Goal: Task Accomplishment & Management: Complete application form

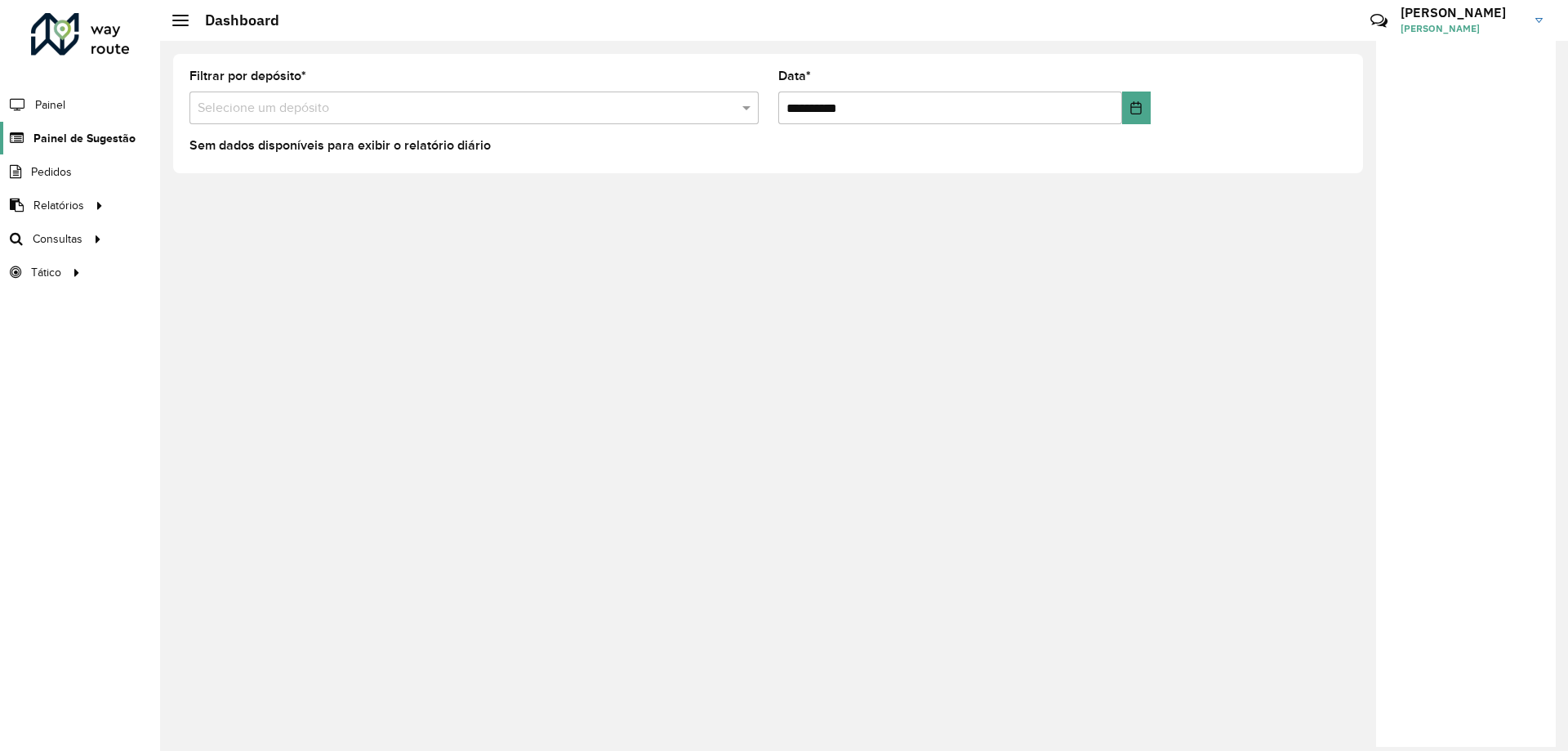
click at [77, 124] on link "Painel de Sugestão" at bounding box center [68, 138] width 135 height 33
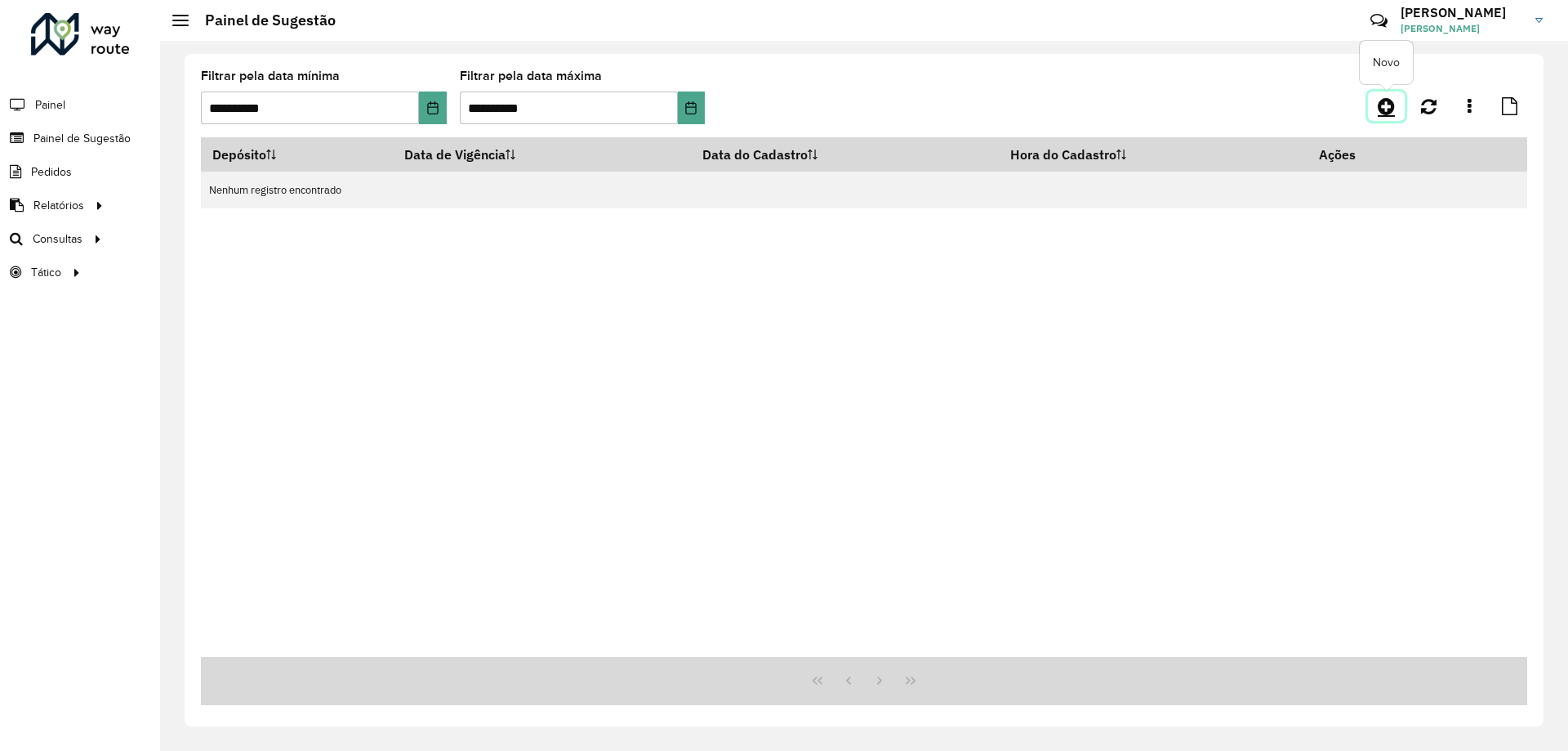
click at [1385, 114] on icon at bounding box center [1386, 107] width 17 height 20
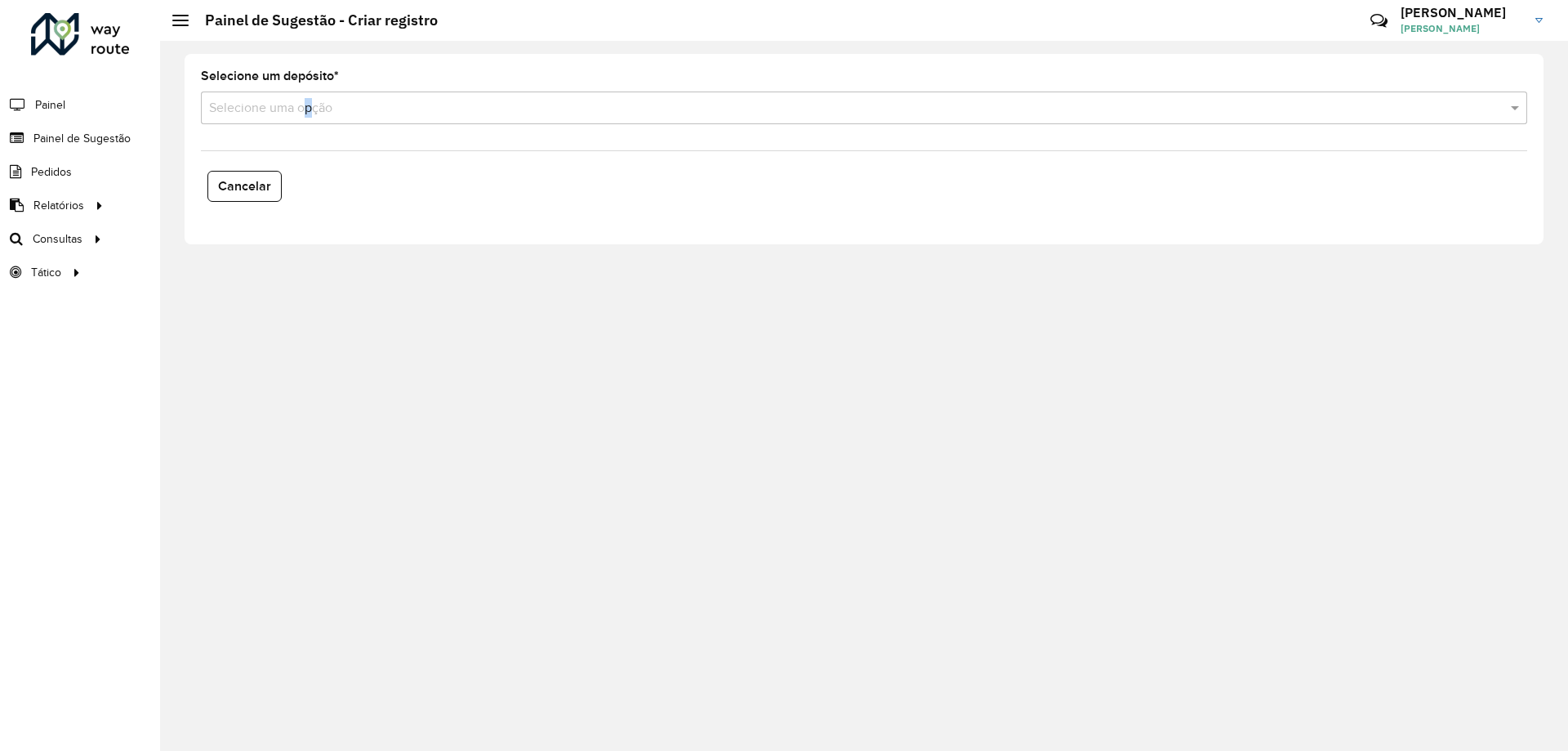
drag, startPoint x: 308, startPoint y: 126, endPoint x: 311, endPoint y: 117, distance: 9.5
click at [311, 117] on formly-field "Selecione um depósito * Selecione uma opção" at bounding box center [864, 103] width 1347 height 67
click at [319, 111] on input "text" at bounding box center [848, 109] width 1277 height 20
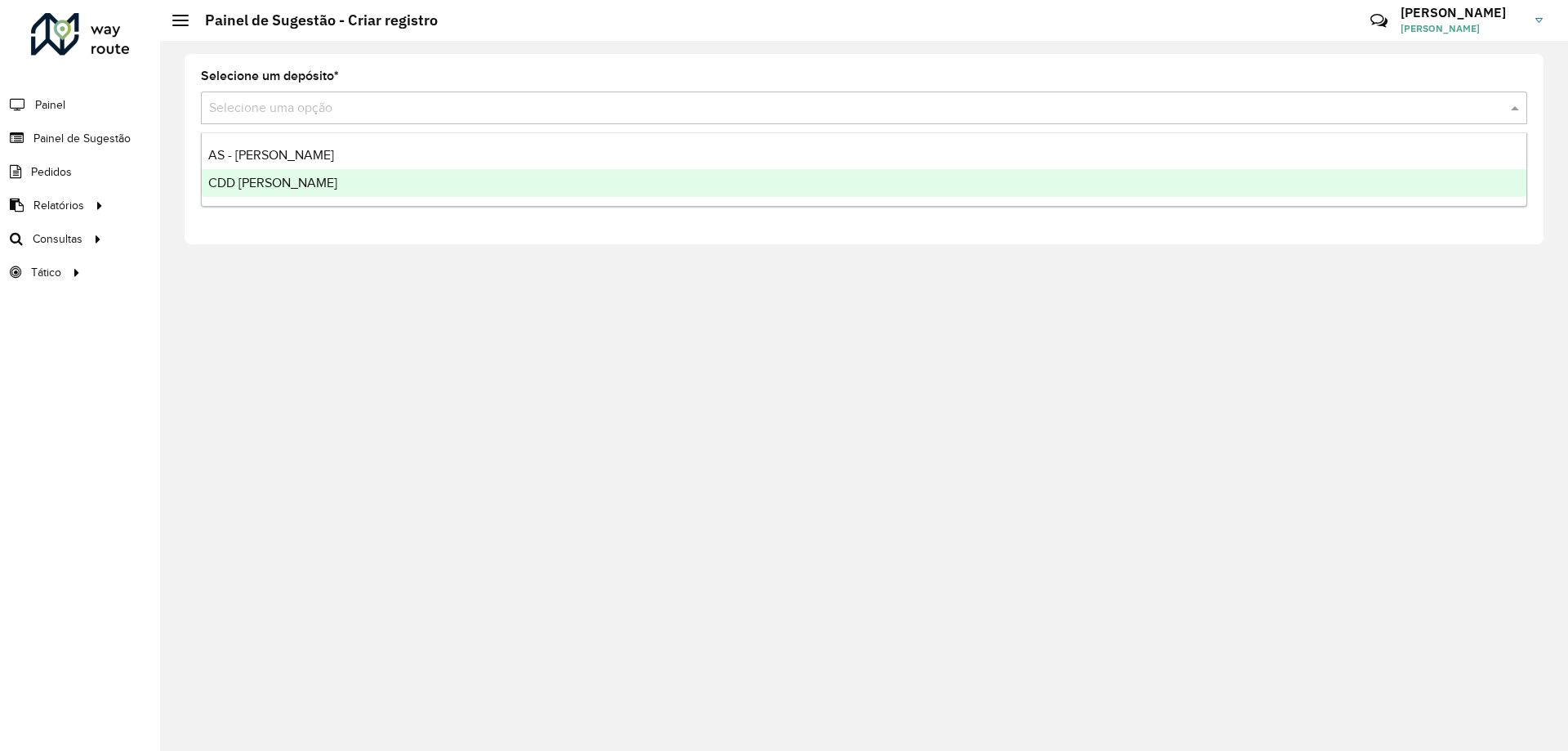
click at [307, 177] on div "CDD [PERSON_NAME]" at bounding box center [864, 183] width 1325 height 28
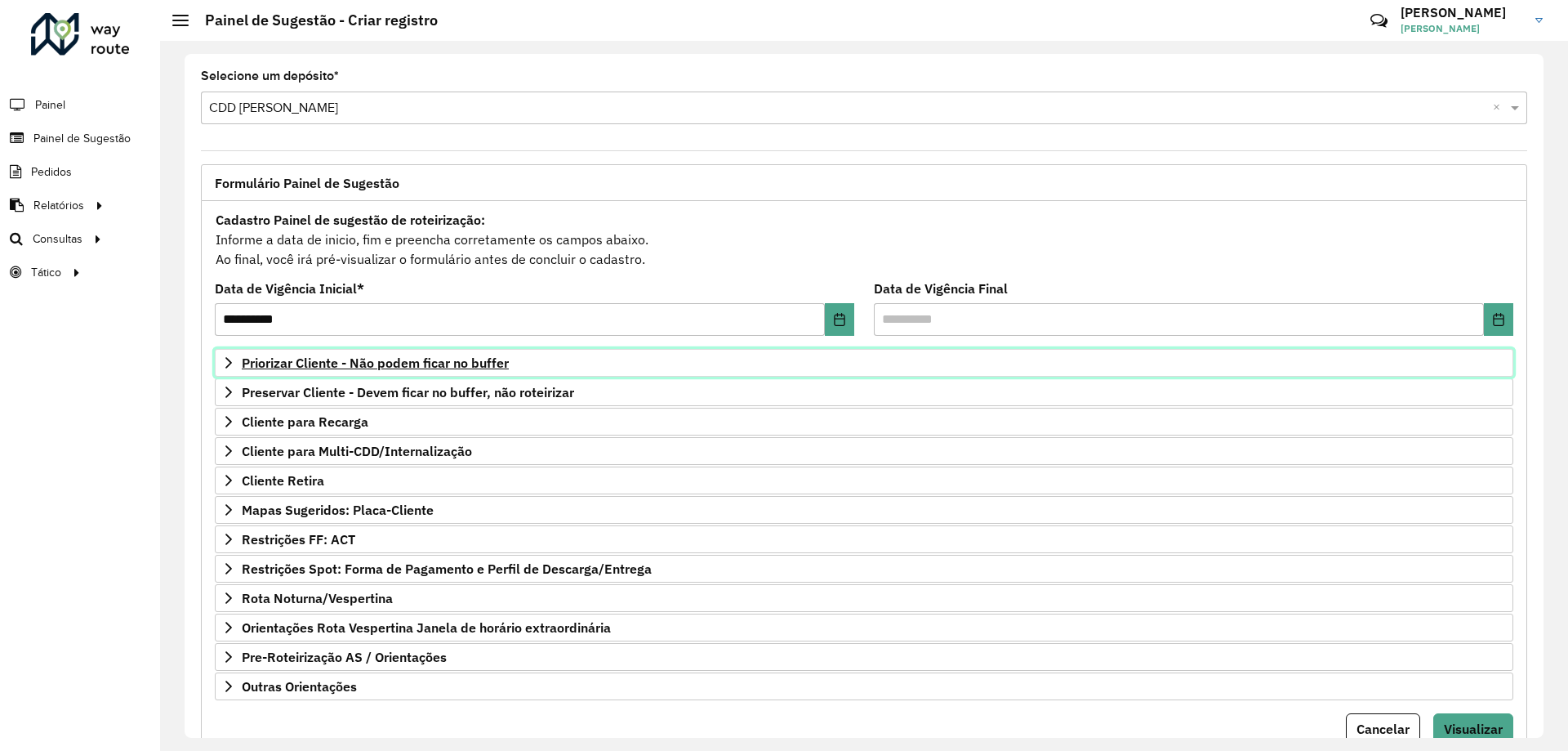
click at [382, 365] on span "Priorizar Cliente - Não podem ficar no buffer" at bounding box center [375, 363] width 267 height 13
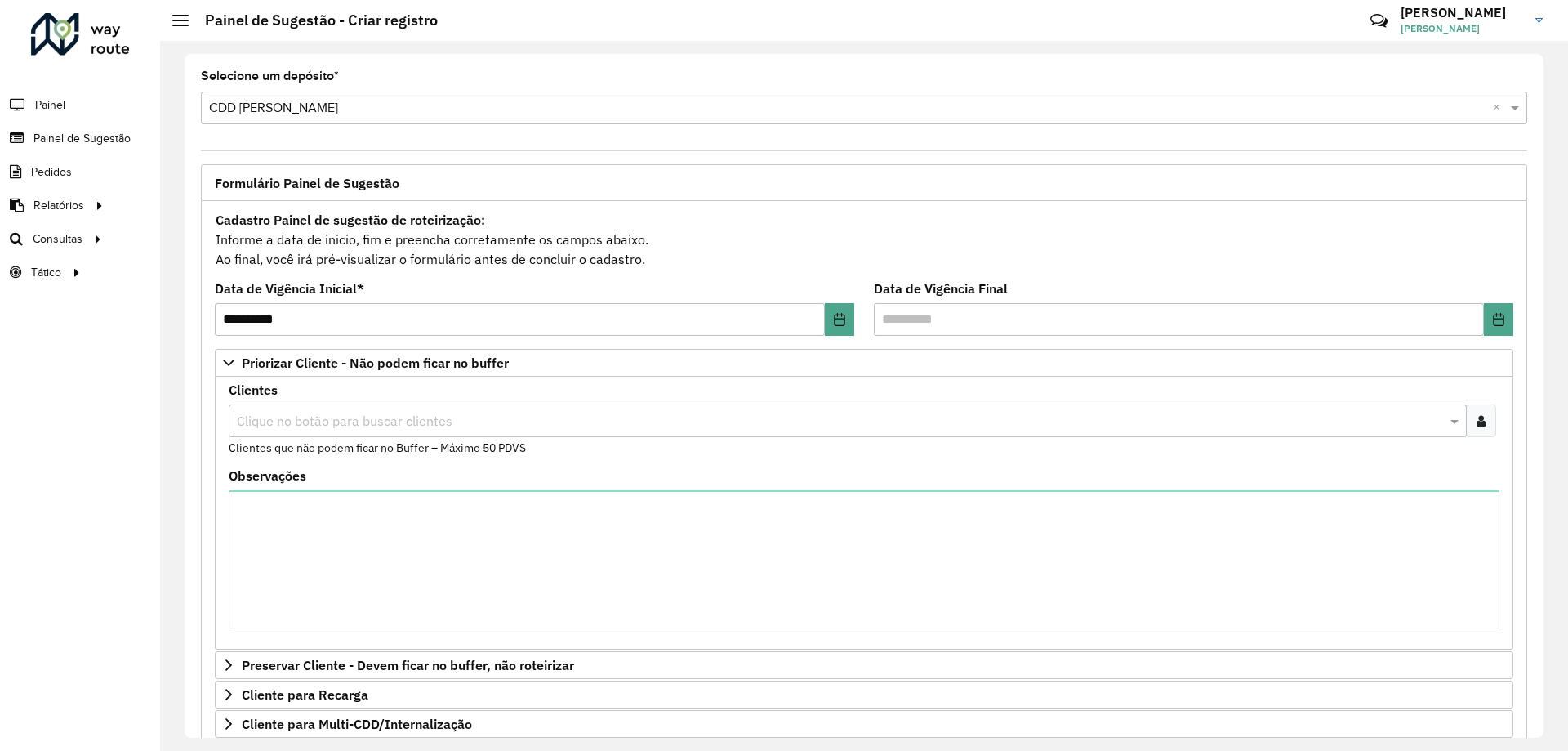
click at [1477, 420] on icon at bounding box center [1481, 421] width 9 height 13
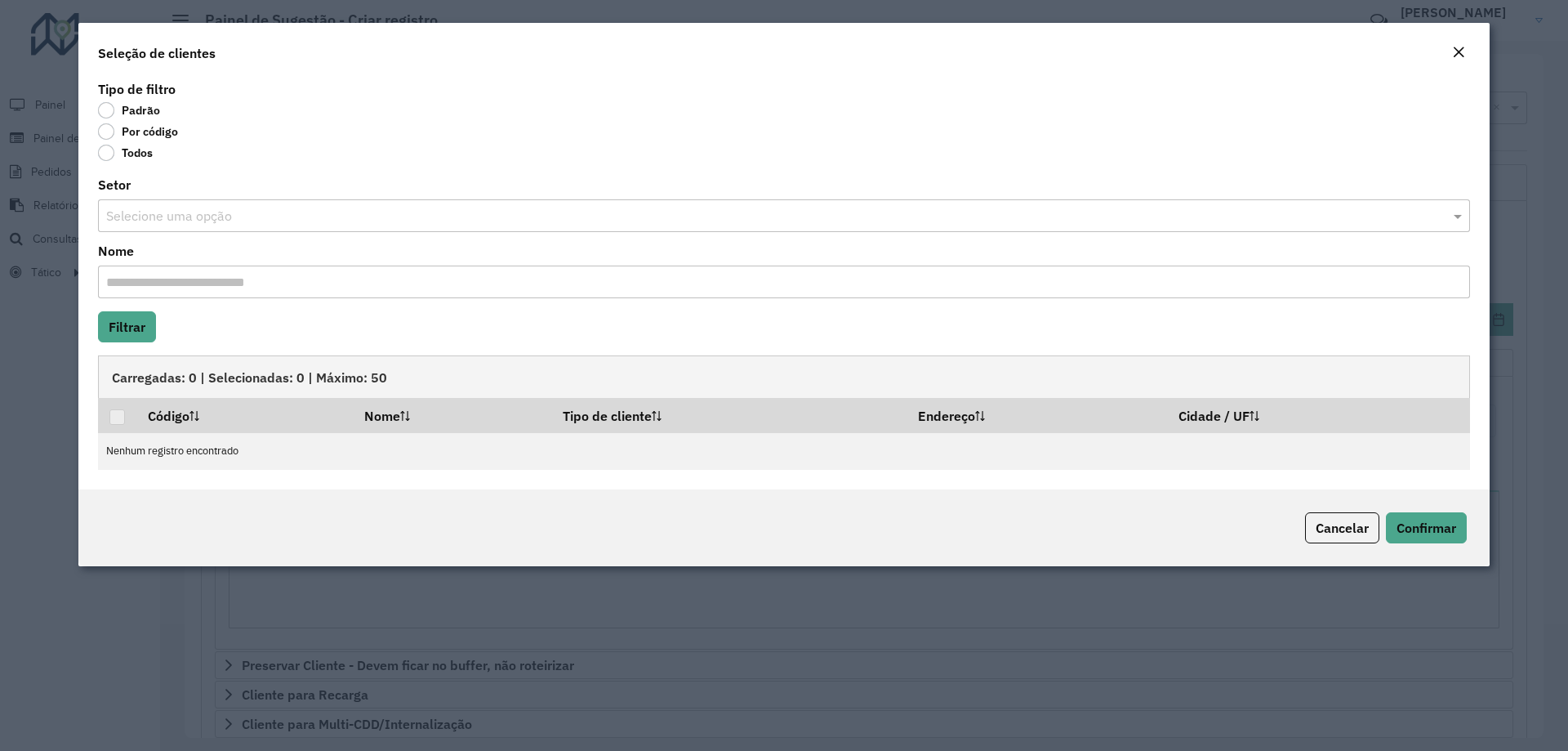
click at [121, 133] on label "Por código" at bounding box center [138, 131] width 80 height 17
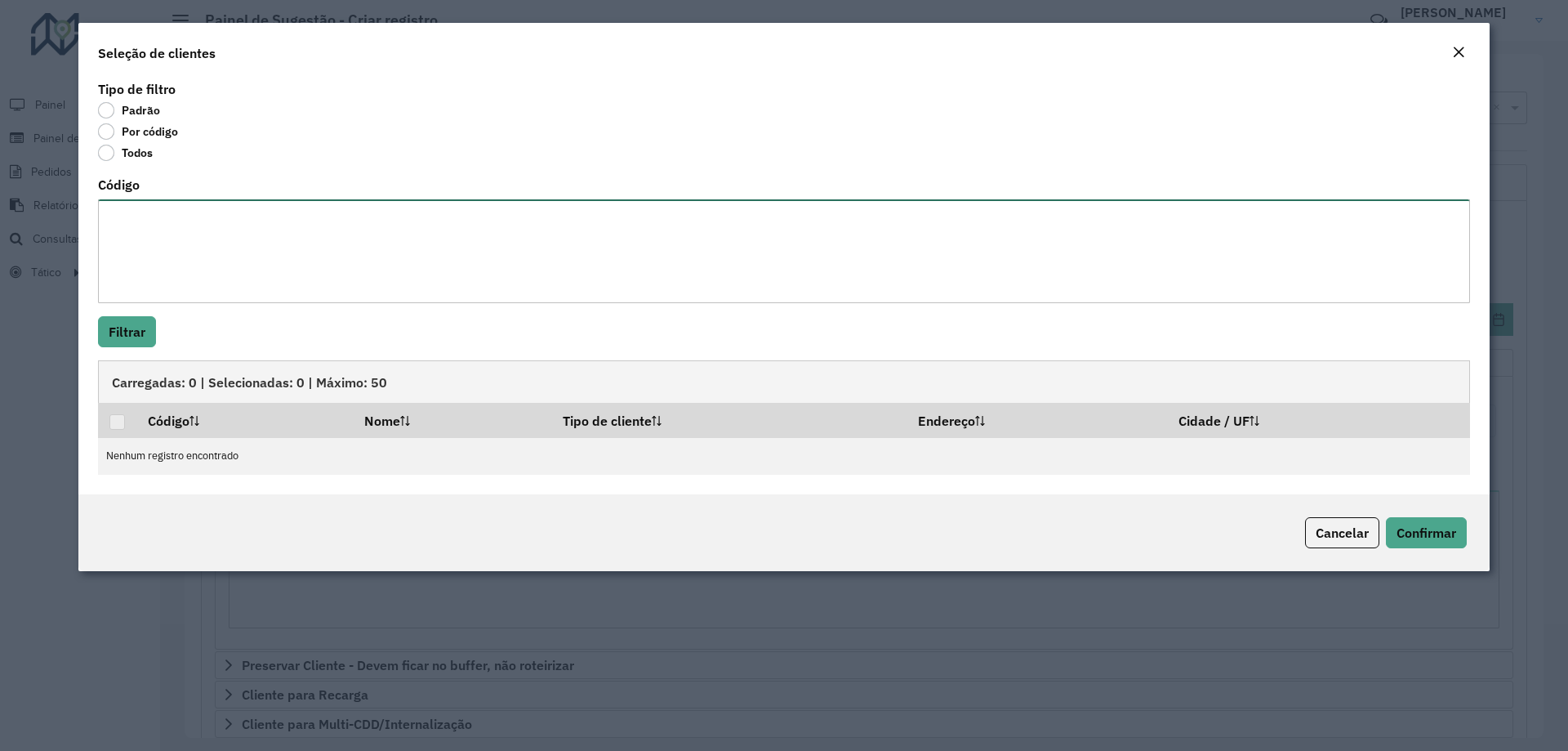
click at [160, 238] on textarea "Código" at bounding box center [784, 251] width 1372 height 104
paste textarea "*** **** **** **** **** **** **** **** **** **** **** **** **** **** **** **** …"
type textarea "*** **** **** **** **** **** **** **** **** **** **** **** **** **** **** **** …"
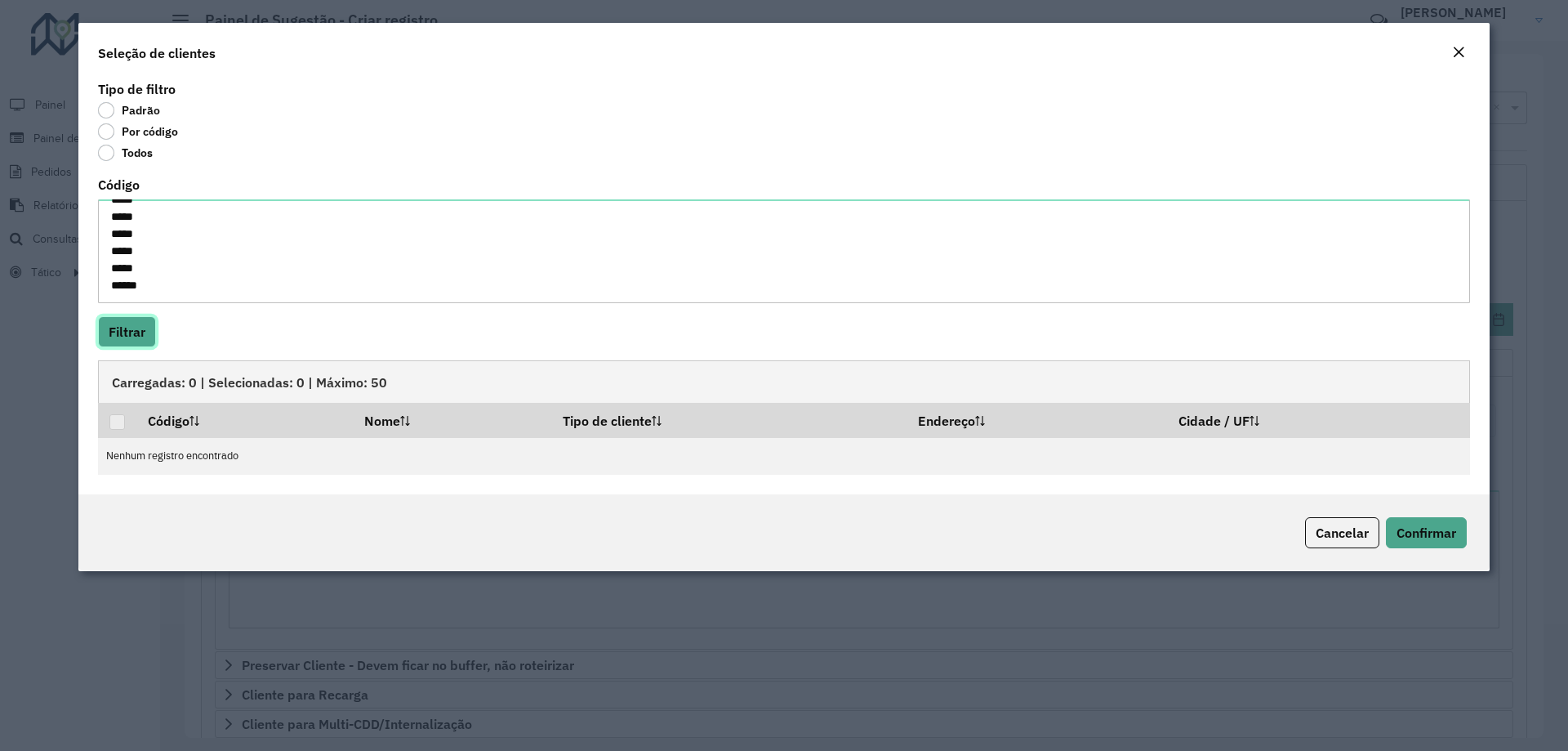
click at [134, 320] on button "Filtrar" at bounding box center [127, 332] width 58 height 31
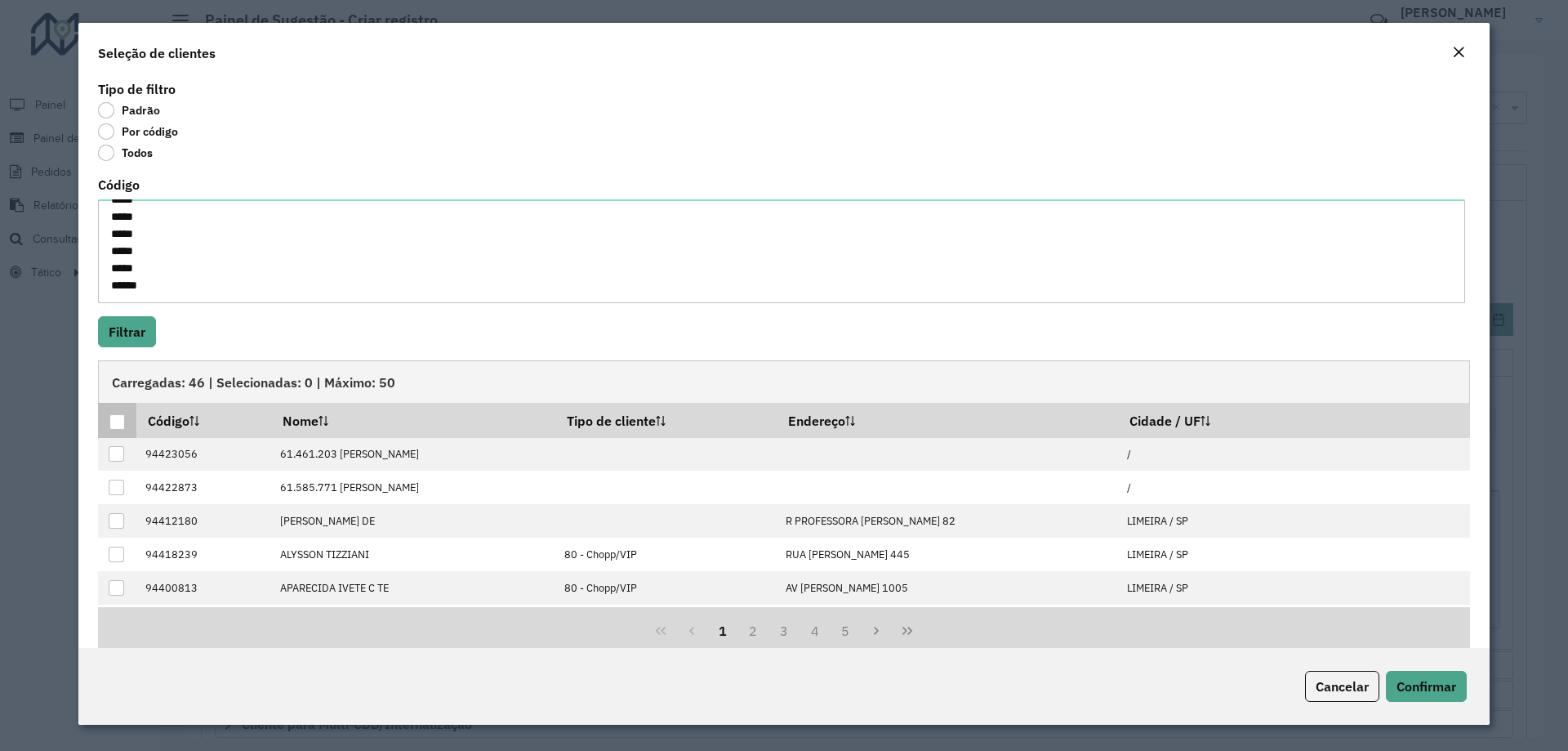
click at [114, 423] on div at bounding box center [116, 421] width 16 height 16
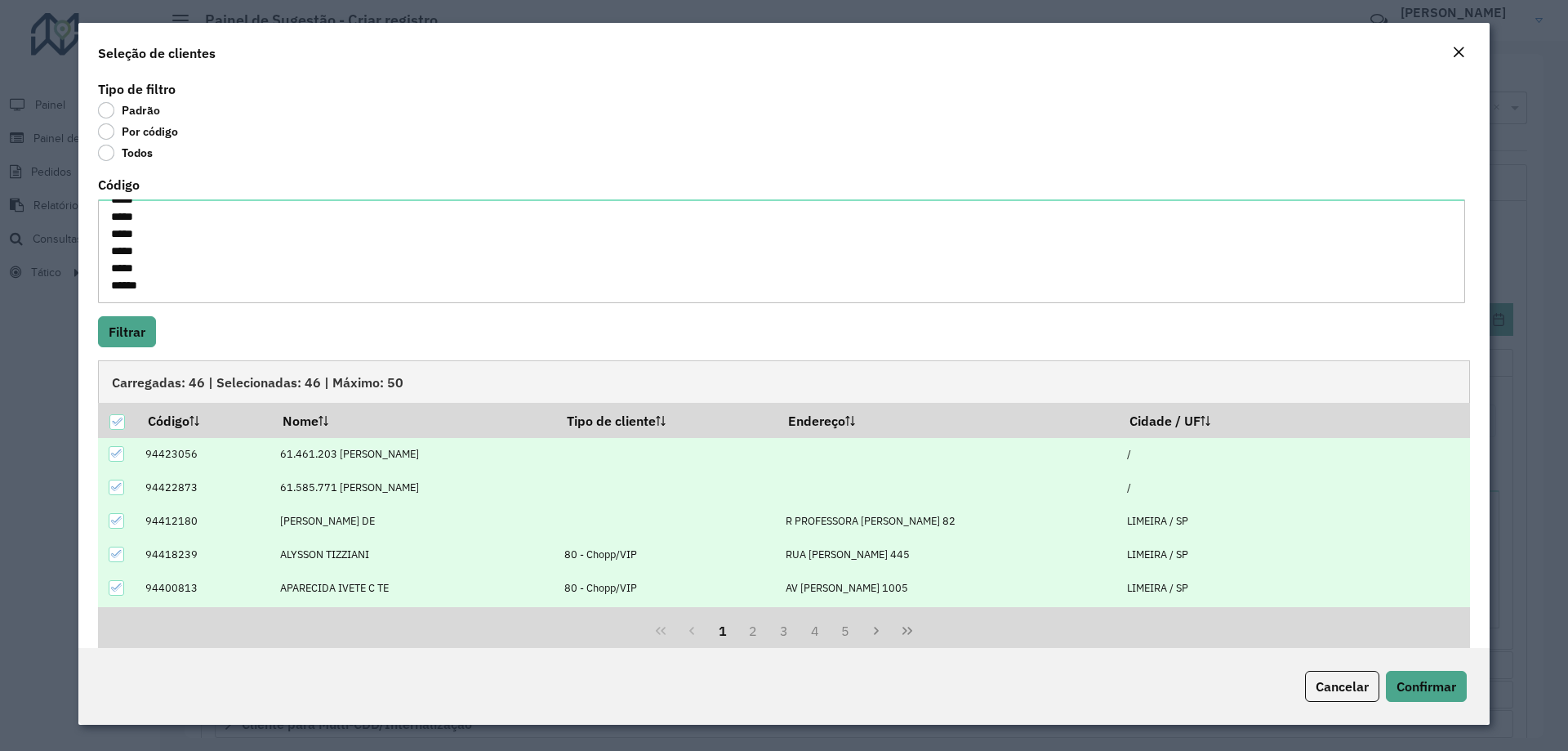
scroll to position [165, 0]
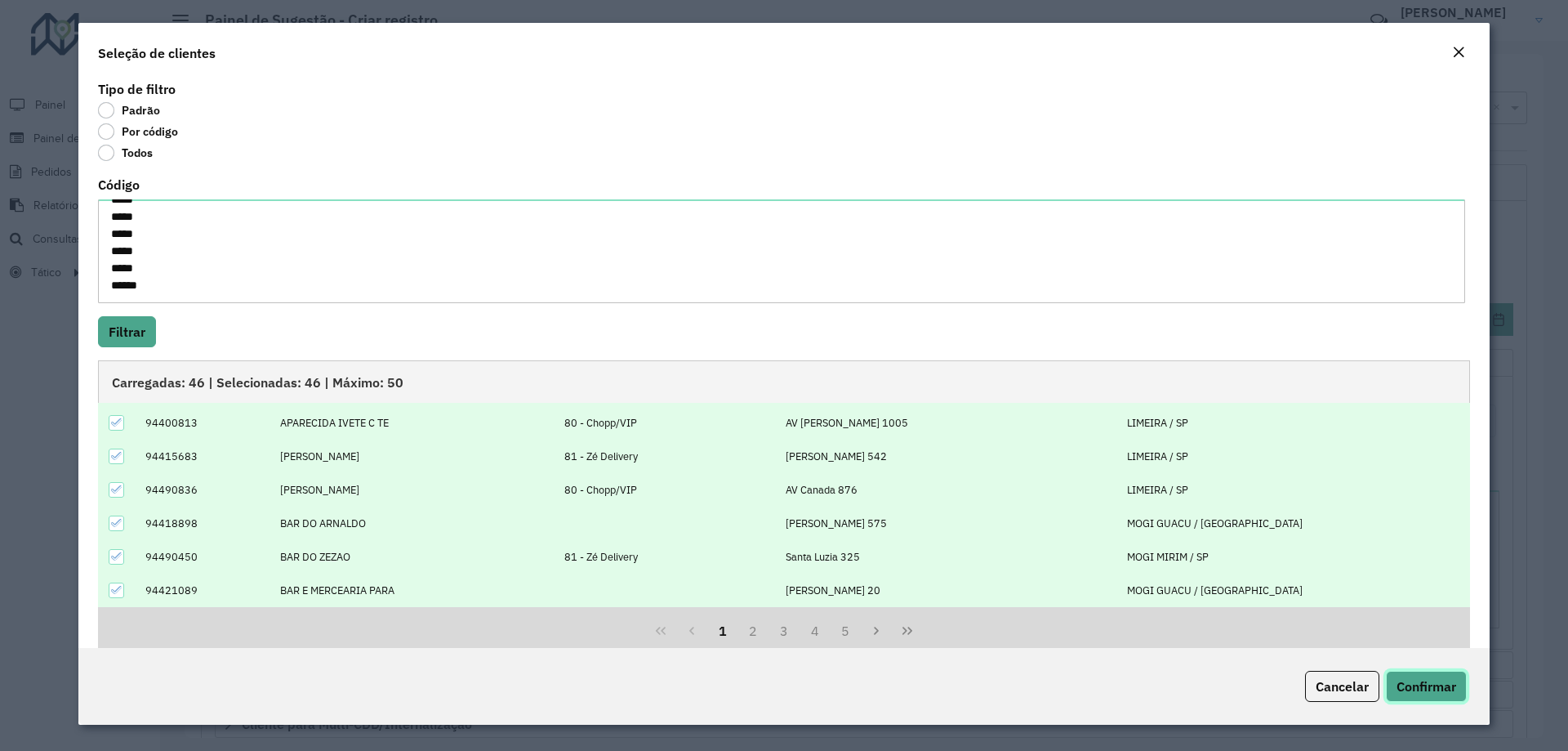
click at [1426, 684] on span "Confirmar" at bounding box center [1427, 687] width 59 height 17
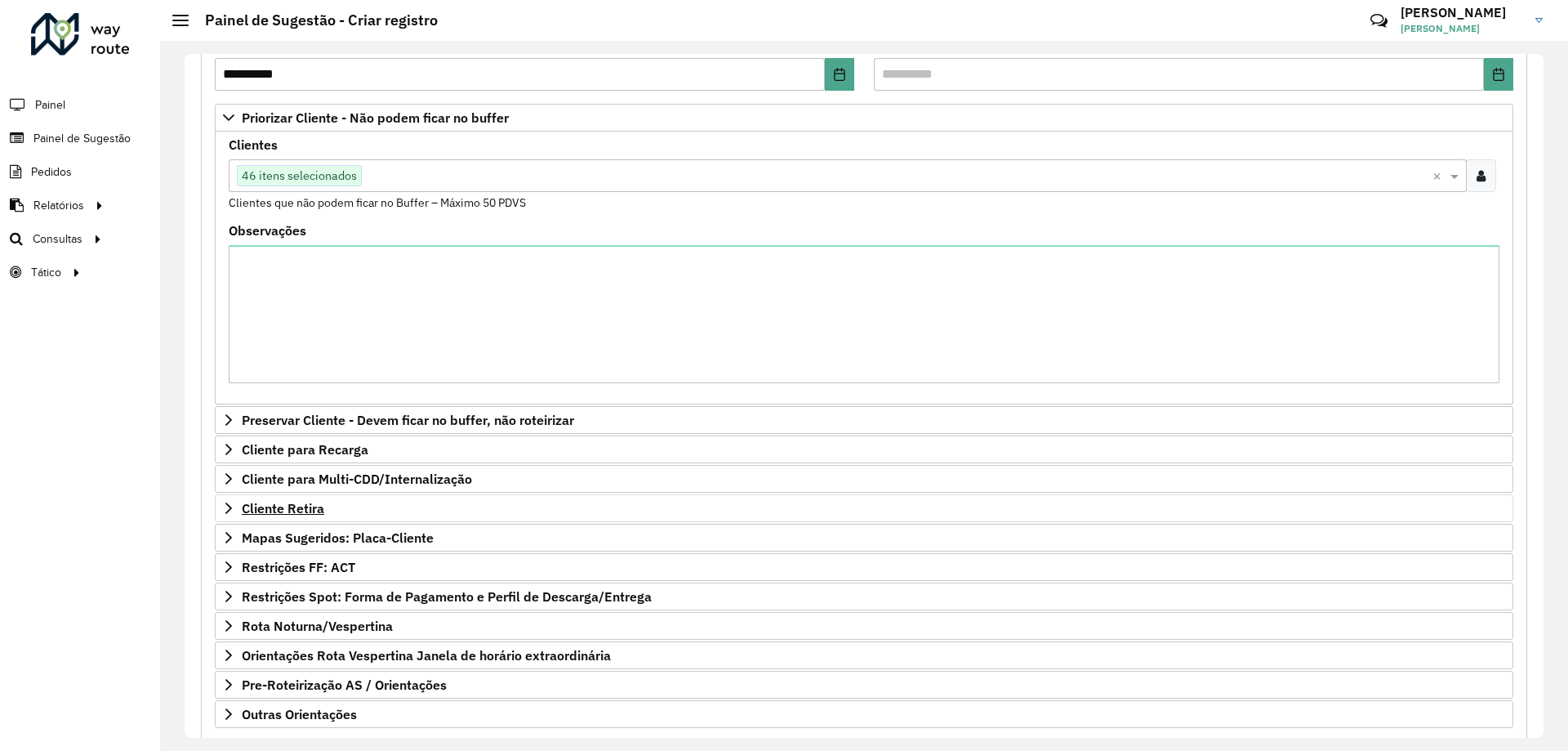
scroll to position [327, 0]
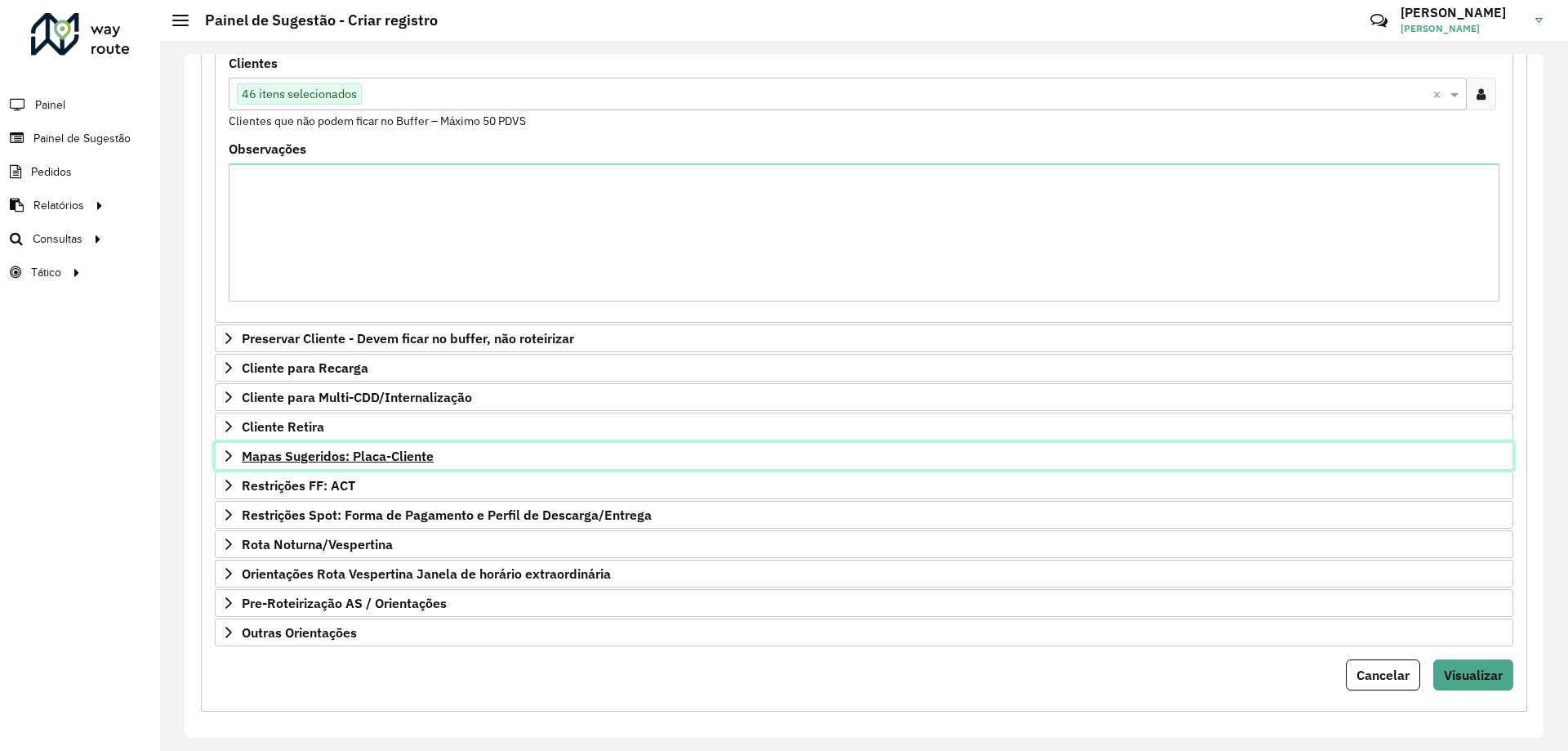
click at [359, 459] on span "Mapas Sugeridos: Placa-Cliente" at bounding box center [338, 456] width 192 height 13
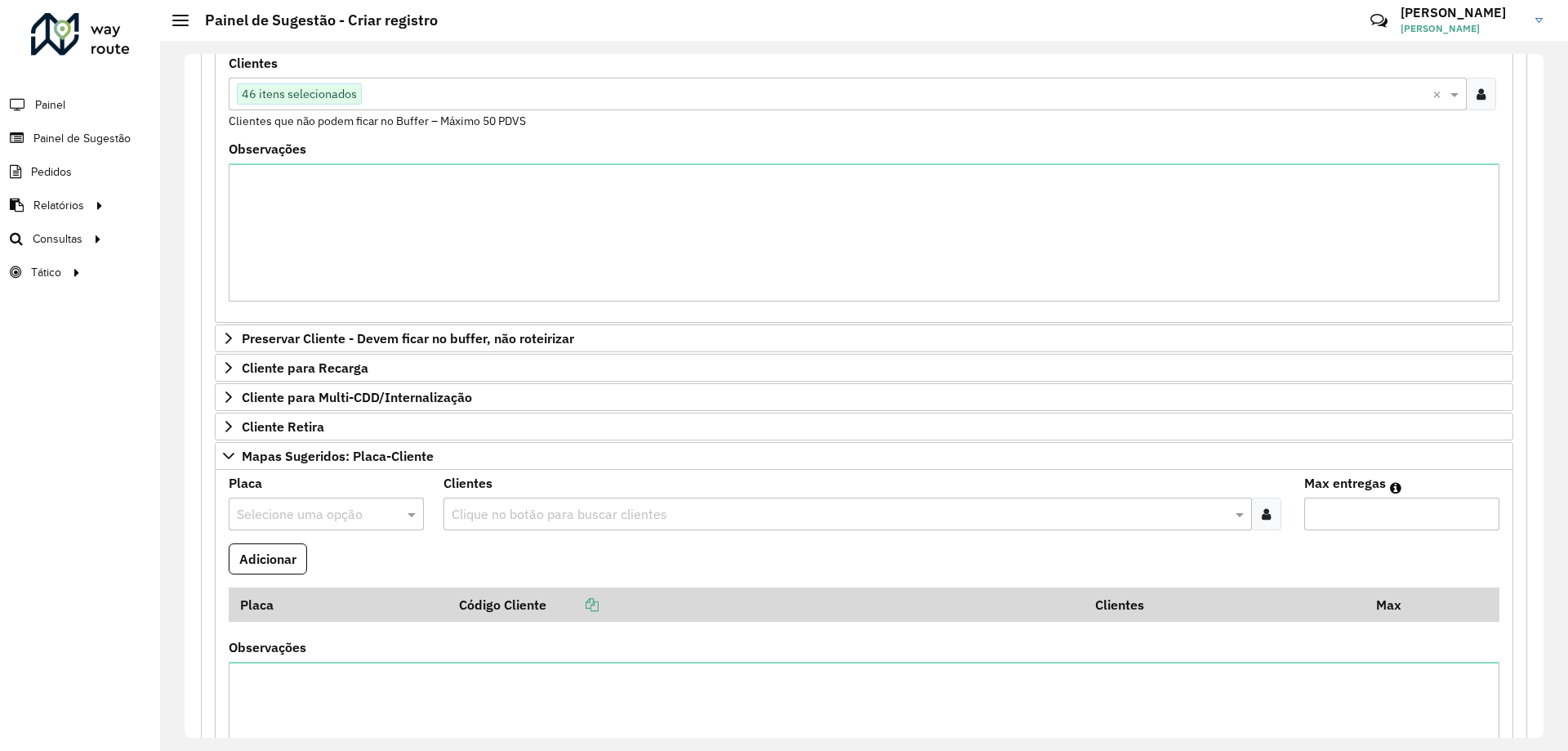
click at [352, 513] on input "text" at bounding box center [310, 515] width 146 height 20
type input "****"
click at [364, 552] on div "BWG3630" at bounding box center [325, 561] width 192 height 28
click at [1267, 509] on icon at bounding box center [1266, 514] width 9 height 13
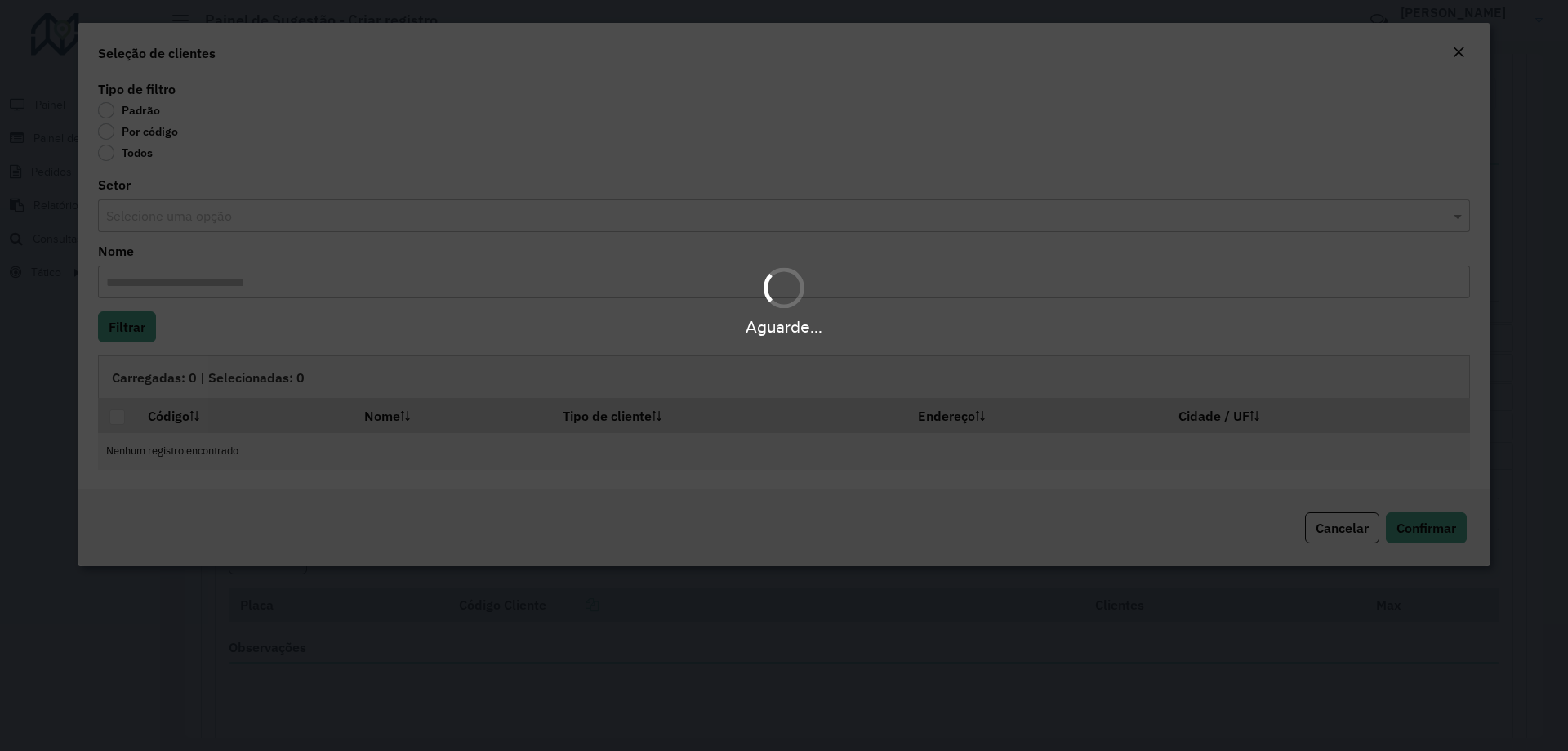
click at [131, 134] on div "Aguarde..." at bounding box center [784, 375] width 1568 height 751
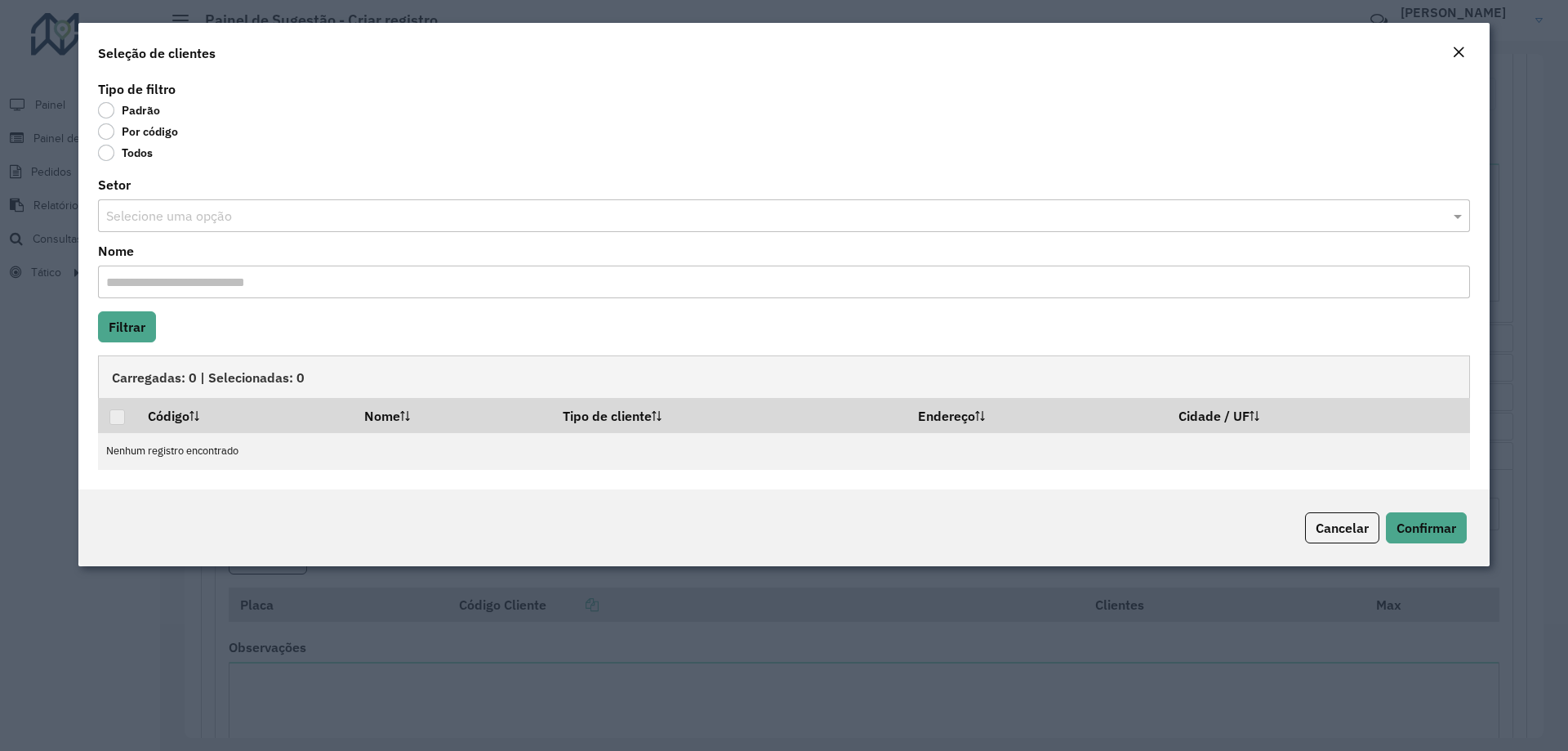
click at [131, 134] on label "Por código" at bounding box center [138, 131] width 80 height 17
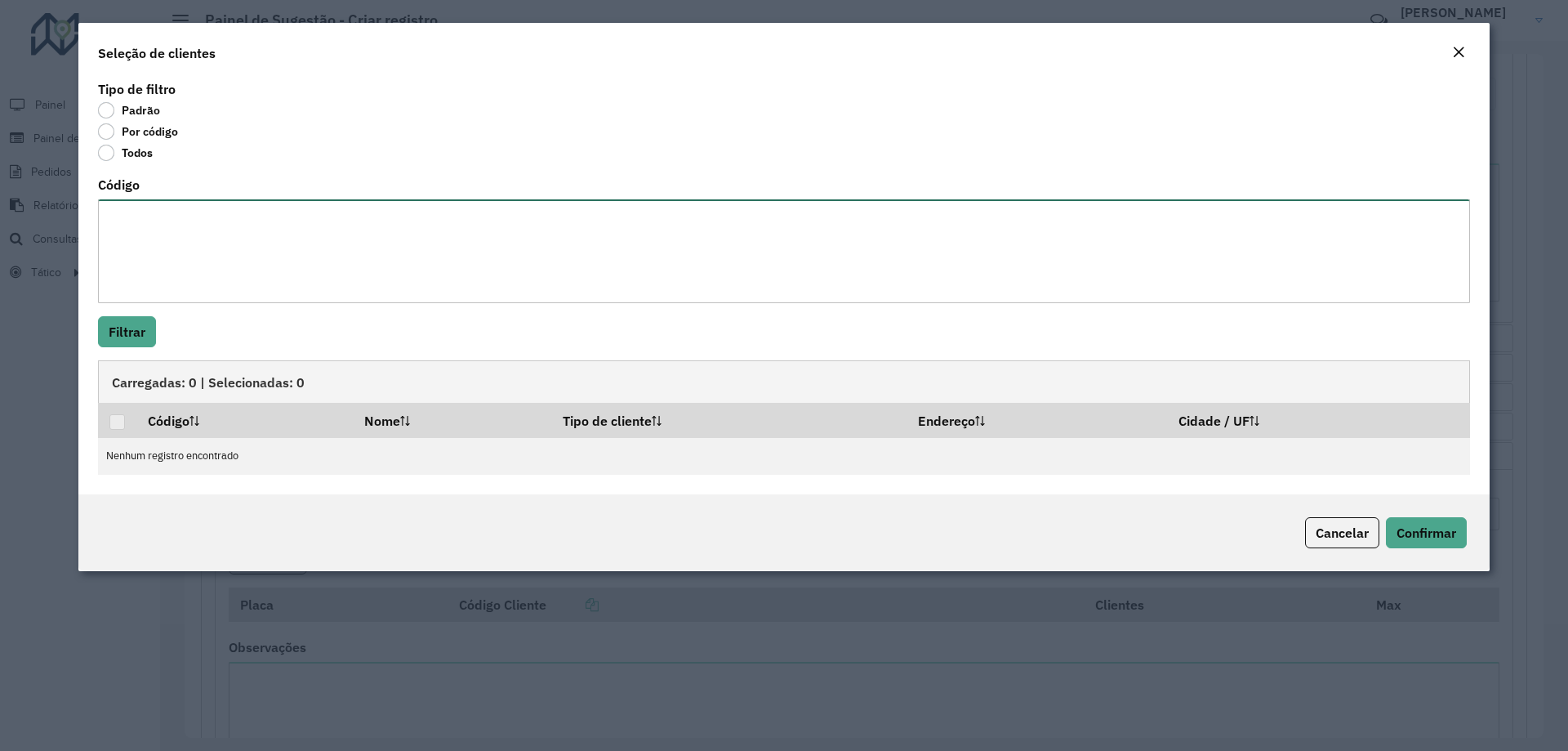
click at [153, 233] on textarea "Código" at bounding box center [784, 251] width 1372 height 104
paste textarea "**** ***** *****"
type textarea "**** ***** *****"
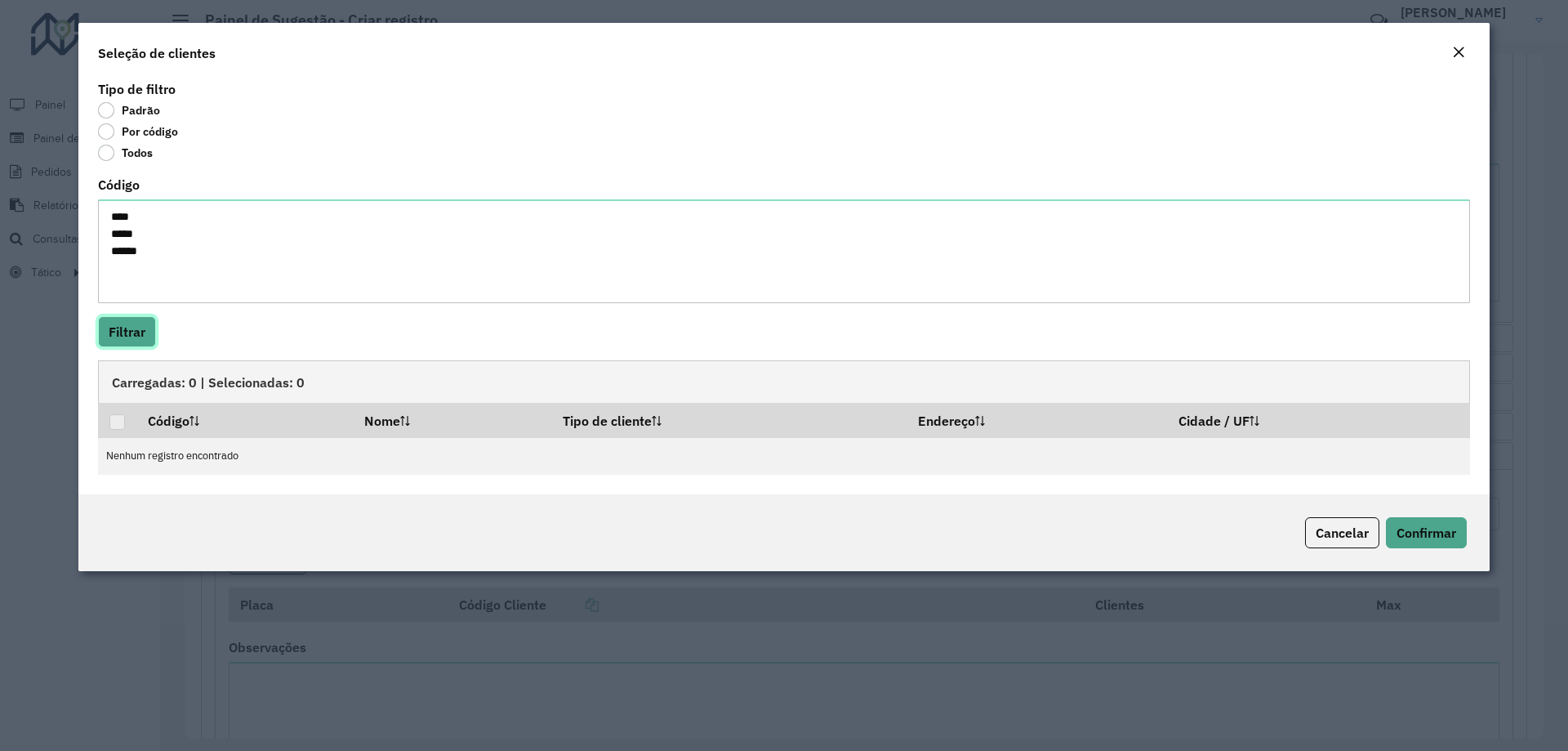
click at [133, 330] on button "Filtrar" at bounding box center [127, 332] width 58 height 31
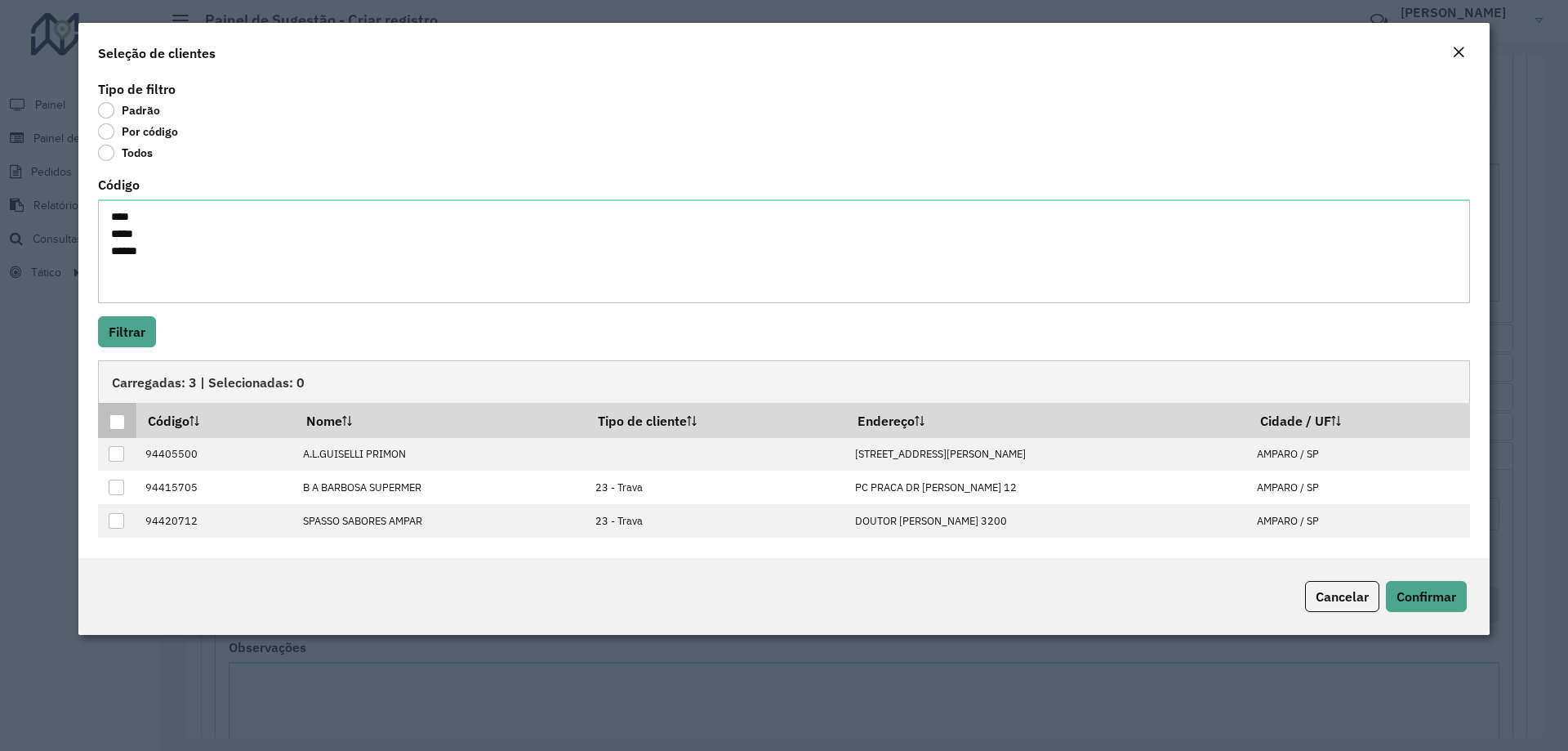
click at [113, 421] on div at bounding box center [116, 421] width 16 height 16
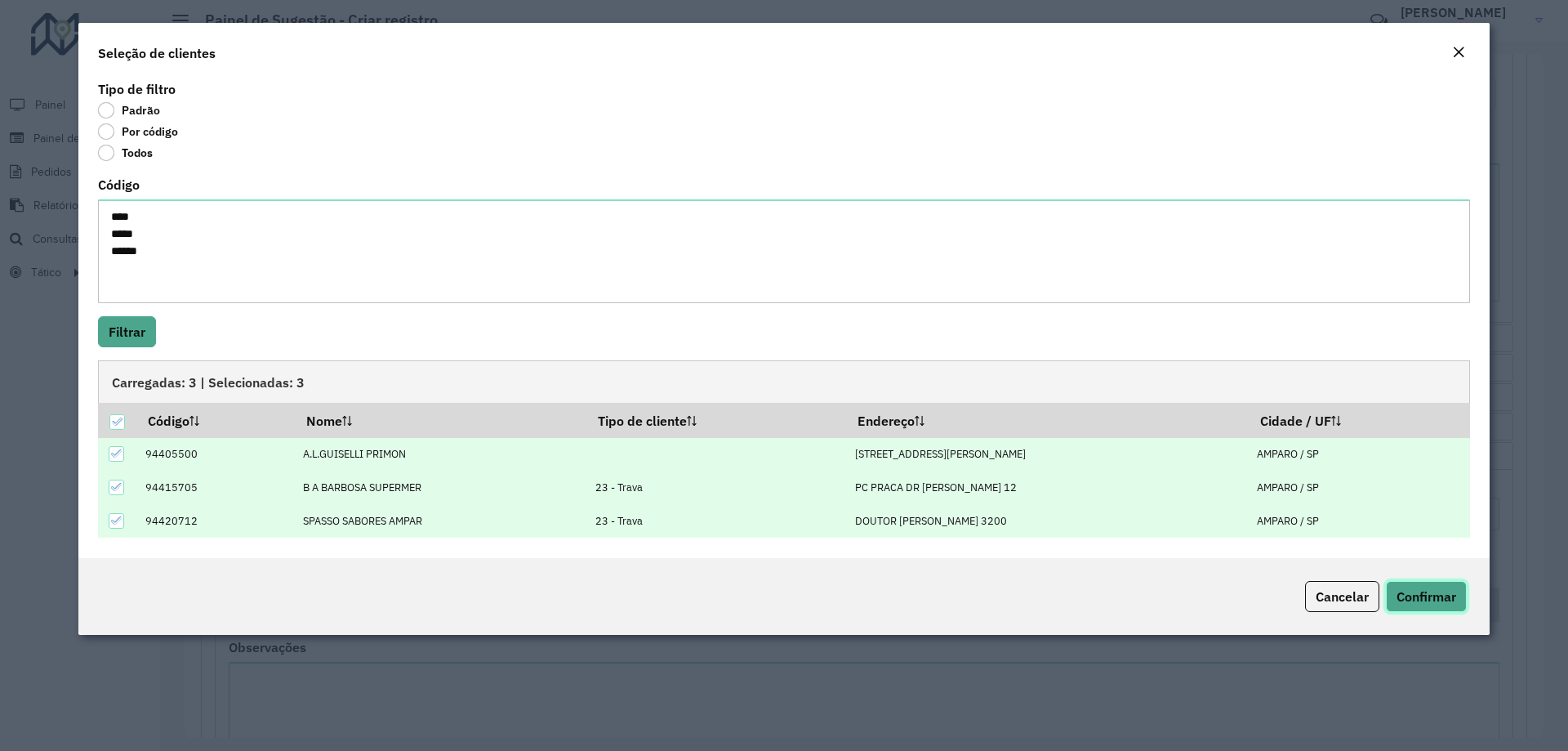
click at [1429, 591] on span "Confirmar" at bounding box center [1427, 597] width 59 height 17
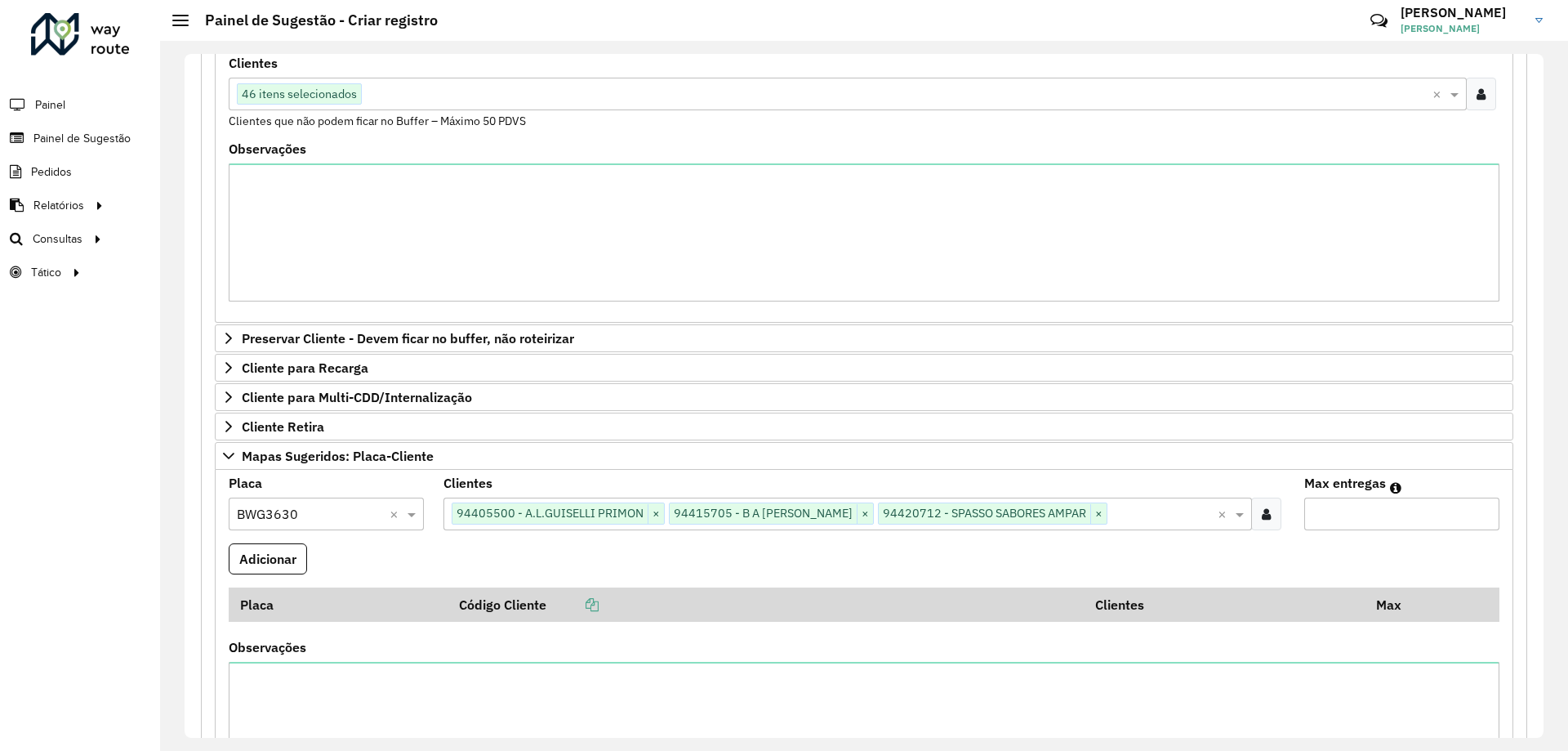
click at [1413, 526] on input "Max entregas" at bounding box center [1402, 514] width 195 height 33
type input "*"
click at [283, 552] on button "Adicionar" at bounding box center [268, 559] width 78 height 31
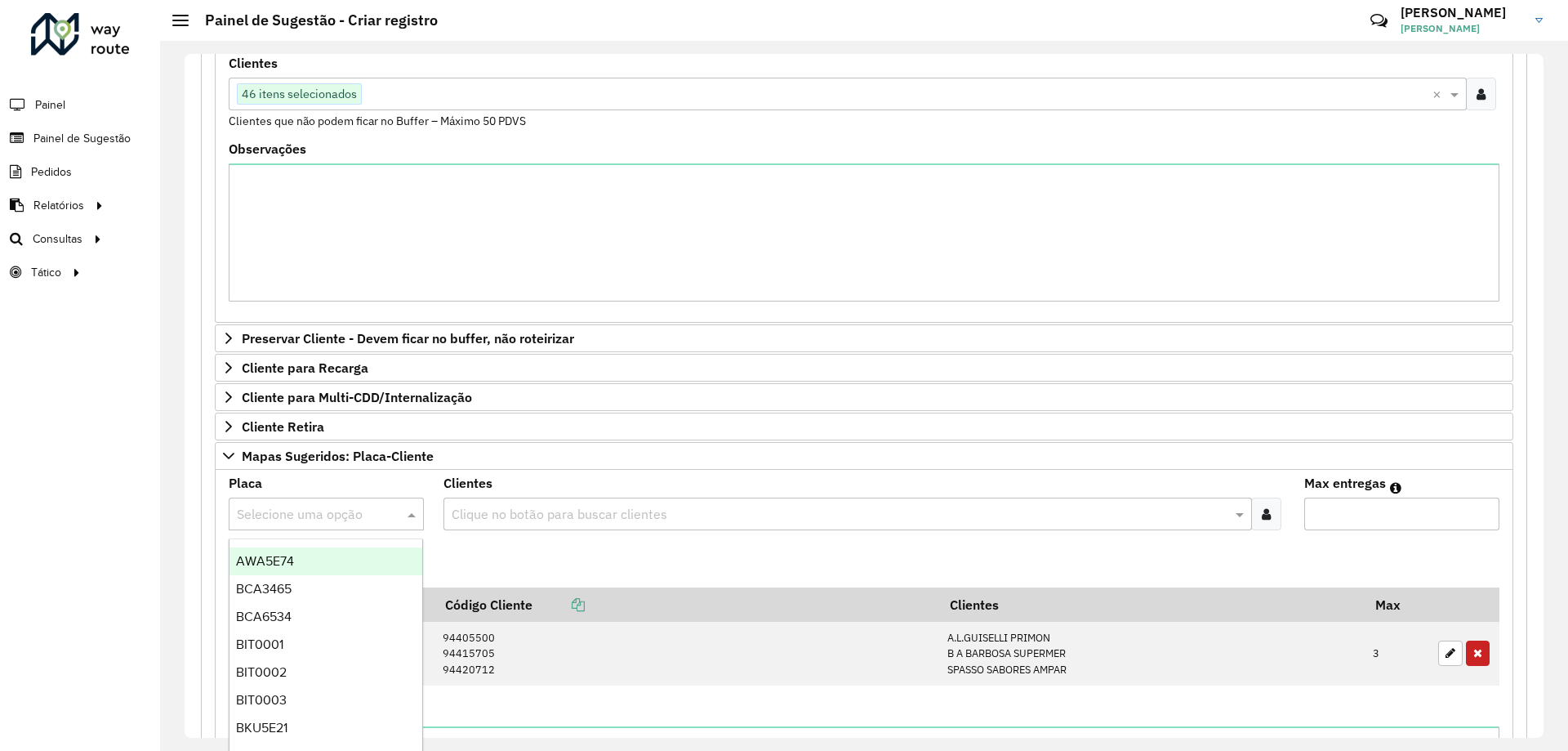
click at [351, 521] on input "text" at bounding box center [310, 515] width 146 height 20
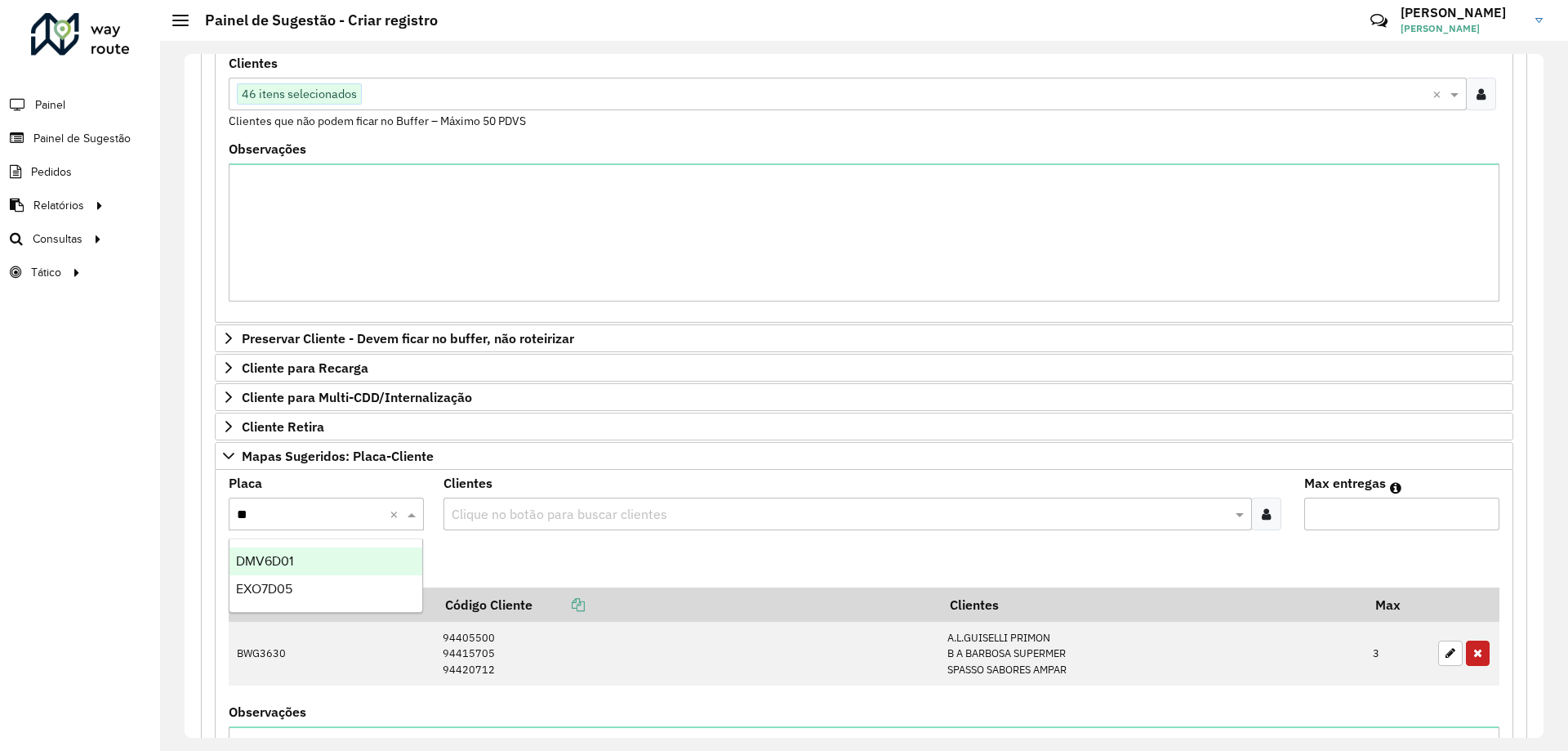
type input "***"
click at [343, 556] on div "DMV6D01" at bounding box center [325, 561] width 192 height 28
click at [1269, 515] on div at bounding box center [1266, 514] width 31 height 33
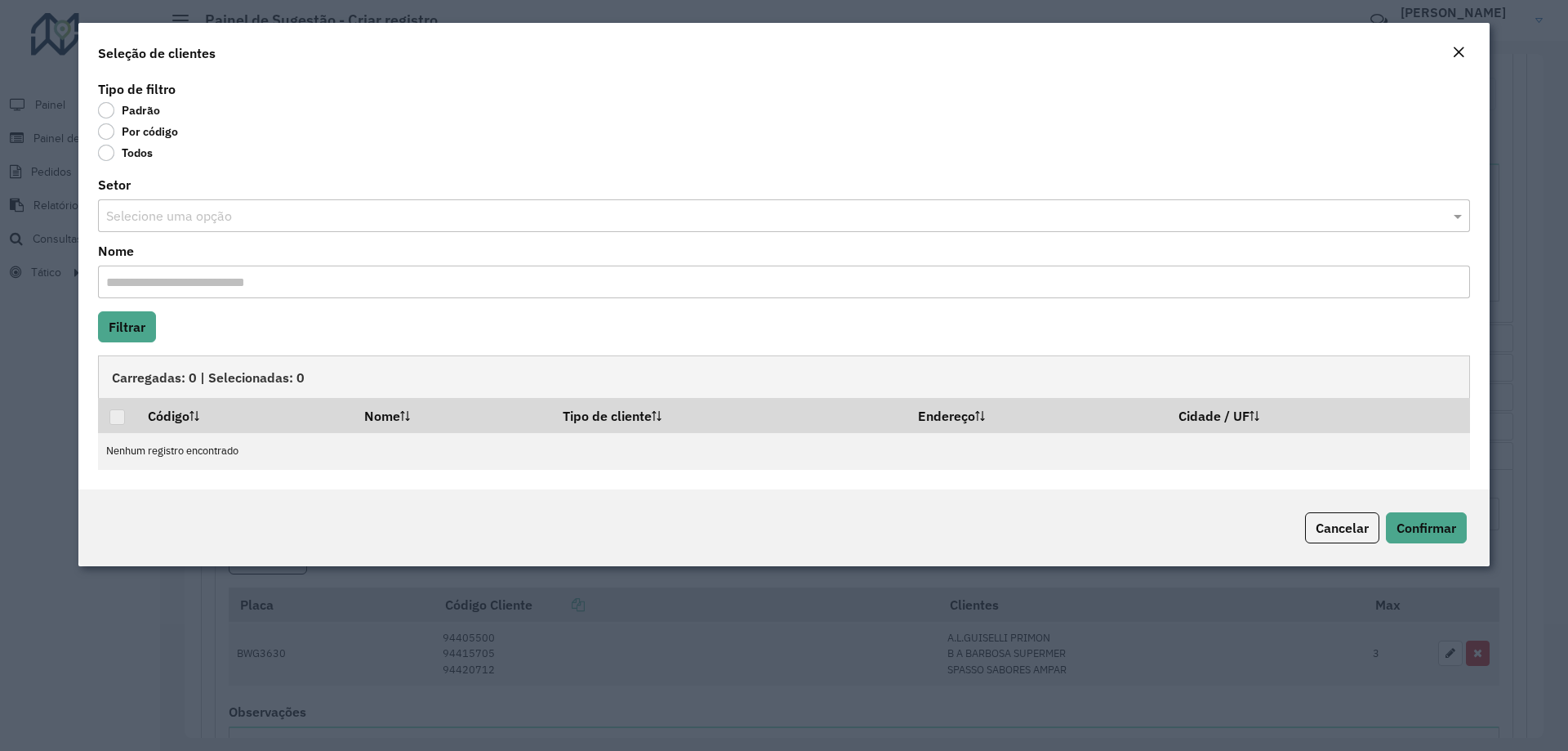
click at [102, 130] on label "Por código" at bounding box center [138, 131] width 80 height 17
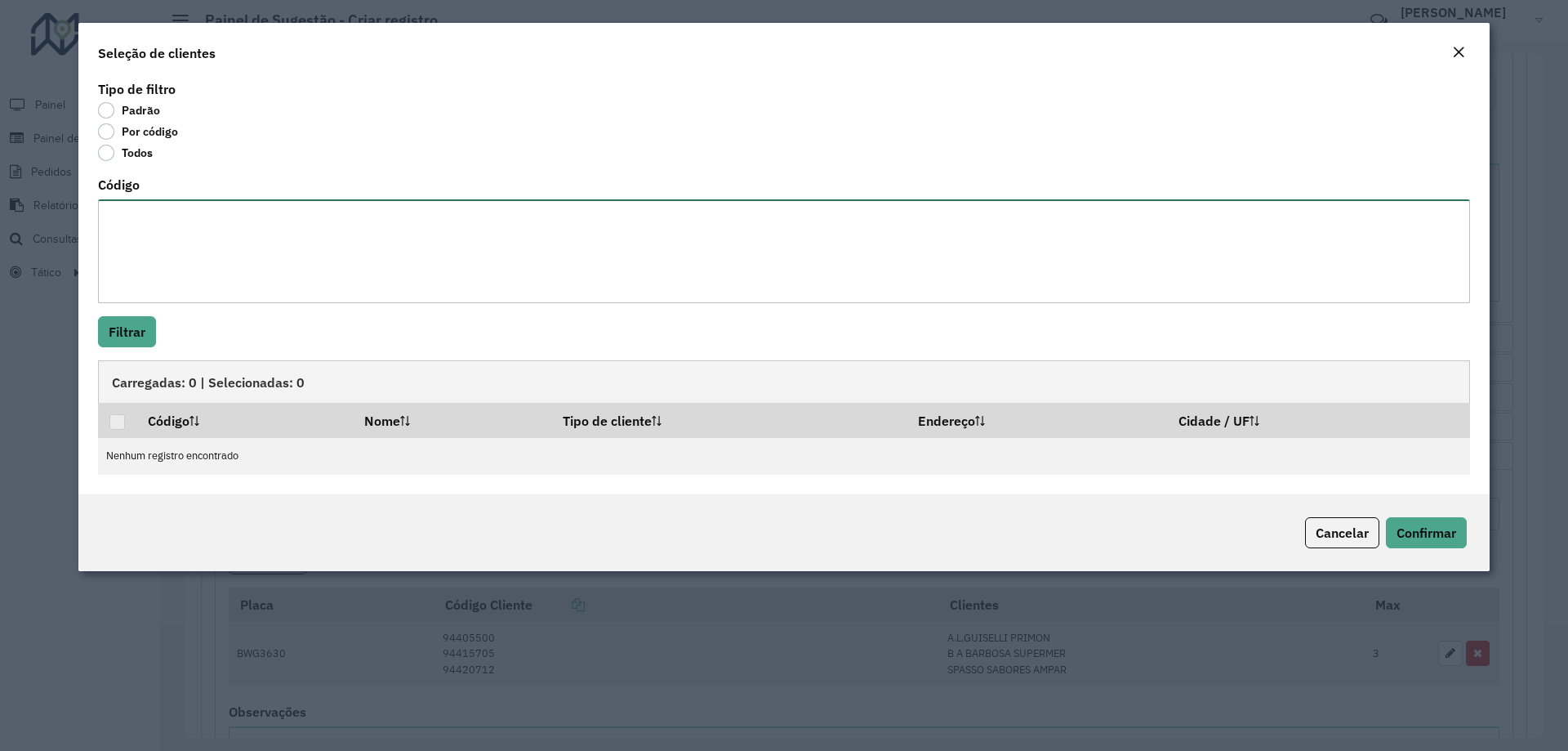
click at [213, 273] on textarea "Código" at bounding box center [784, 251] width 1372 height 104
paste textarea "**** *****"
type textarea "**** *****"
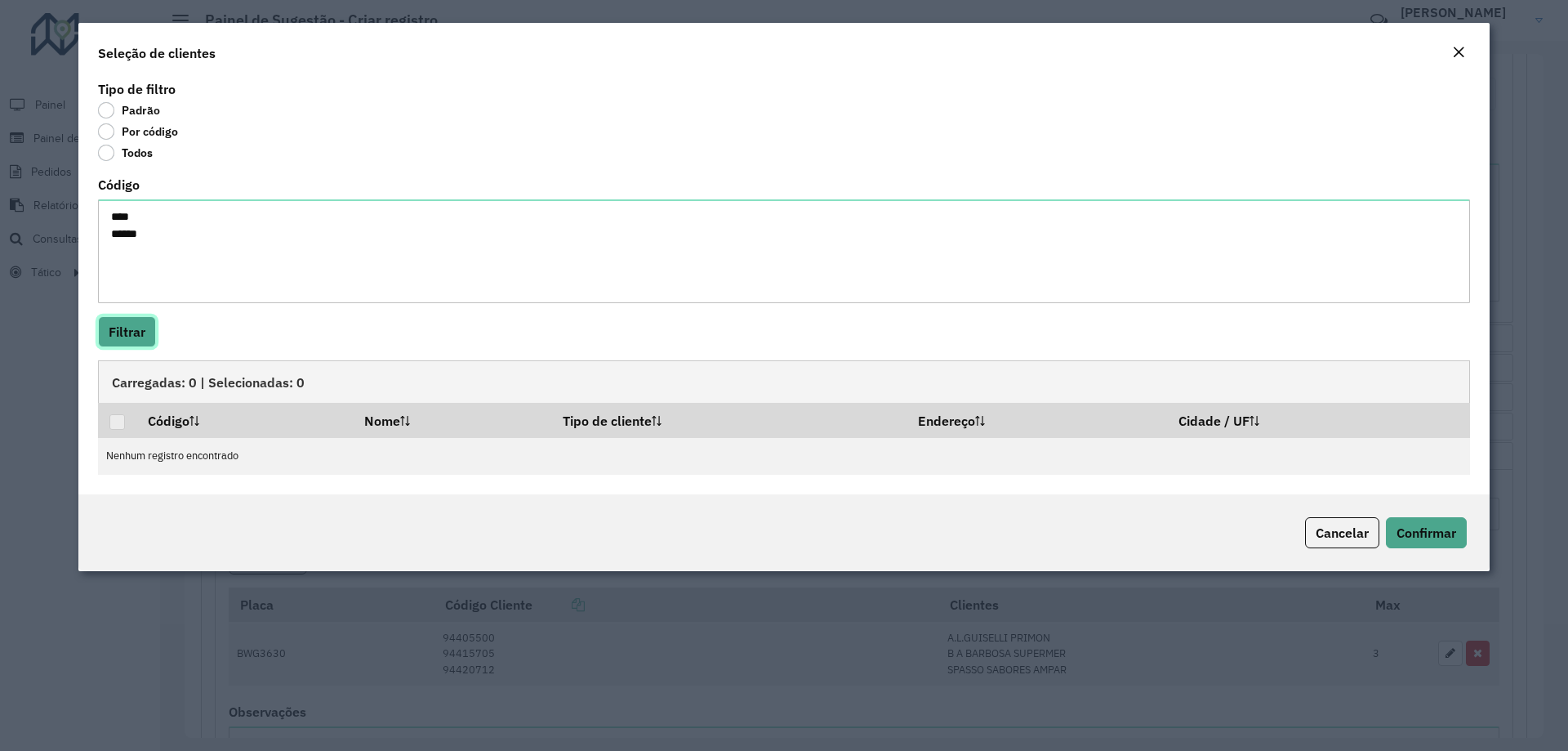
click at [140, 341] on button "Filtrar" at bounding box center [127, 332] width 58 height 31
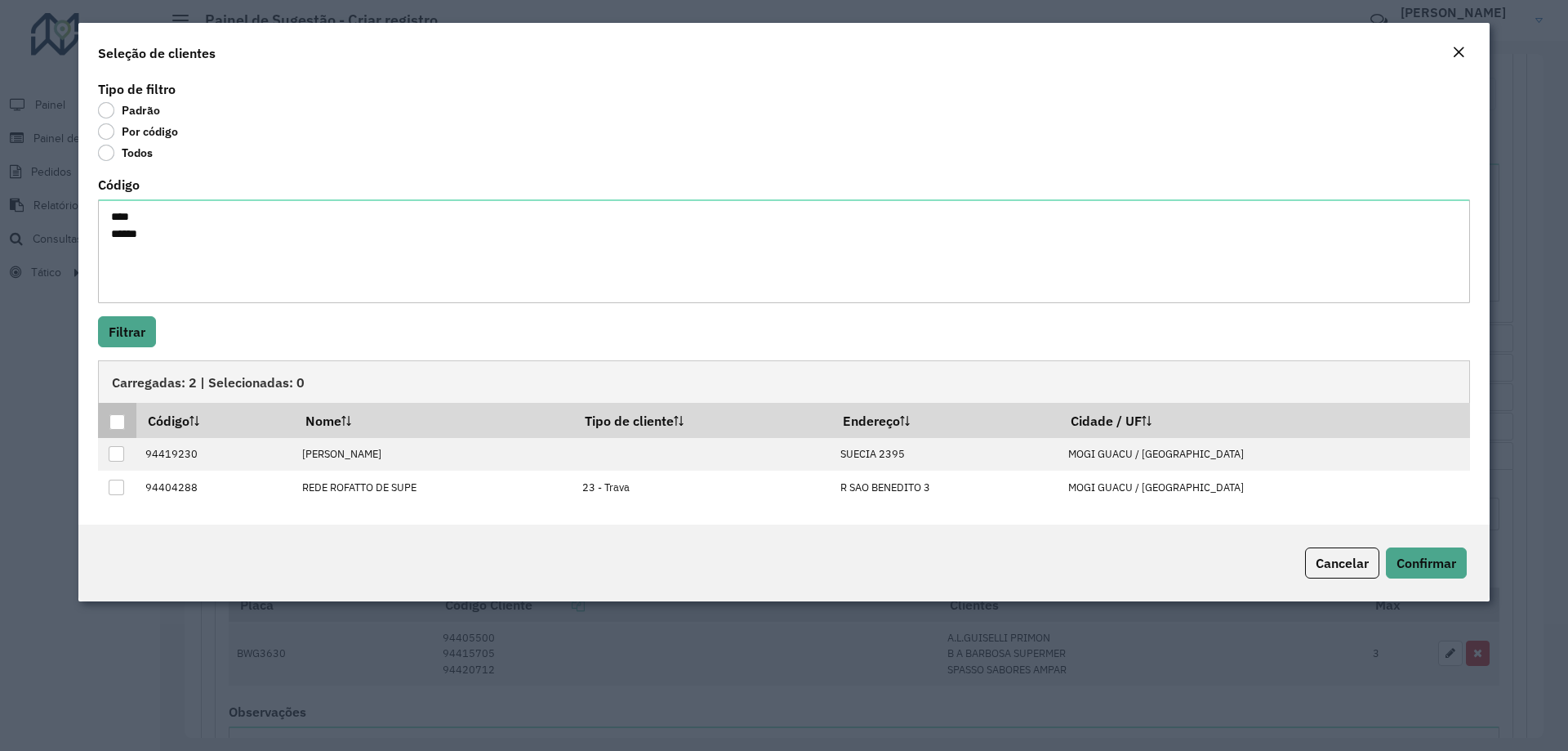
click at [120, 415] on div at bounding box center [116, 421] width 16 height 16
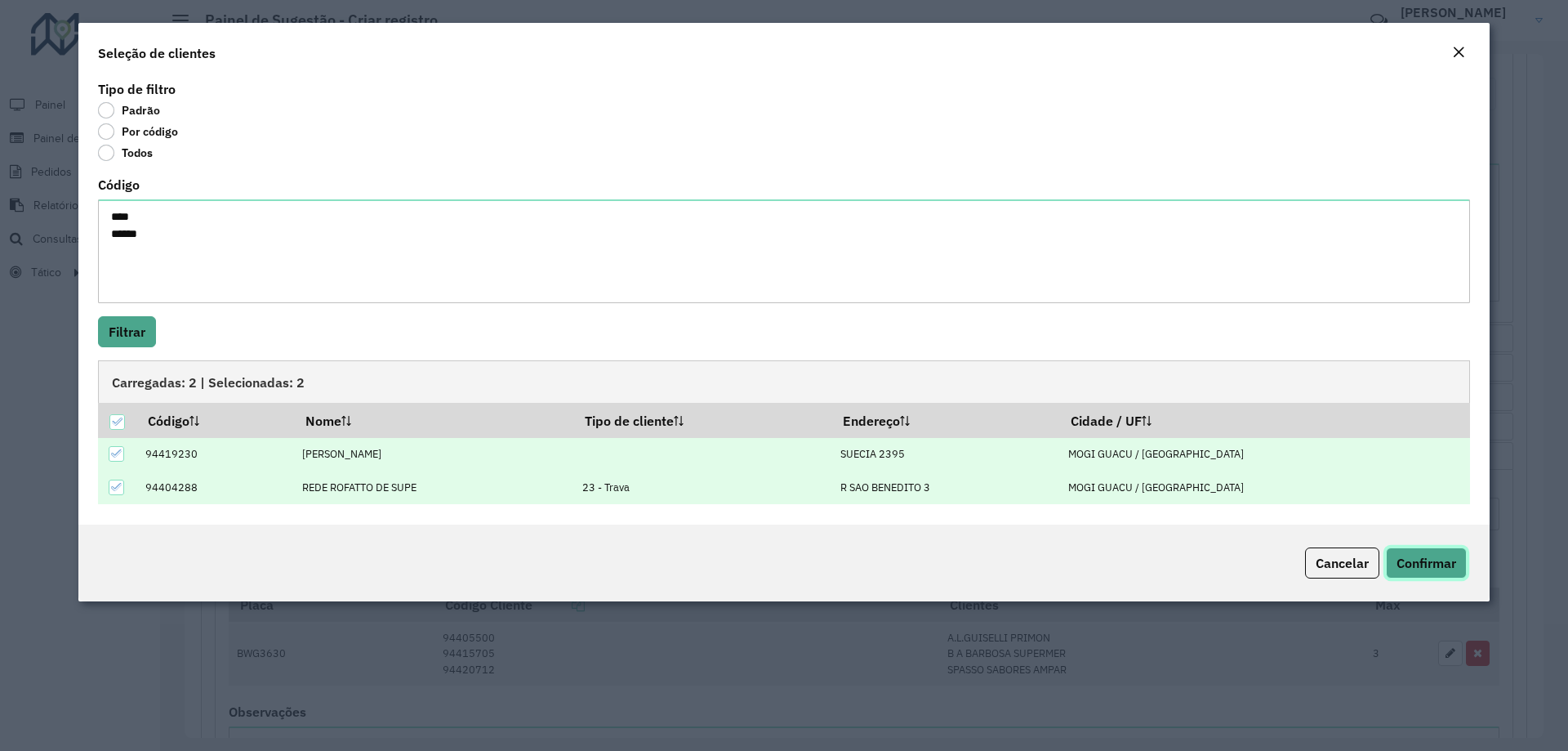
click at [1425, 552] on button "Confirmar" at bounding box center [1427, 563] width 81 height 31
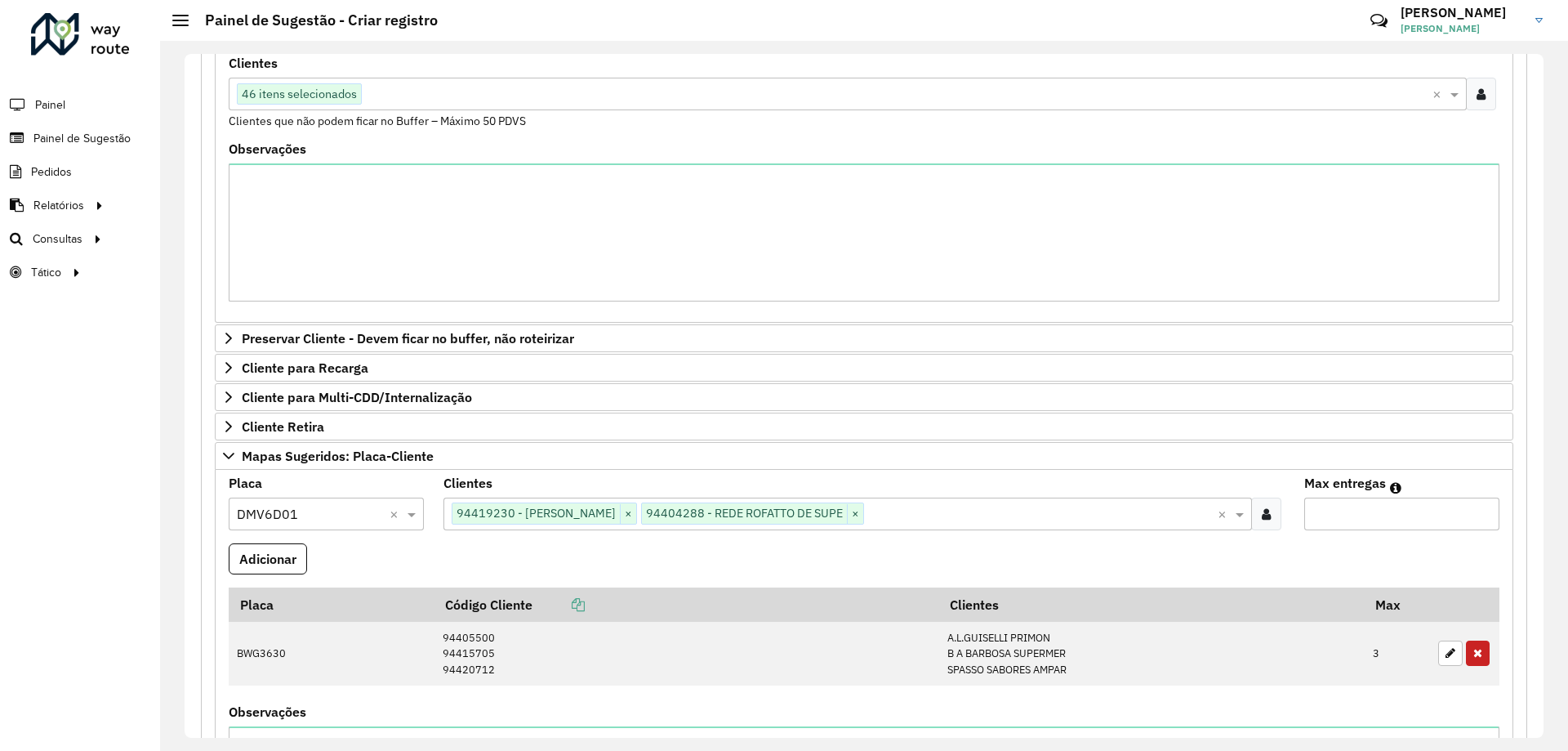
click at [1377, 503] on input "Max entregas" at bounding box center [1402, 514] width 195 height 33
click at [1371, 511] on input "Max entregas" at bounding box center [1402, 514] width 195 height 33
type input "*"
click at [288, 563] on button "Adicionar" at bounding box center [268, 559] width 78 height 31
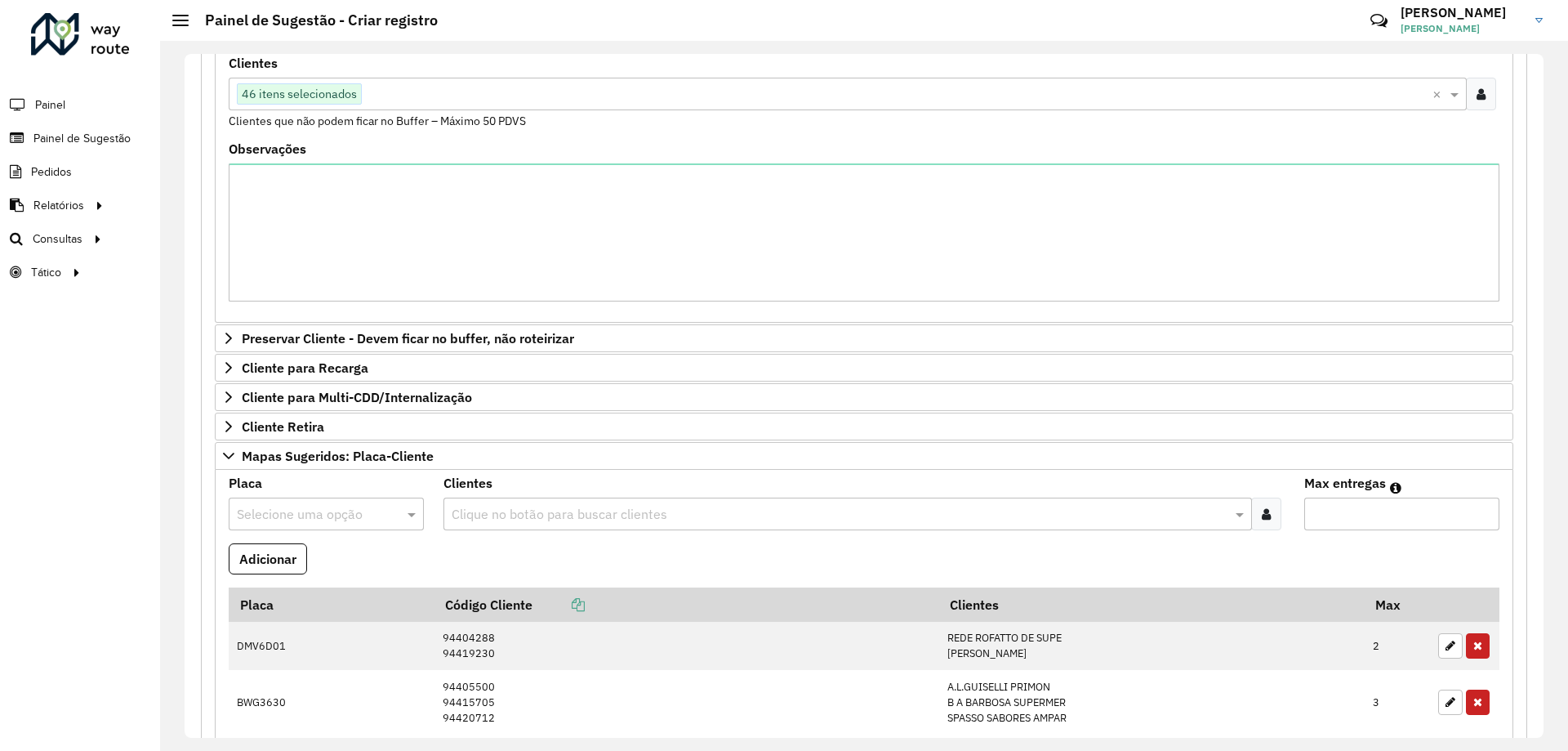
scroll to position [490, 0]
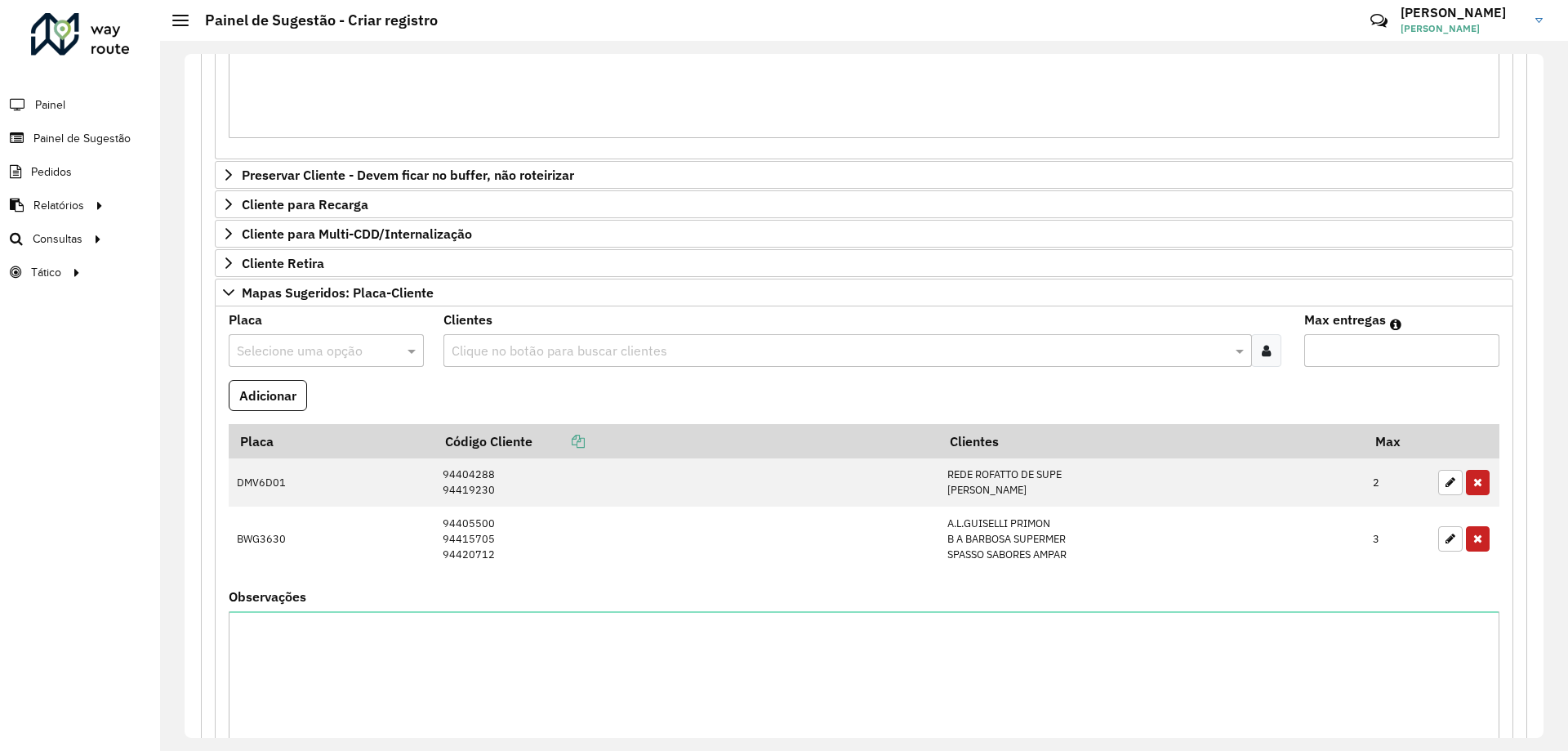
click at [257, 345] on input "text" at bounding box center [310, 351] width 146 height 20
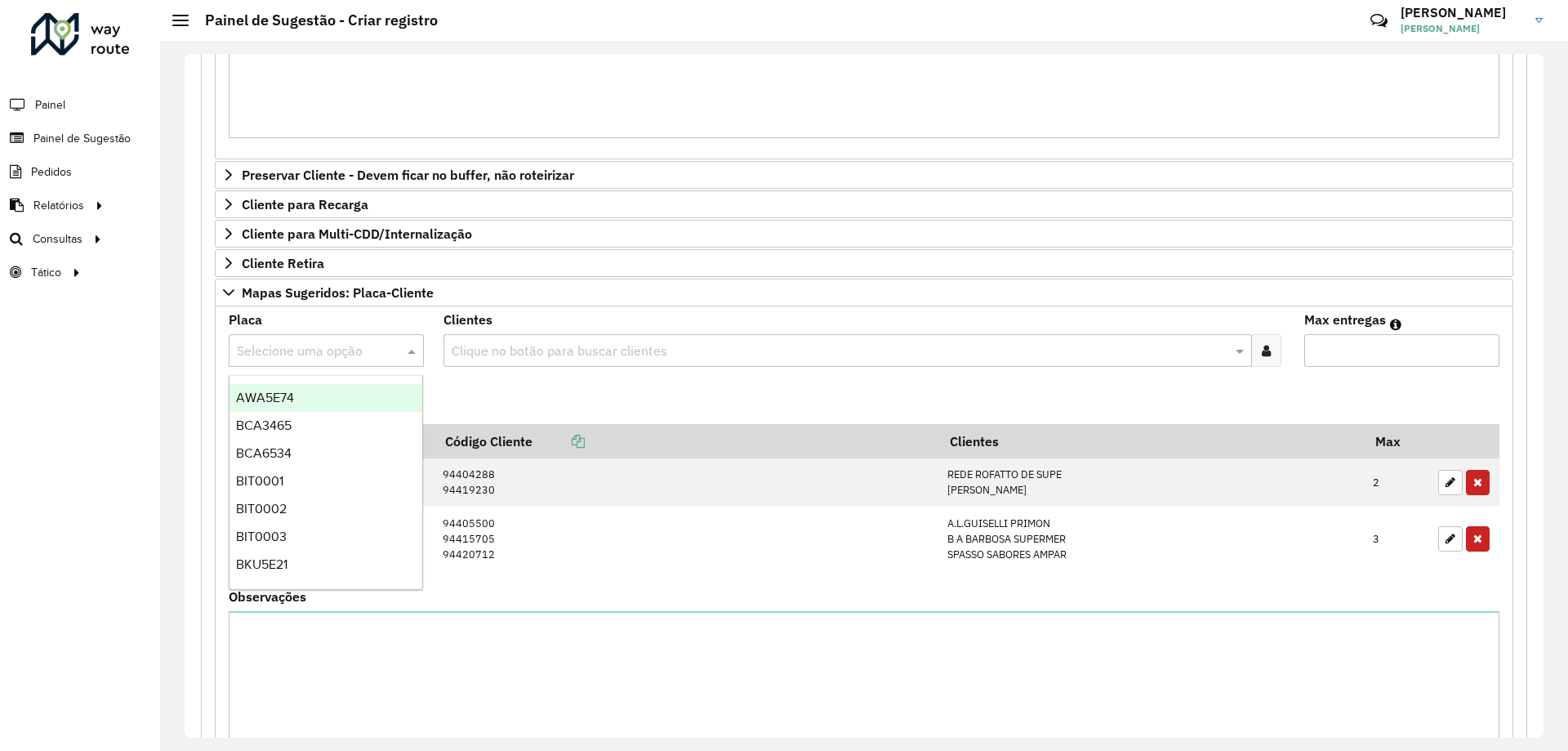
type input "*"
type input "***"
click at [287, 402] on span "FZM6G82" at bounding box center [264, 397] width 56 height 14
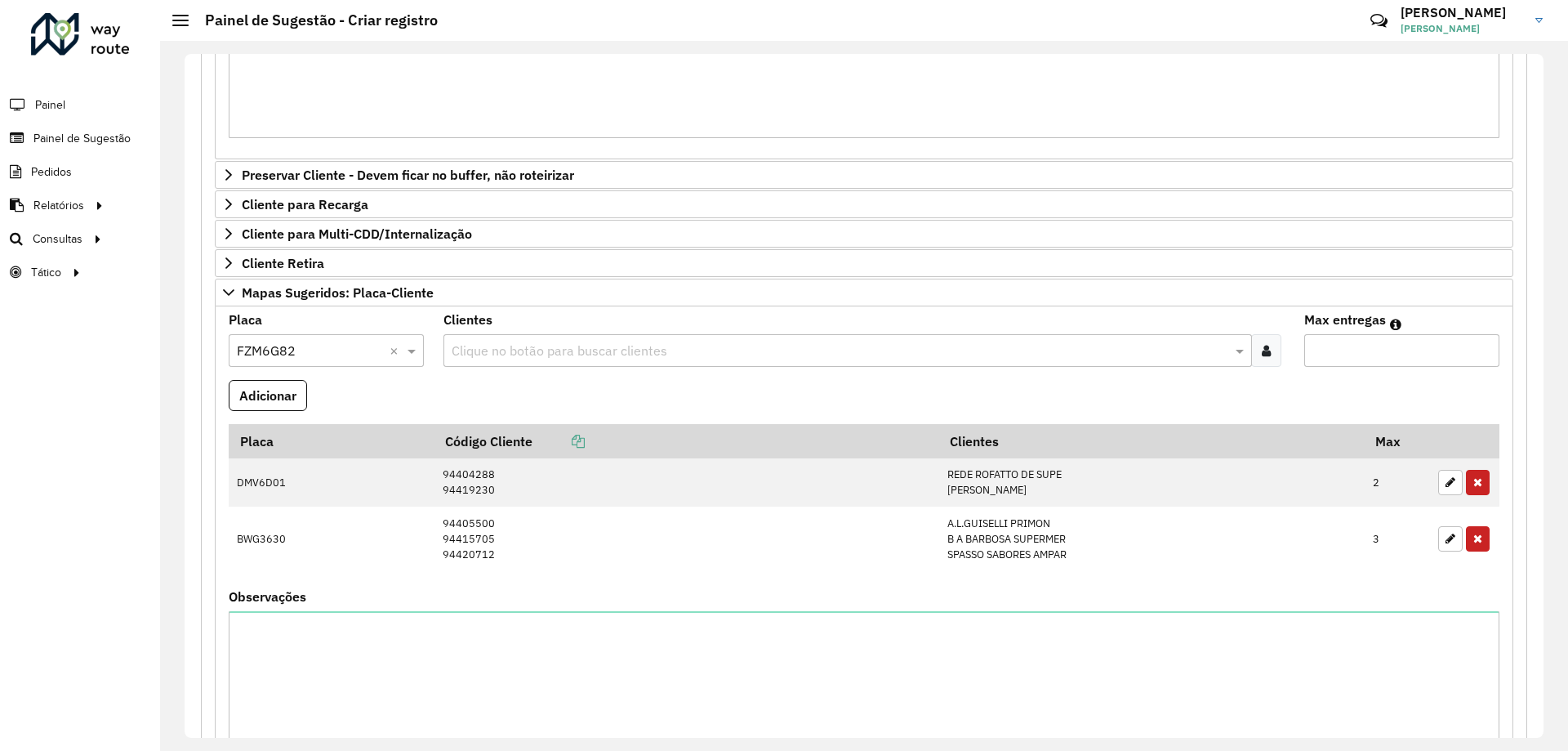
click at [1262, 350] on icon at bounding box center [1266, 350] width 9 height 13
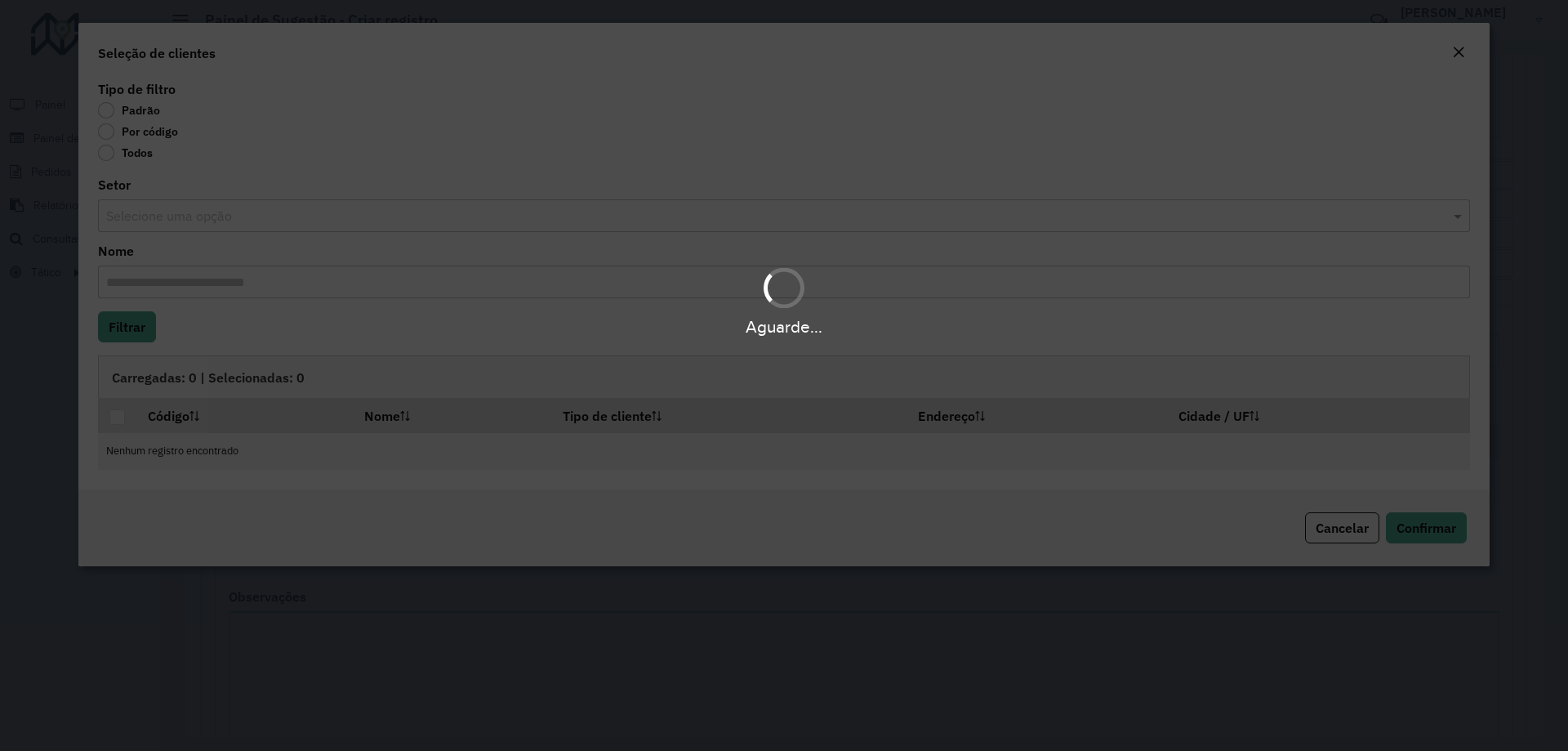
click at [145, 135] on div "Aguarde..." at bounding box center [784, 375] width 1568 height 751
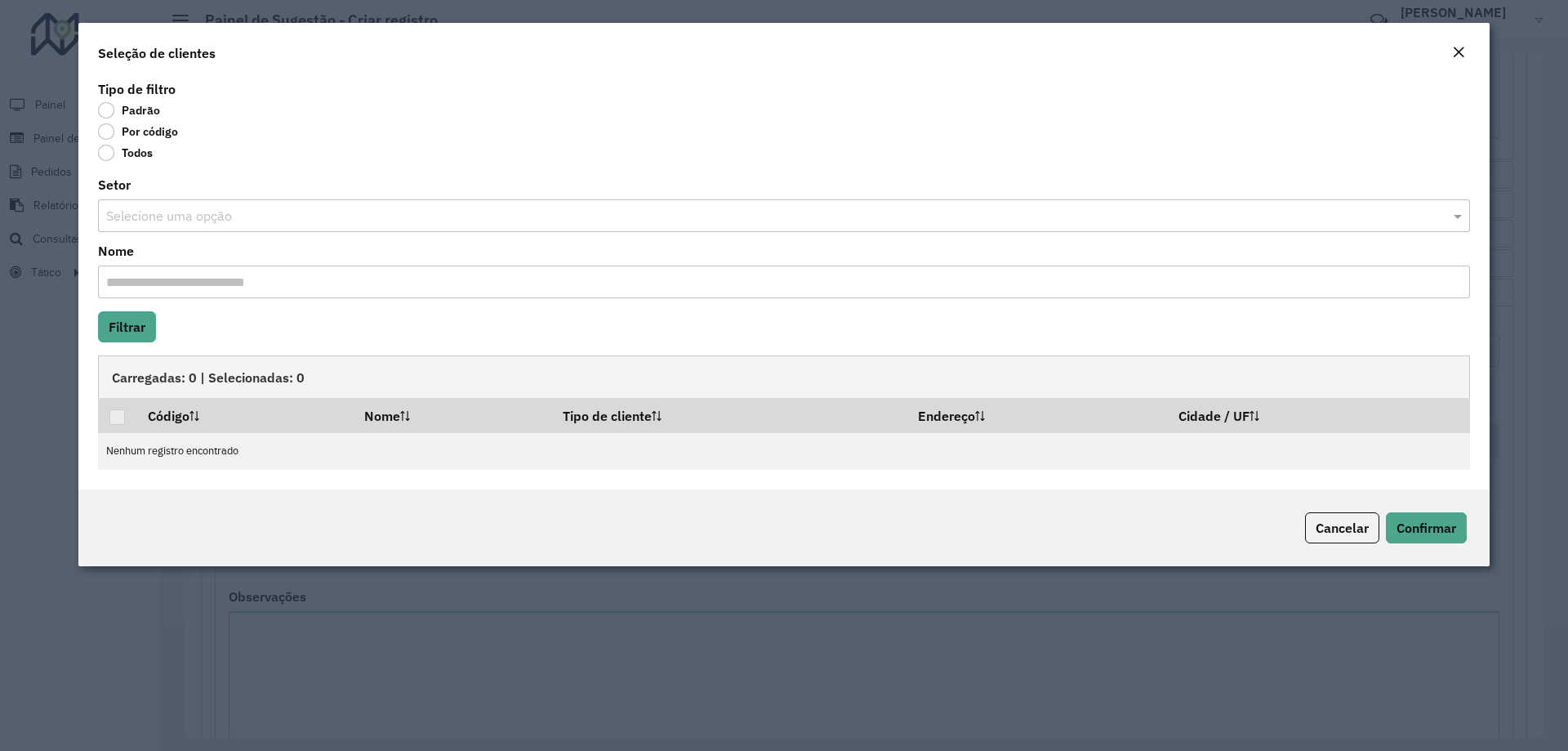
click at [145, 135] on label "Por código" at bounding box center [138, 131] width 80 height 17
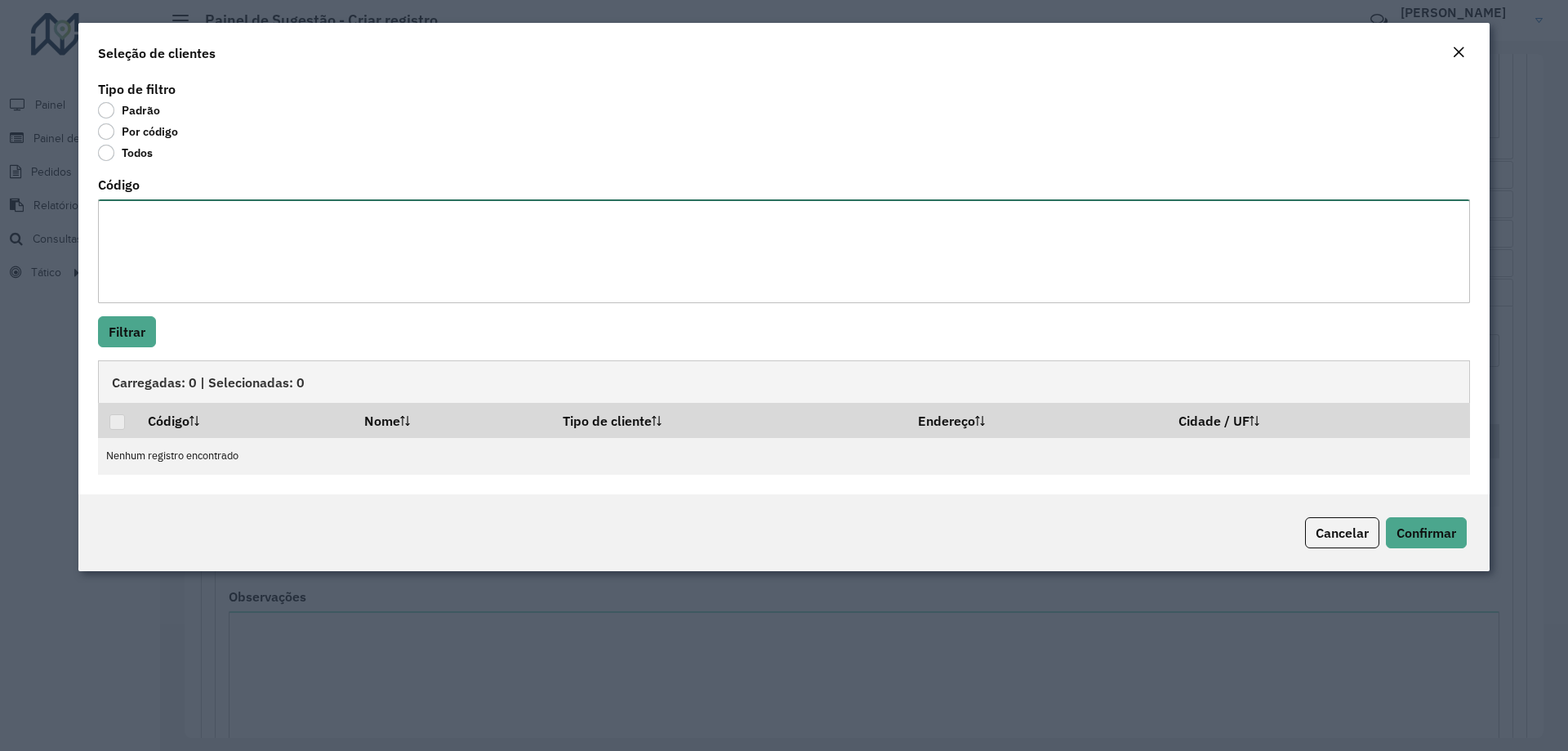
click at [184, 245] on textarea "Código" at bounding box center [784, 251] width 1372 height 104
paste textarea "*****"
type textarea "*****"
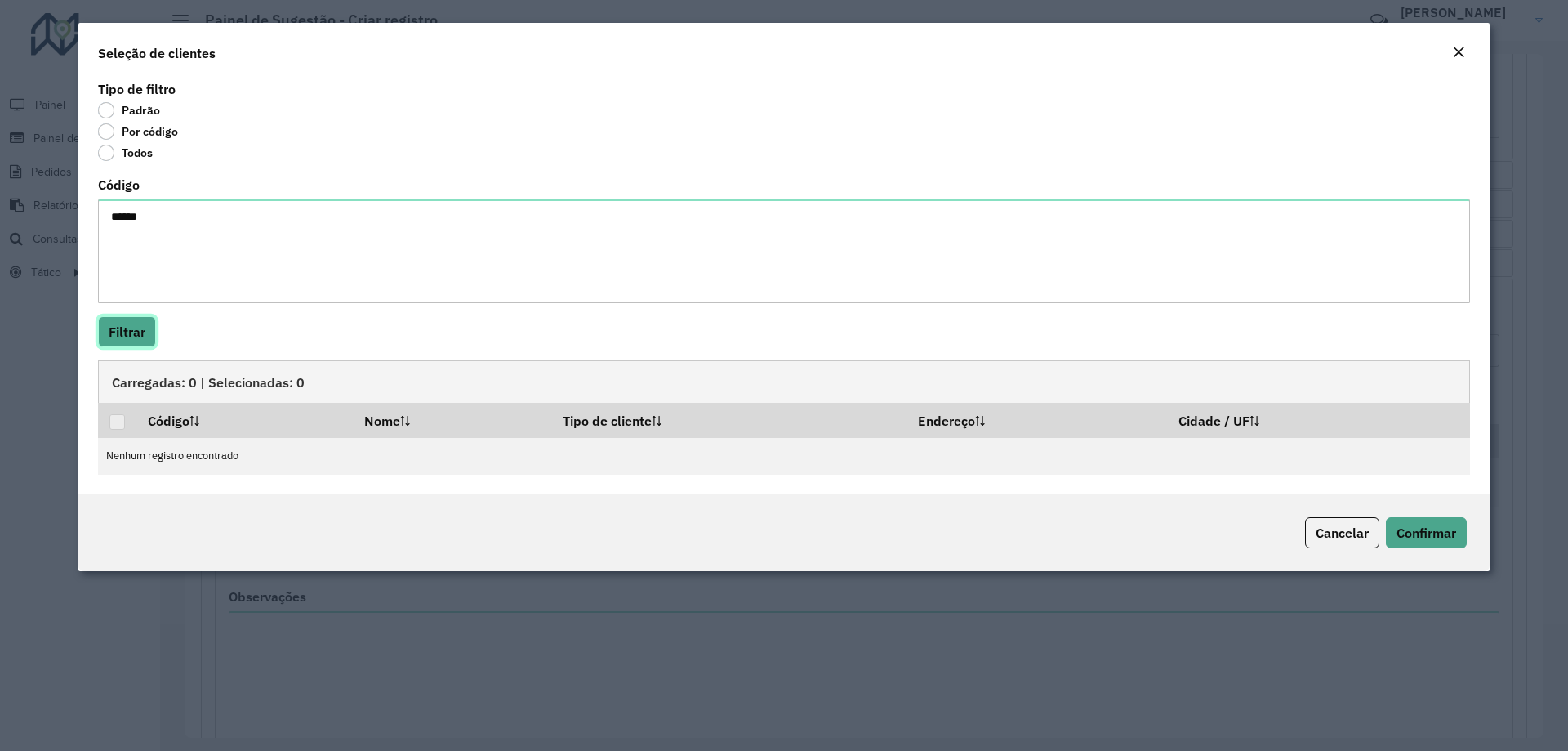
click at [135, 334] on button "Filtrar" at bounding box center [127, 332] width 58 height 31
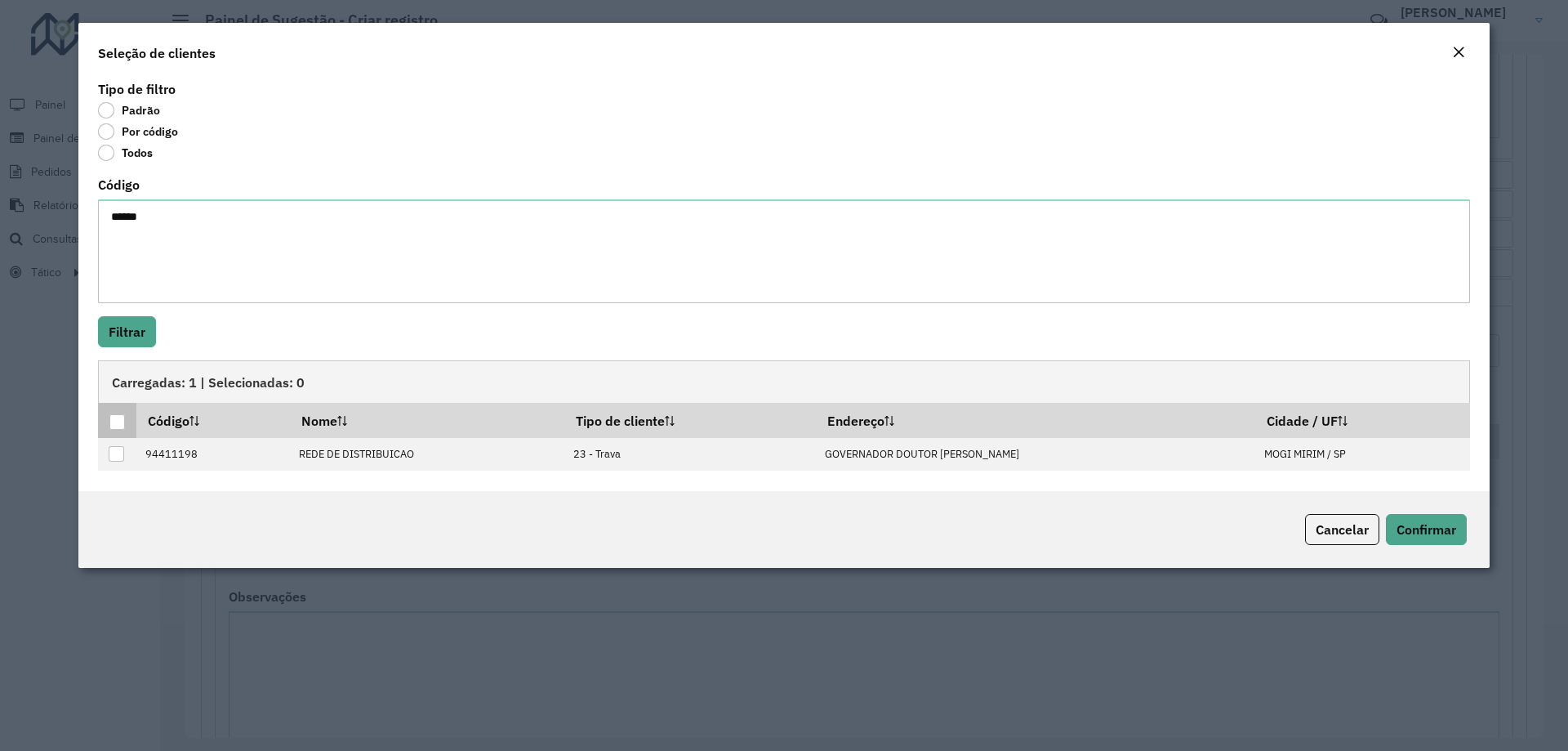
click at [119, 426] on div at bounding box center [116, 421] width 16 height 16
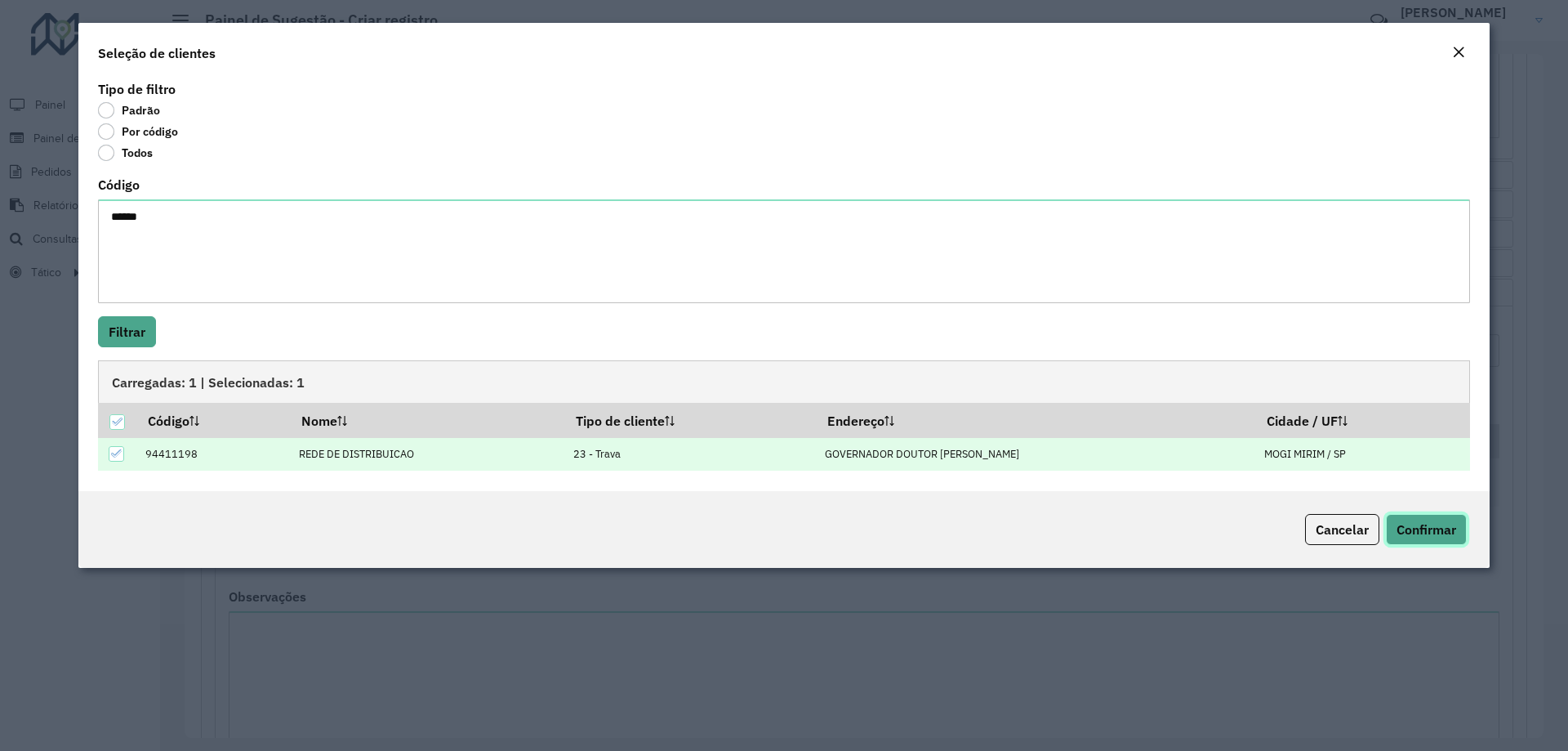
click at [1393, 520] on button "Confirmar" at bounding box center [1427, 530] width 81 height 31
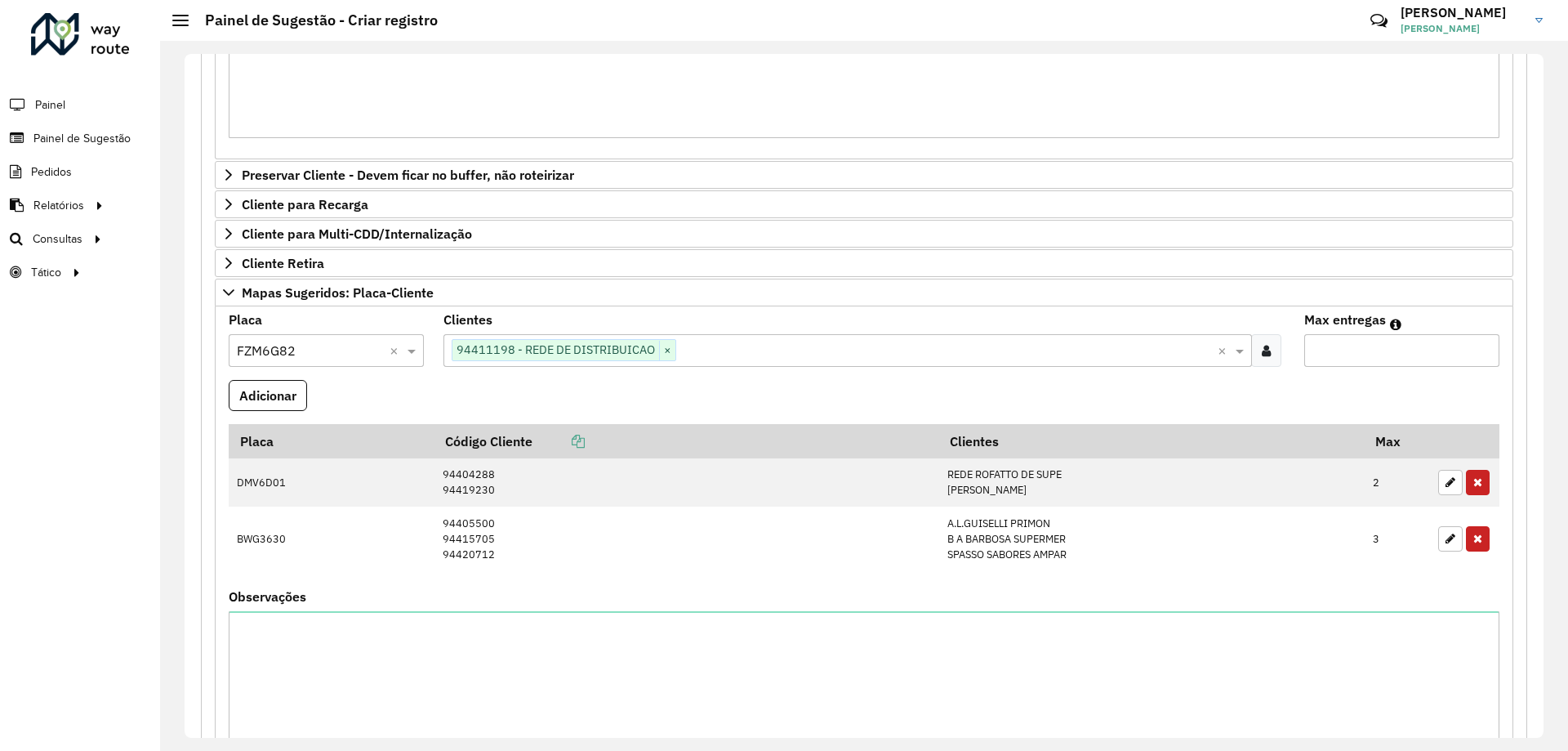
click at [1371, 343] on input "Max entregas" at bounding box center [1402, 350] width 195 height 33
type input "*"
click at [280, 399] on button "Adicionar" at bounding box center [268, 396] width 78 height 31
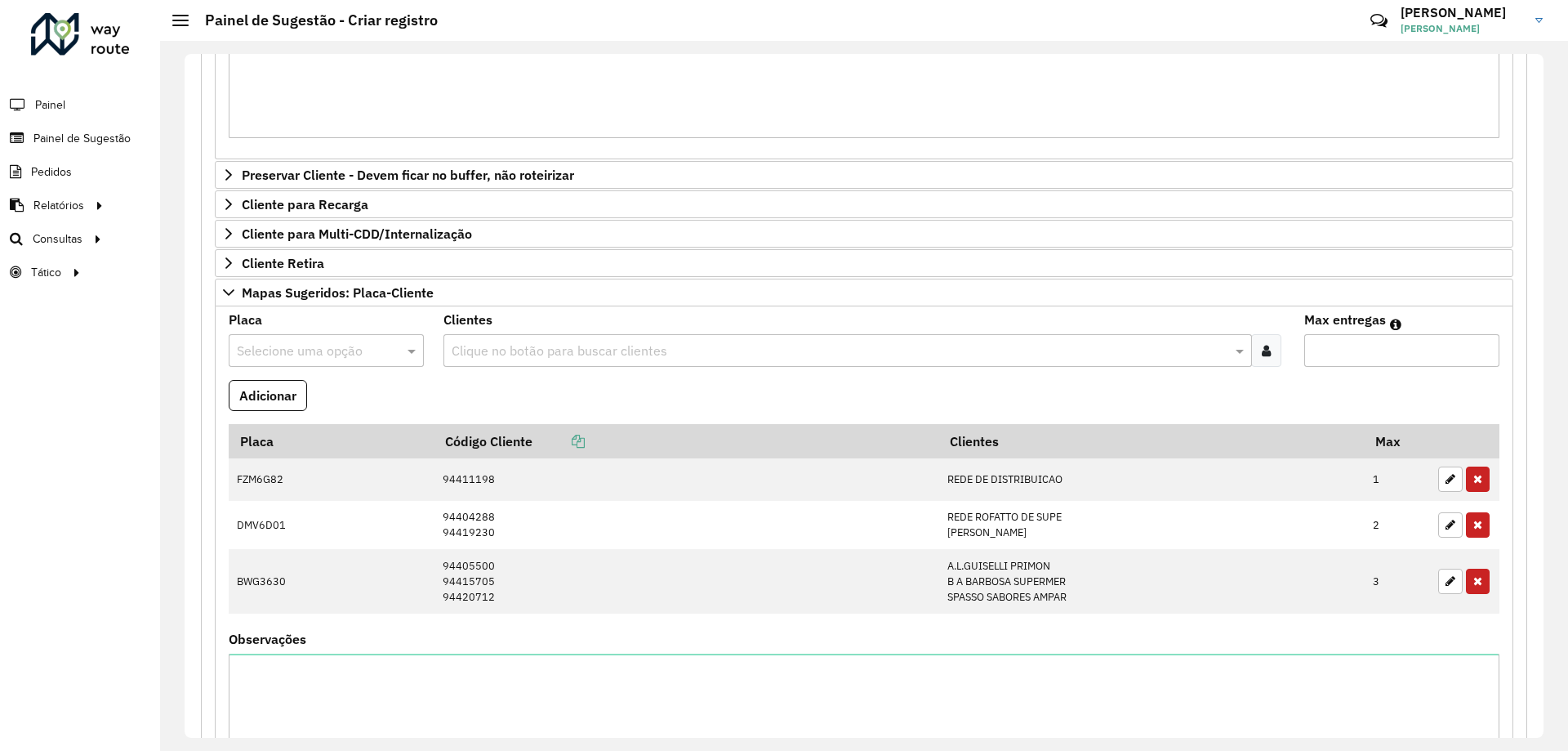
click at [287, 351] on input "text" at bounding box center [310, 351] width 146 height 20
type input "***"
click at [349, 403] on div "GBQ1B02" at bounding box center [325, 398] width 192 height 28
click at [1256, 350] on div at bounding box center [1266, 350] width 31 height 33
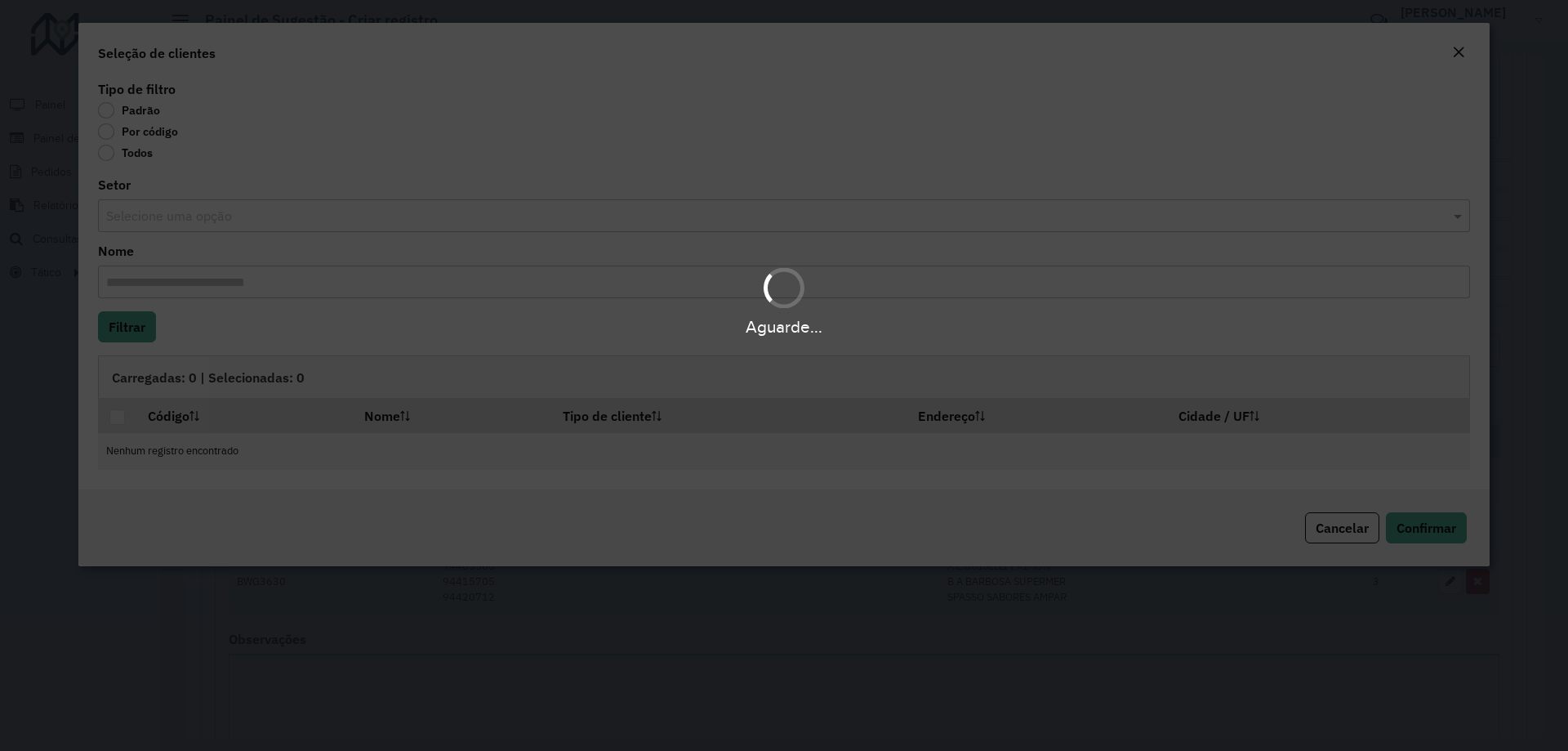
click at [115, 140] on body "**********" at bounding box center [784, 375] width 1568 height 751
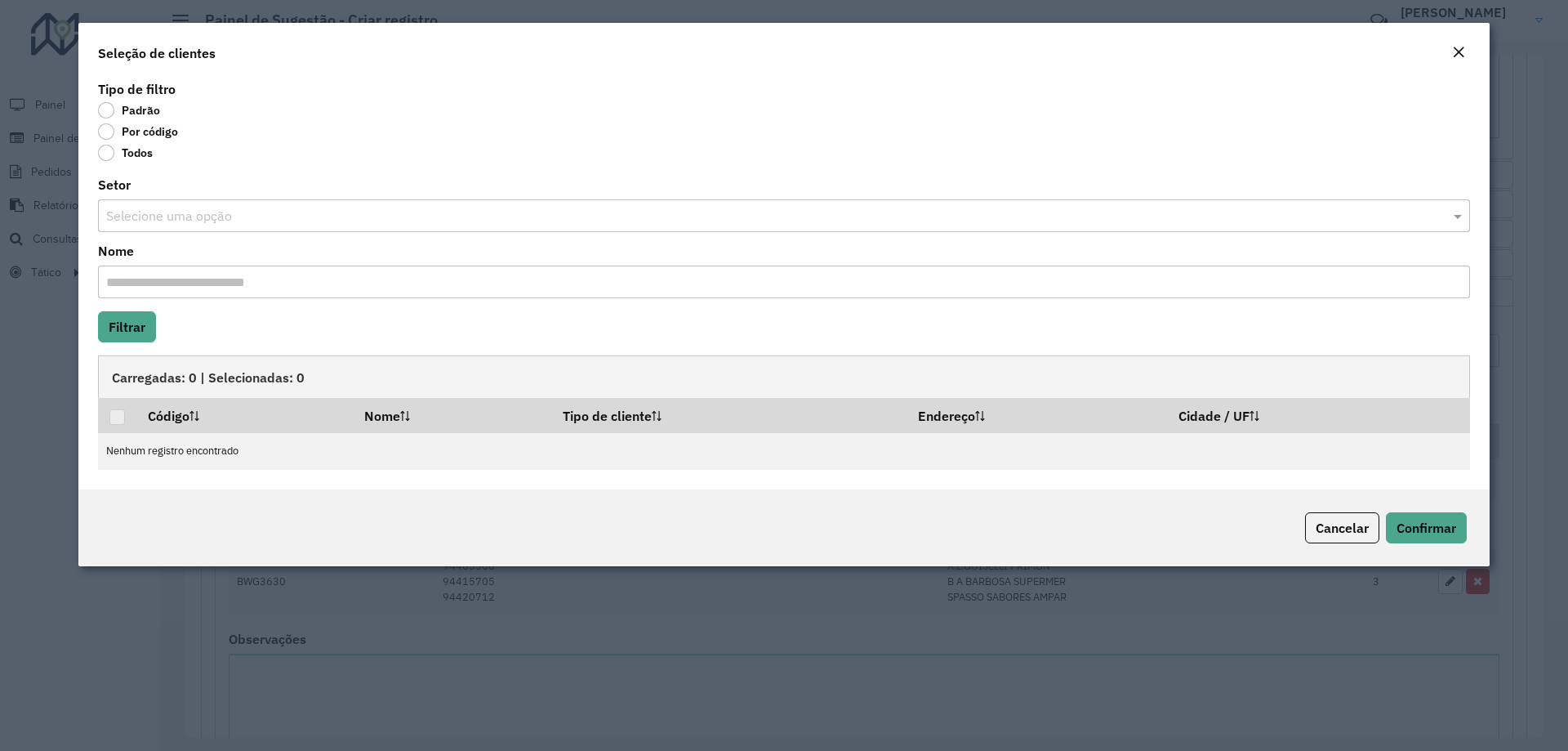
click at [109, 133] on label "Por código" at bounding box center [138, 131] width 80 height 17
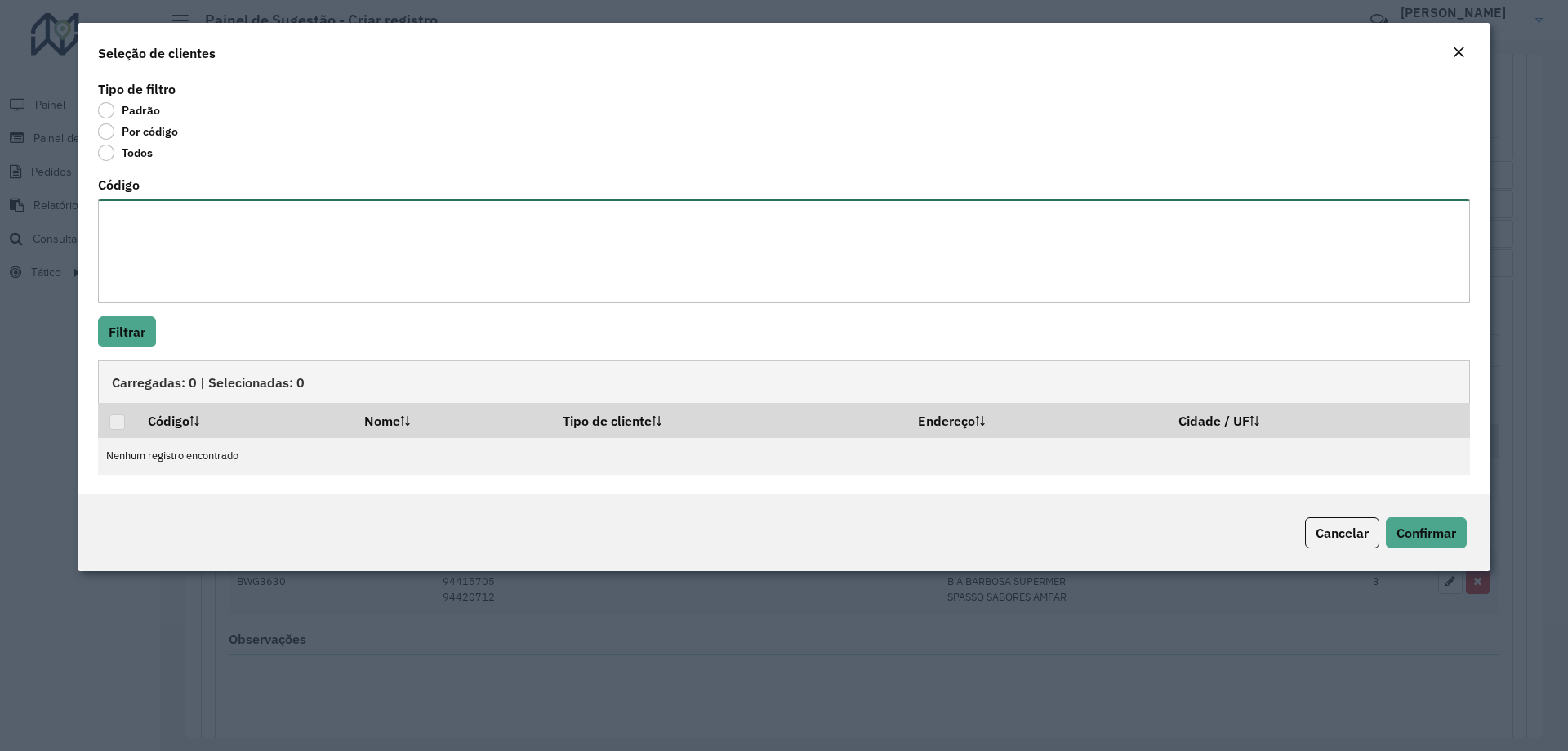
click at [132, 224] on textarea "Código" at bounding box center [784, 251] width 1372 height 104
paste textarea "*****"
type textarea "*****"
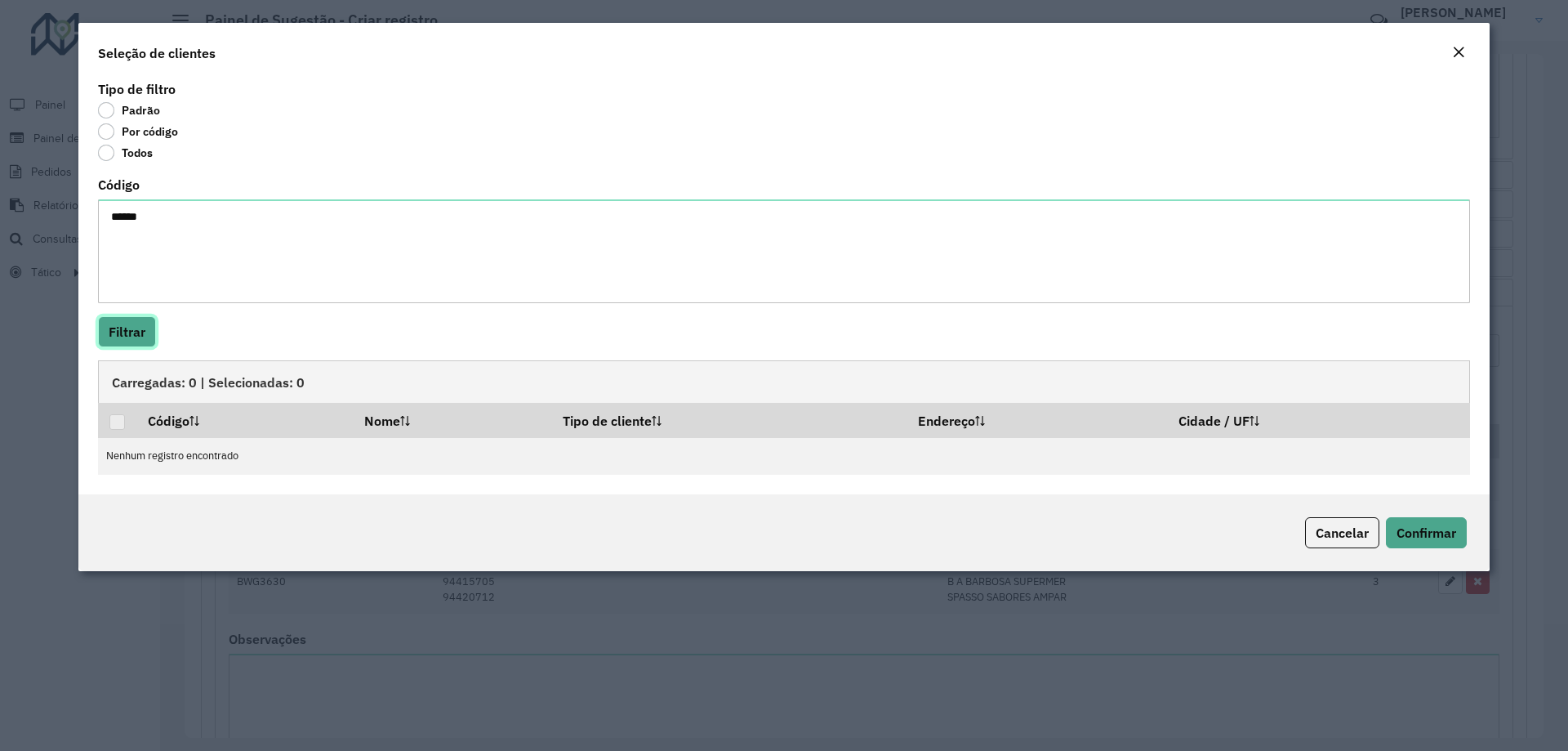
click at [123, 336] on button "Filtrar" at bounding box center [127, 332] width 58 height 31
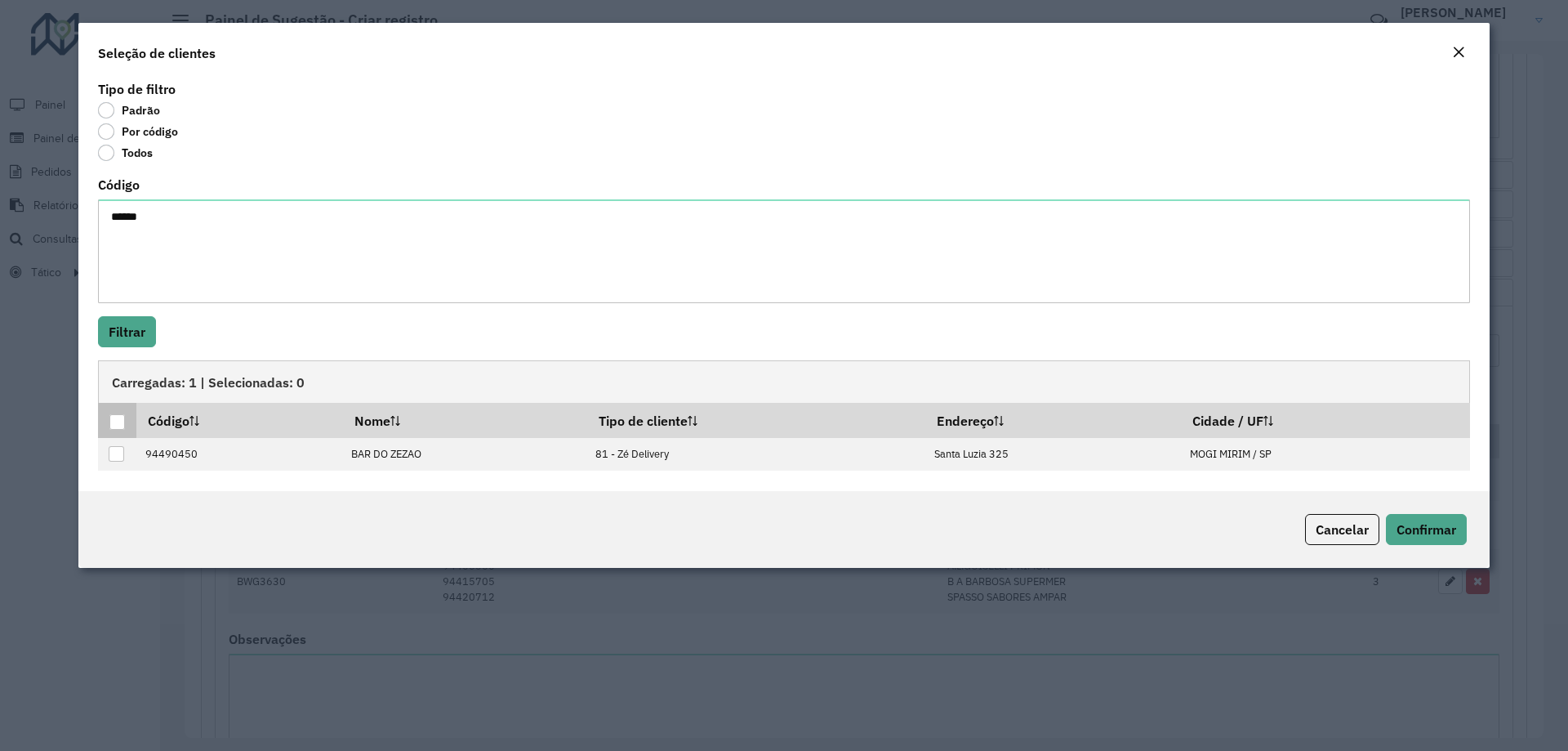
click at [121, 423] on div at bounding box center [116, 421] width 16 height 16
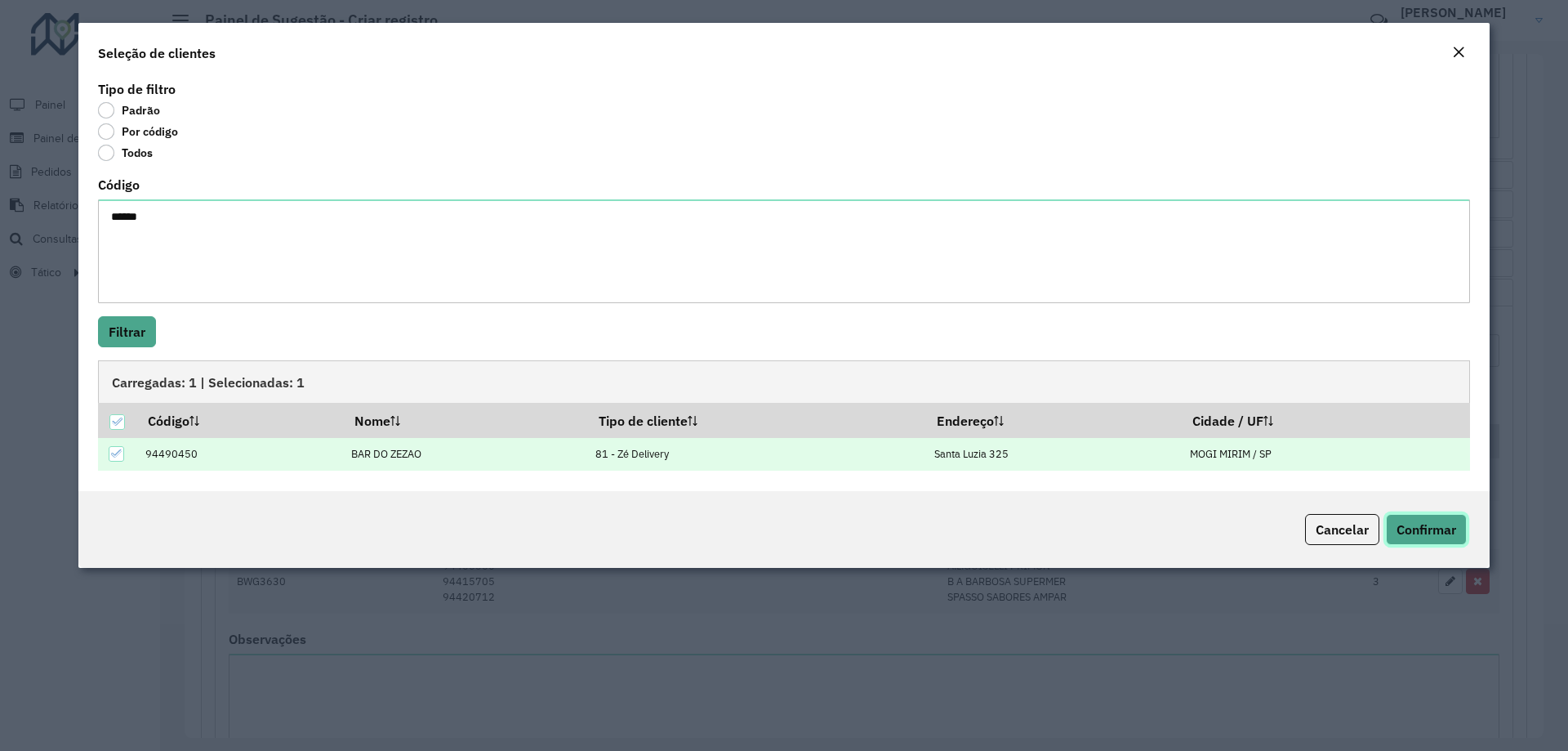
click at [1422, 520] on button "Confirmar" at bounding box center [1427, 530] width 81 height 31
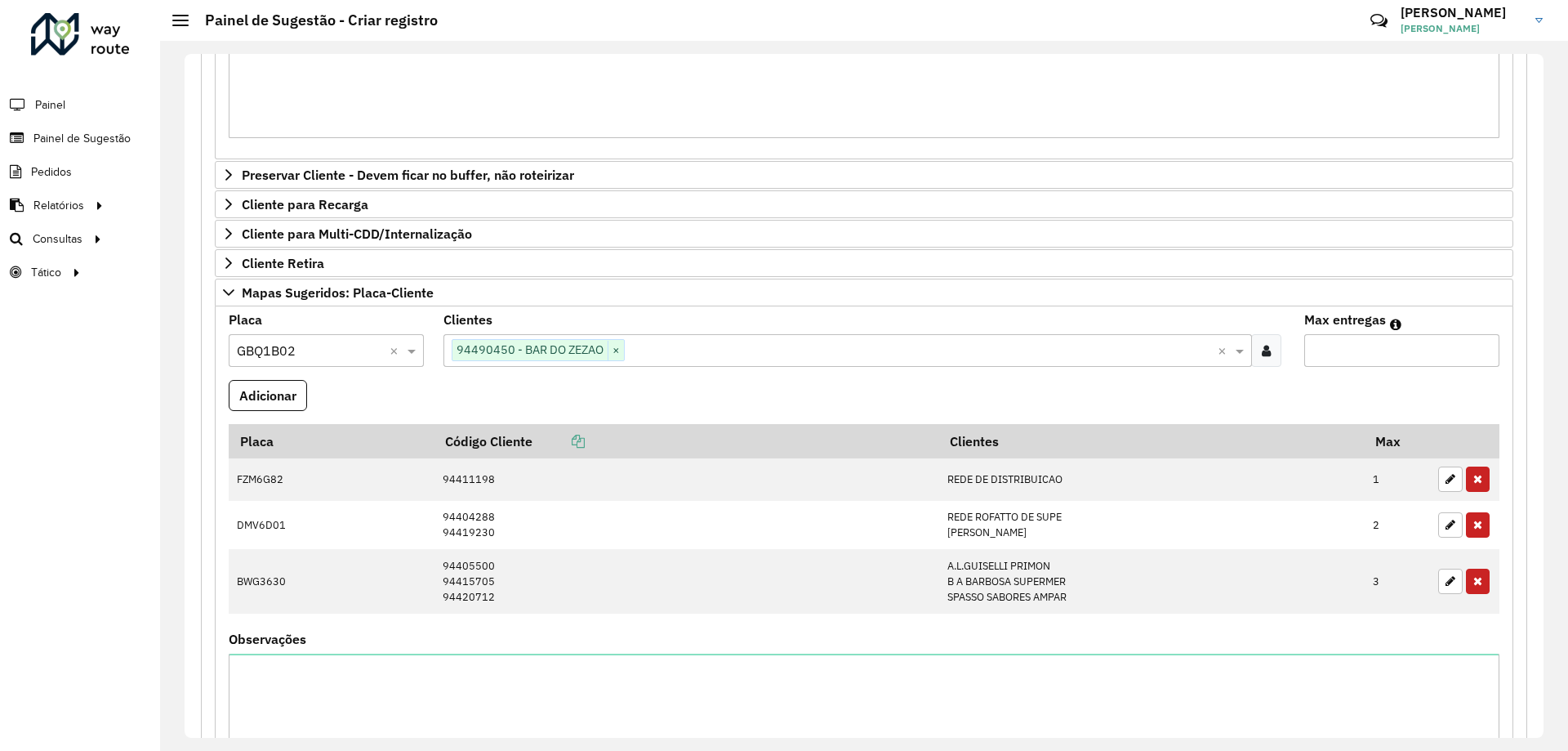
click at [1399, 352] on input "Max entregas" at bounding box center [1402, 350] width 195 height 33
type input "*"
click at [292, 392] on button "Adicionar" at bounding box center [268, 396] width 78 height 31
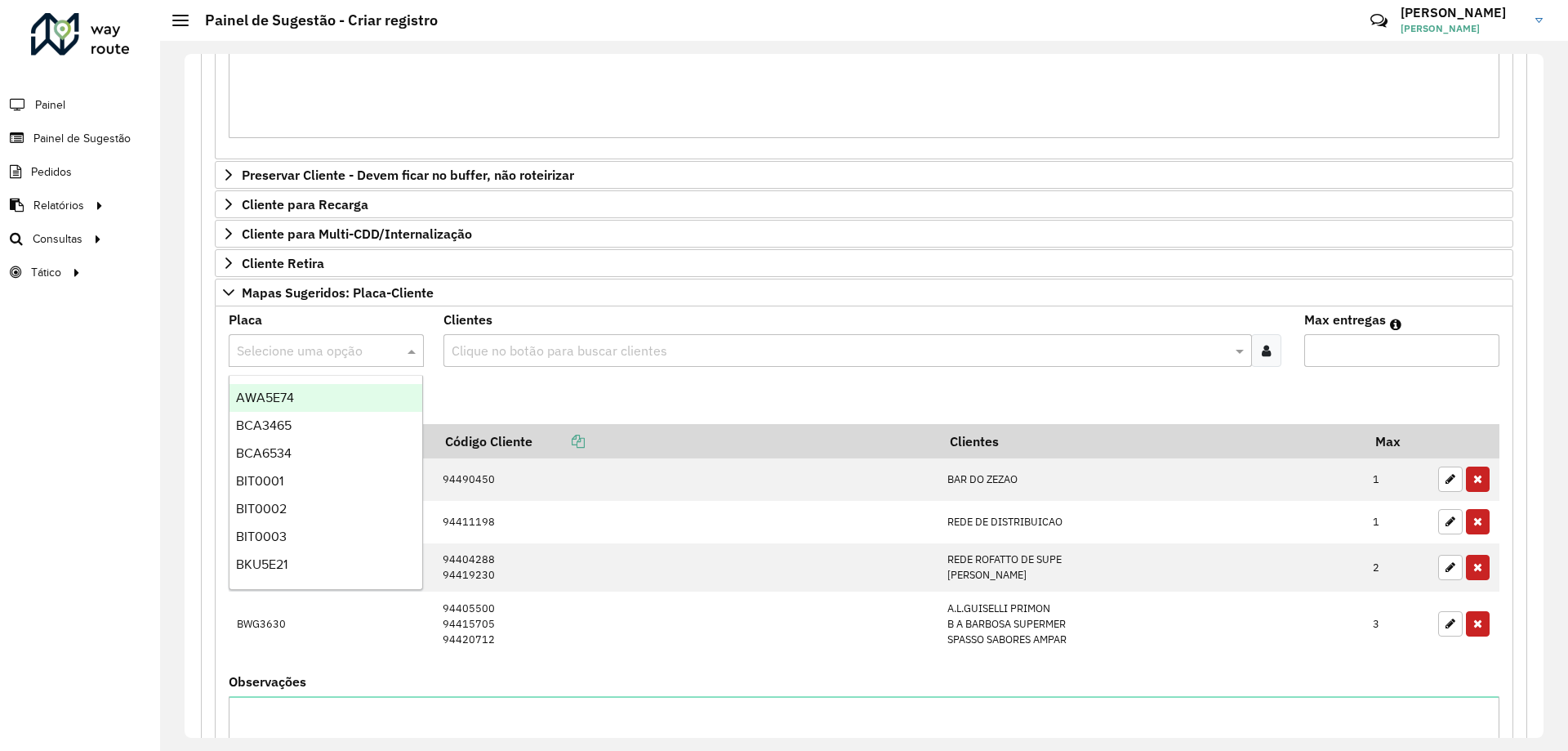
click at [292, 346] on input "text" at bounding box center [310, 351] width 146 height 20
type input "***"
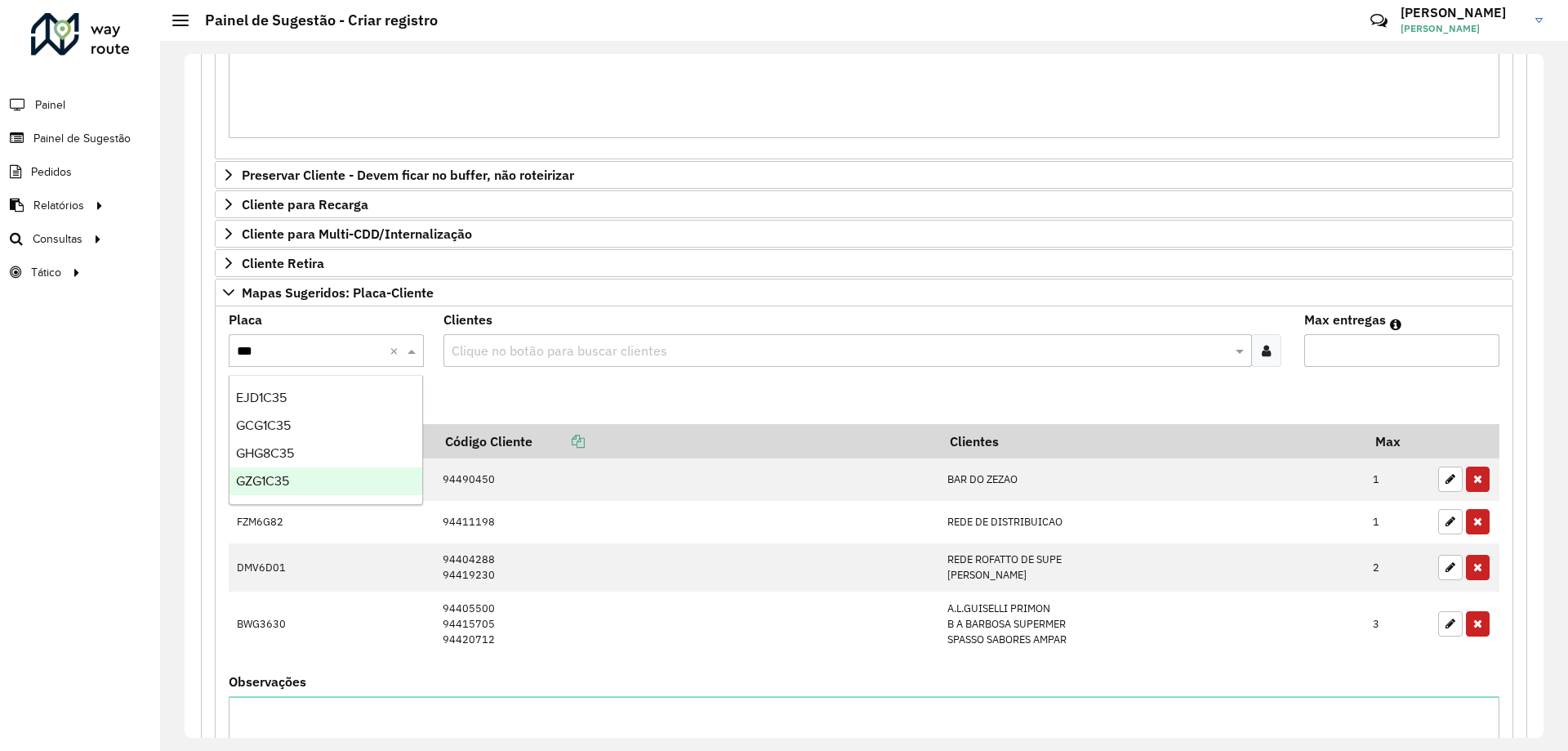
click at [298, 482] on div "GZG1C35" at bounding box center [325, 482] width 192 height 28
click at [1268, 340] on div at bounding box center [1266, 350] width 31 height 33
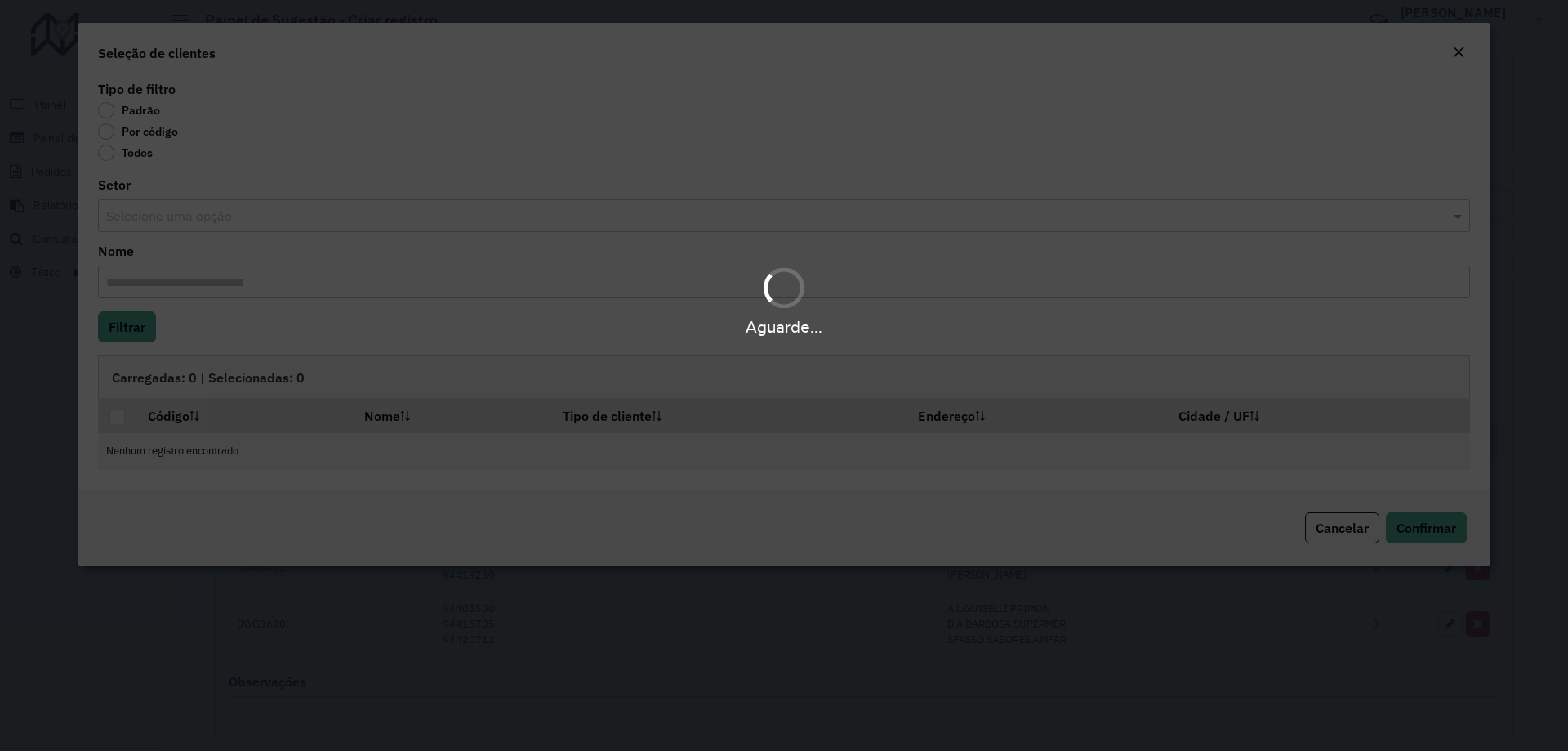
click at [149, 142] on body "**********" at bounding box center [784, 375] width 1568 height 751
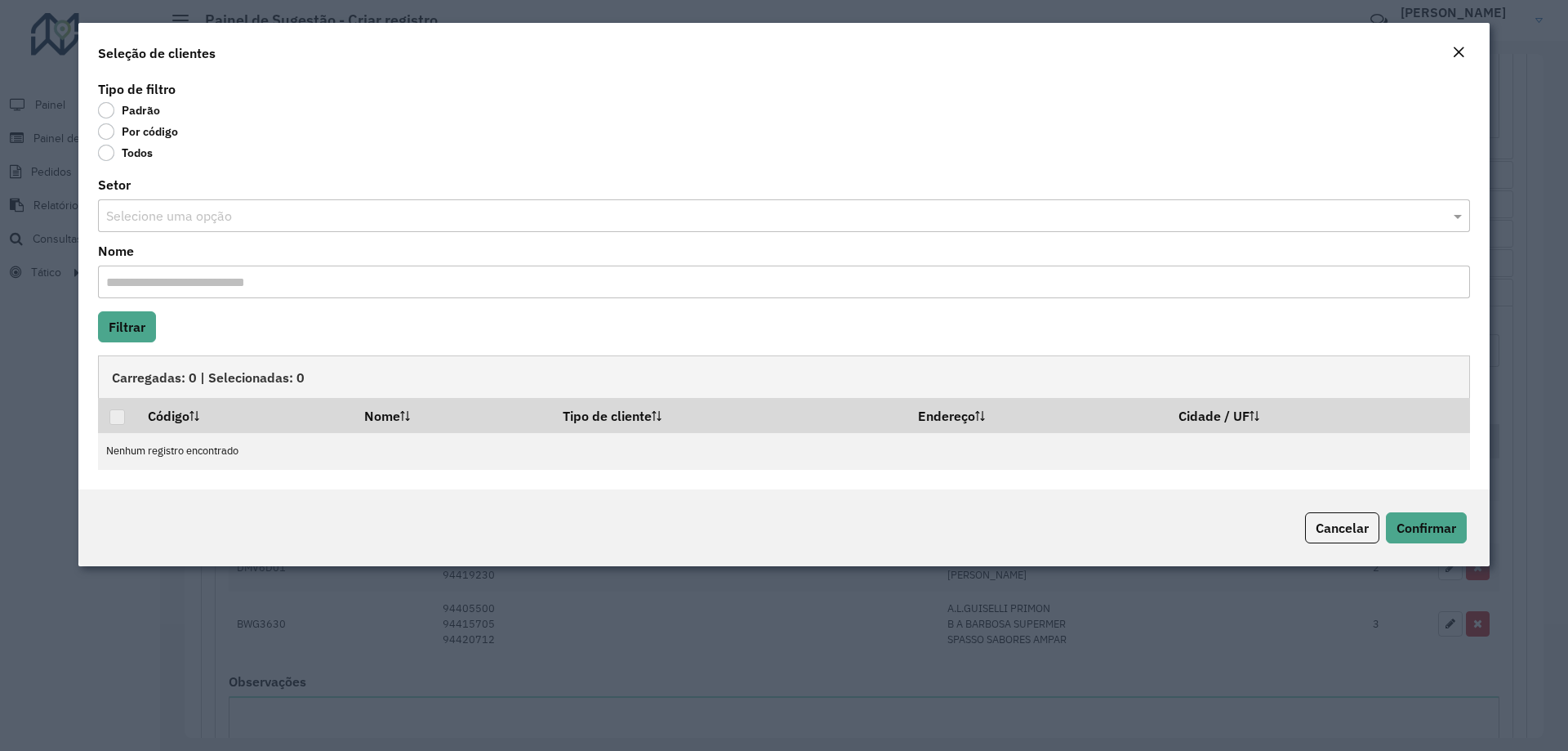
click at [150, 135] on label "Por código" at bounding box center [138, 131] width 80 height 17
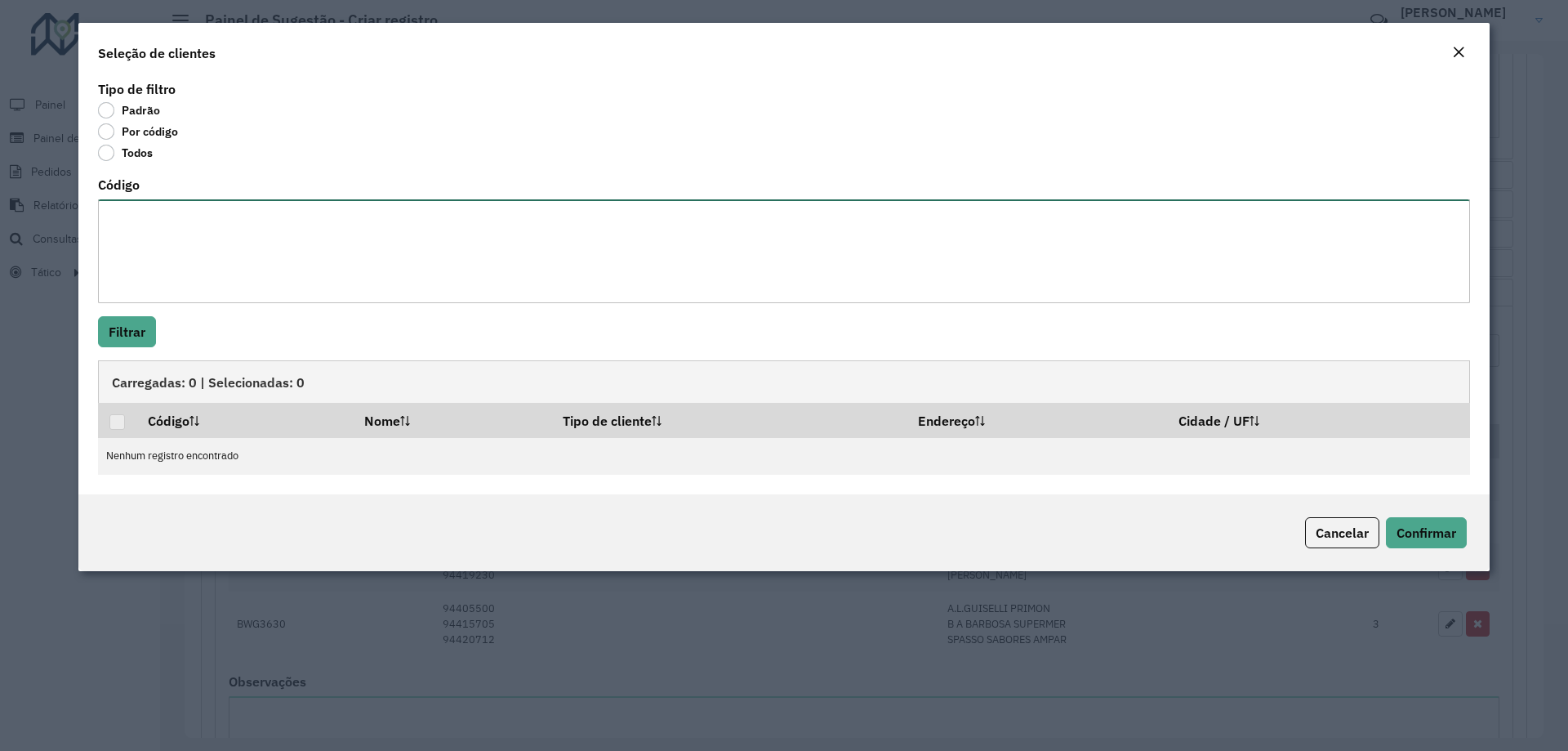
click at [191, 234] on textarea "Código" at bounding box center [784, 251] width 1372 height 104
paste textarea "***** **** ****"
type textarea "***** **** ****"
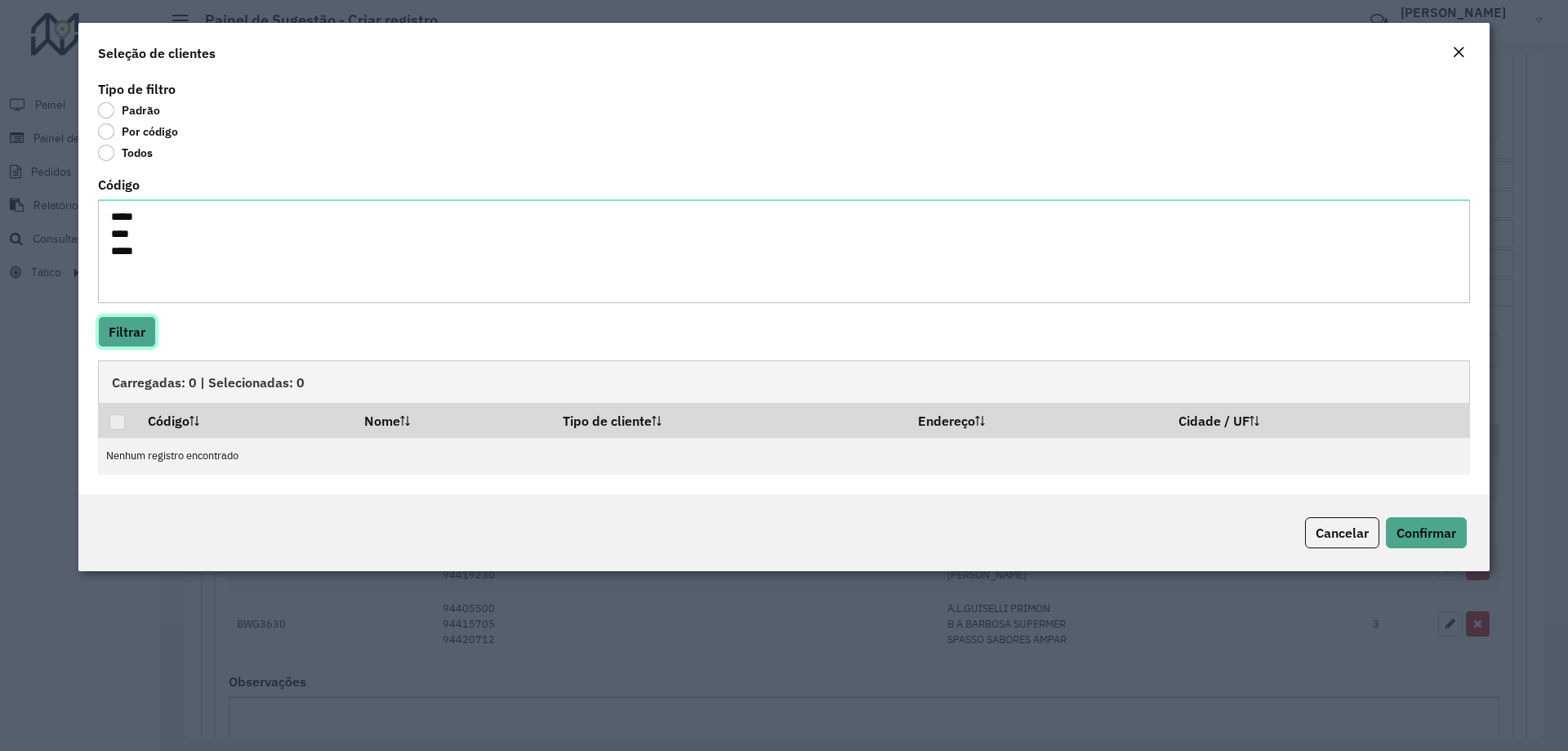
click at [135, 330] on button "Filtrar" at bounding box center [127, 332] width 58 height 31
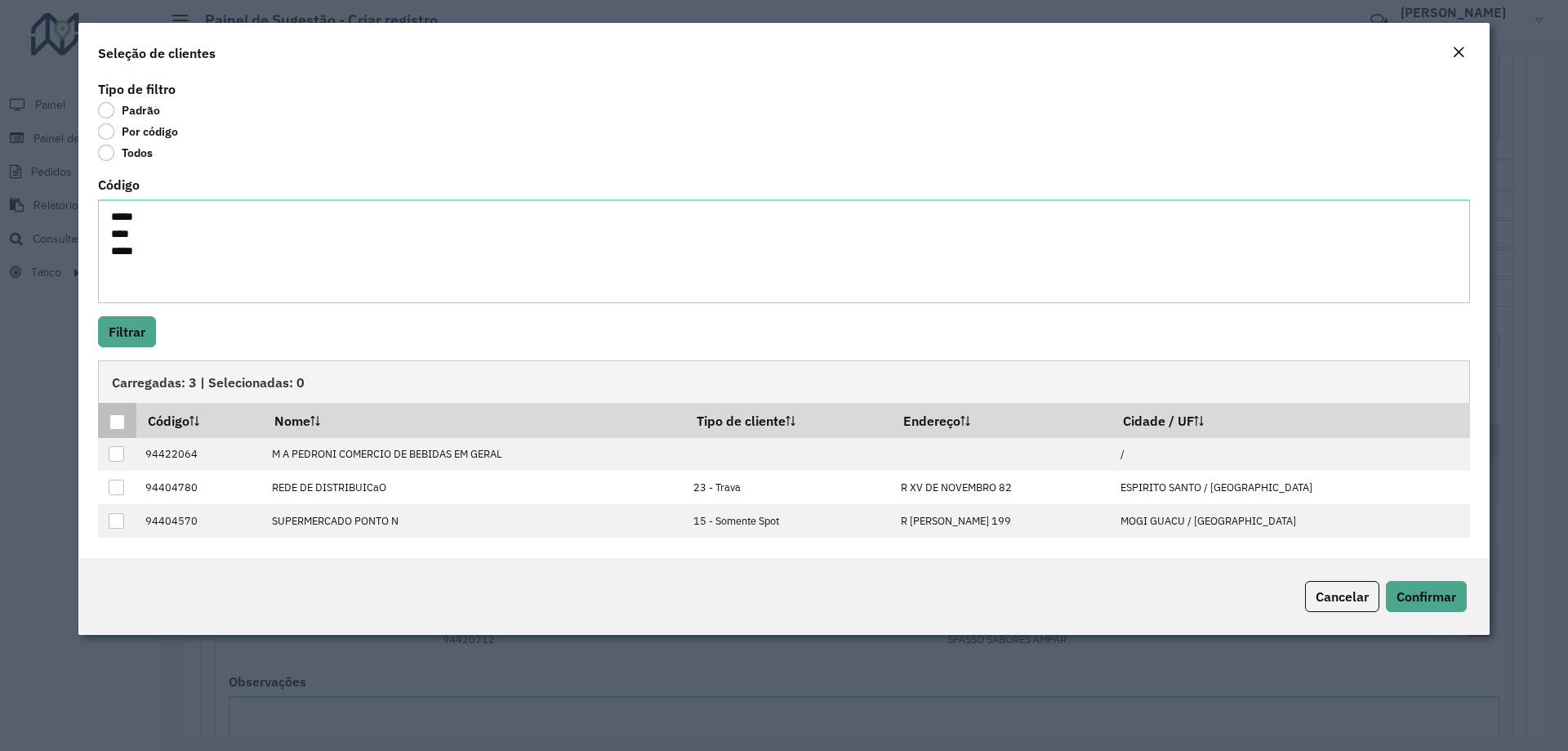
click at [119, 430] on th at bounding box center [117, 420] width 38 height 35
click at [116, 420] on div at bounding box center [116, 421] width 16 height 16
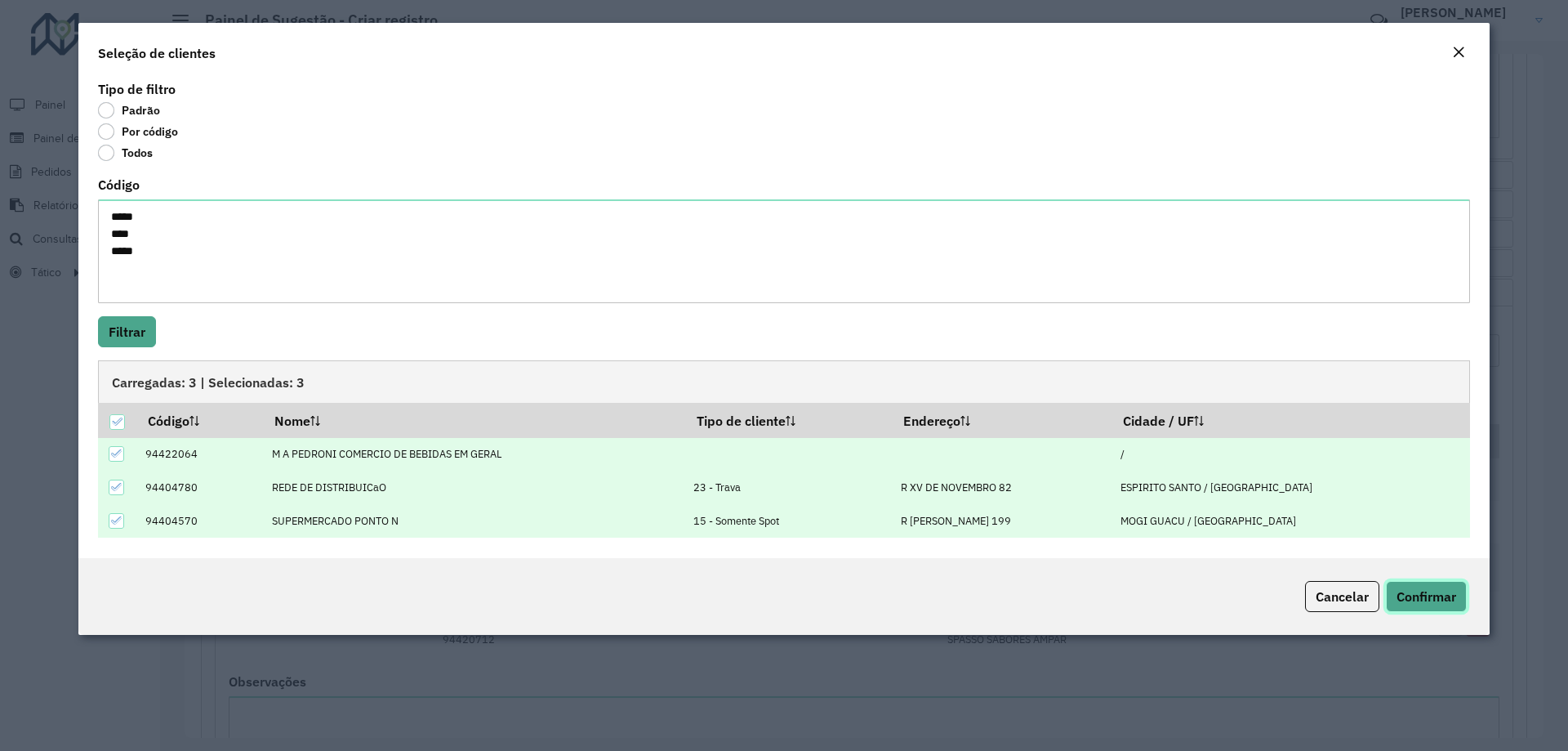
click at [1447, 597] on span "Confirmar" at bounding box center [1427, 597] width 59 height 17
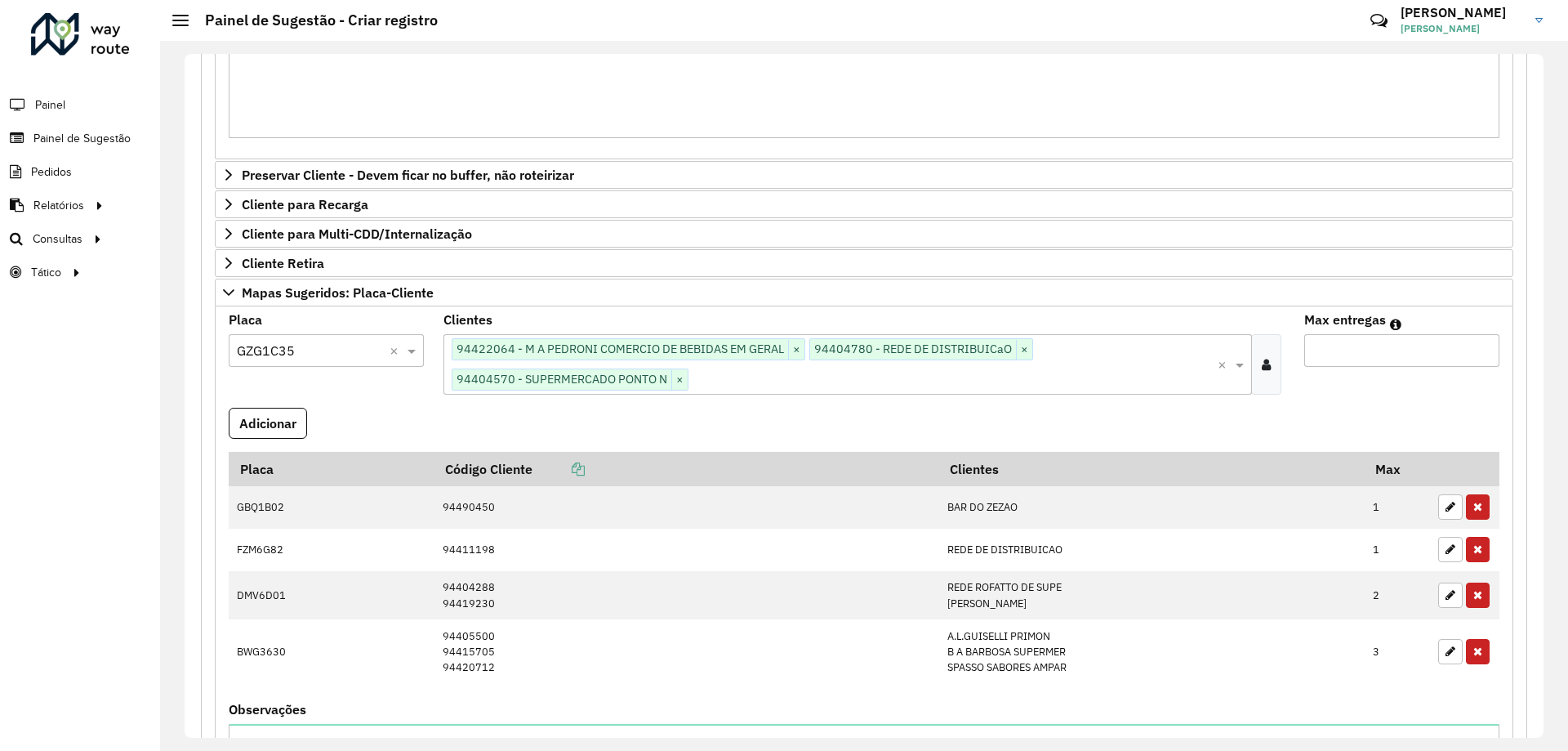
click at [1374, 339] on input "Max entregas" at bounding box center [1402, 350] width 195 height 33
type input "*"
click at [278, 418] on button "Adicionar" at bounding box center [268, 423] width 78 height 31
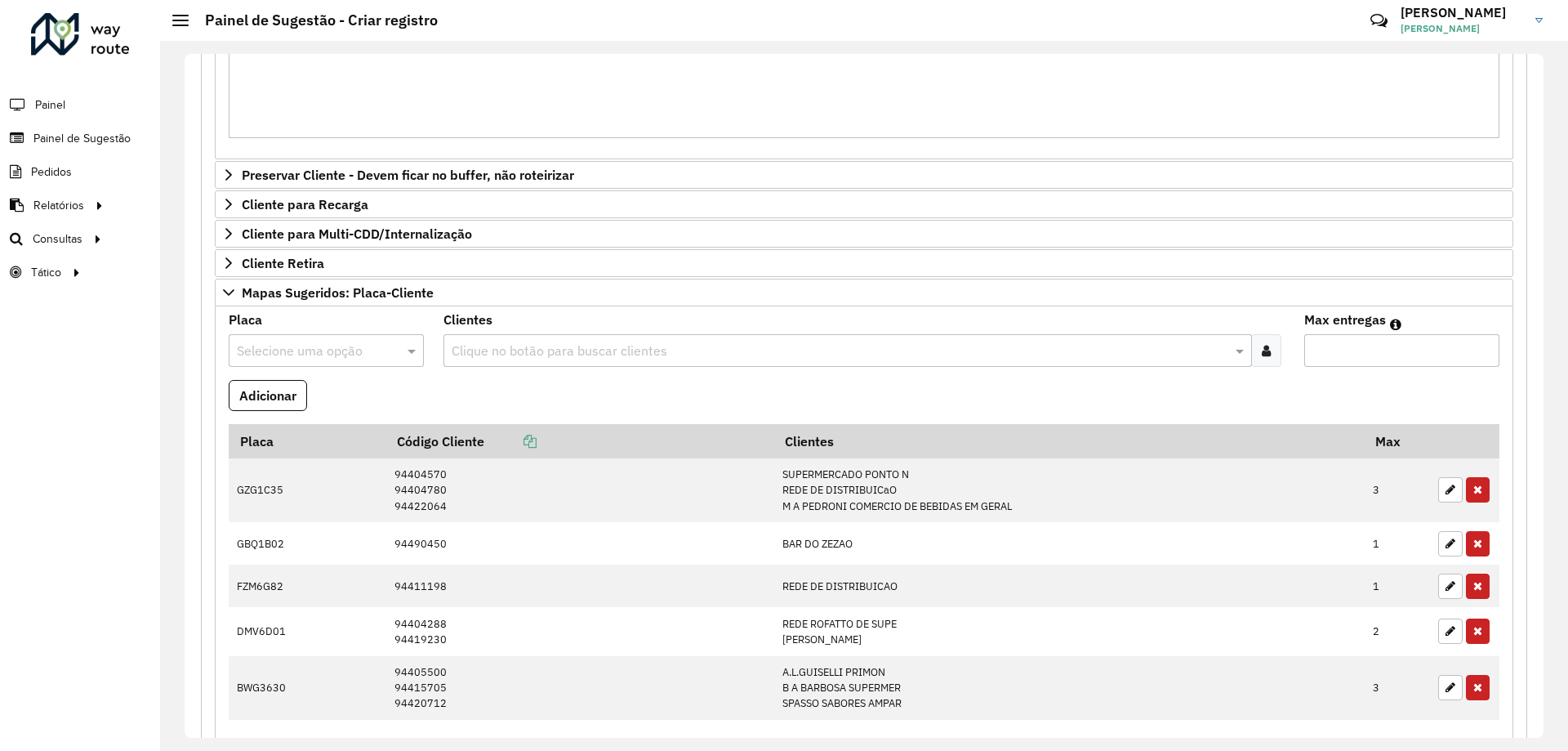
click at [353, 349] on input "text" at bounding box center [310, 351] width 146 height 20
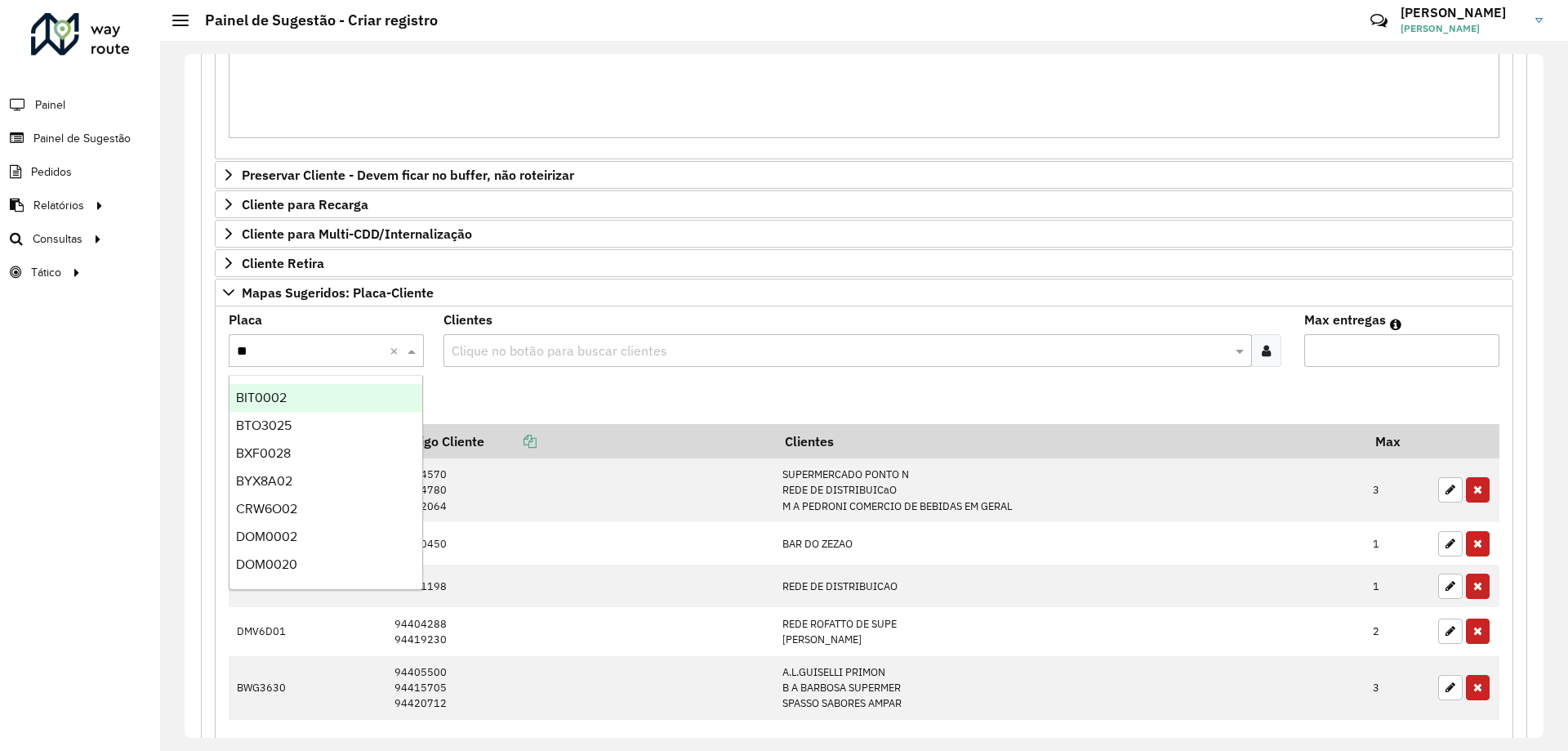
type input "***"
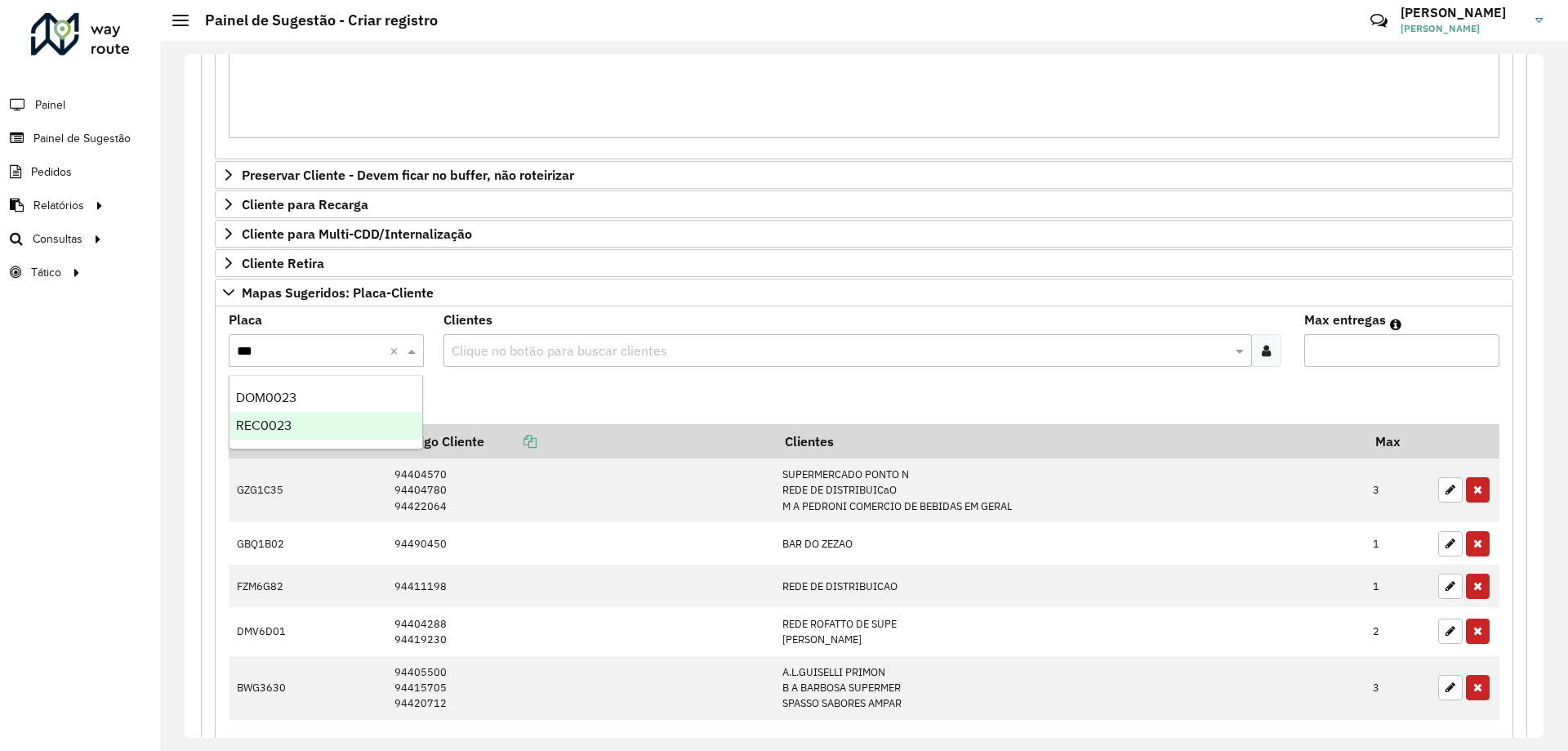
click at [310, 427] on div "REC0023" at bounding box center [325, 425] width 192 height 28
click at [1264, 355] on icon at bounding box center [1266, 350] width 9 height 13
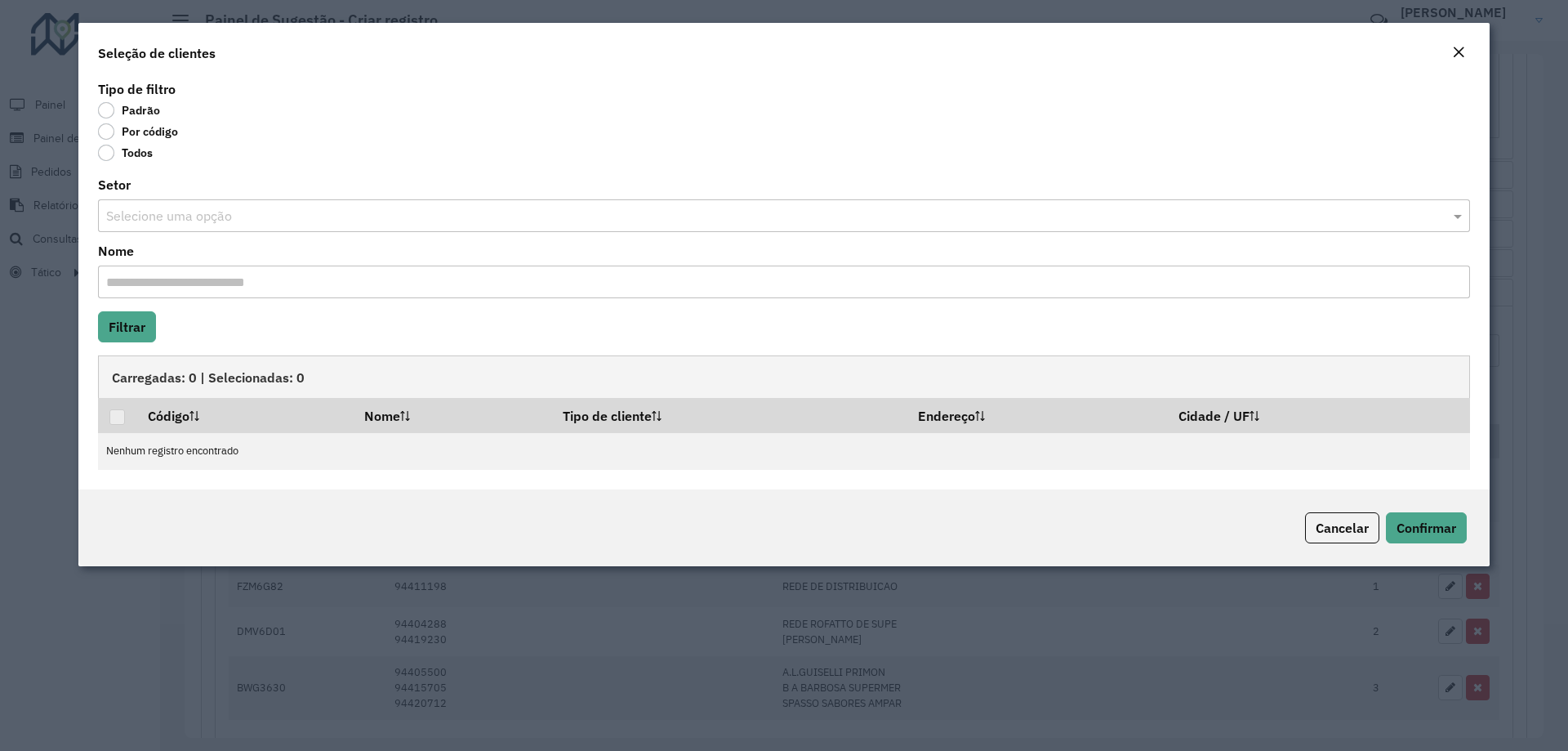
click at [99, 133] on label "Por código" at bounding box center [138, 131] width 80 height 17
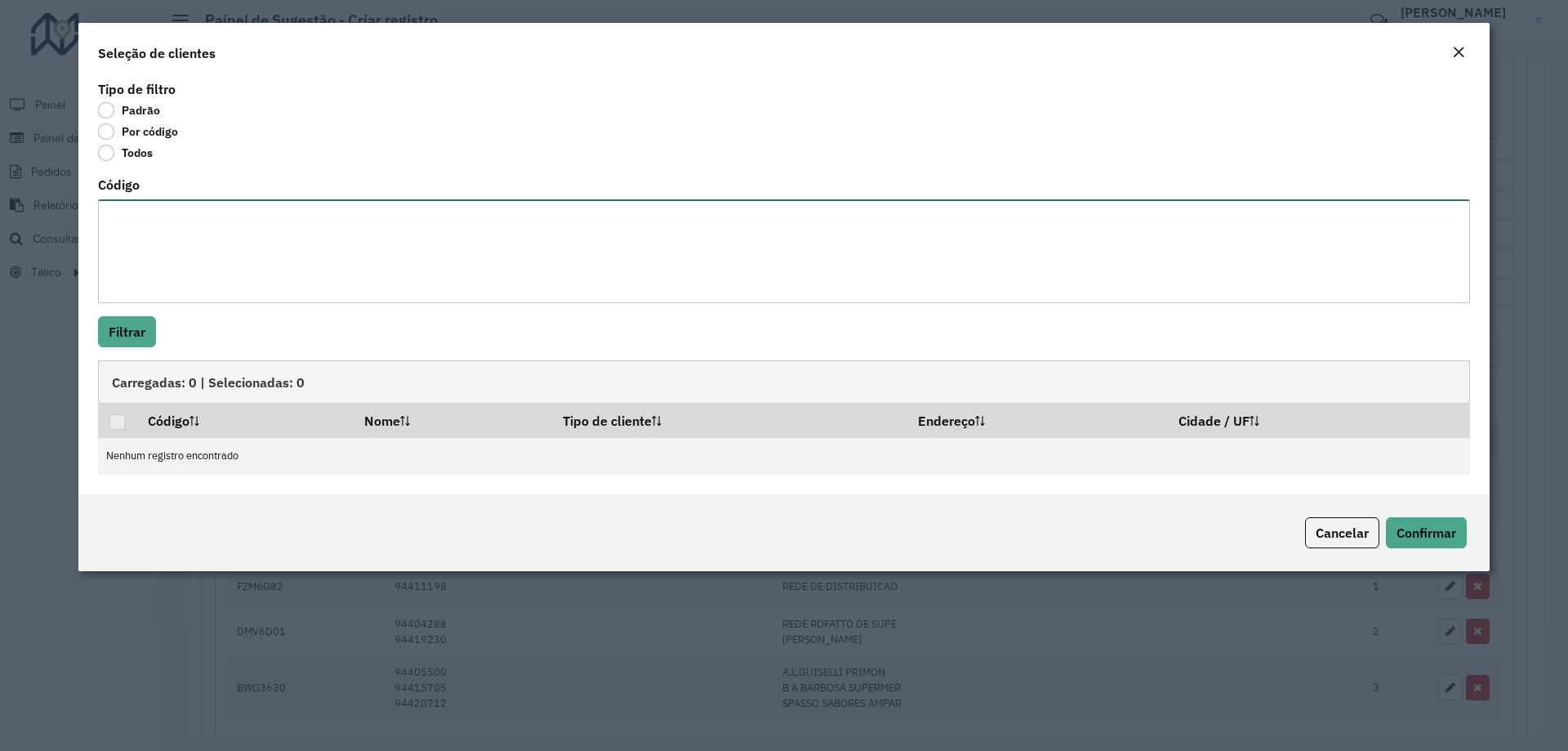
click at [156, 235] on textarea "Código" at bounding box center [784, 251] width 1372 height 104
paste textarea "****"
type textarea "****"
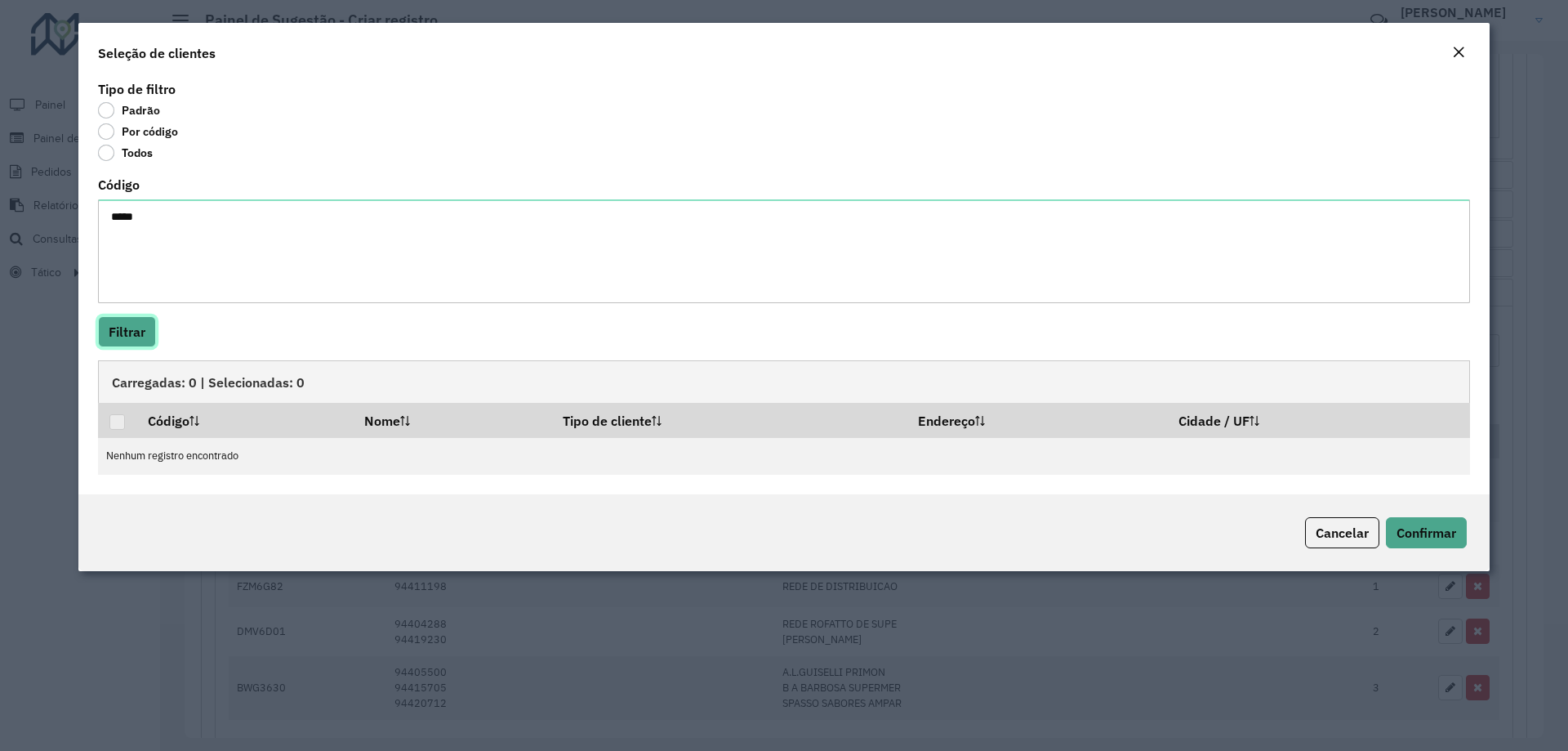
click at [134, 340] on button "Filtrar" at bounding box center [127, 332] width 58 height 31
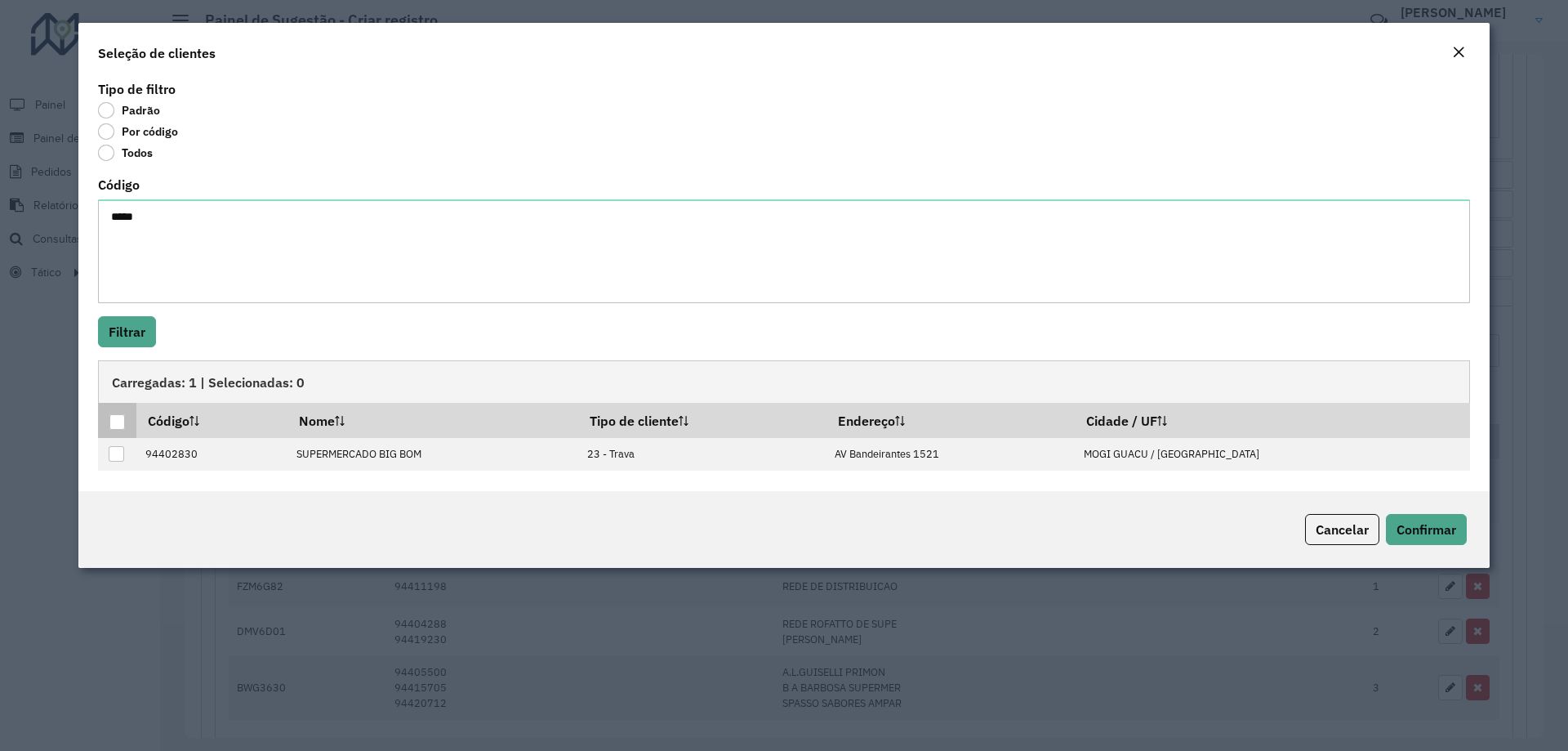
click at [117, 420] on div at bounding box center [116, 421] width 16 height 16
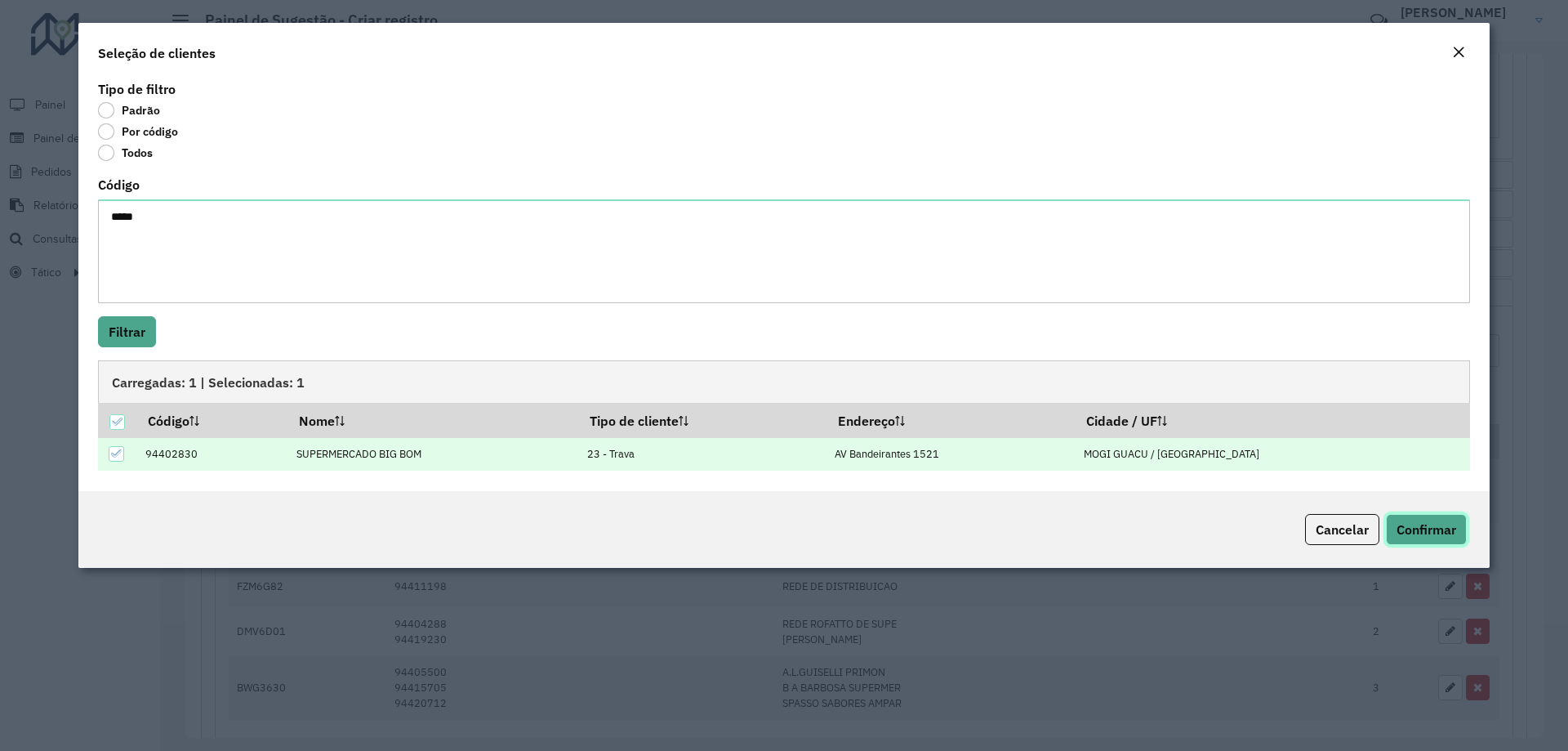
click at [1427, 517] on button "Confirmar" at bounding box center [1427, 530] width 81 height 31
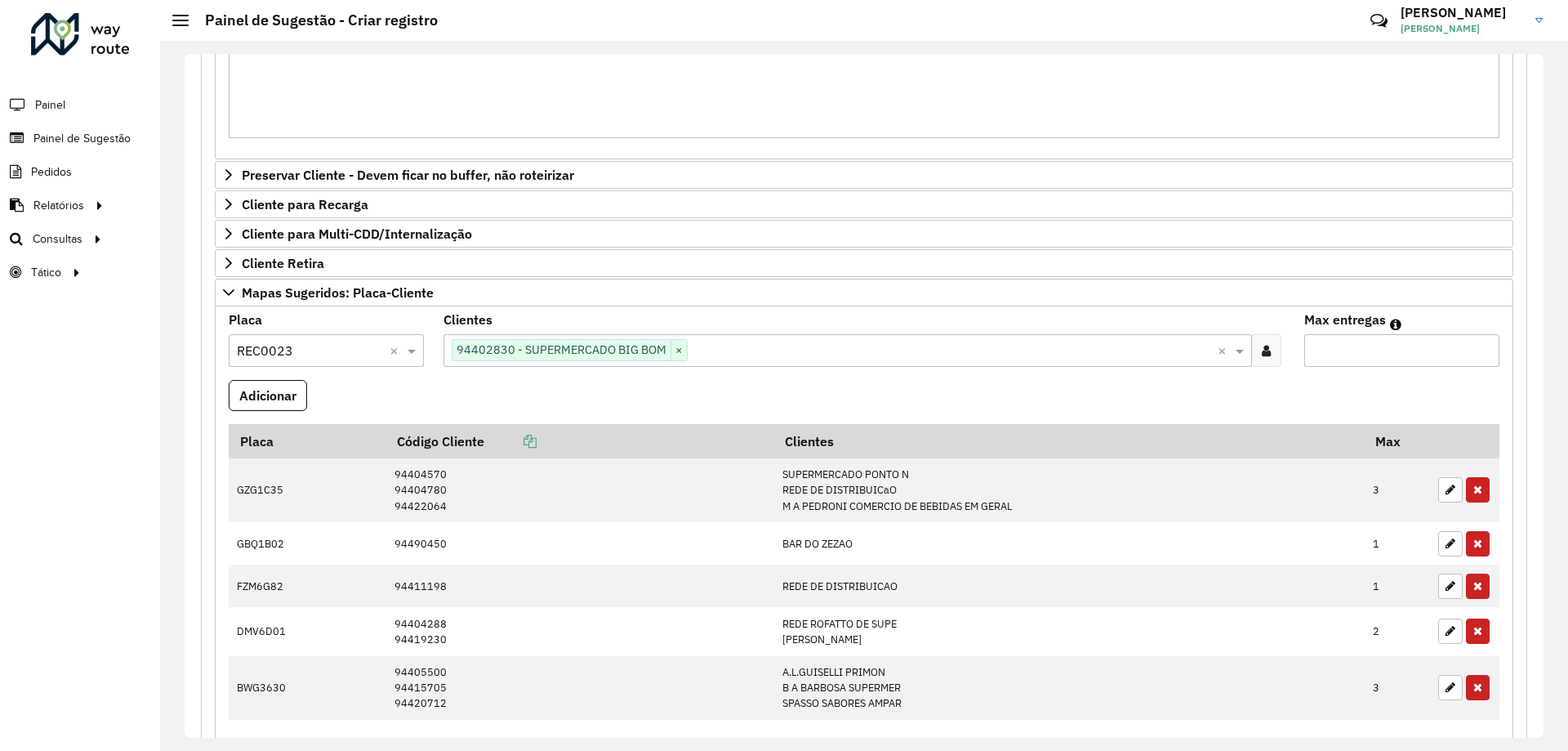
click at [1361, 346] on input "Max entregas" at bounding box center [1402, 350] width 195 height 33
type input "*"
click at [254, 392] on button "Adicionar" at bounding box center [268, 396] width 78 height 31
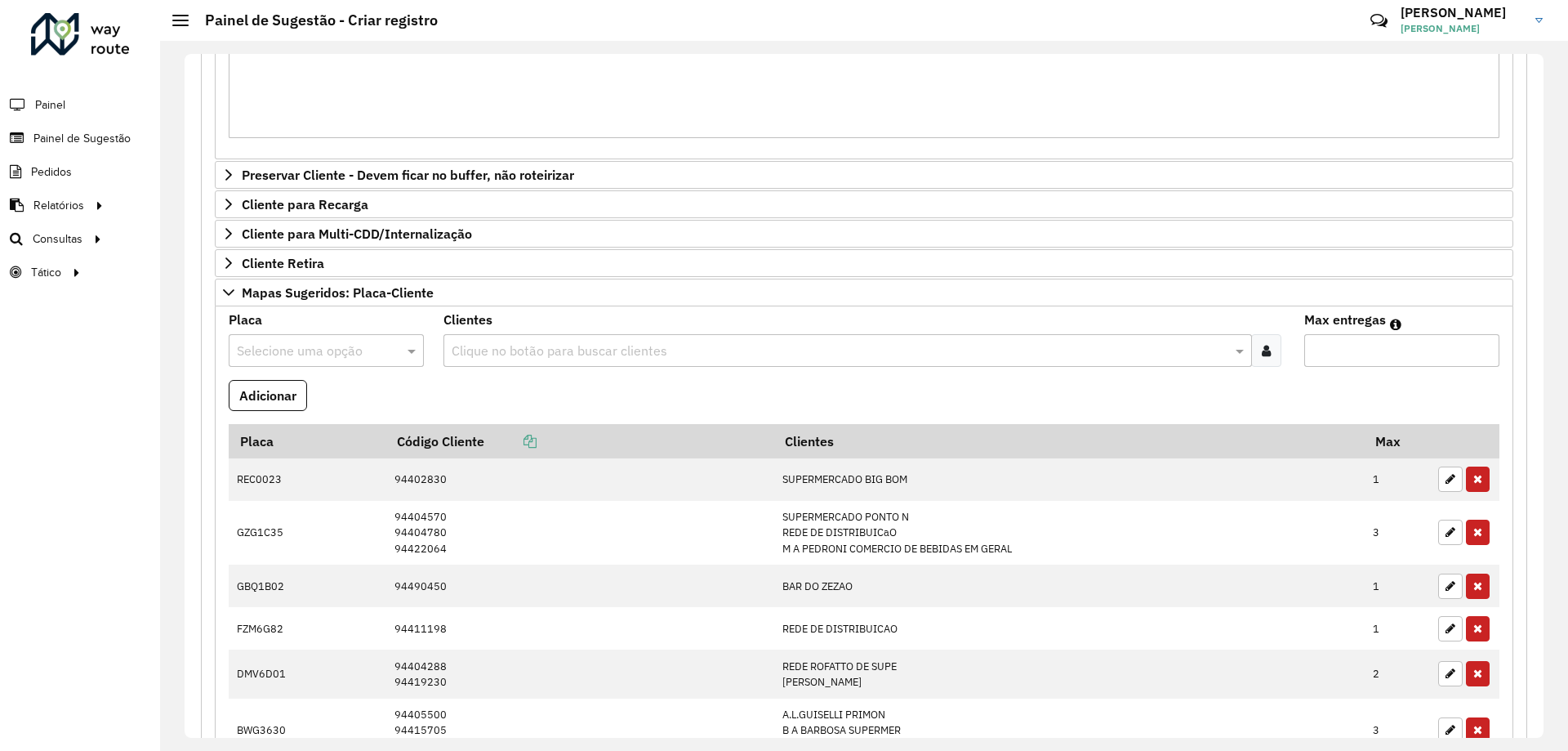
click at [287, 346] on input "text" at bounding box center [310, 351] width 146 height 20
type input "***"
click at [330, 396] on div "RHT5F26" at bounding box center [325, 398] width 192 height 28
click at [1259, 338] on div at bounding box center [1266, 350] width 31 height 33
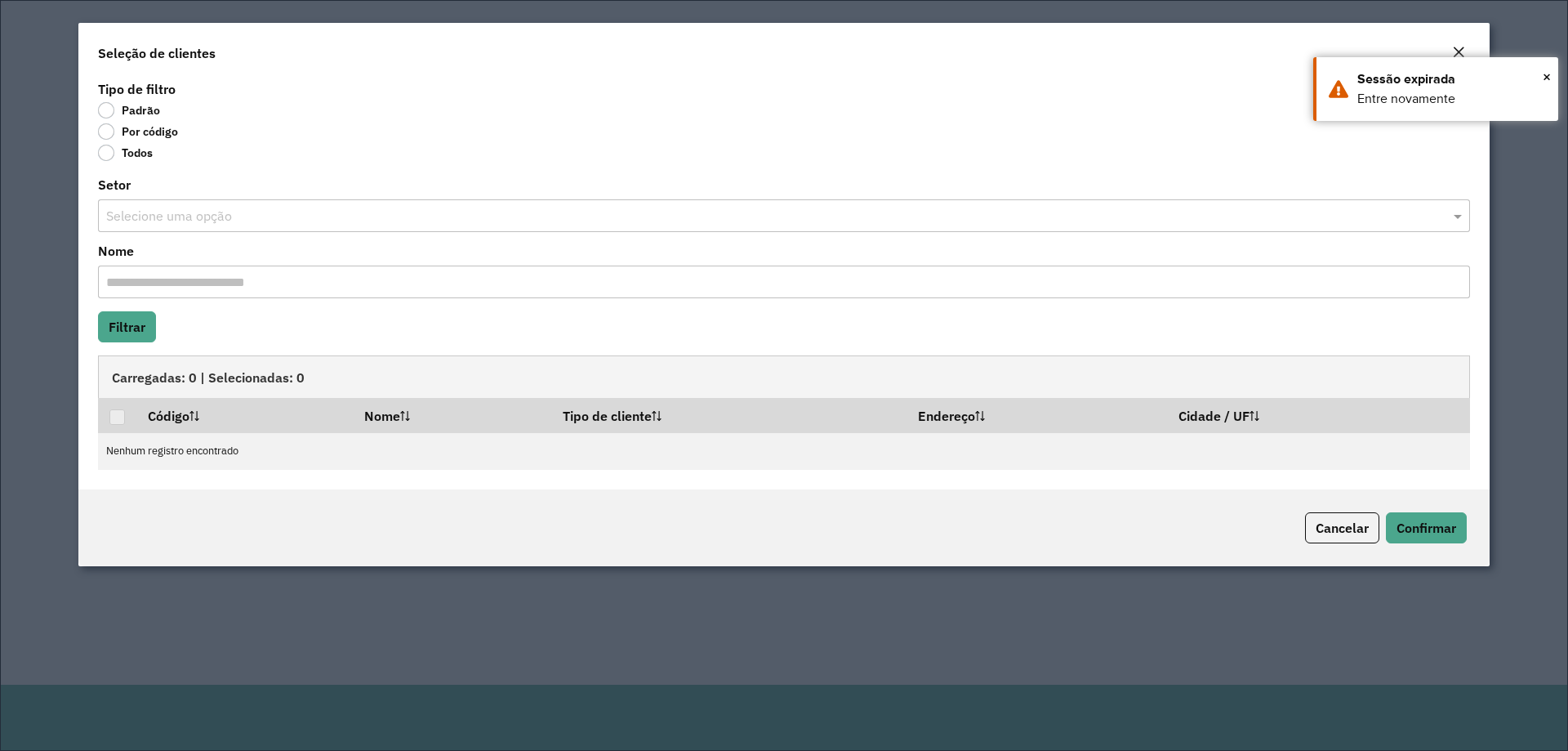
click at [133, 136] on label "Por código" at bounding box center [138, 131] width 80 height 17
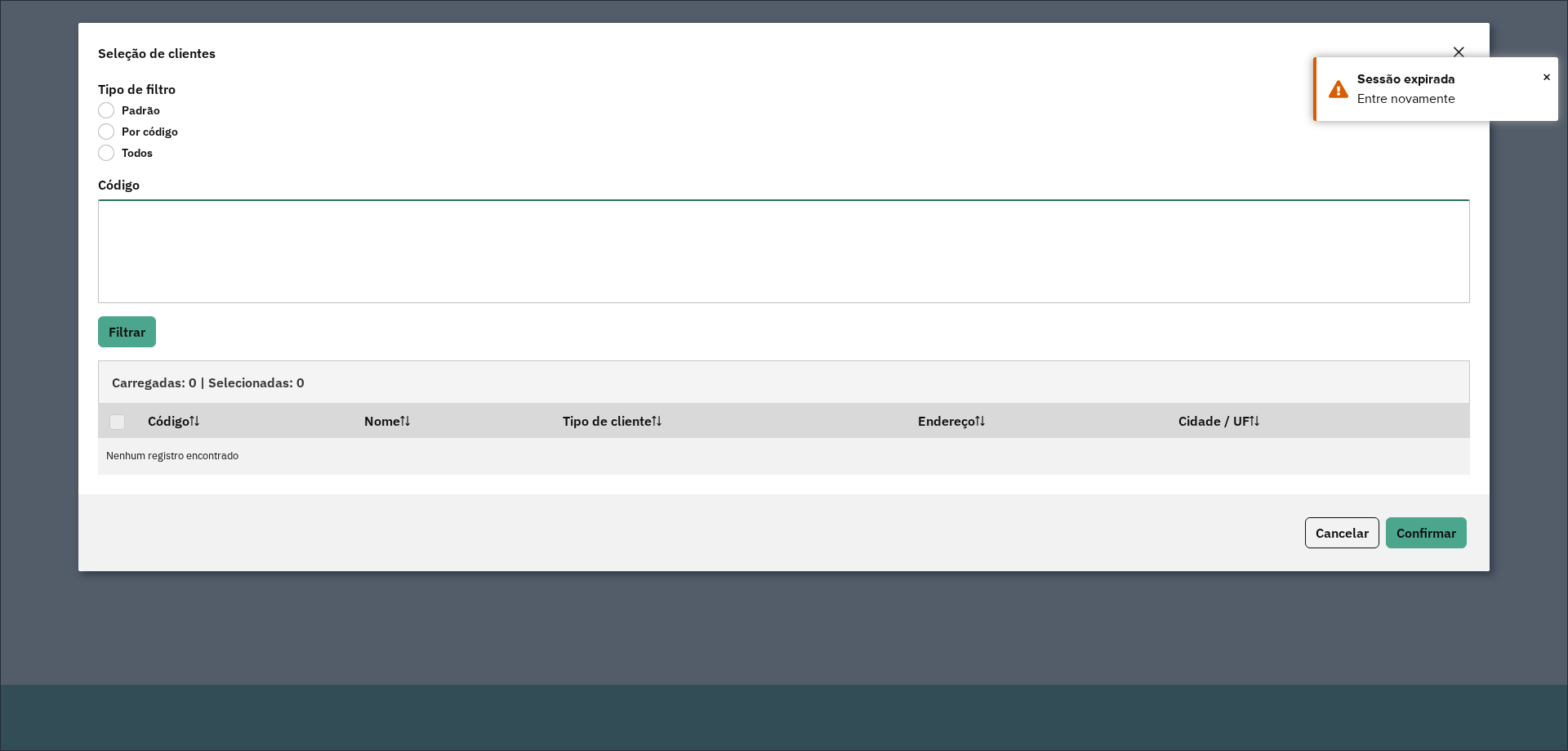
click at [176, 240] on textarea "Código" at bounding box center [784, 251] width 1372 height 104
paste textarea "**** ***** ****"
type textarea "**** ***** ****"
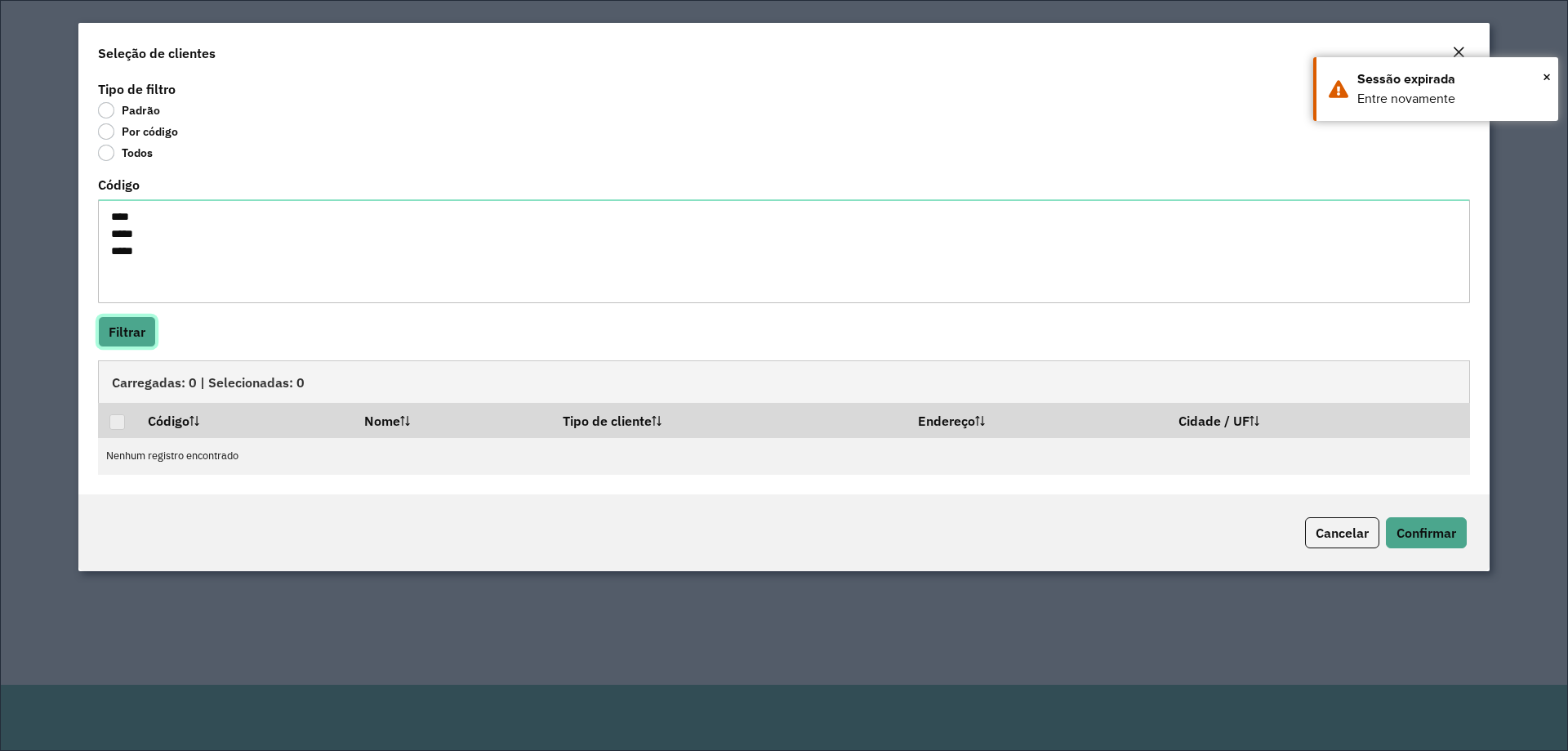
click at [125, 332] on button "Filtrar" at bounding box center [127, 332] width 58 height 31
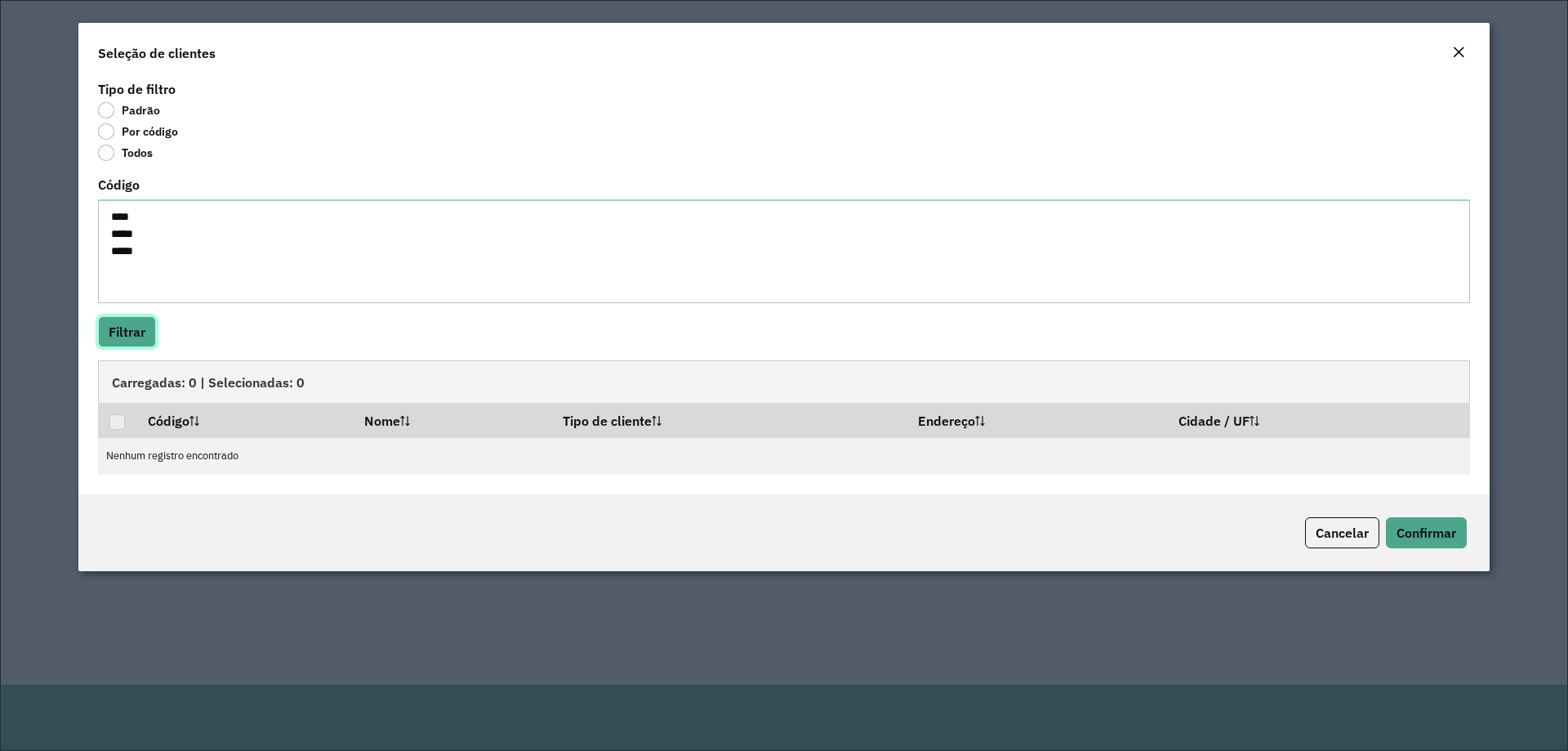
click at [128, 335] on button "Filtrar" at bounding box center [127, 332] width 58 height 31
click at [1452, 45] on em "Close" at bounding box center [1459, 52] width 13 height 13
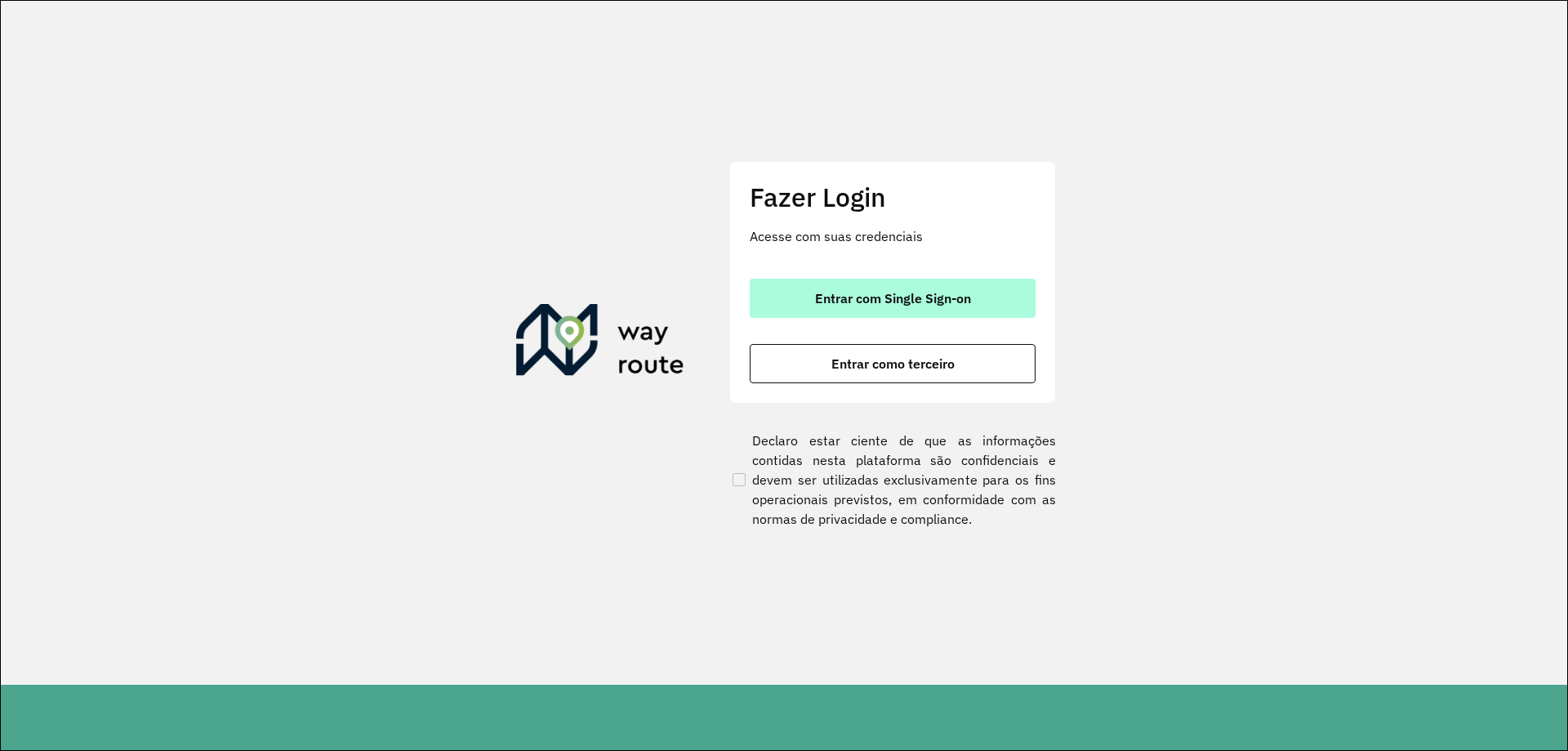
click at [982, 301] on button "Entrar com Single Sign-on" at bounding box center [893, 297] width 286 height 39
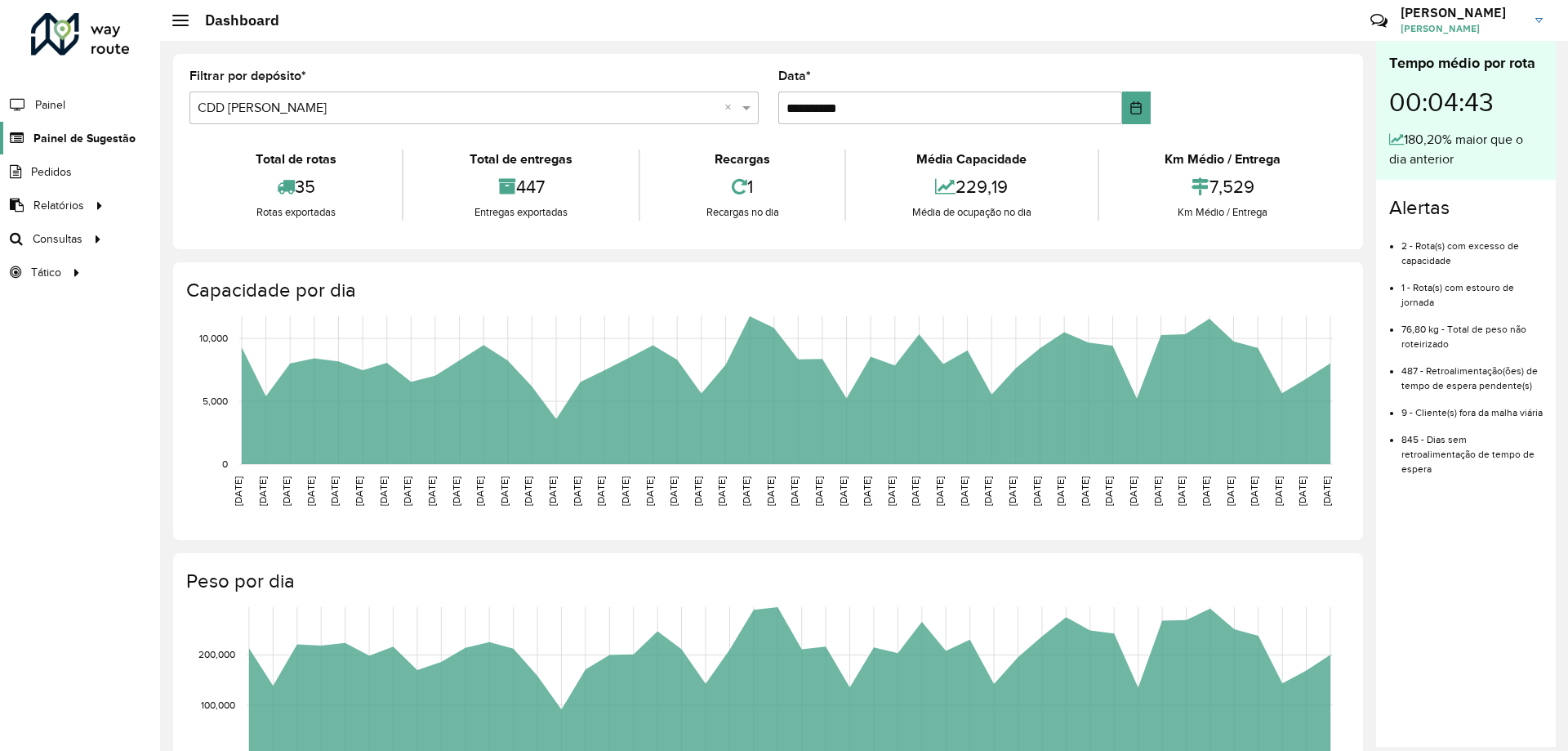
click at [83, 149] on link "Painel de Sugestão" at bounding box center [68, 138] width 135 height 33
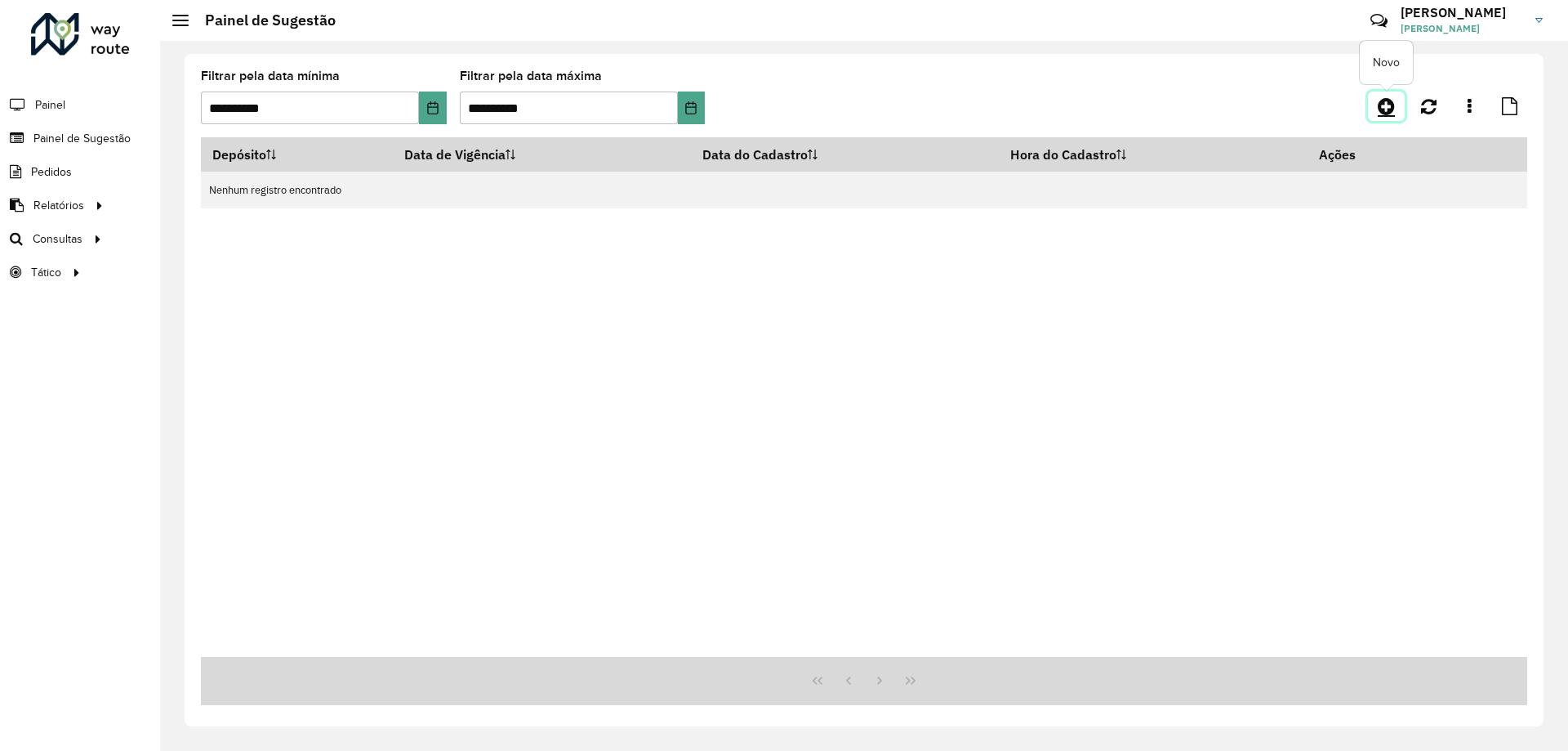
click at [1377, 112] on link at bounding box center [1386, 107] width 36 height 30
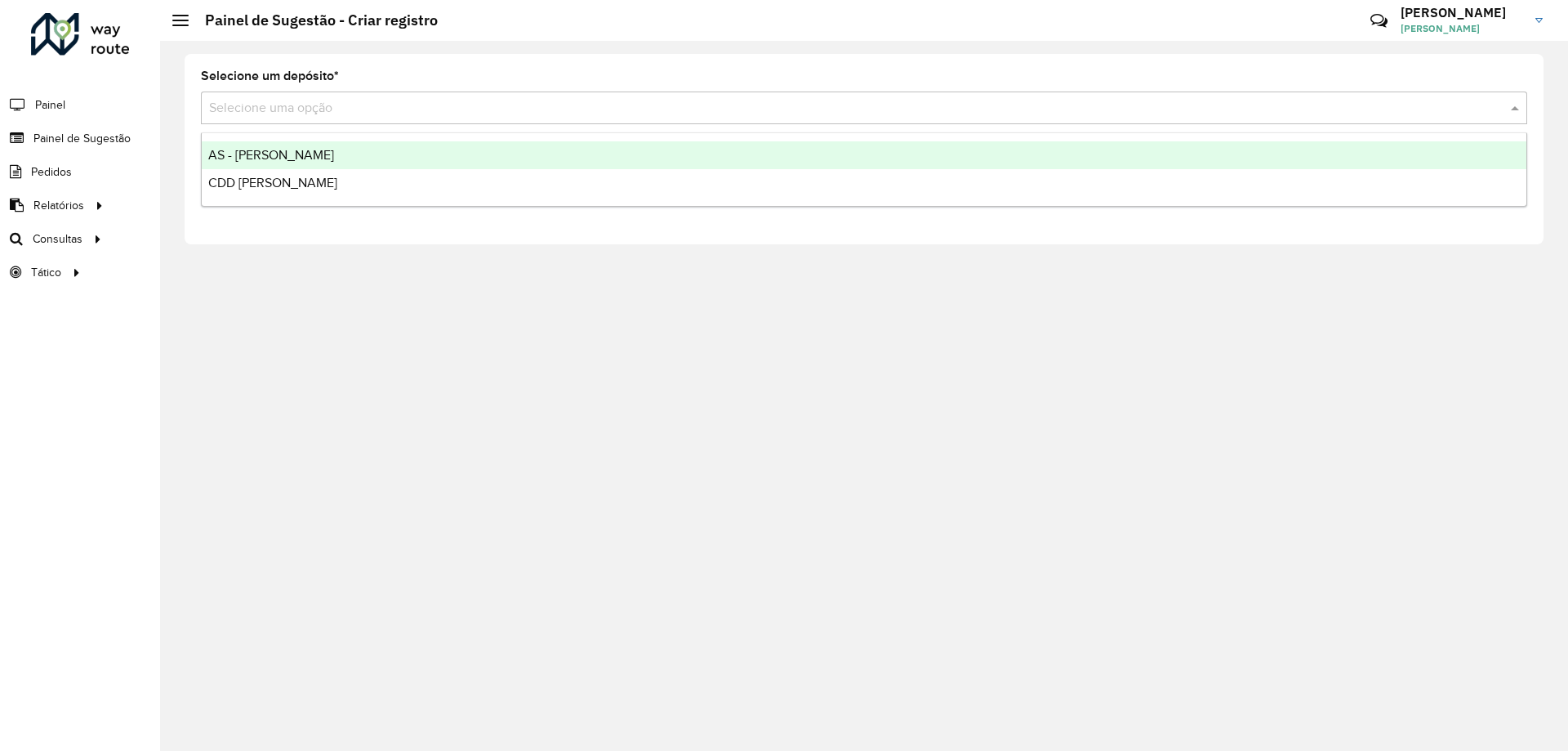
click at [343, 97] on div "Selecione uma opção" at bounding box center [864, 108] width 1327 height 33
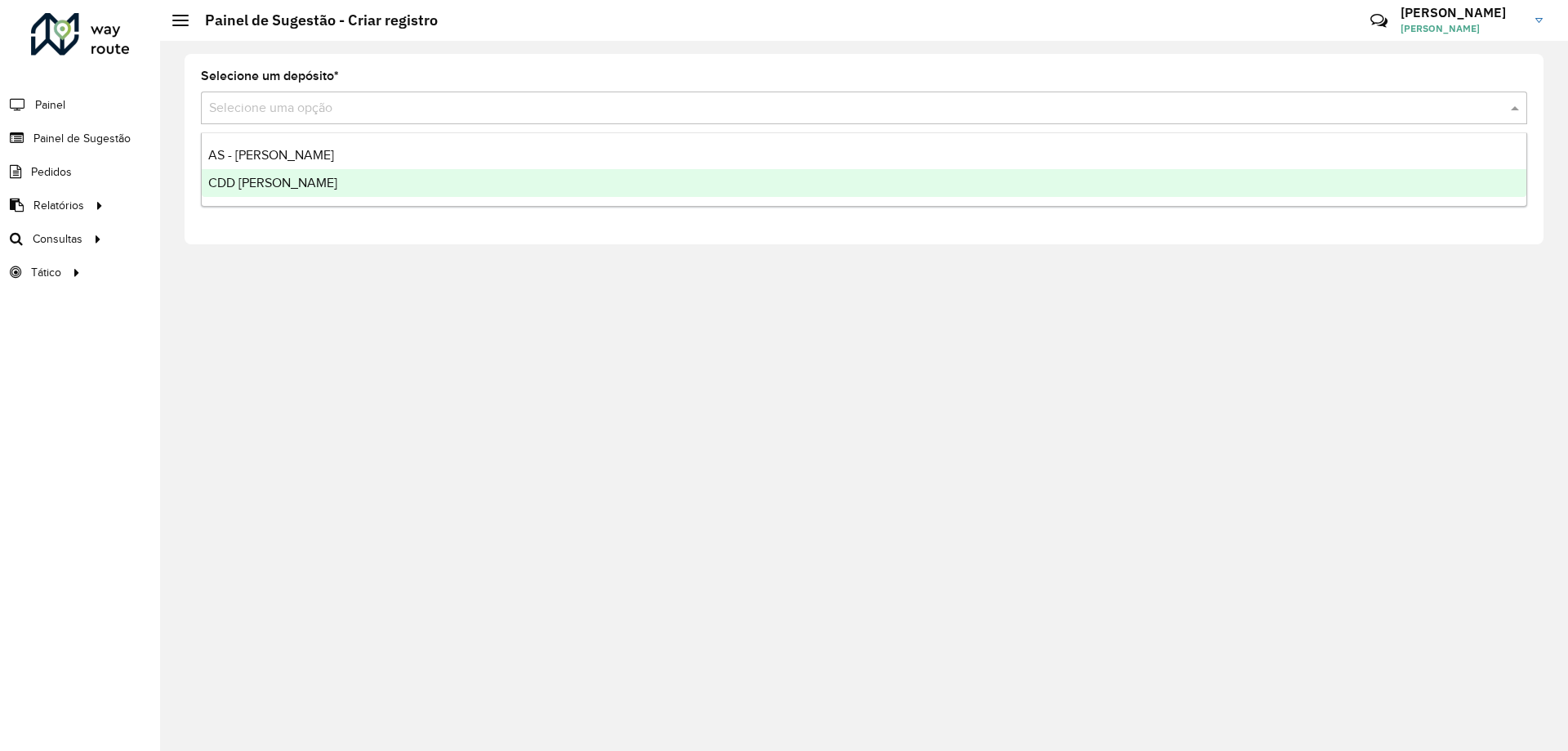
click at [268, 179] on span "CDD [PERSON_NAME]" at bounding box center [273, 183] width 129 height 14
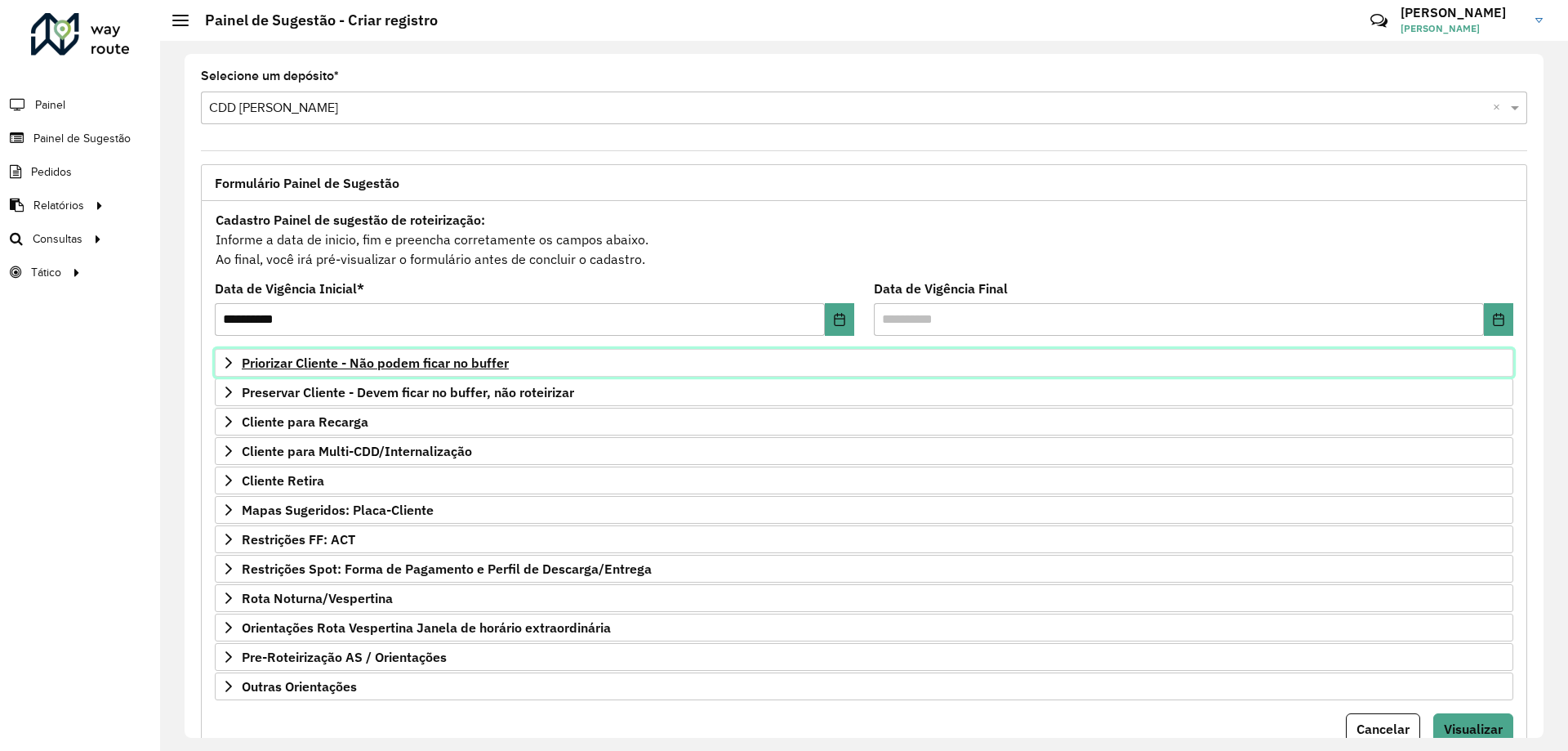
click at [426, 368] on span "Priorizar Cliente - Não podem ficar no buffer" at bounding box center [375, 363] width 267 height 13
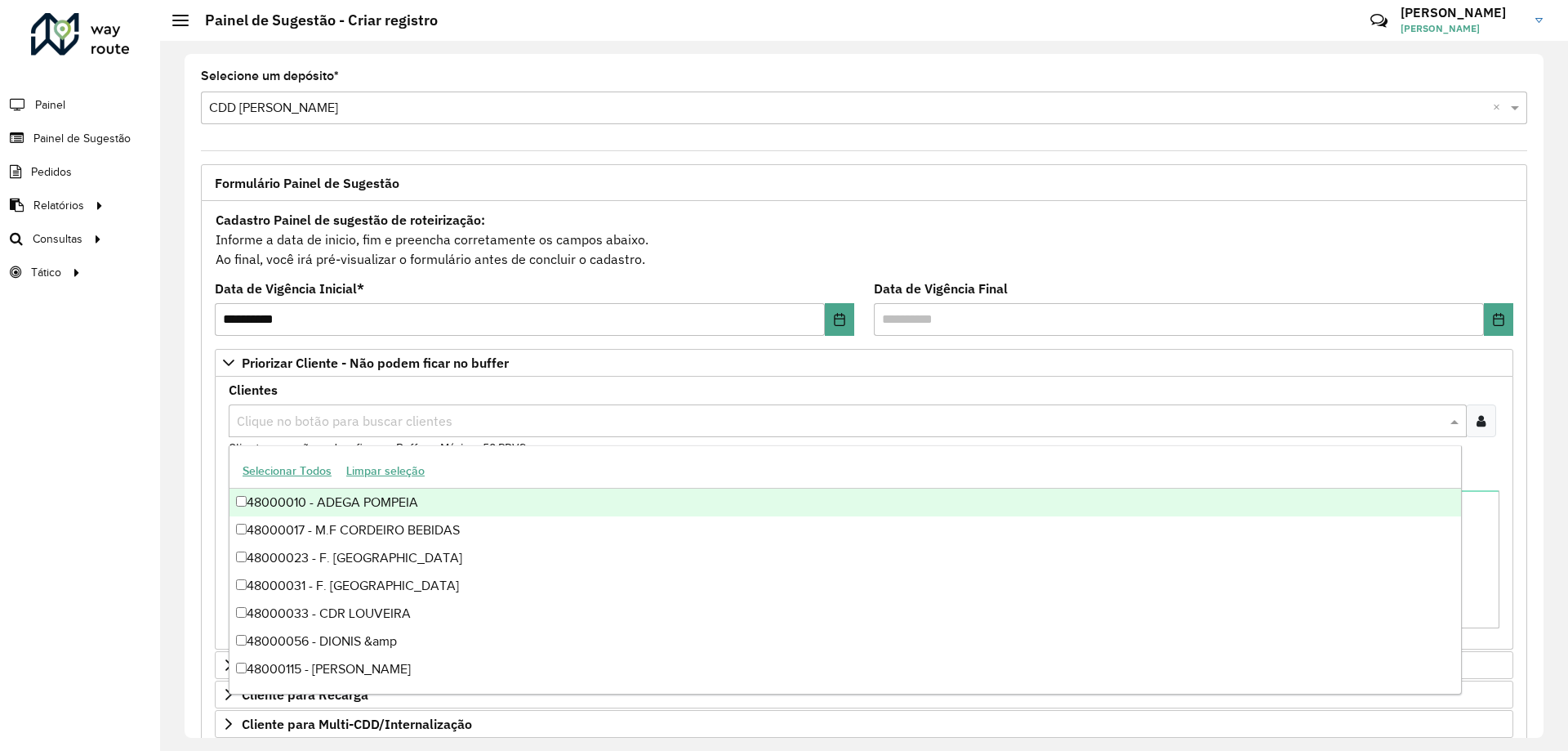
click at [411, 412] on input "text" at bounding box center [839, 421] width 1214 height 20
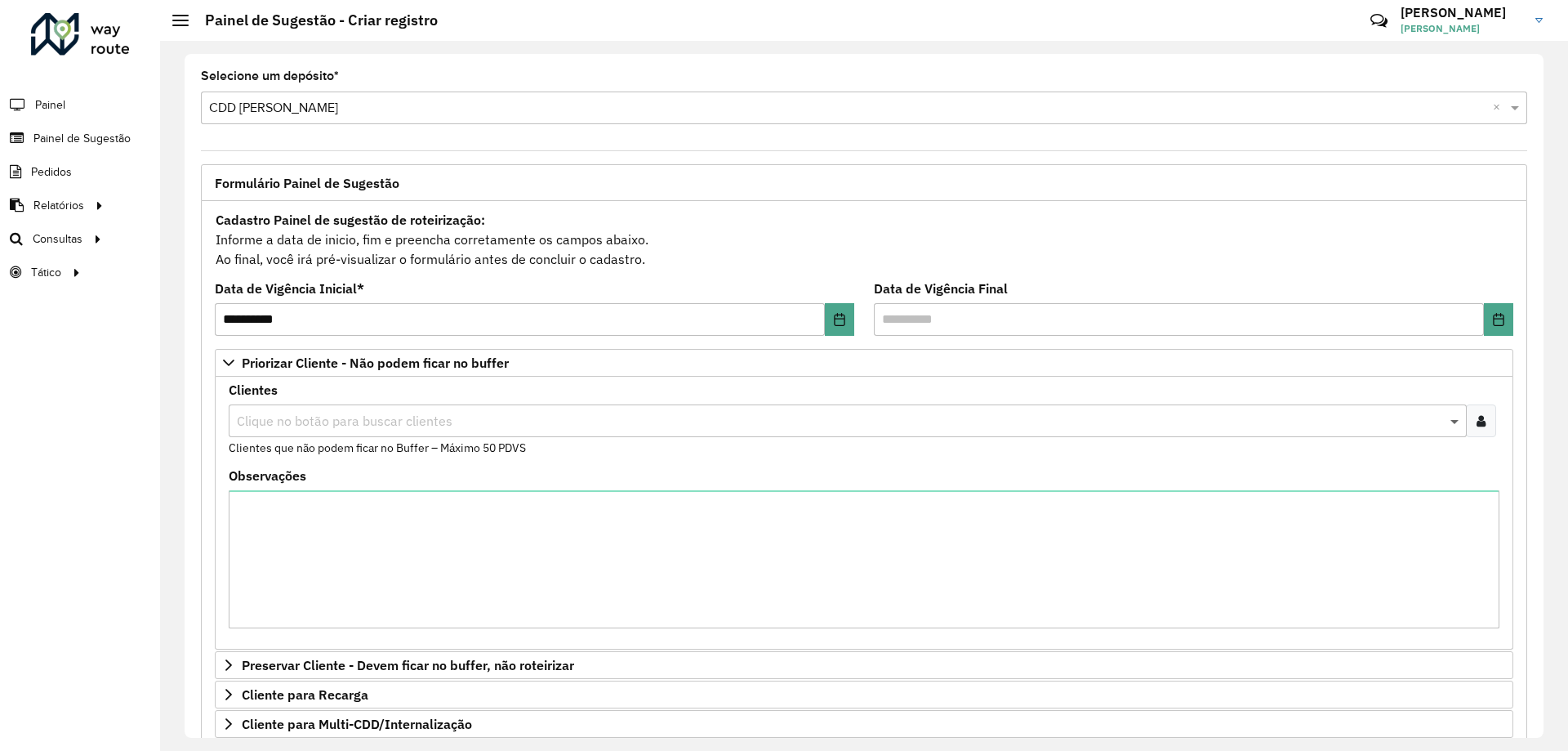
click at [1461, 422] on span at bounding box center [1456, 421] width 21 height 20
click at [1489, 429] on div at bounding box center [1481, 421] width 31 height 33
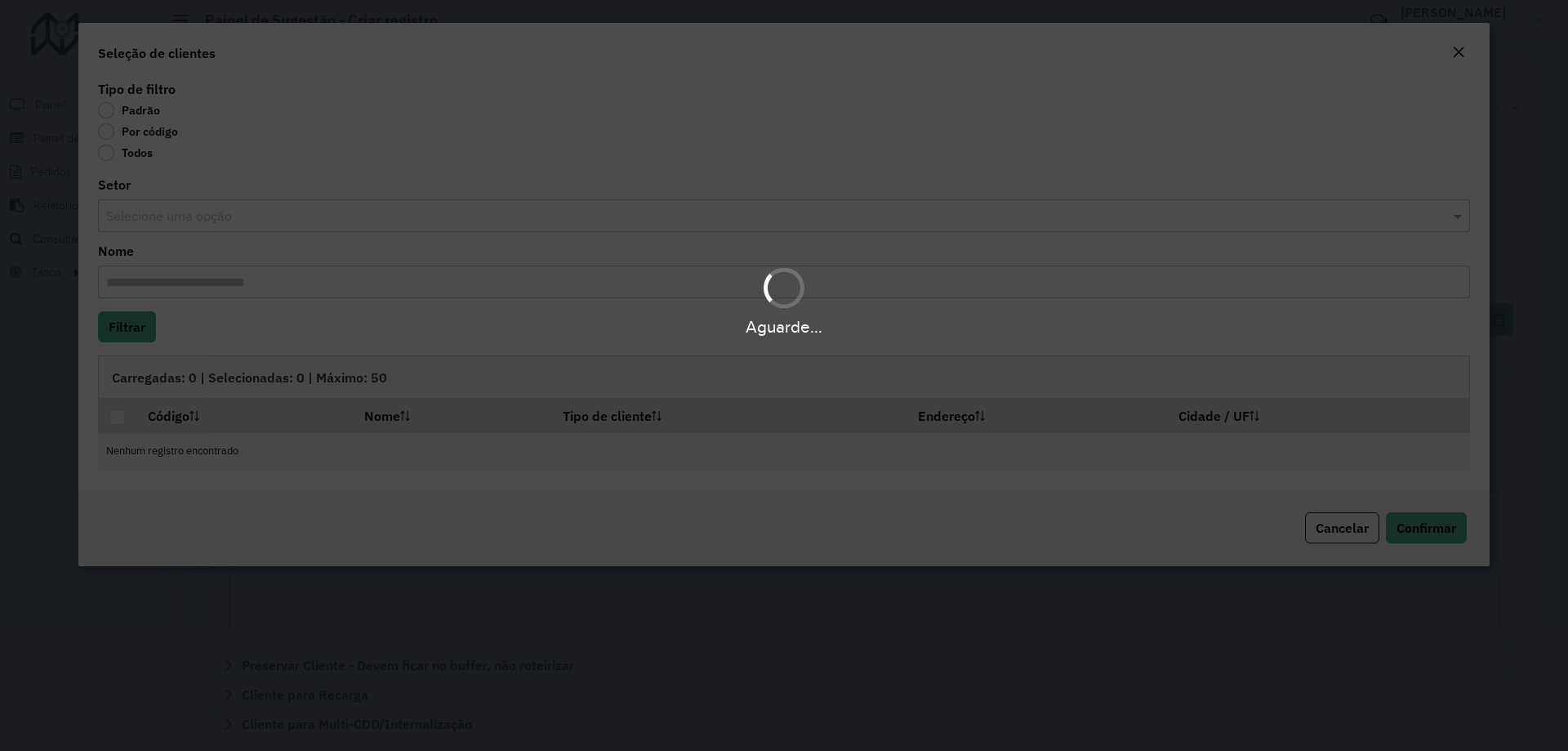
click at [111, 128] on div "Aguarde..." at bounding box center [784, 375] width 1568 height 751
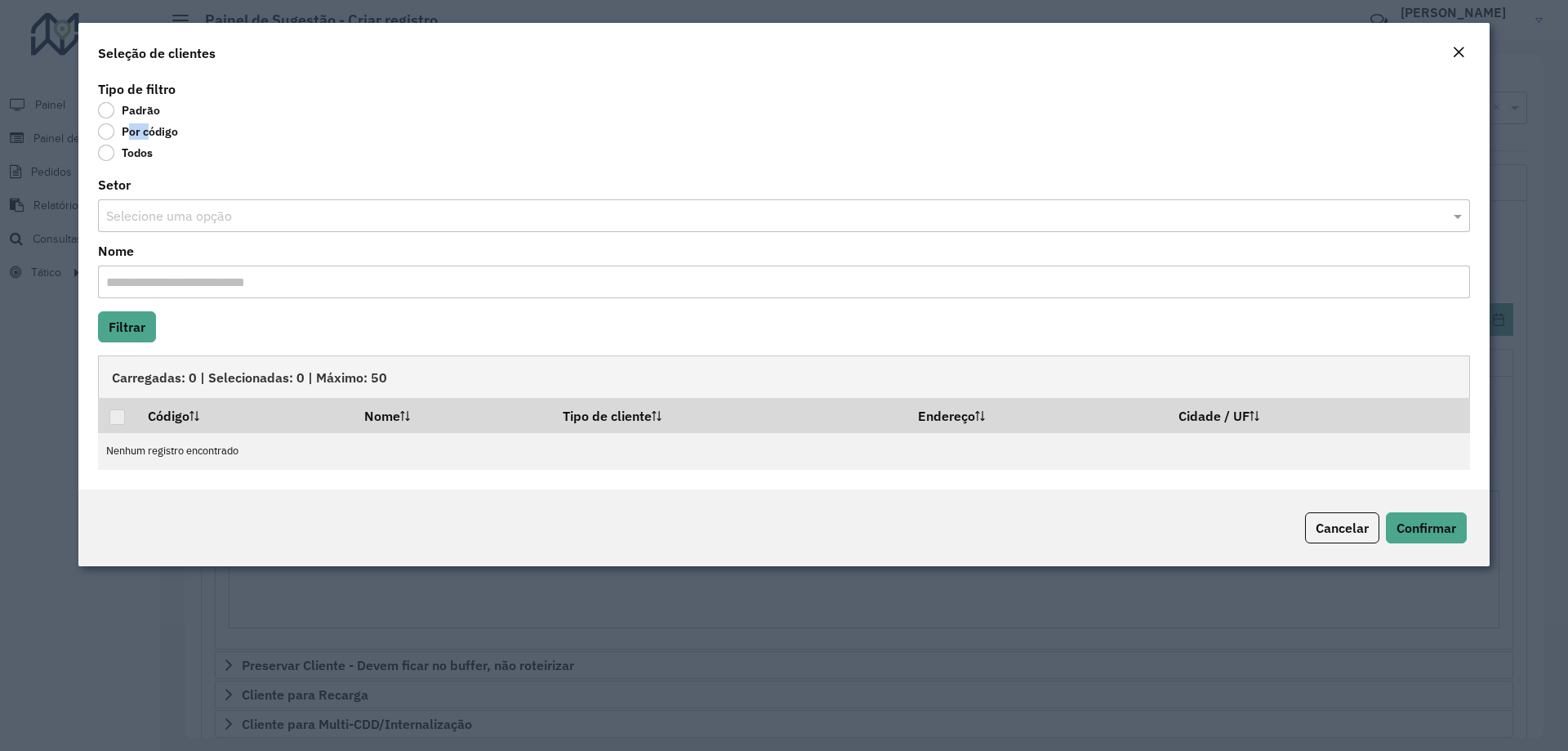
click at [109, 130] on label "Por código" at bounding box center [138, 131] width 80 height 17
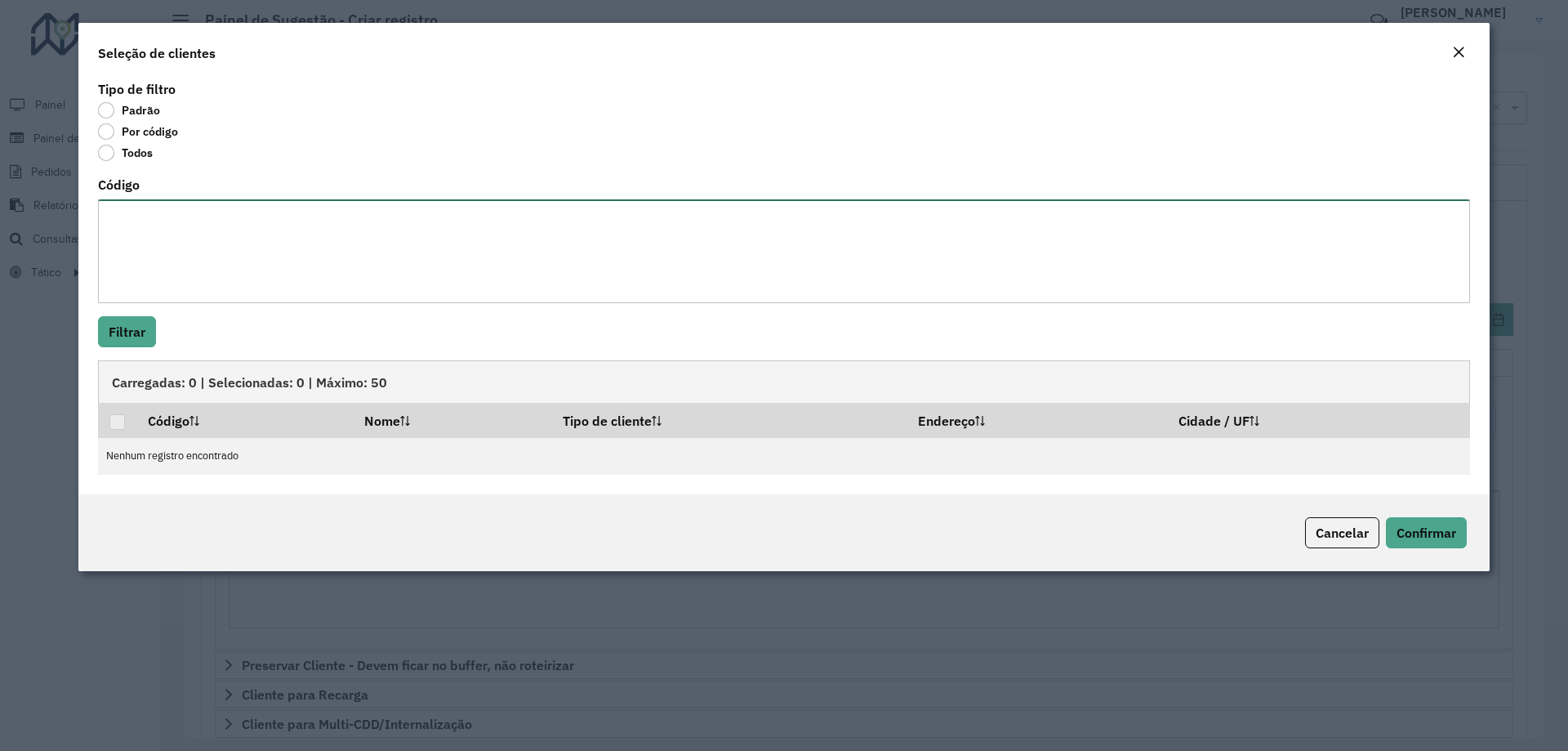
click at [189, 224] on textarea "Código" at bounding box center [784, 251] width 1372 height 104
paste textarea "*** **** **** **** **** **** **** **** **** **** **** **** **** **** **** **** …"
type textarea "*** **** **** **** **** **** **** **** **** **** **** **** **** **** **** **** …"
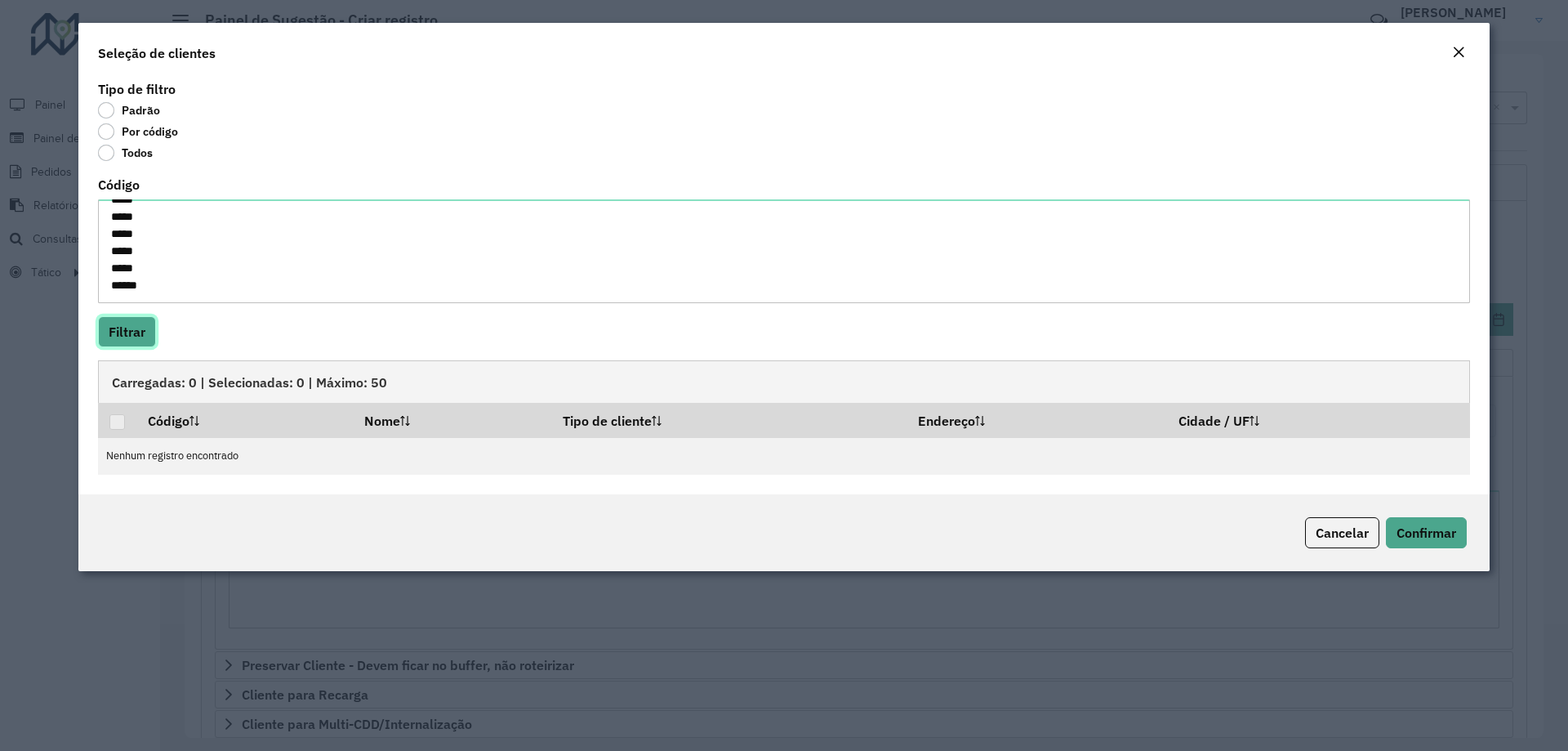
click at [150, 338] on button "Filtrar" at bounding box center [127, 332] width 58 height 31
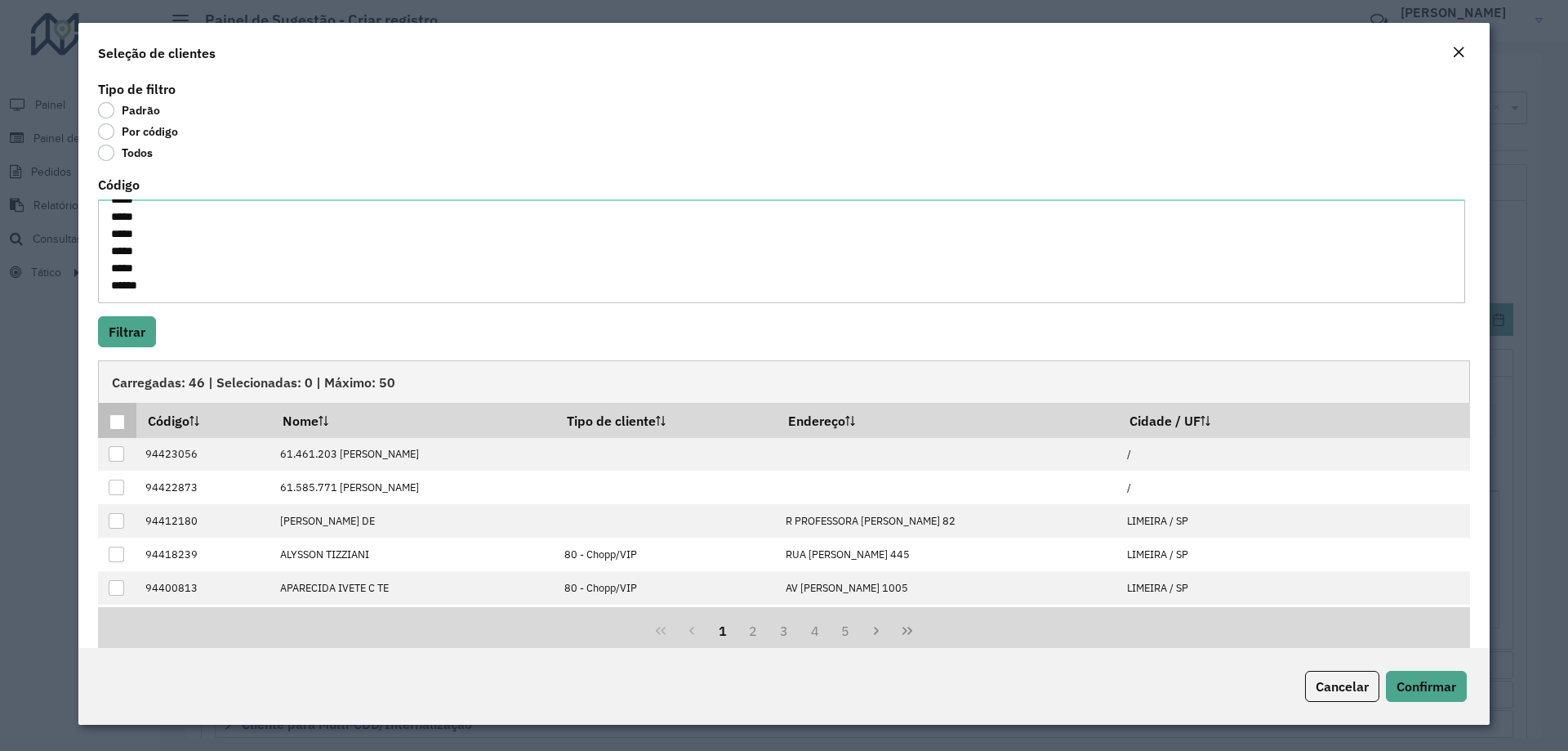
click at [121, 417] on div at bounding box center [116, 421] width 16 height 16
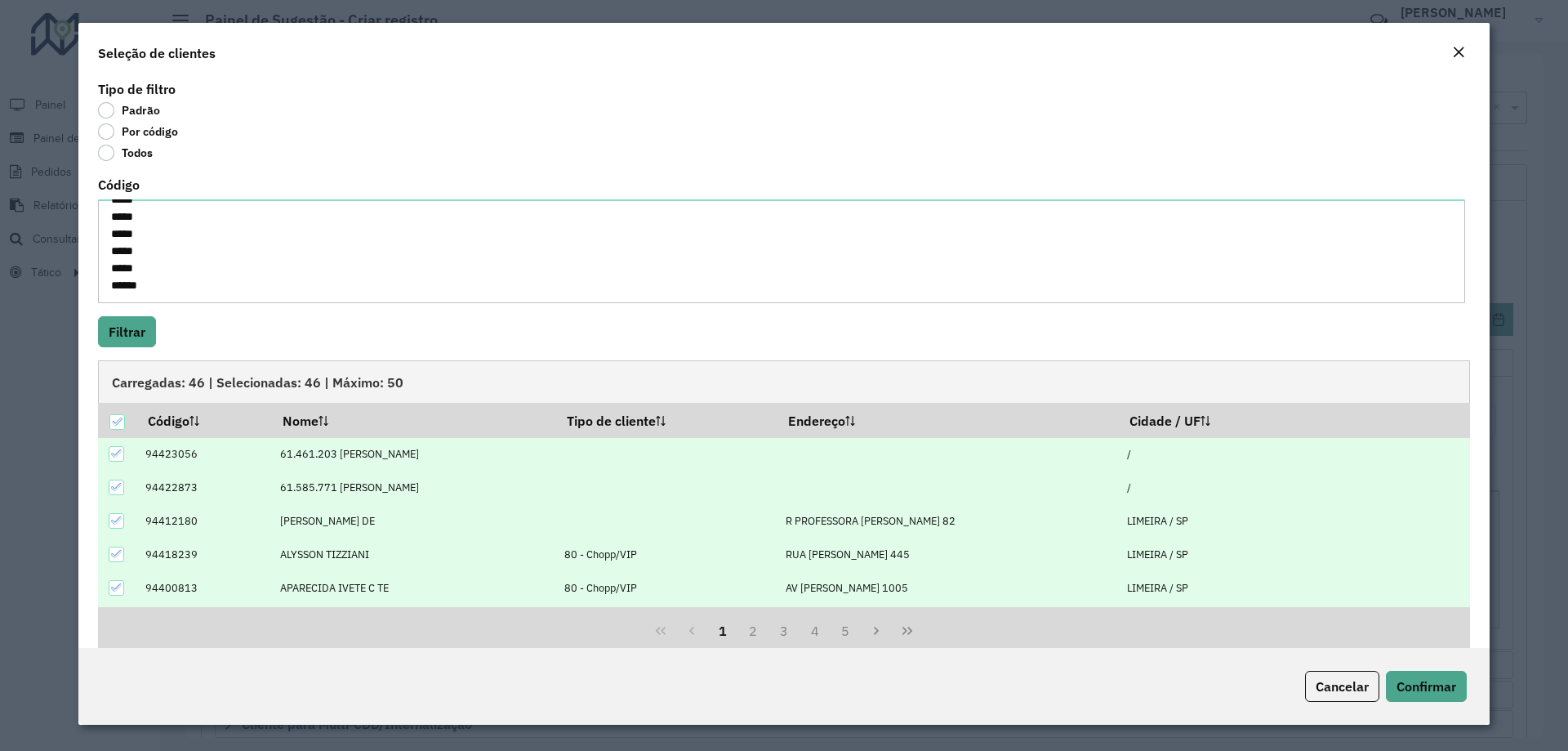
scroll to position [27, 0]
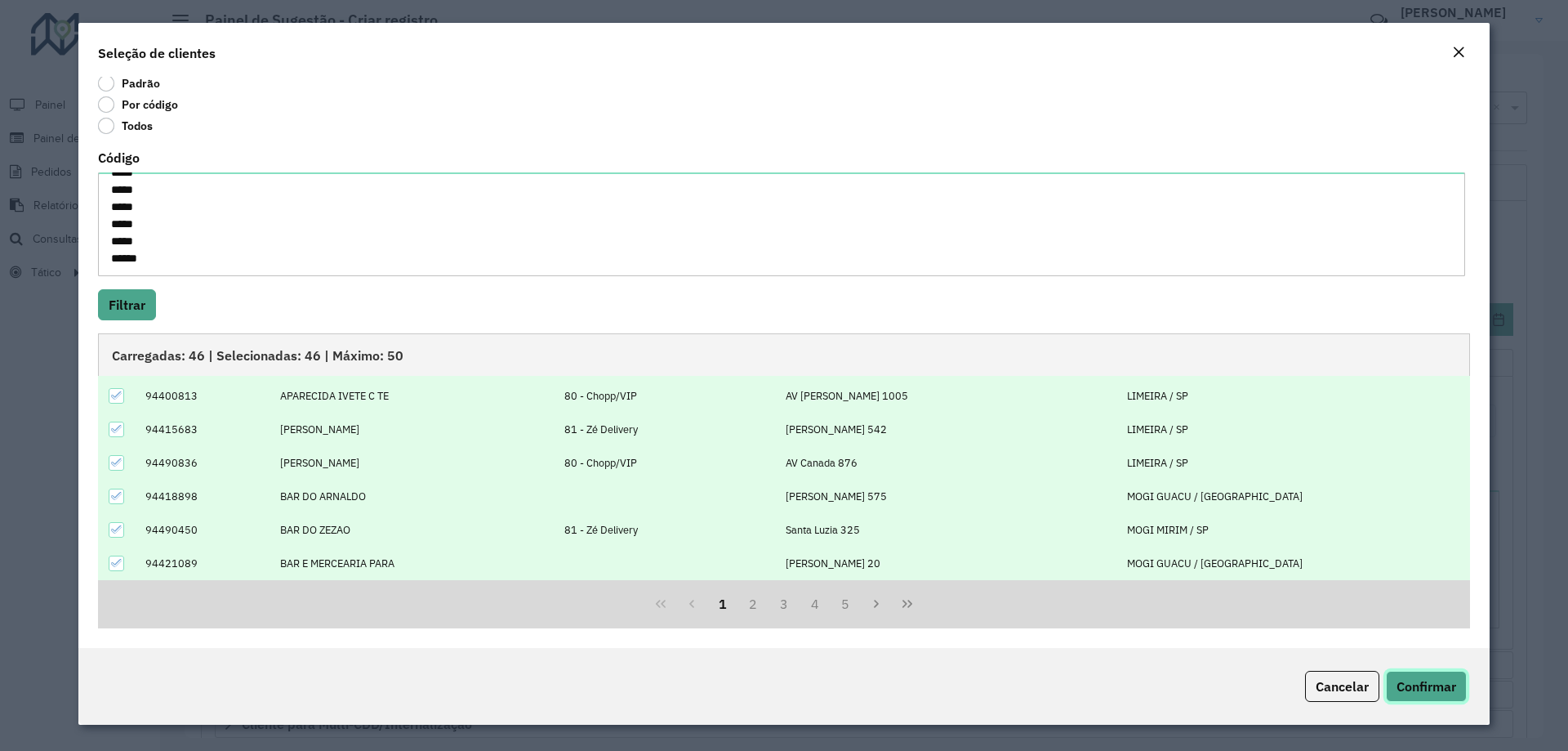
click at [1424, 693] on span "Confirmar" at bounding box center [1427, 687] width 59 height 17
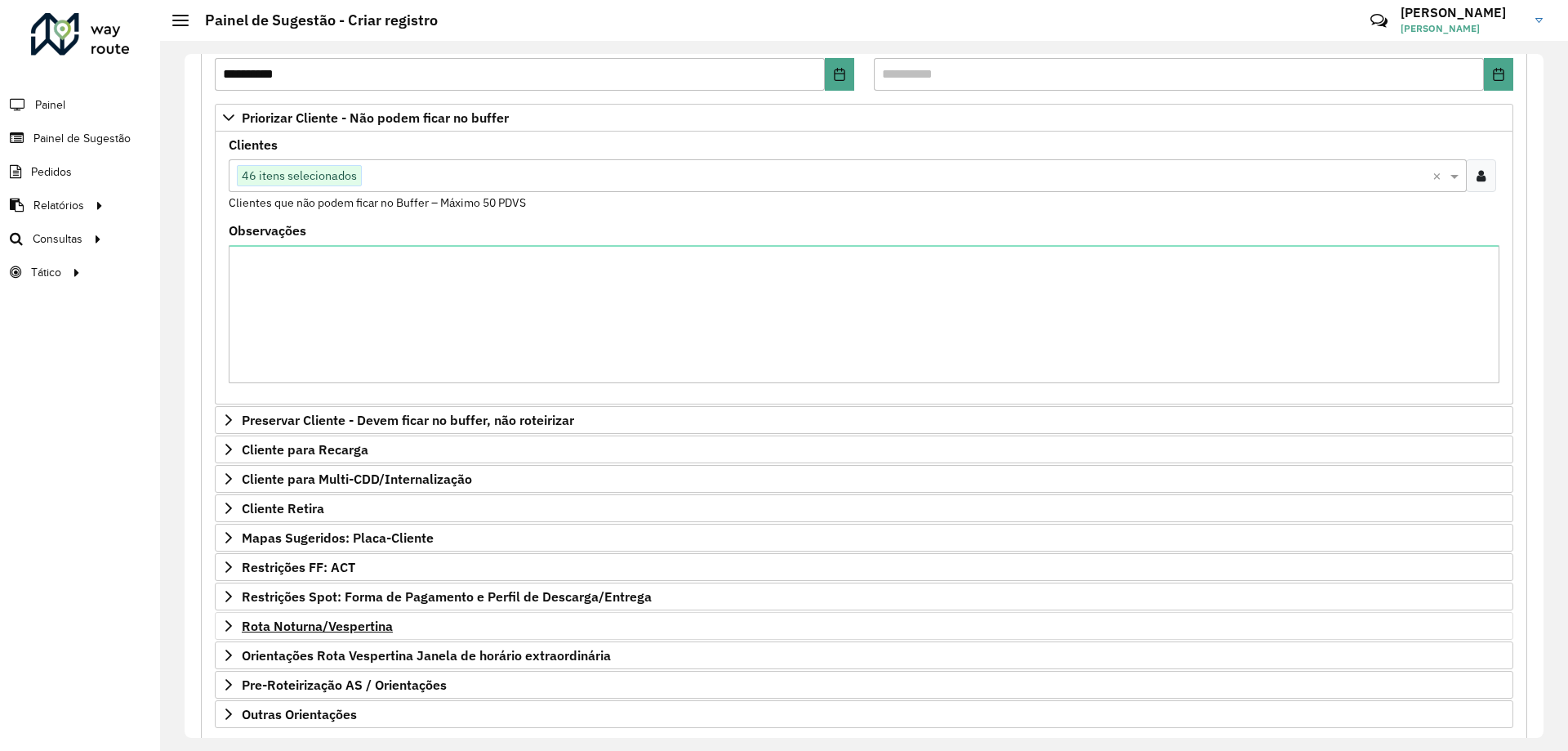
scroll to position [327, 0]
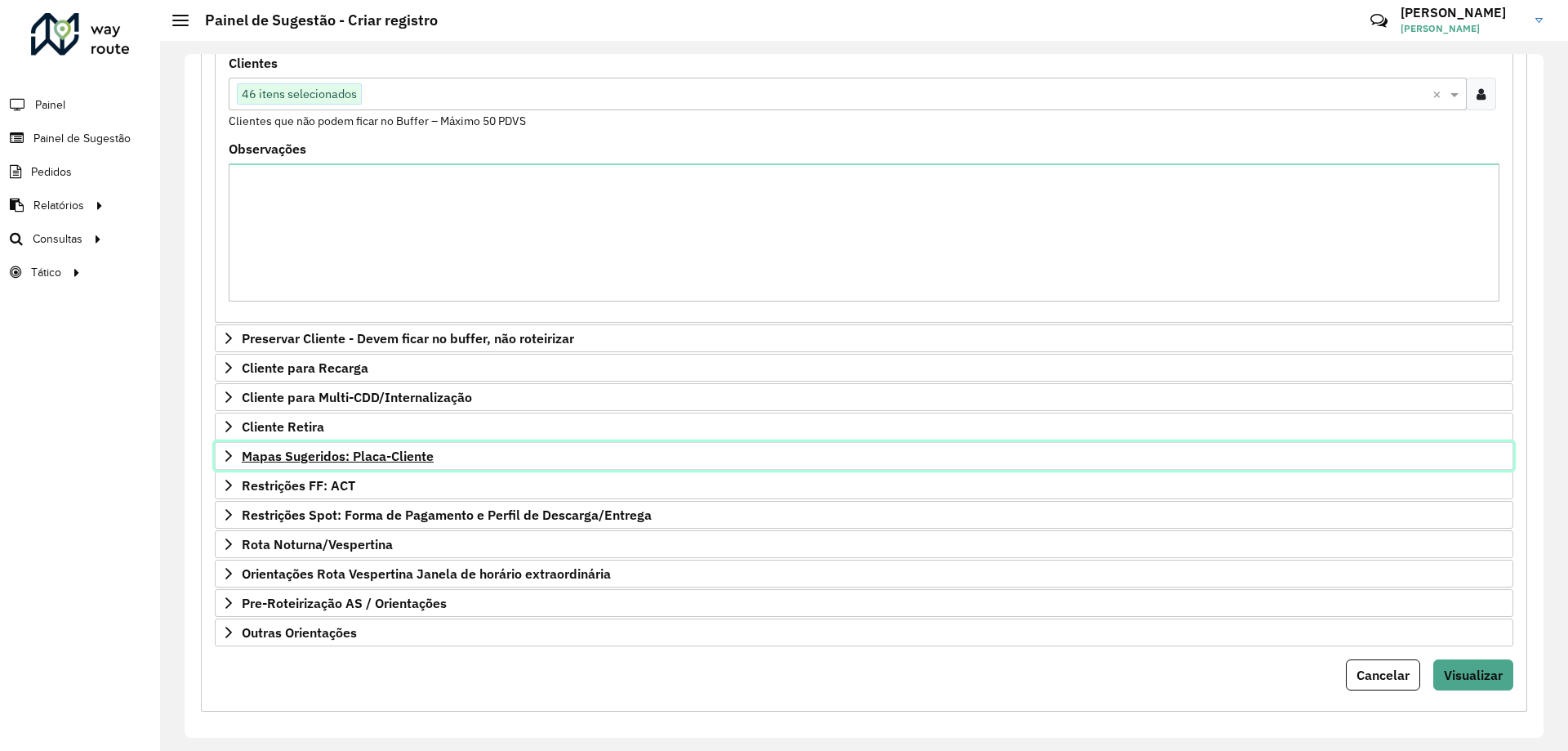
click at [361, 461] on span "Mapas Sugeridos: Placa-Cliente" at bounding box center [338, 456] width 192 height 13
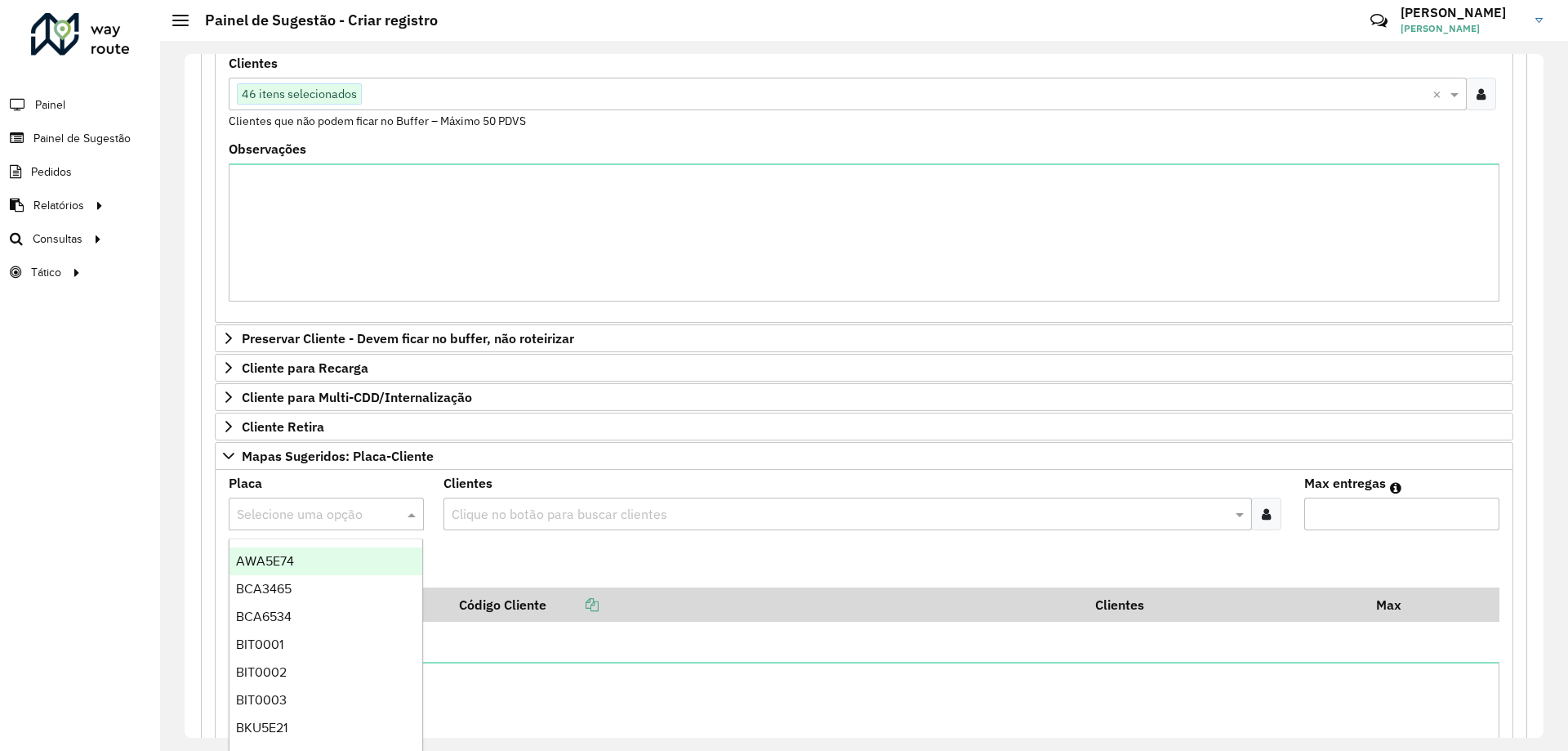
click at [380, 510] on input "text" at bounding box center [310, 515] width 146 height 20
type input "****"
click at [356, 562] on div "BWG3630" at bounding box center [325, 561] width 192 height 28
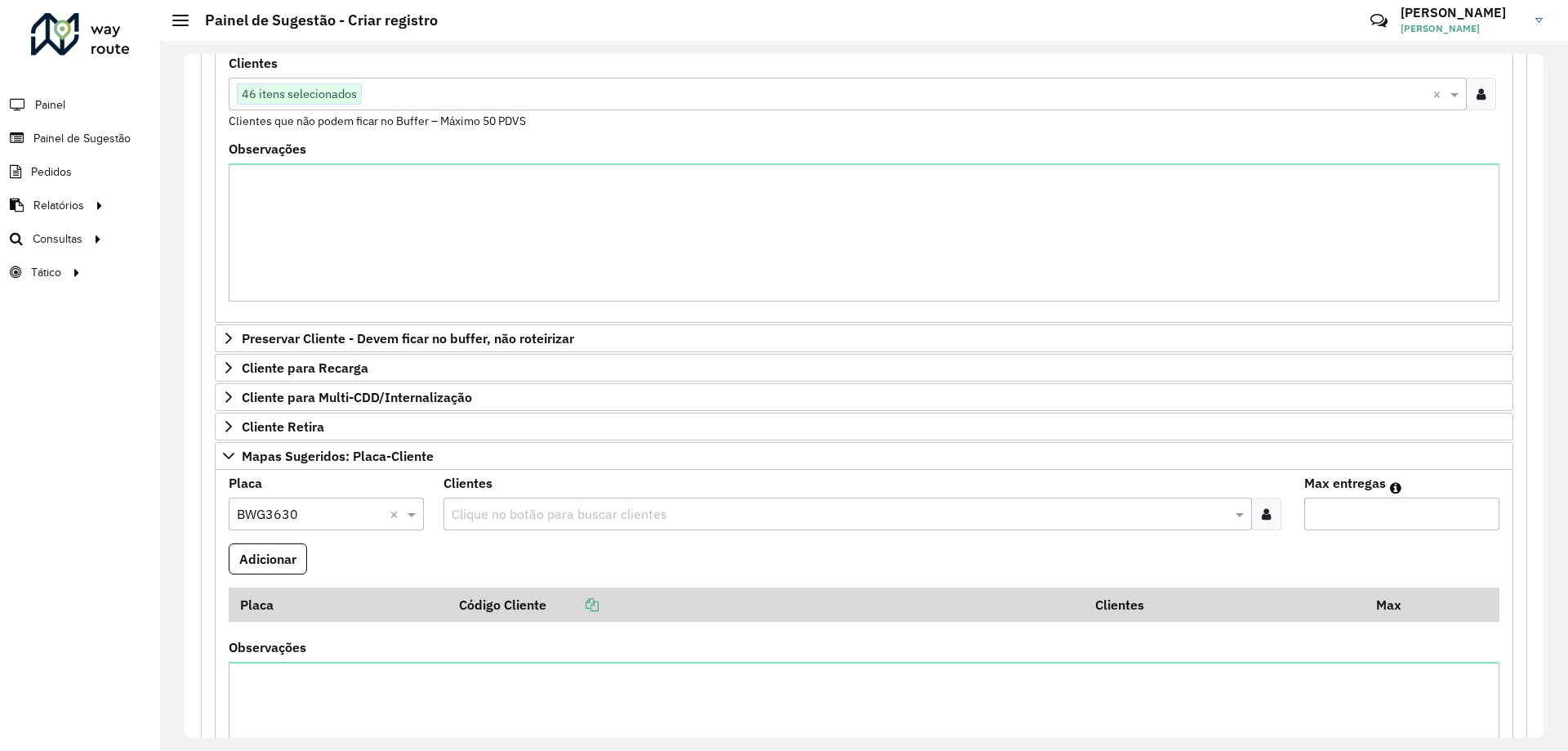
click at [1268, 509] on div at bounding box center [1266, 514] width 31 height 33
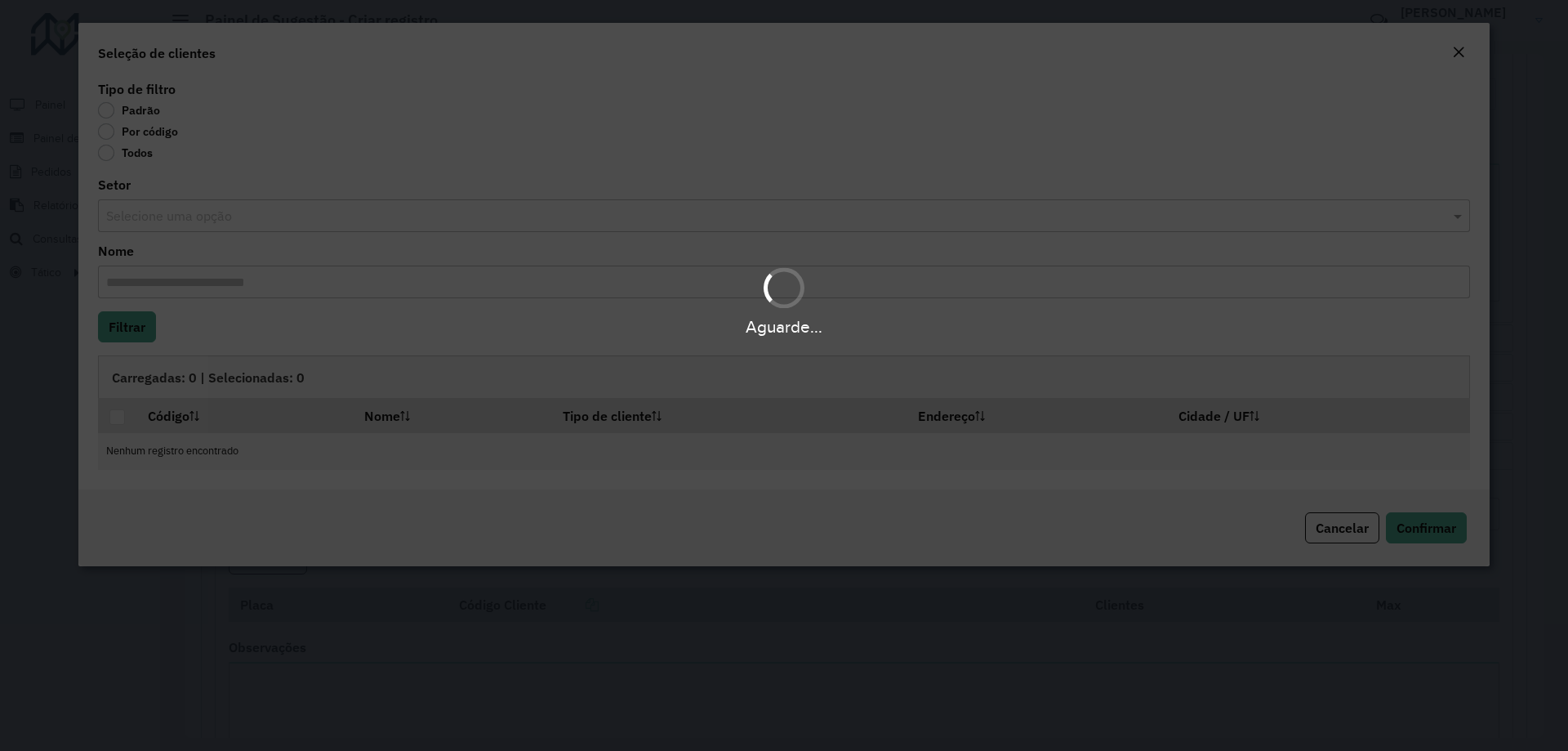
click at [123, 130] on label "Por código" at bounding box center [138, 131] width 80 height 17
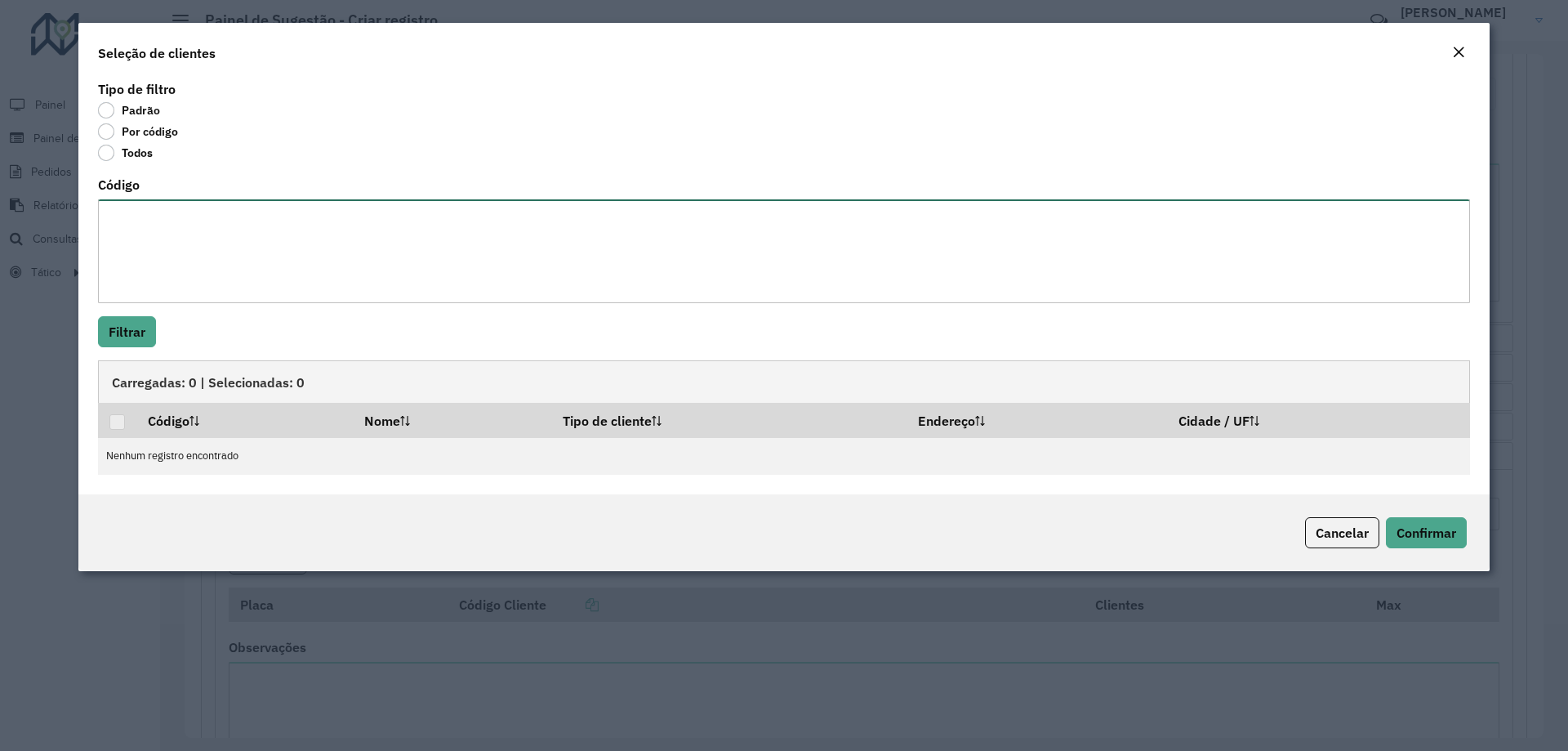
click at [144, 200] on textarea "Código" at bounding box center [784, 251] width 1372 height 104
paste textarea "**** ***** *****"
type textarea "**** ***** *****"
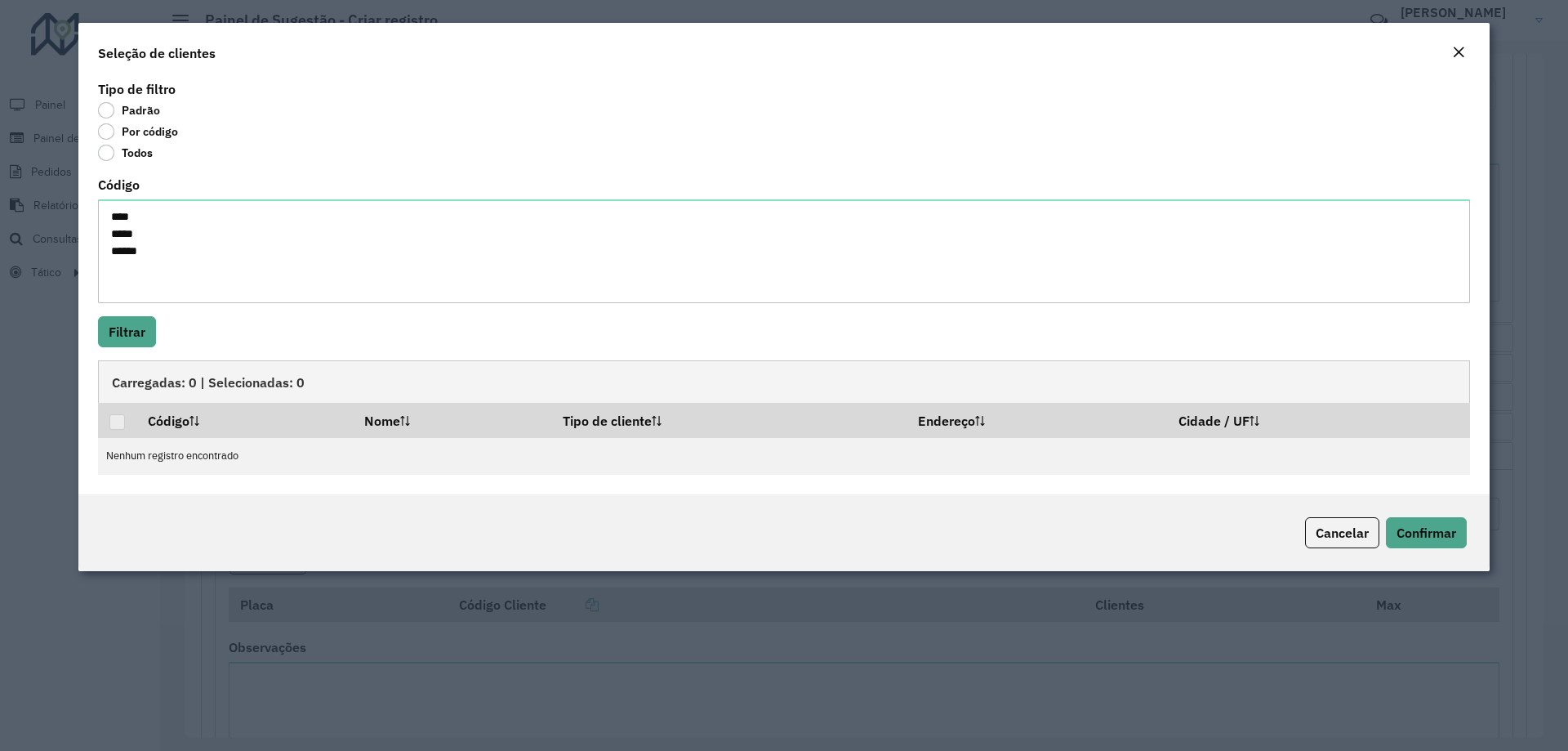
click at [116, 350] on div "Tipo de filtro Padrão Por código Todos Código **** ***** ***** Filtrar Carregad…" at bounding box center [784, 285] width 1412 height 417
click at [122, 330] on button "Filtrar" at bounding box center [127, 332] width 58 height 31
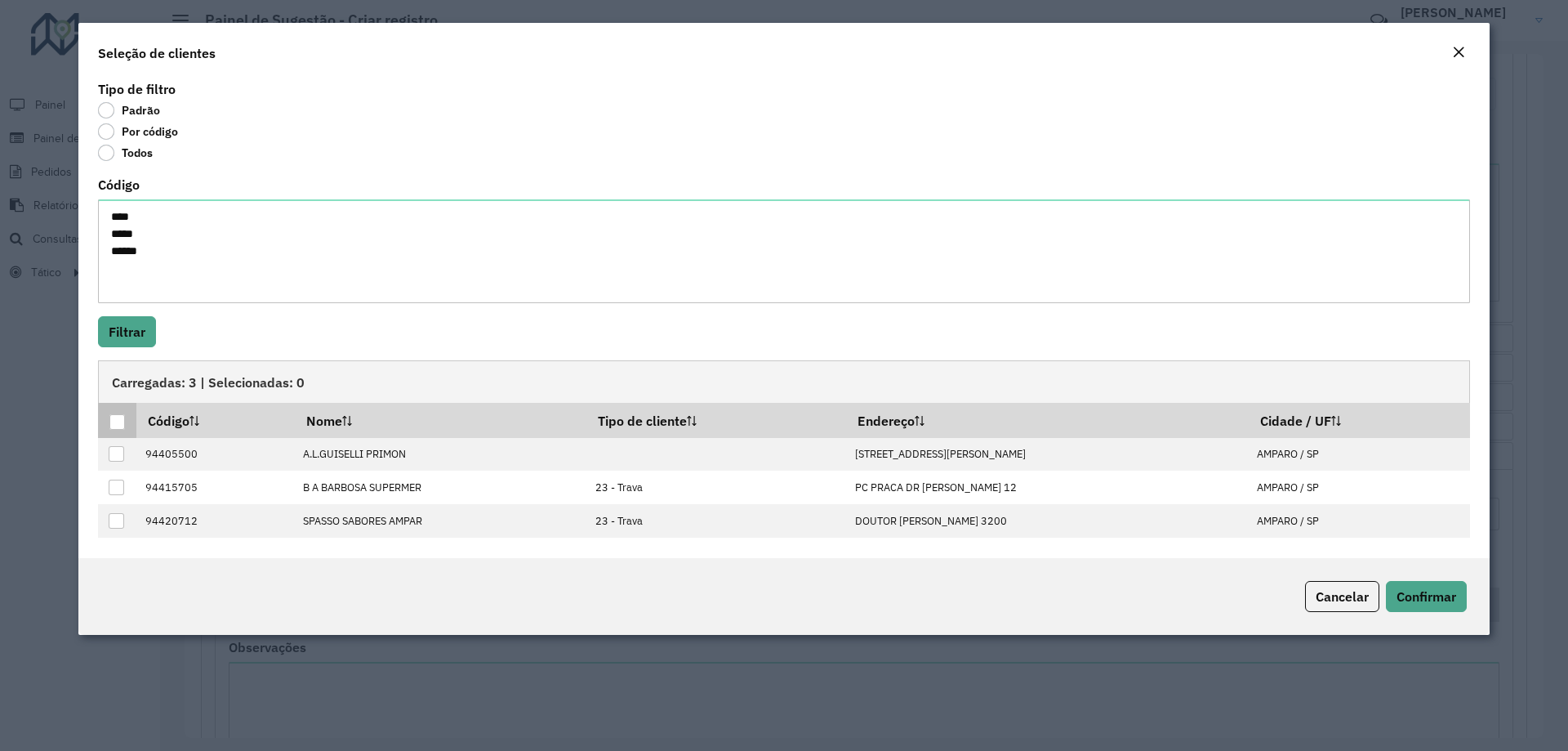
click at [121, 425] on div at bounding box center [116, 421] width 16 height 16
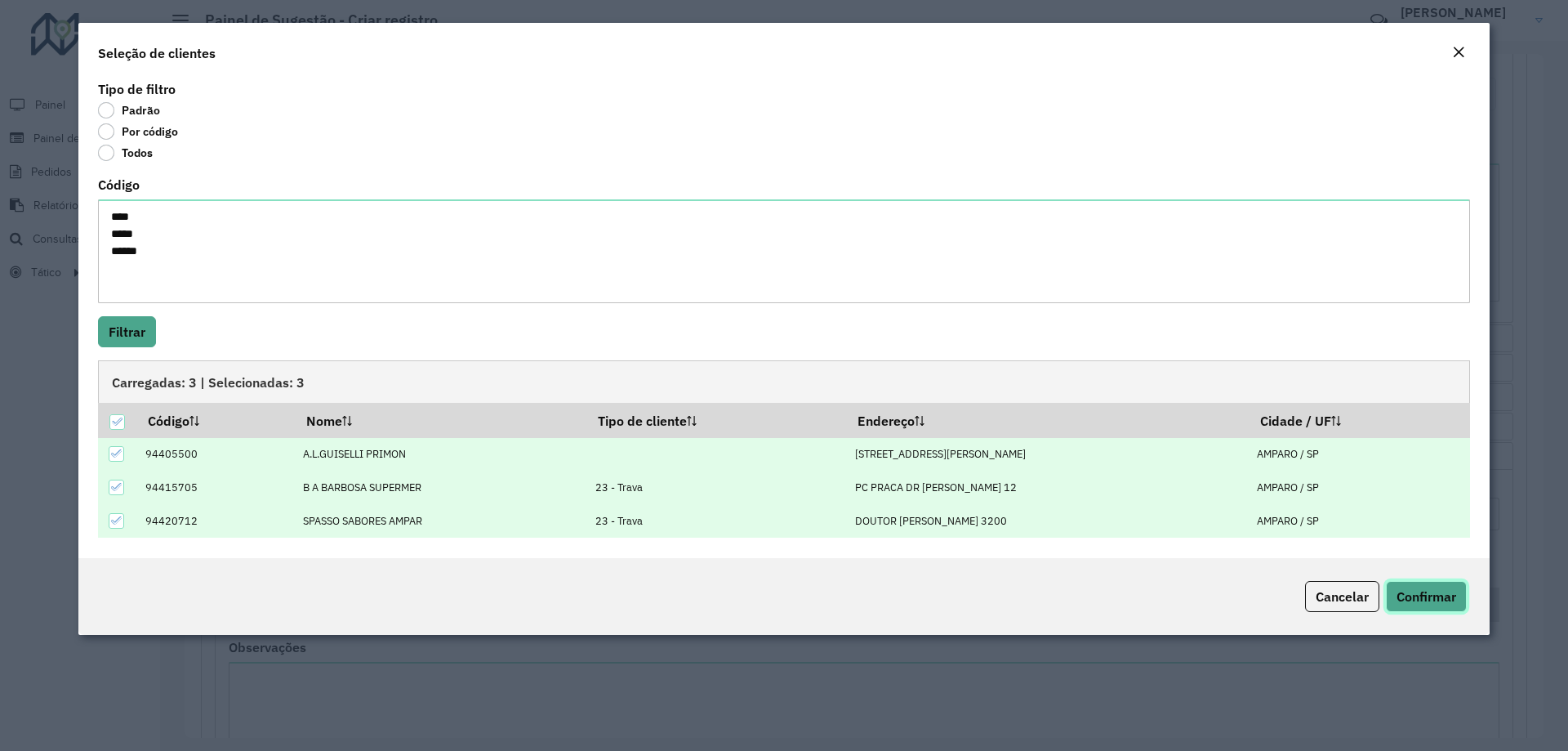
click at [1420, 599] on span "Confirmar" at bounding box center [1427, 597] width 59 height 17
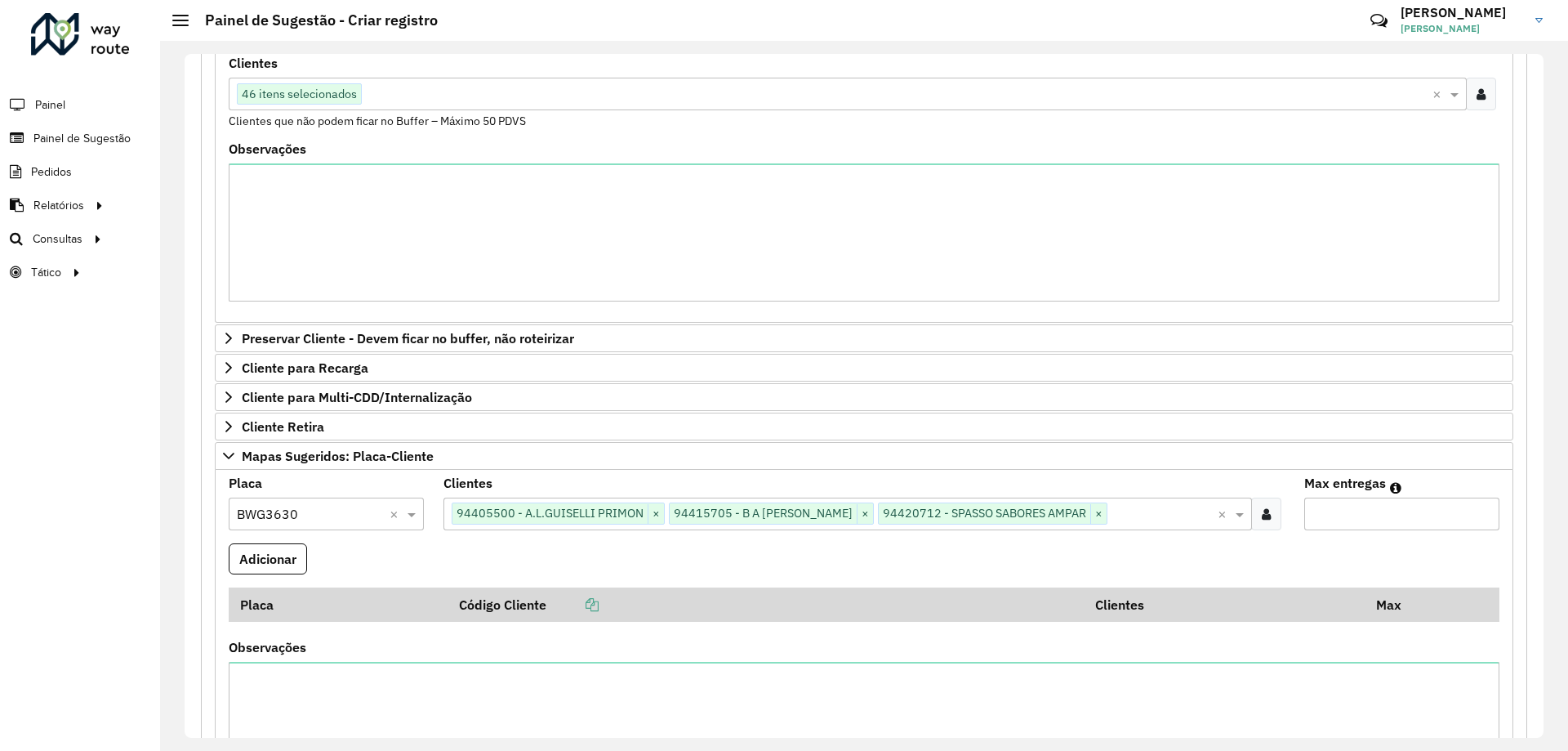
click at [1392, 500] on input "Max entregas" at bounding box center [1402, 514] width 195 height 33
type input "*"
click at [249, 555] on button "Adicionar" at bounding box center [268, 559] width 78 height 31
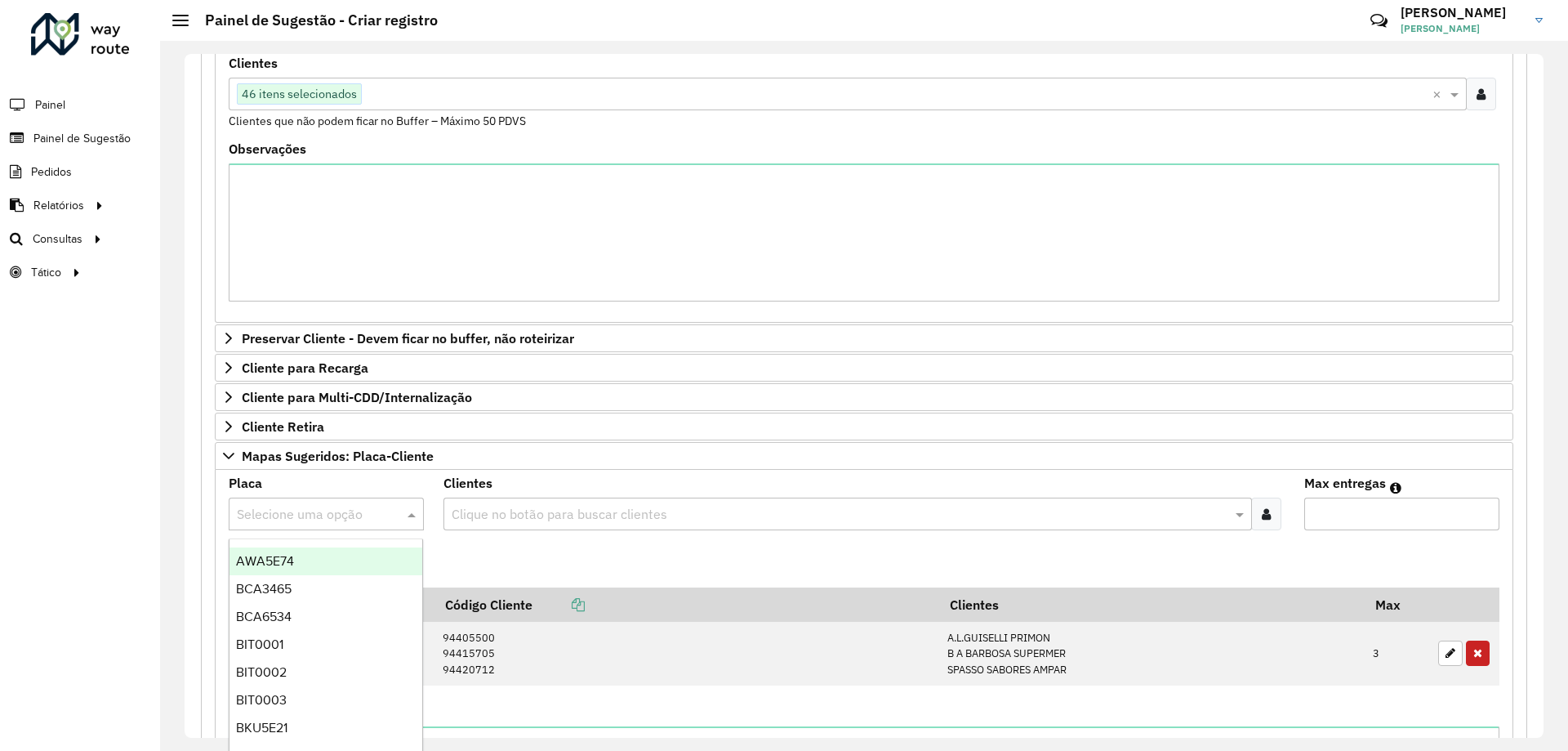
click at [335, 506] on input "text" at bounding box center [310, 515] width 146 height 20
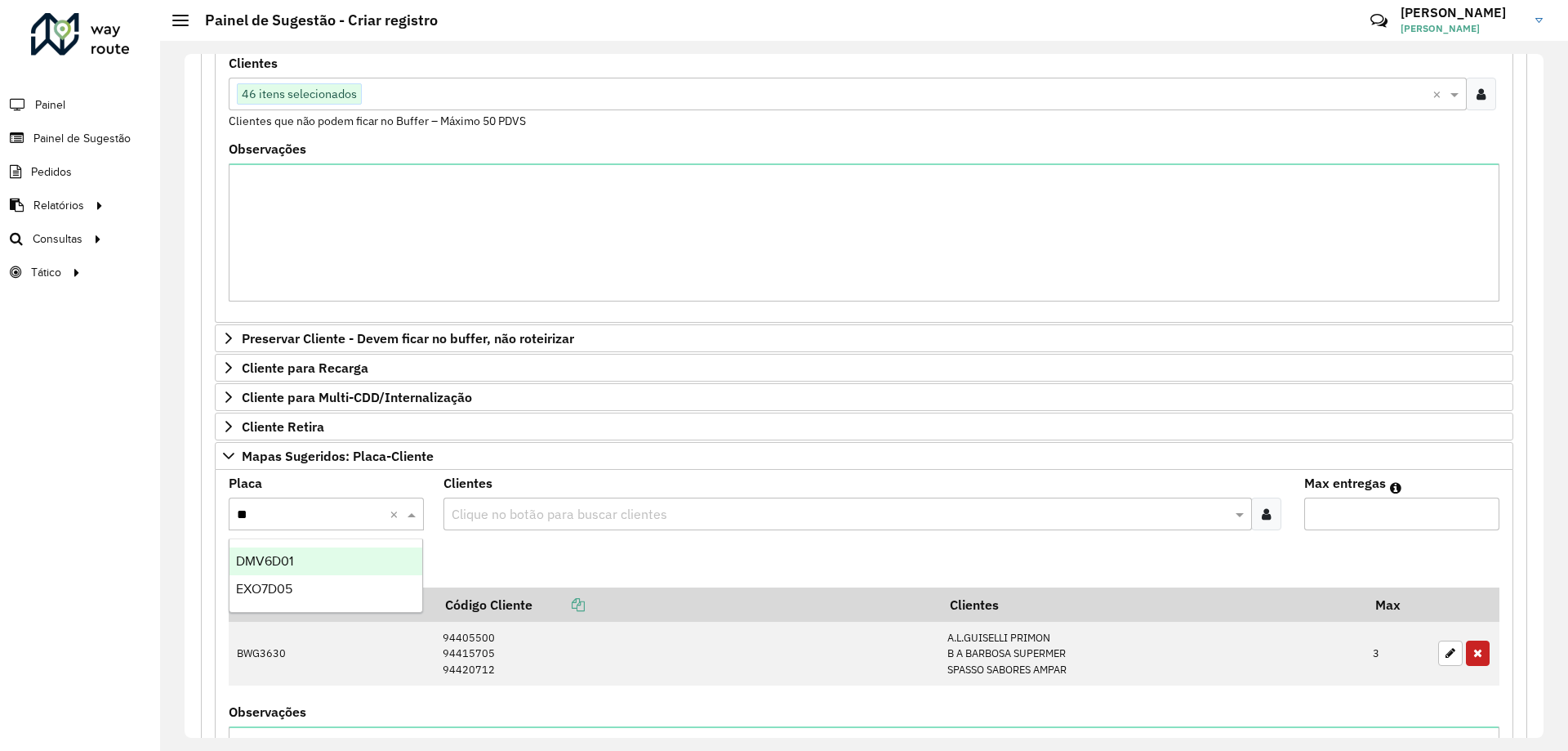
type input "***"
click at [362, 547] on div "DMV6D01" at bounding box center [325, 561] width 192 height 28
drag, startPoint x: 1280, startPoint y: 511, endPoint x: 1270, endPoint y: 514, distance: 10.4
click at [1278, 511] on div "Clique no botão para buscar clientes" at bounding box center [863, 514] width 840 height 33
click at [1265, 515] on icon at bounding box center [1266, 514] width 9 height 13
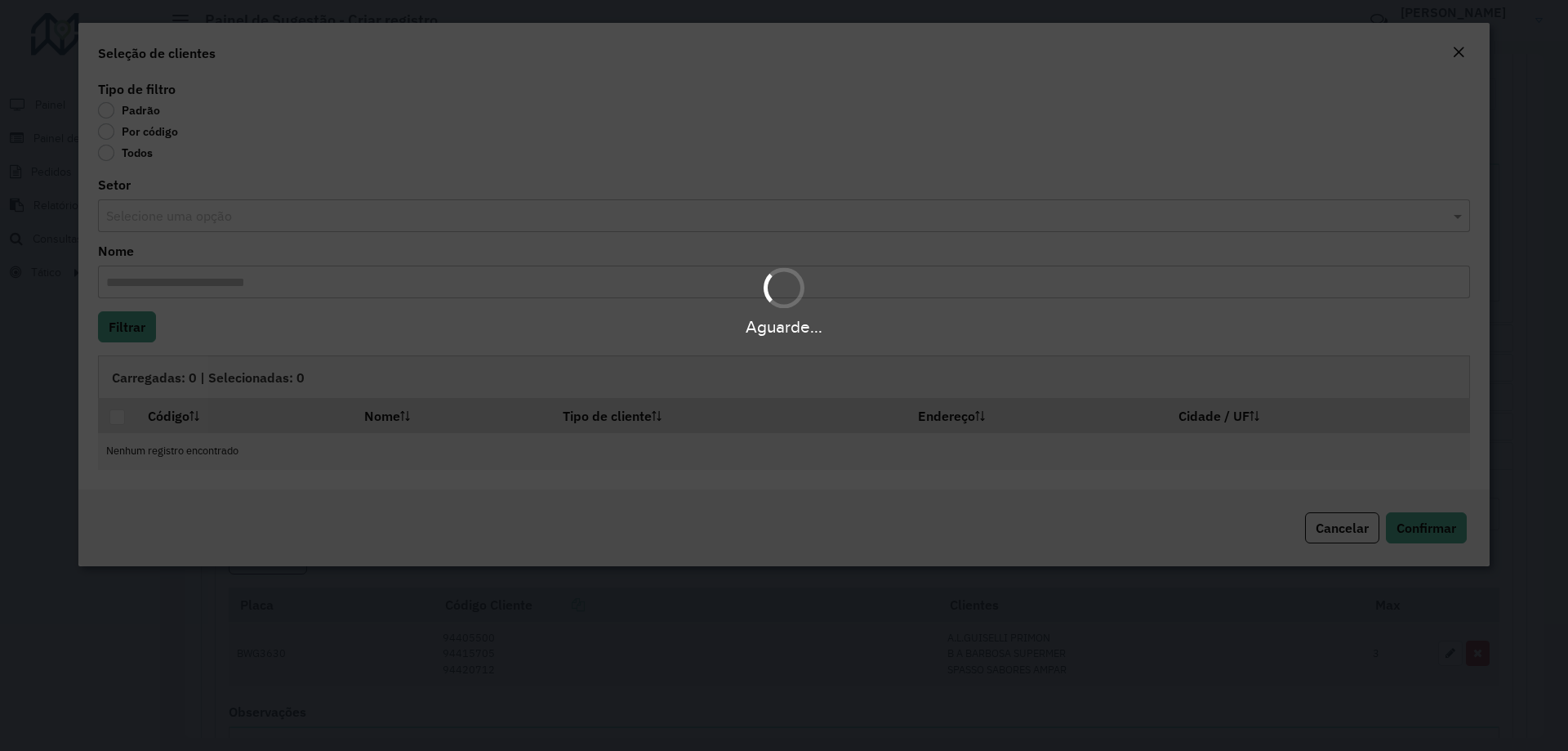
click at [126, 138] on body "**********" at bounding box center [784, 375] width 1568 height 751
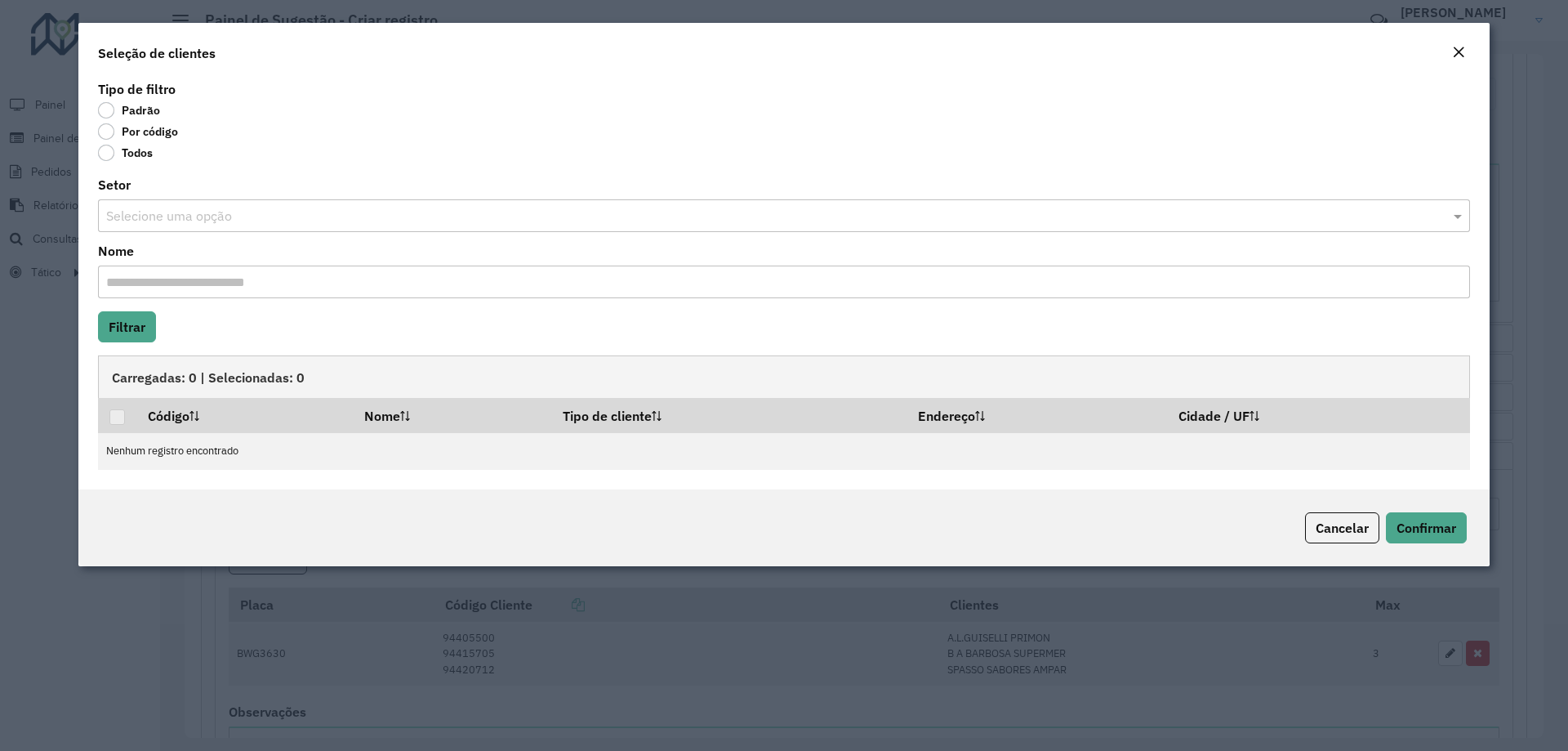
click at [131, 131] on label "Por código" at bounding box center [138, 131] width 80 height 17
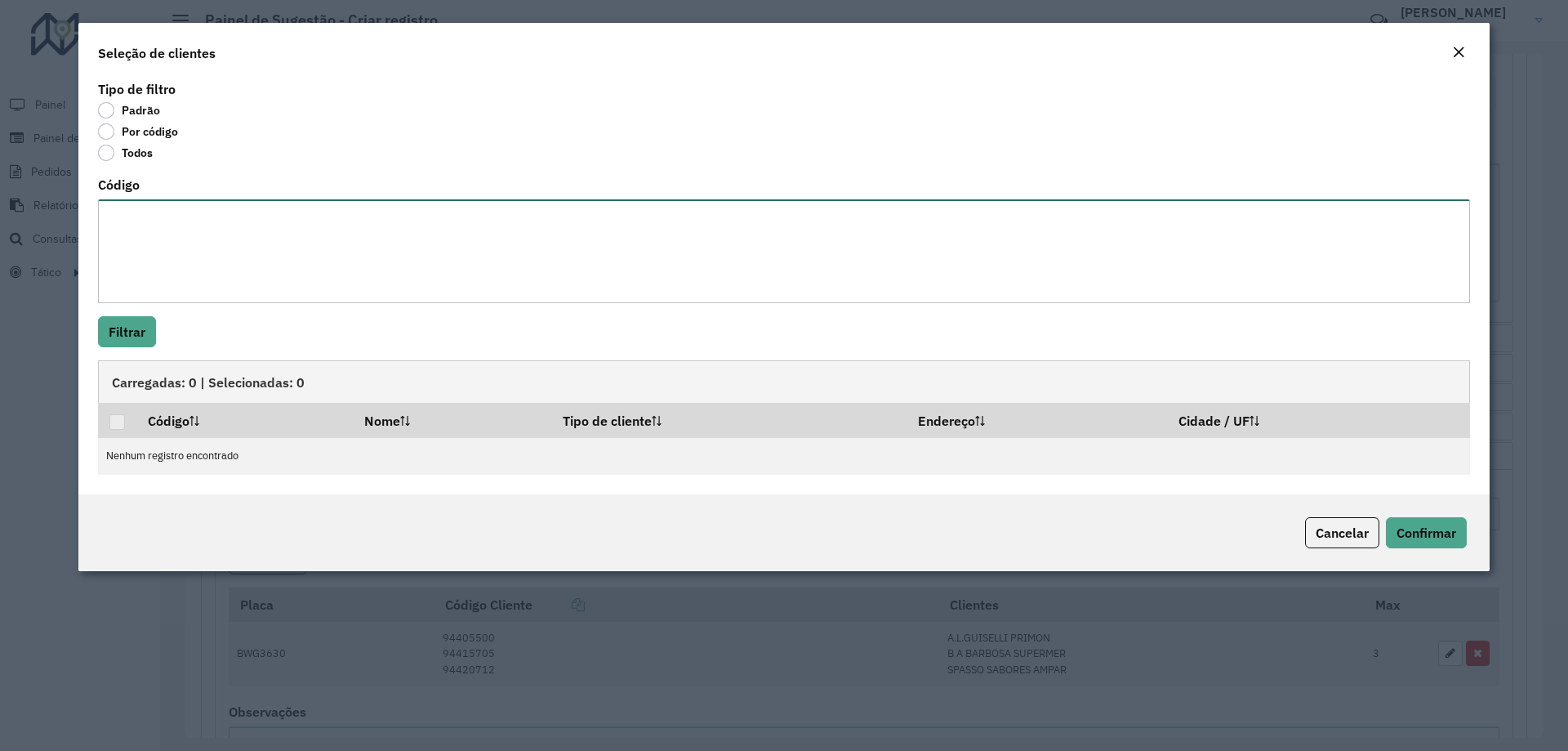
click at [141, 246] on textarea "Código" at bounding box center [784, 251] width 1372 height 104
paste textarea "**** *****"
type textarea "**** *****"
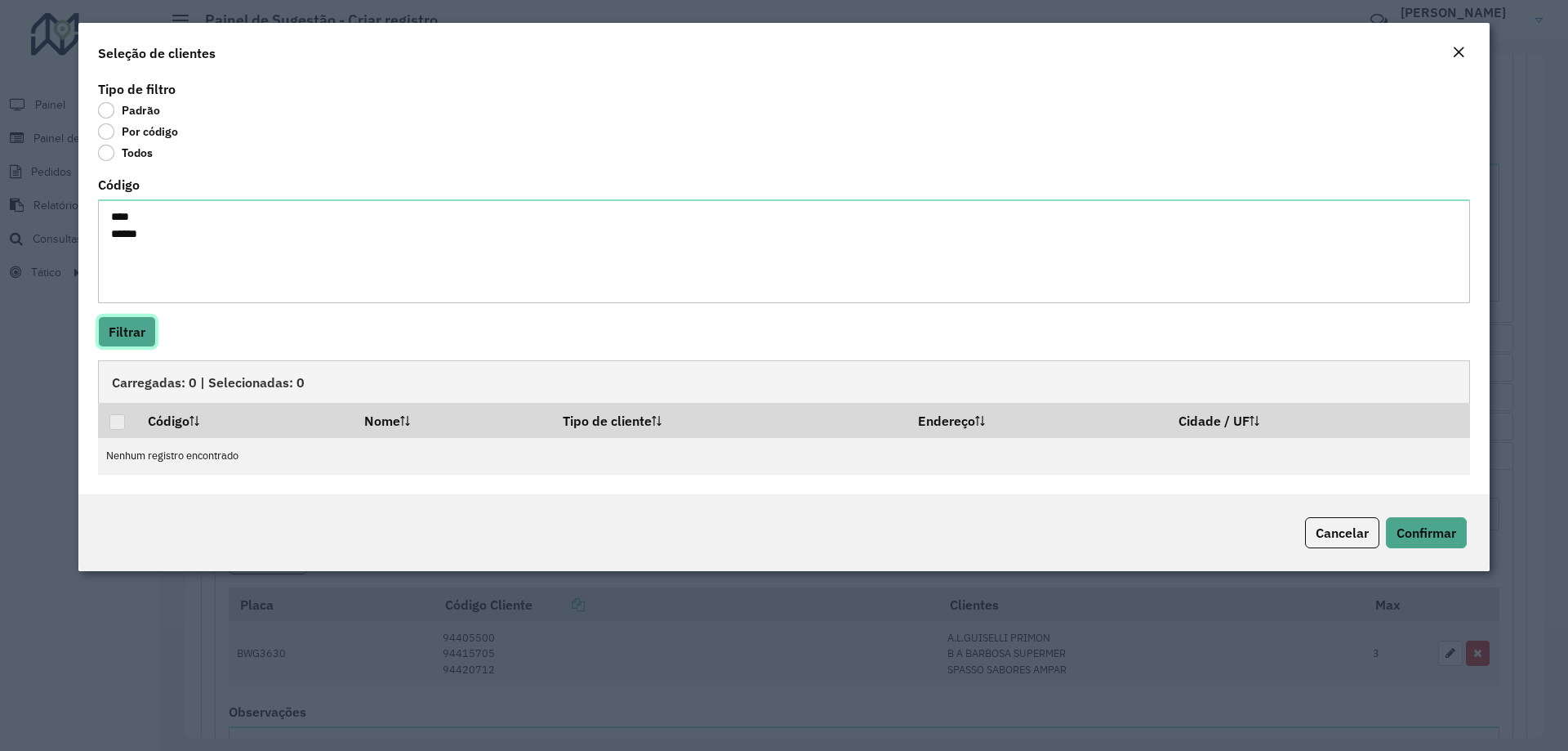
click at [114, 339] on button "Filtrar" at bounding box center [127, 332] width 58 height 31
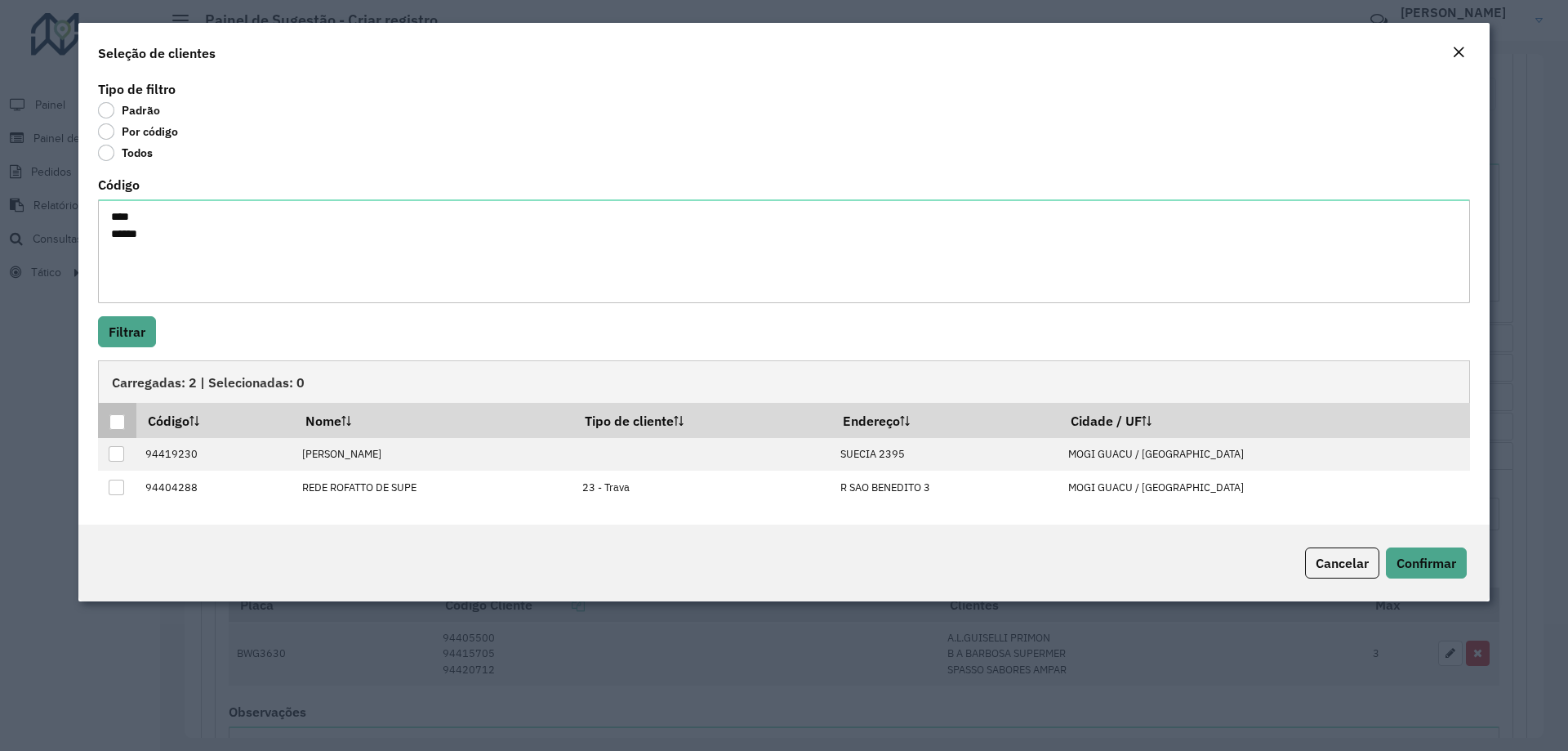
click at [116, 424] on div at bounding box center [116, 421] width 16 height 16
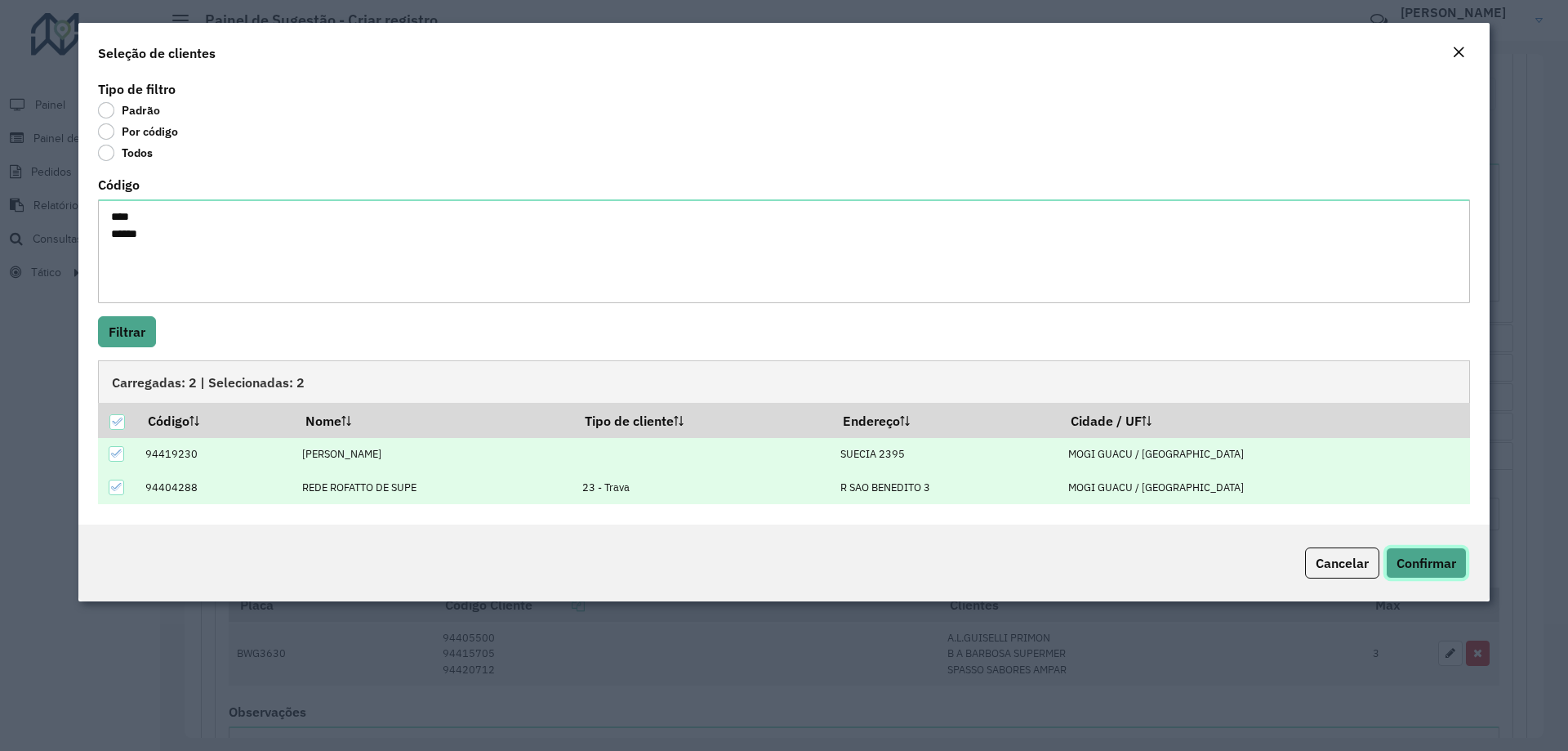
click at [1416, 563] on span "Confirmar" at bounding box center [1427, 563] width 59 height 17
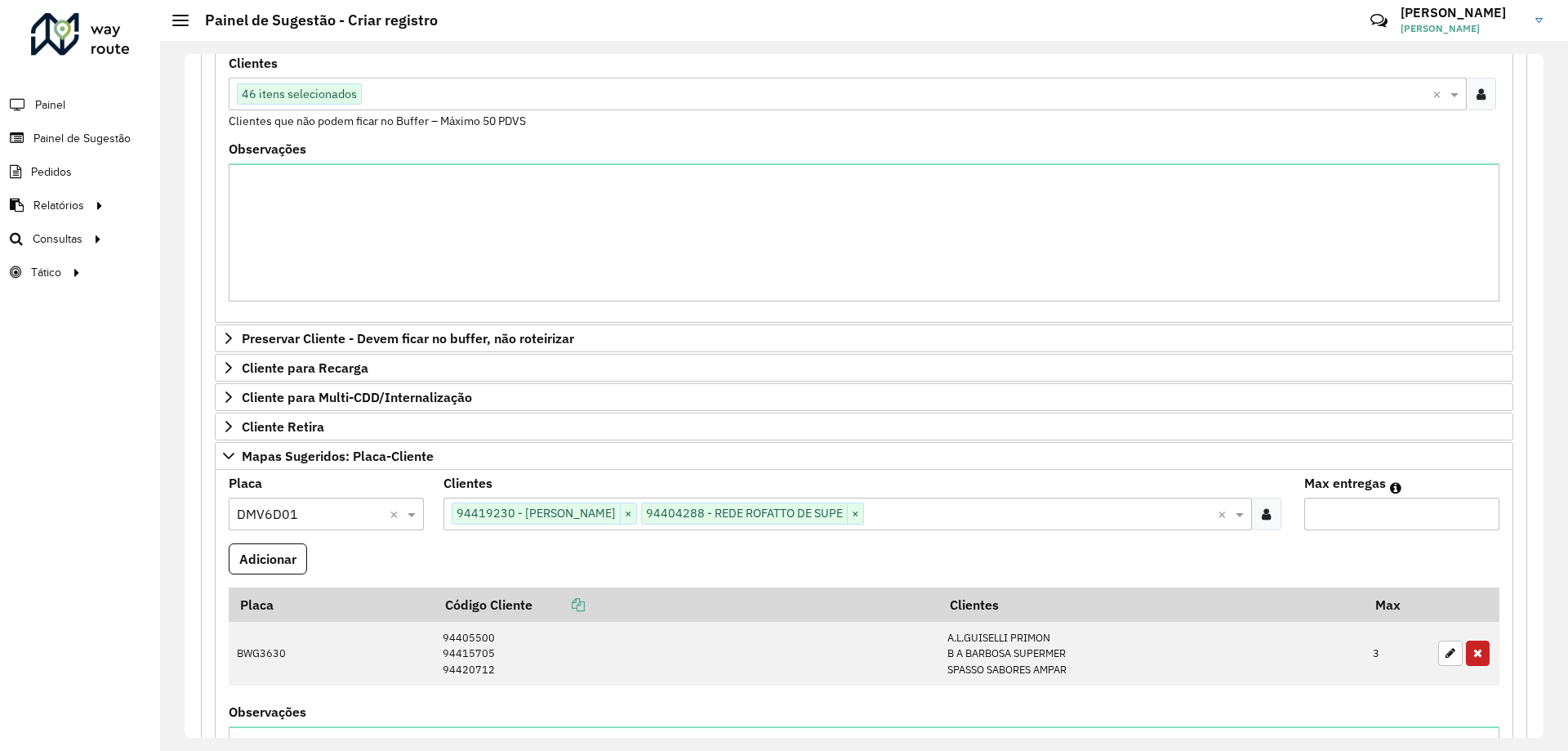
click at [1379, 521] on input "Max entregas" at bounding box center [1402, 514] width 195 height 33
type input "*"
click at [276, 568] on button "Adicionar" at bounding box center [268, 559] width 78 height 31
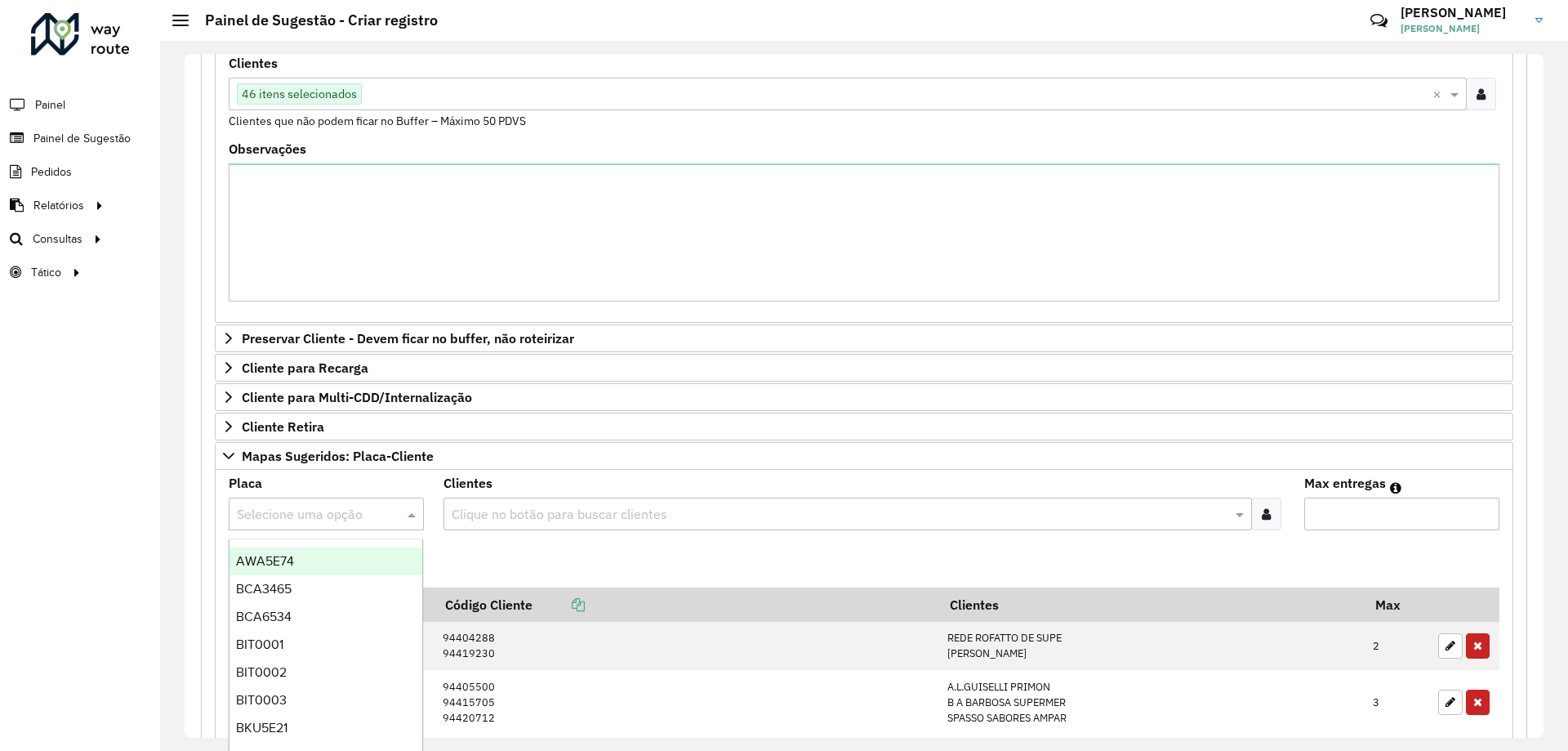
click at [380, 513] on input "text" at bounding box center [310, 515] width 146 height 20
type input "***"
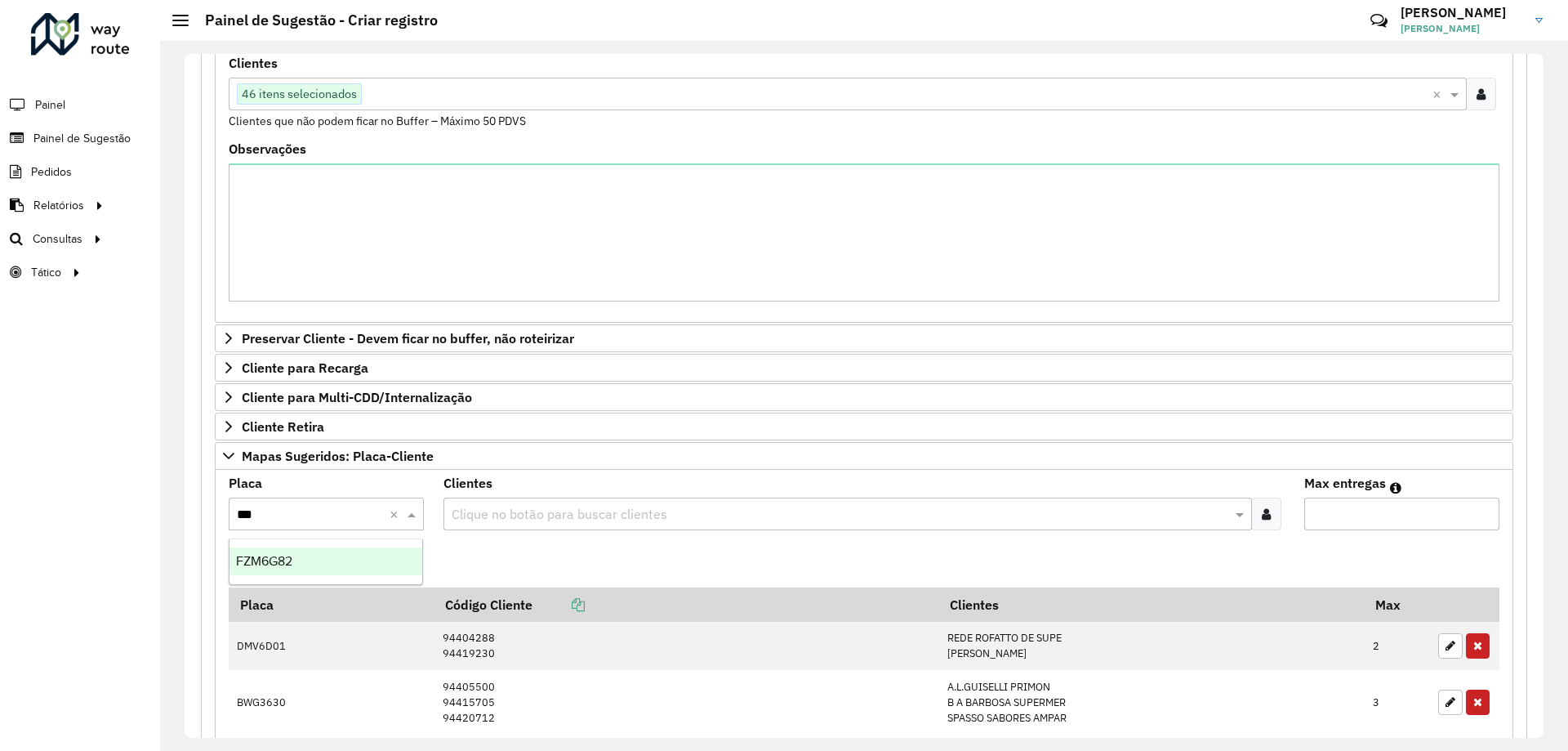
click at [386, 550] on div "FZM6G82" at bounding box center [325, 561] width 192 height 28
click at [1258, 504] on div at bounding box center [1266, 514] width 31 height 33
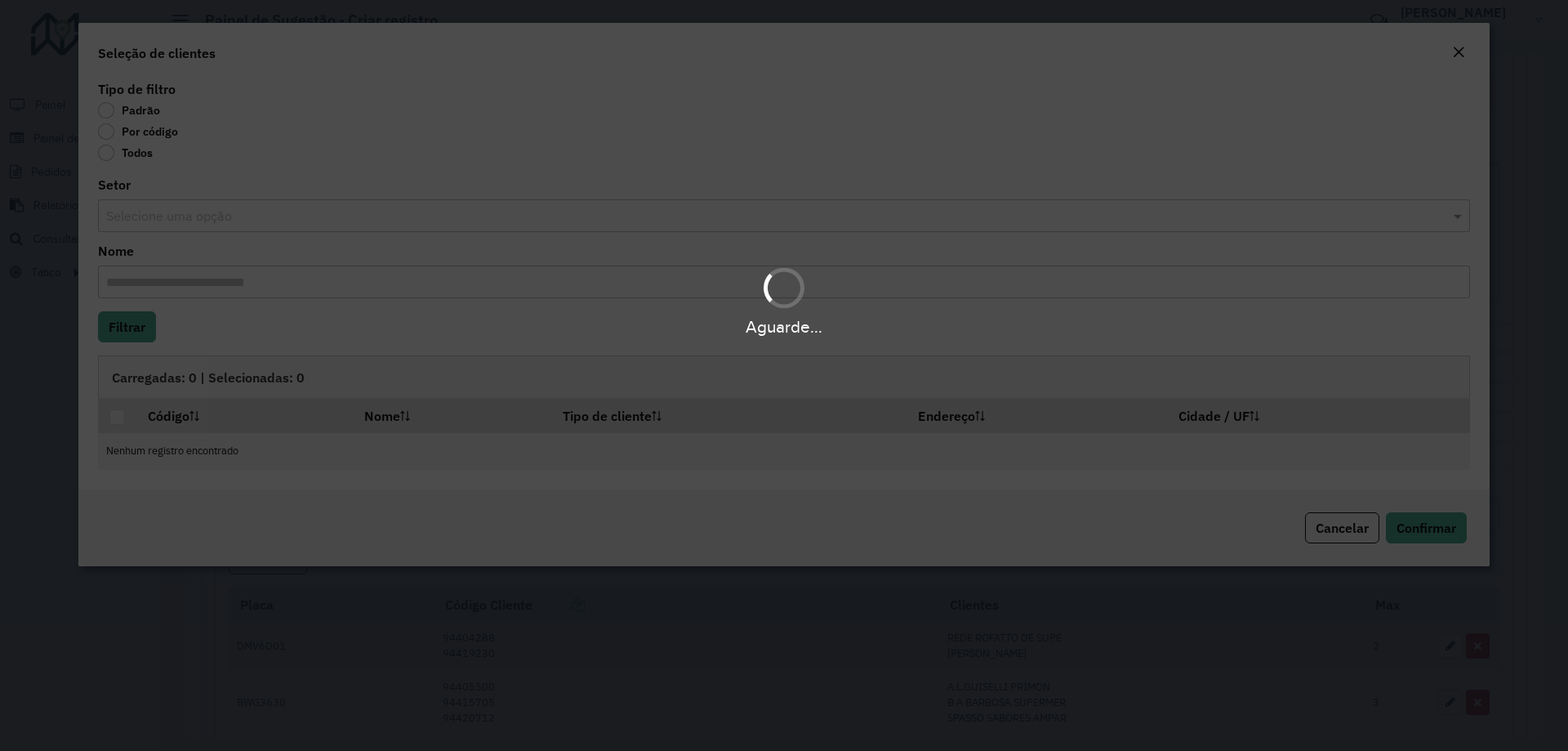
click at [104, 136] on div "Aguarde..." at bounding box center [784, 375] width 1568 height 751
click at [107, 133] on div "Aguarde..." at bounding box center [784, 375] width 1568 height 751
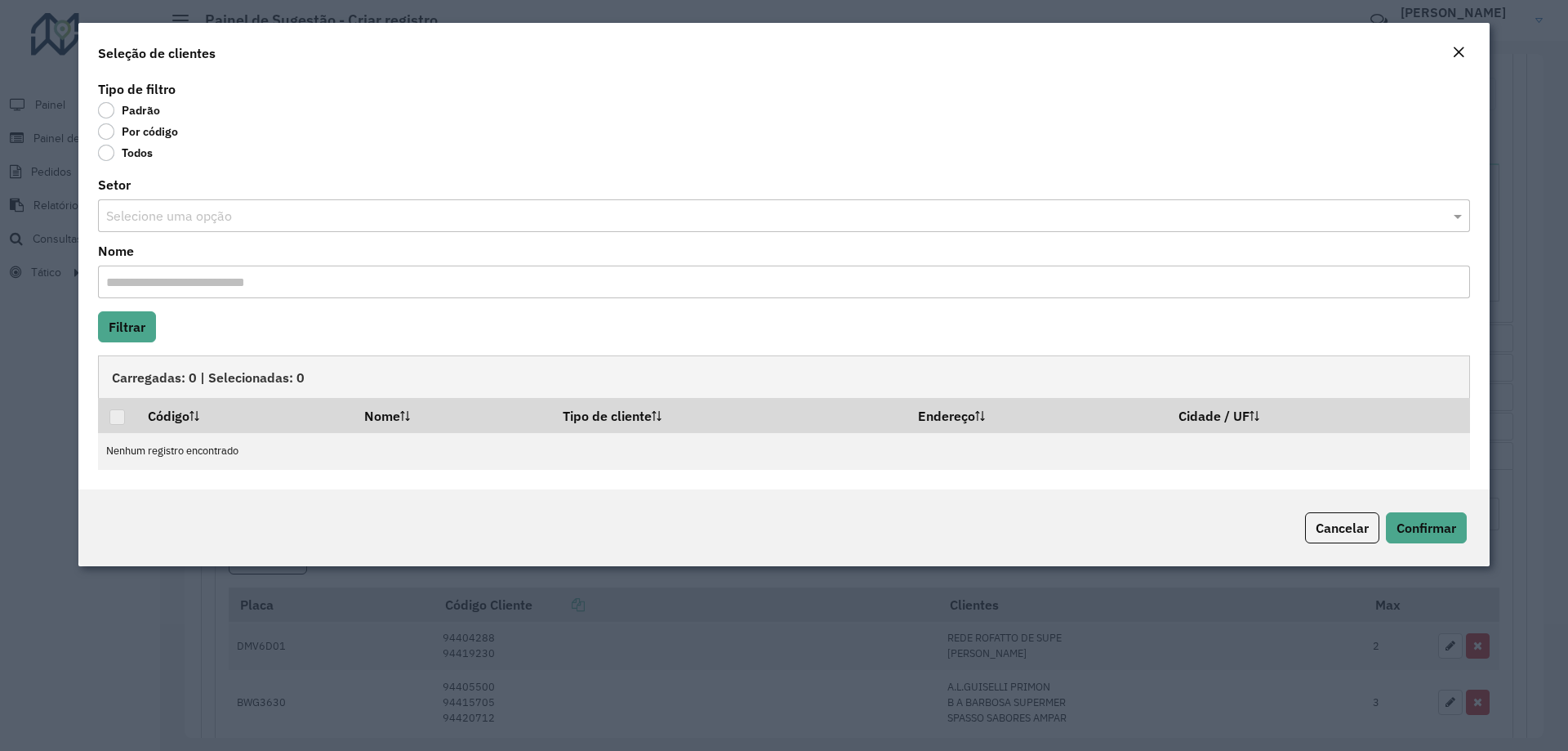
click at [109, 133] on label "Por código" at bounding box center [138, 131] width 80 height 17
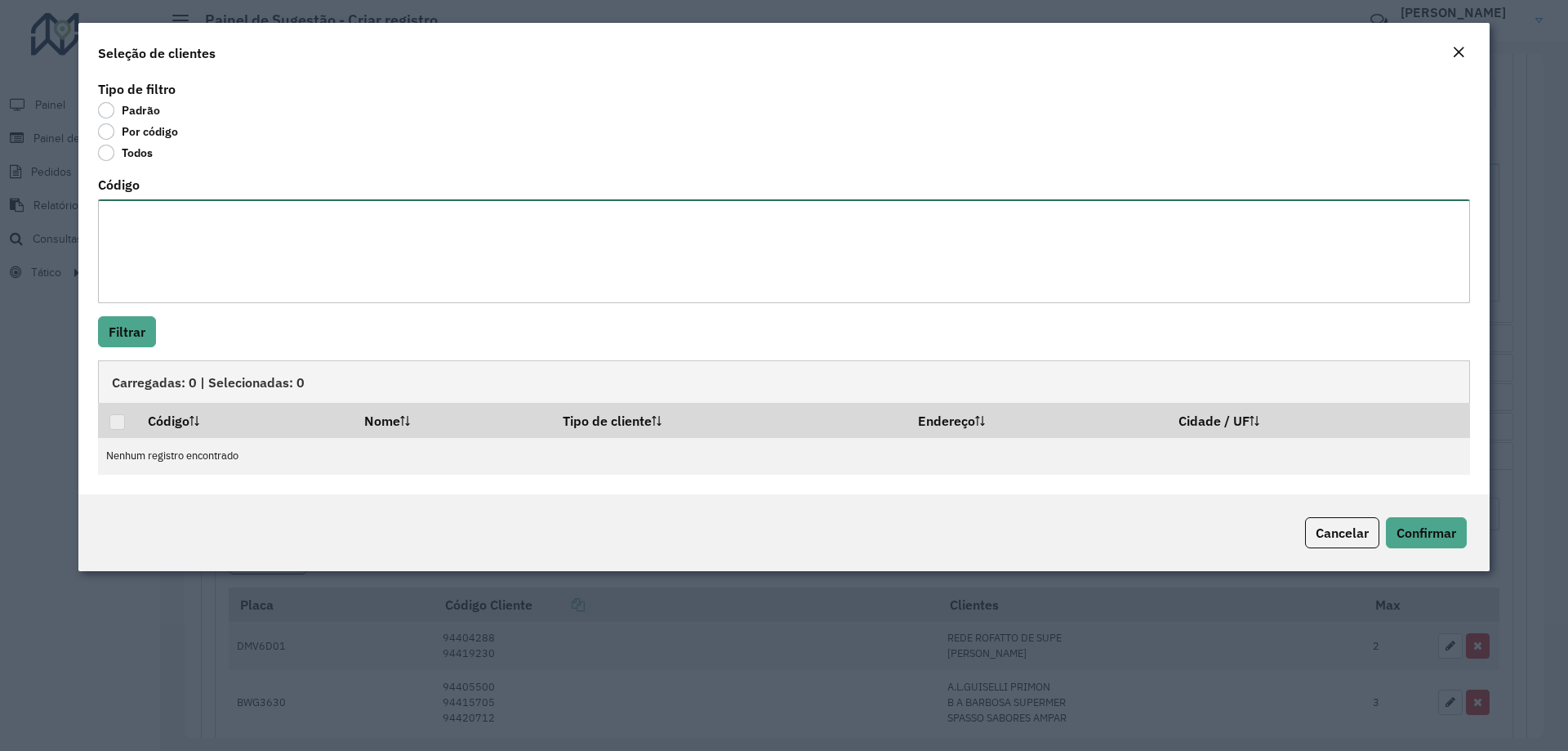
click at [135, 230] on textarea "Código" at bounding box center [784, 251] width 1372 height 104
paste textarea "*****"
type textarea "*****"
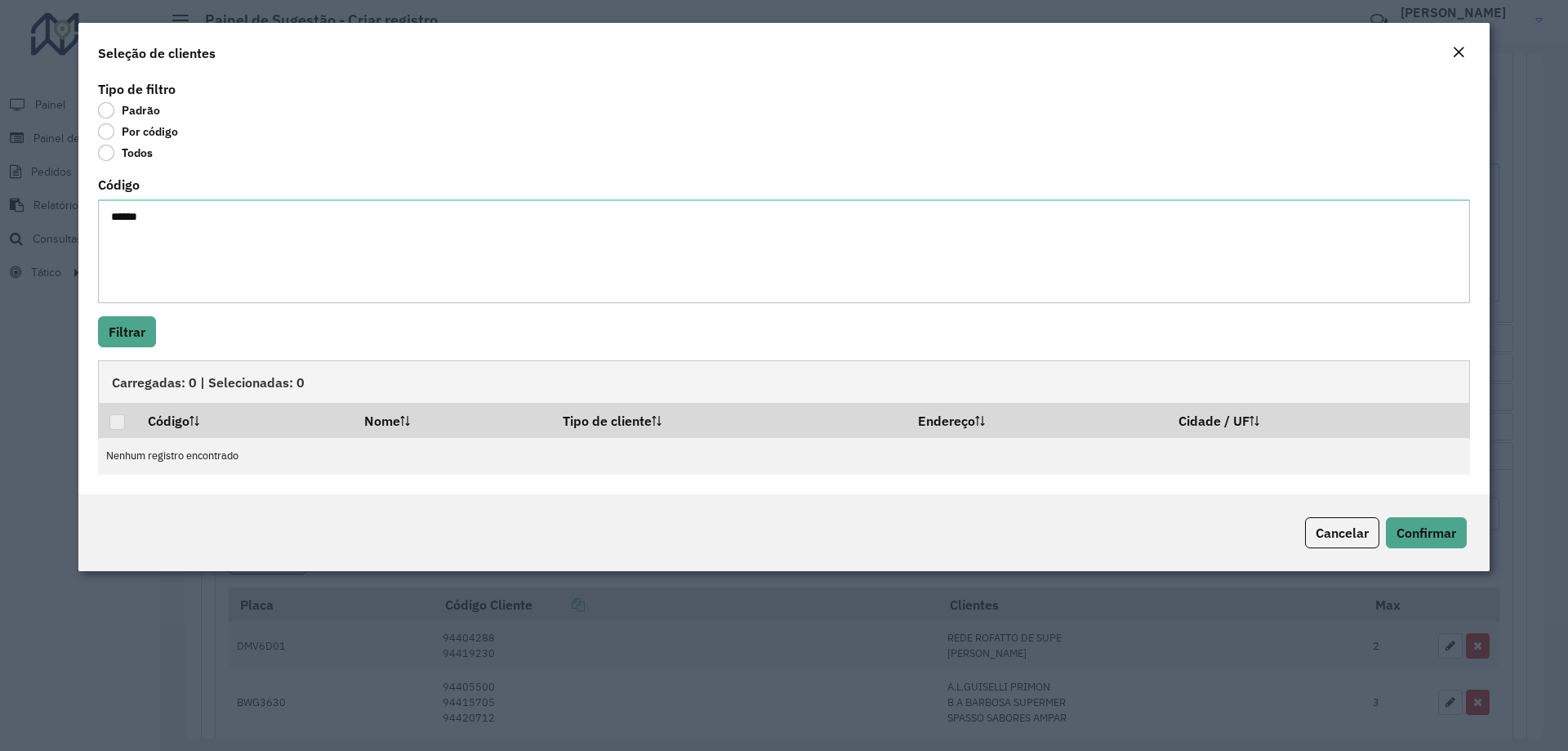
click at [108, 313] on div "Tipo de filtro Padrão Por código Todos Código ***** Filtrar Carregadas: 0 | Sel…" at bounding box center [784, 285] width 1412 height 417
click at [112, 330] on button "Filtrar" at bounding box center [127, 332] width 58 height 31
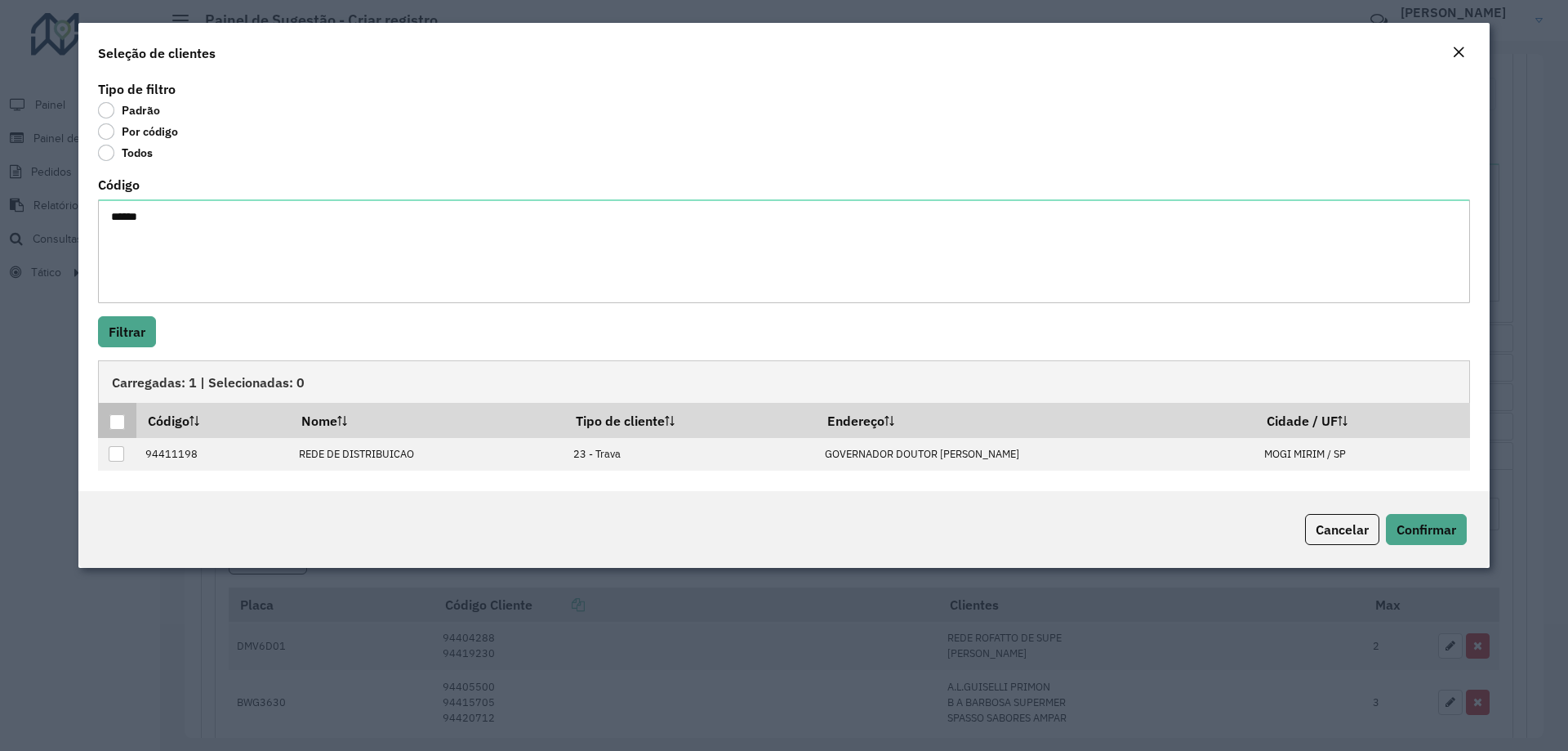
click at [125, 430] on div at bounding box center [117, 422] width 17 height 17
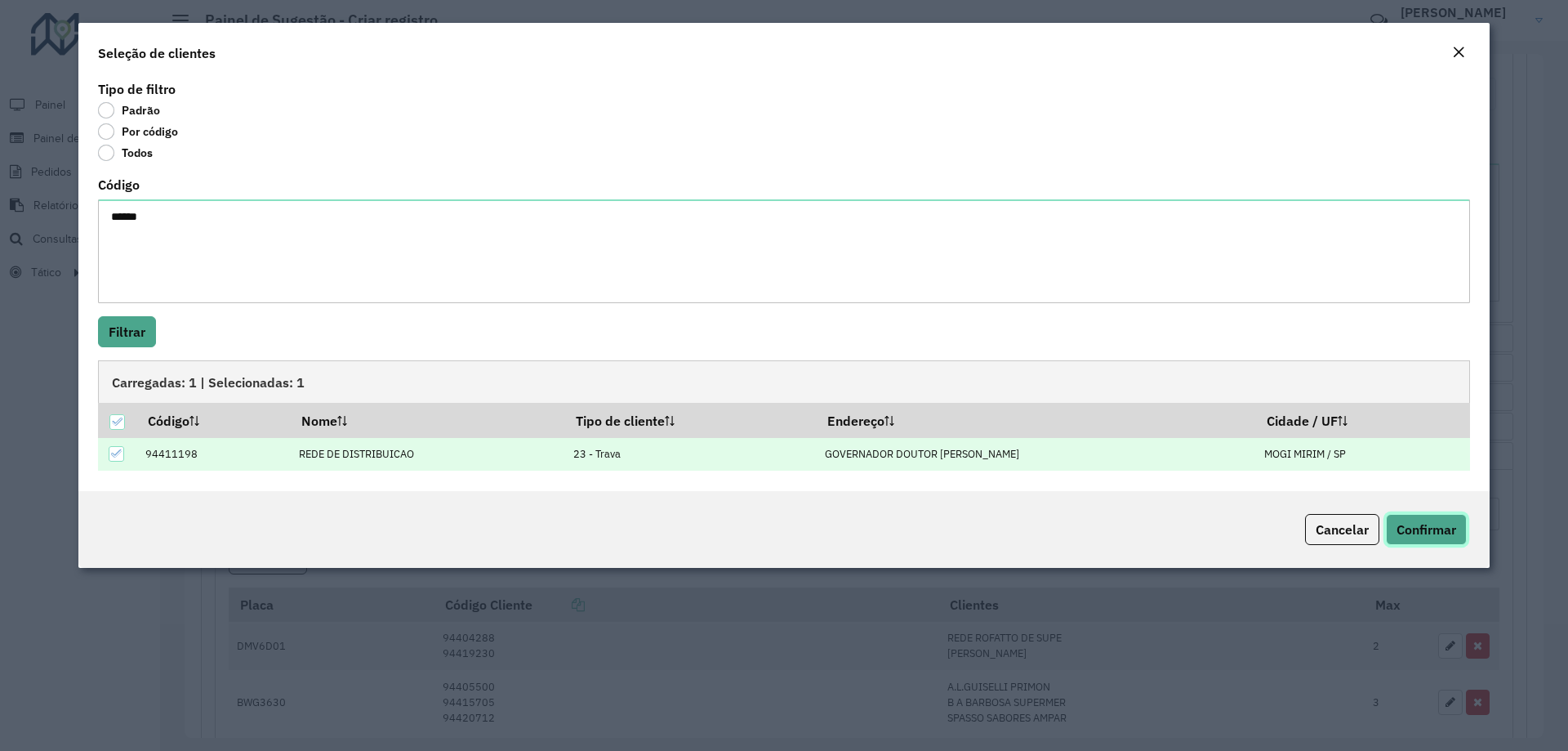
click at [1425, 527] on span "Confirmar" at bounding box center [1427, 530] width 59 height 17
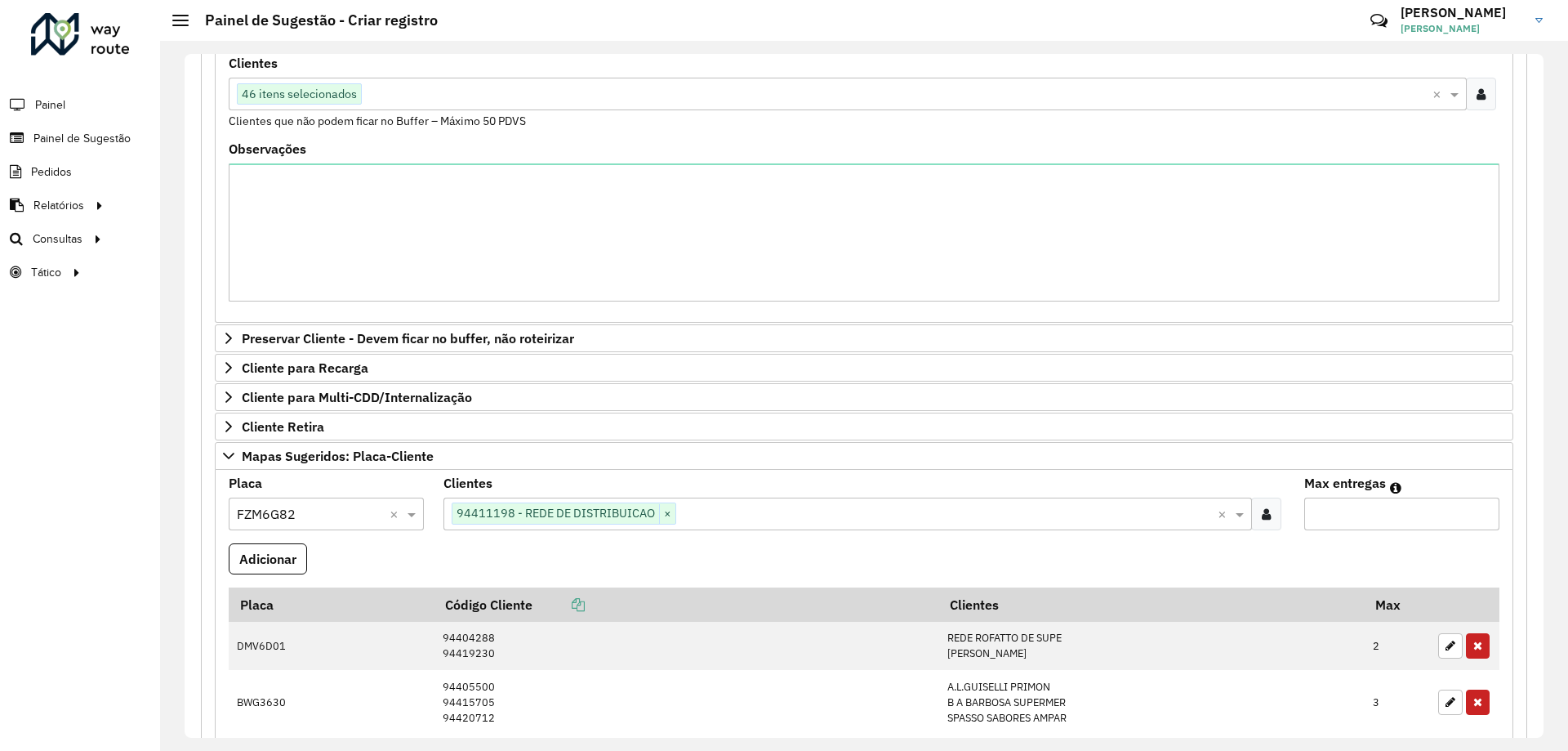
click at [1391, 521] on input "Max entregas" at bounding box center [1402, 514] width 195 height 33
type input "*"
click at [283, 544] on button "Adicionar" at bounding box center [268, 559] width 78 height 31
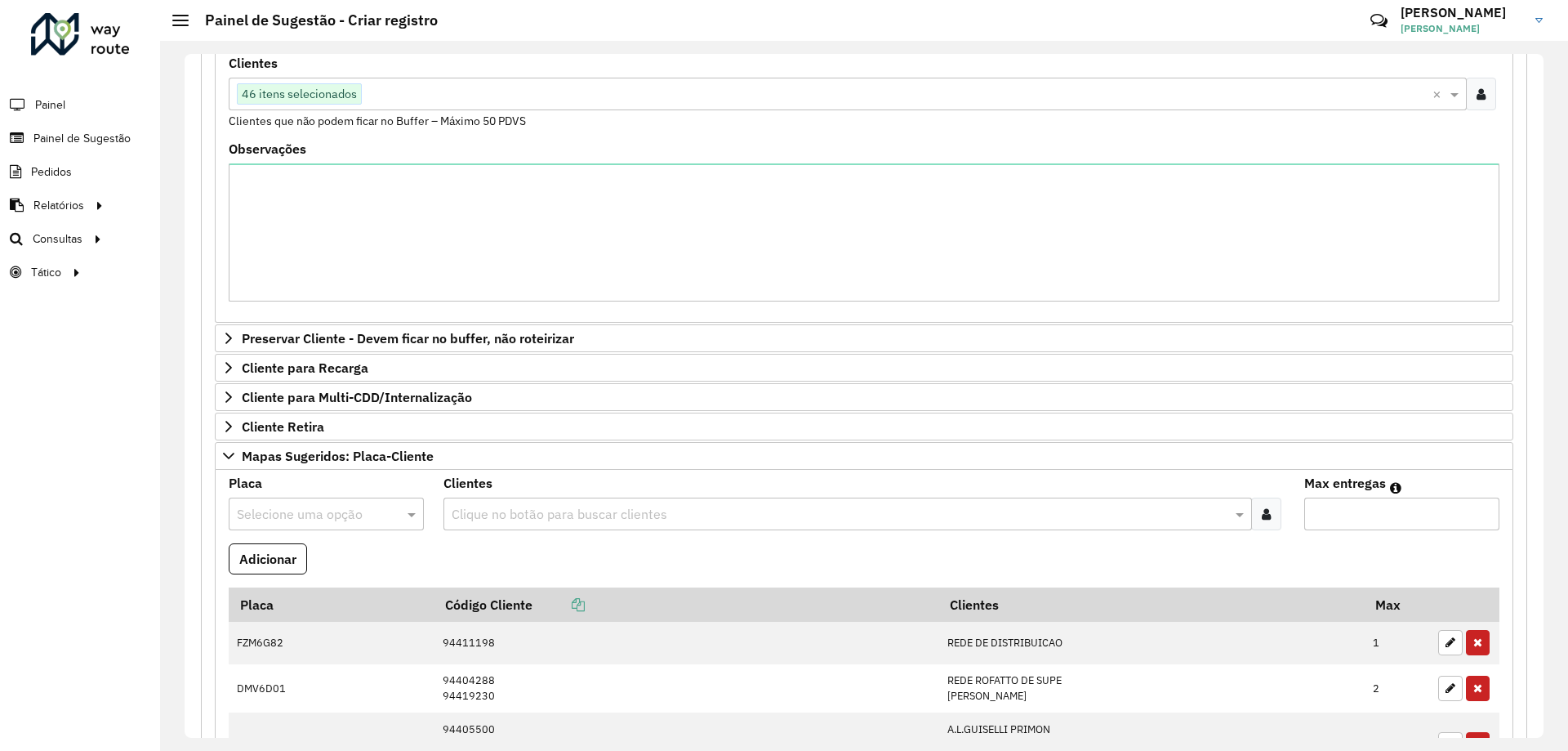
click at [358, 520] on input "text" at bounding box center [310, 515] width 146 height 20
type input "***"
click at [360, 539] on ng-dropdown-panel "GBQ1B02" at bounding box center [325, 562] width 194 height 46
click at [363, 549] on div "GBQ1B02" at bounding box center [325, 561] width 192 height 28
click at [1272, 514] on div at bounding box center [1266, 514] width 31 height 33
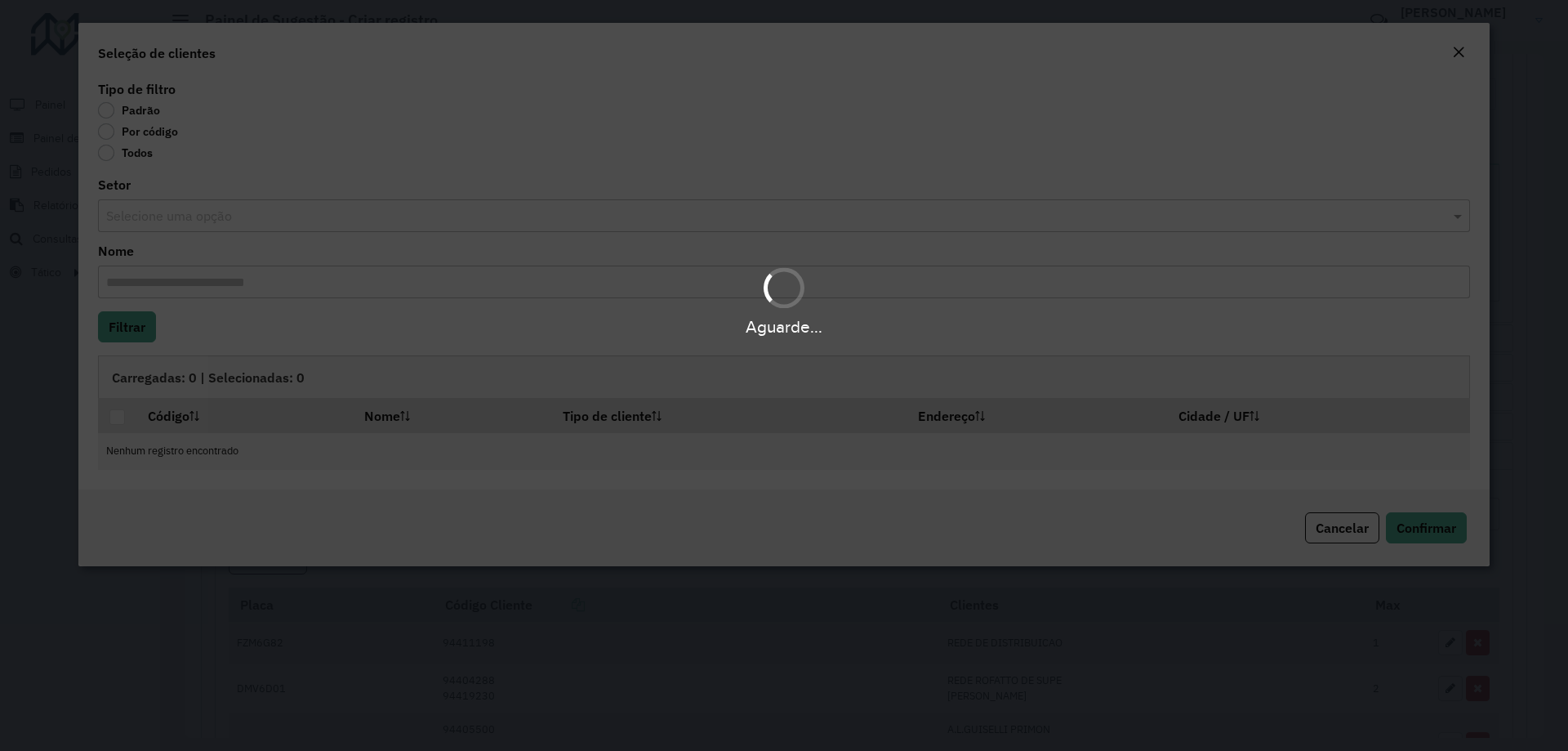
click at [154, 123] on div "Aguarde..." at bounding box center [784, 375] width 1568 height 751
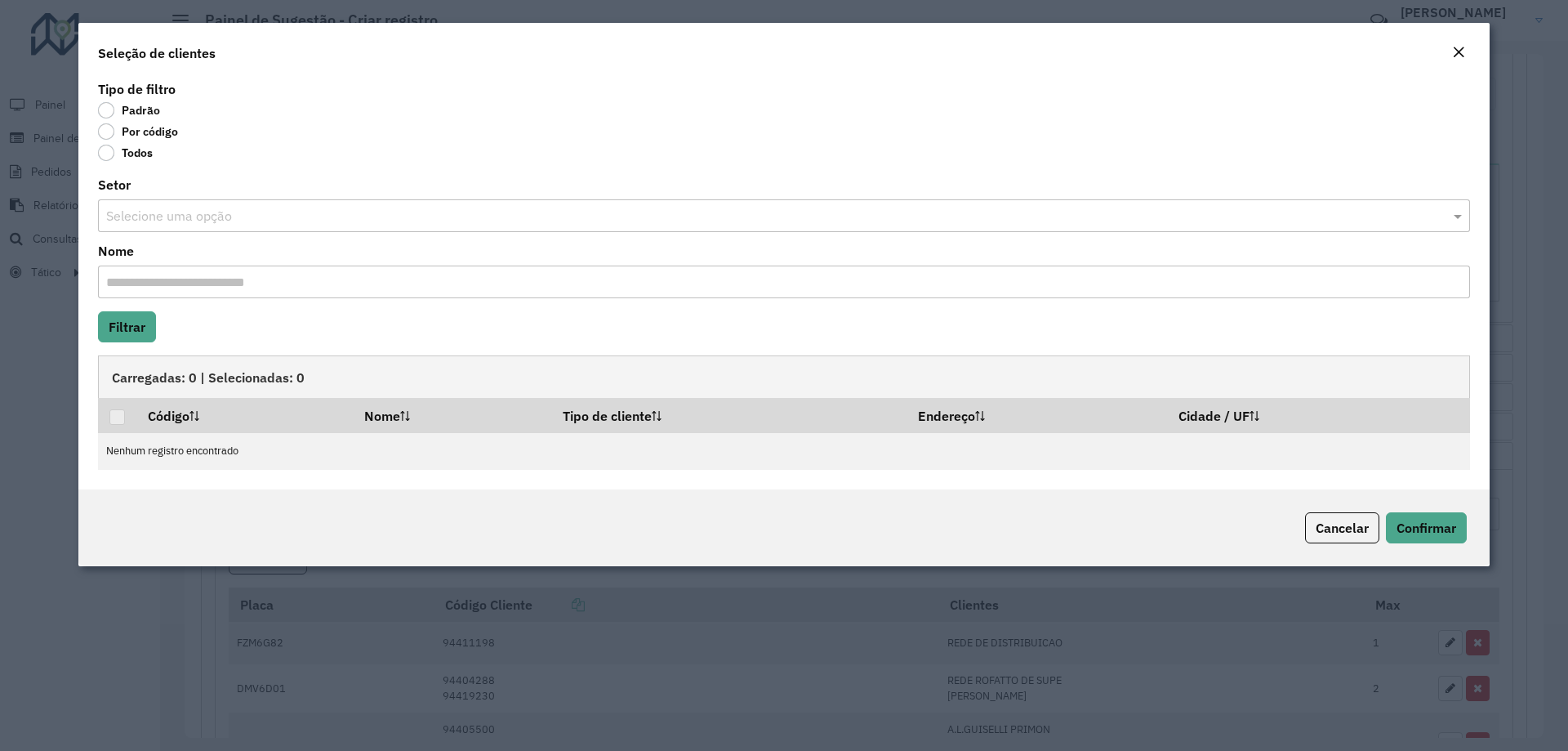
click at [154, 127] on label "Por código" at bounding box center [138, 131] width 80 height 17
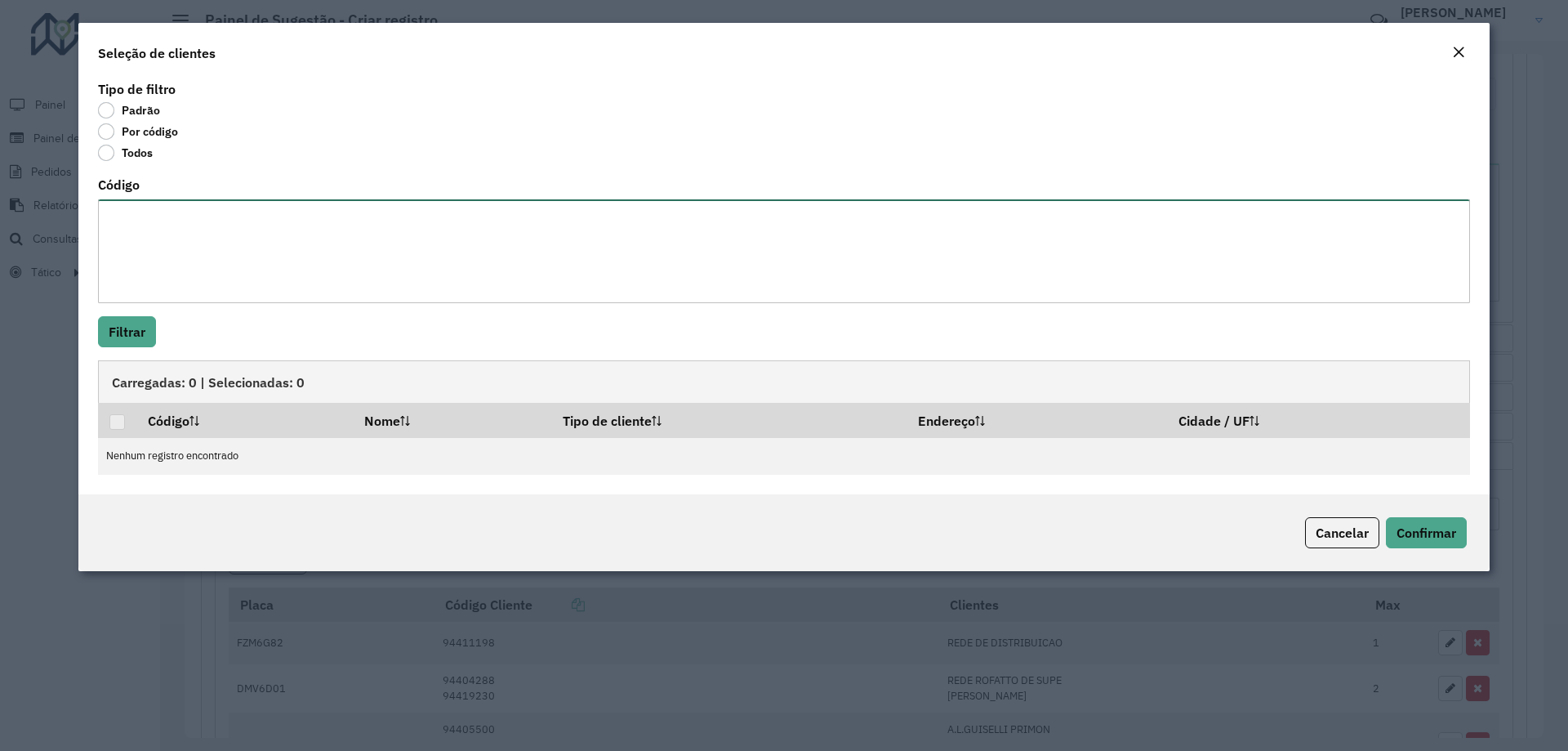
click at [157, 216] on textarea "Código" at bounding box center [784, 251] width 1372 height 104
paste textarea "*****"
type textarea "*****"
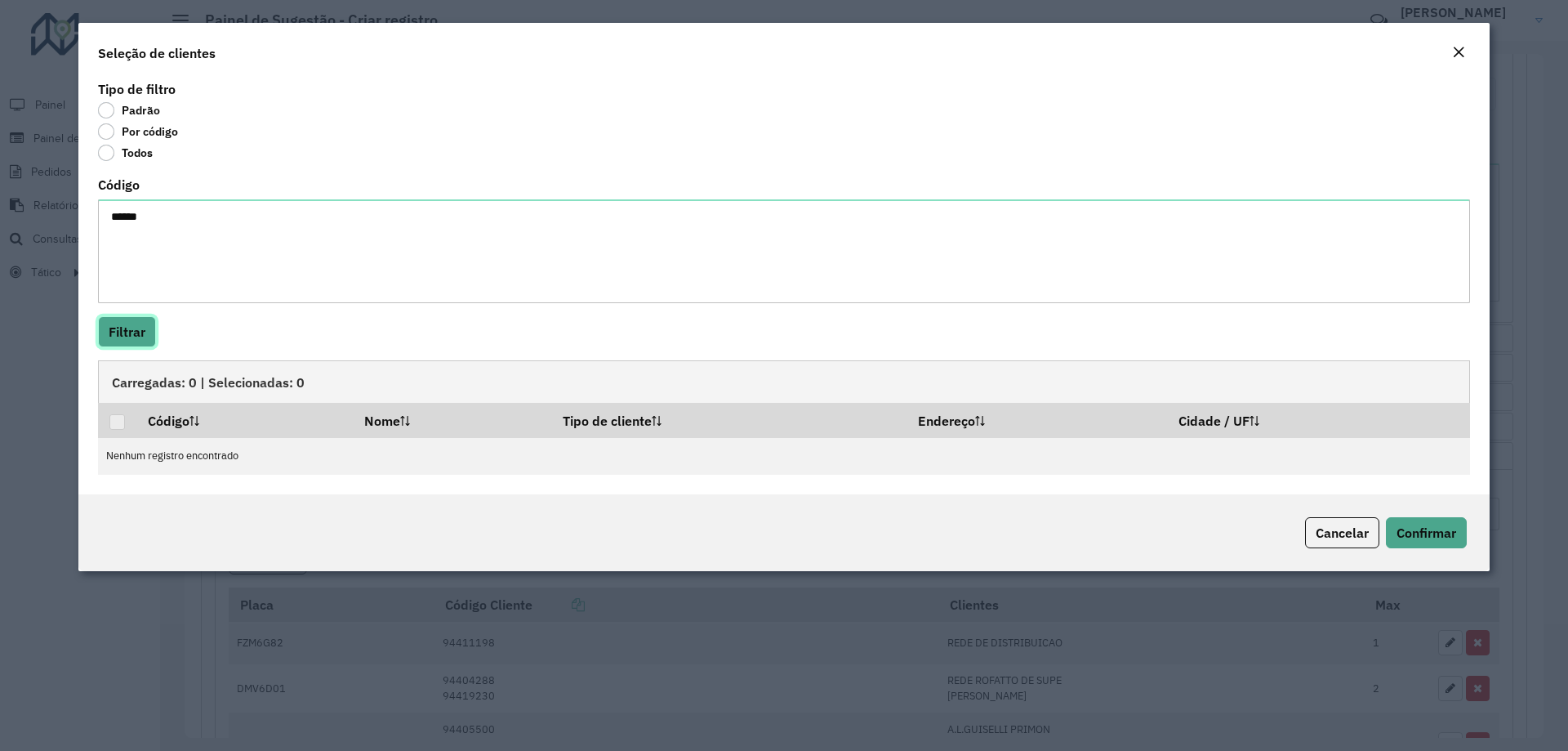
click at [113, 333] on button "Filtrar" at bounding box center [127, 332] width 58 height 31
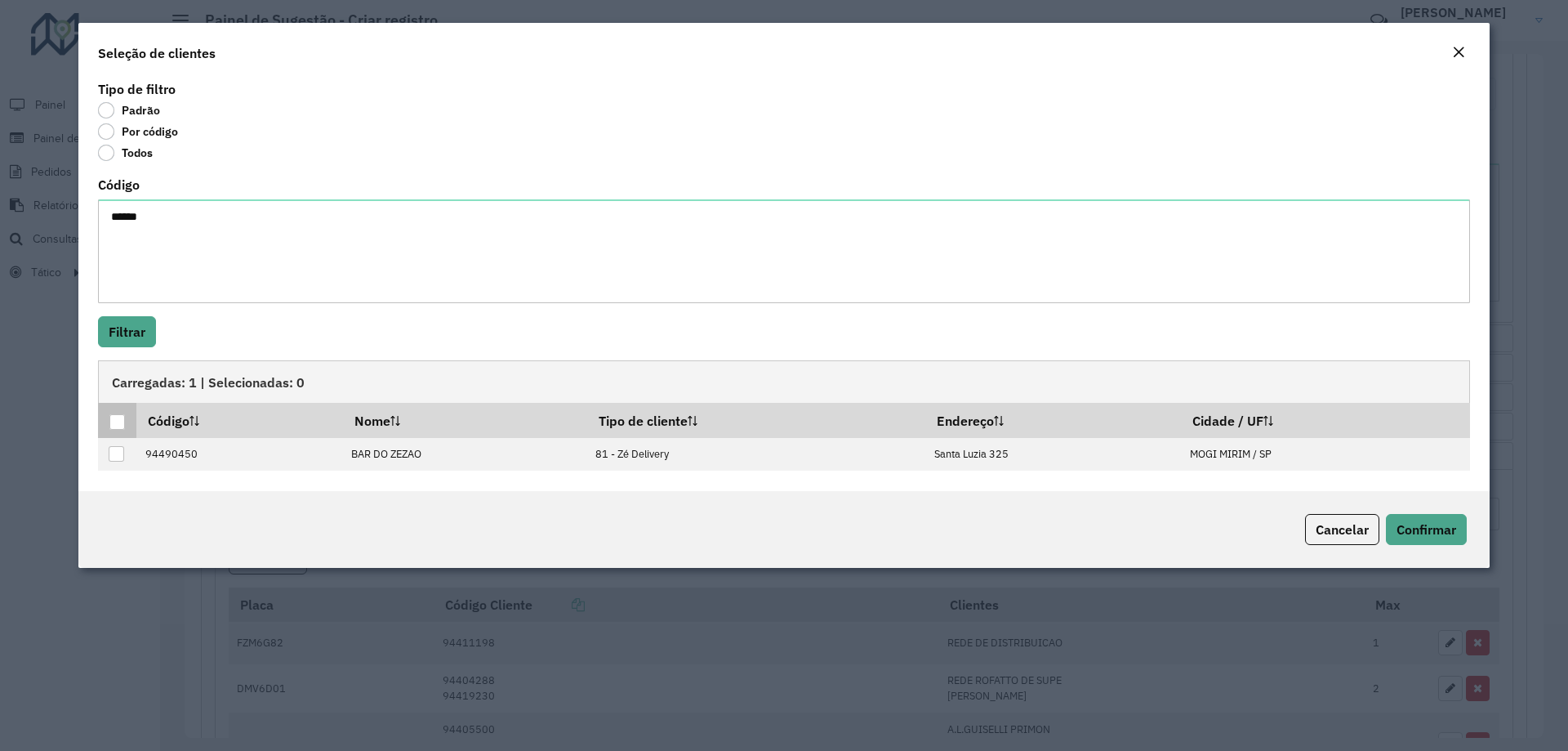
click at [116, 421] on div at bounding box center [116, 421] width 16 height 16
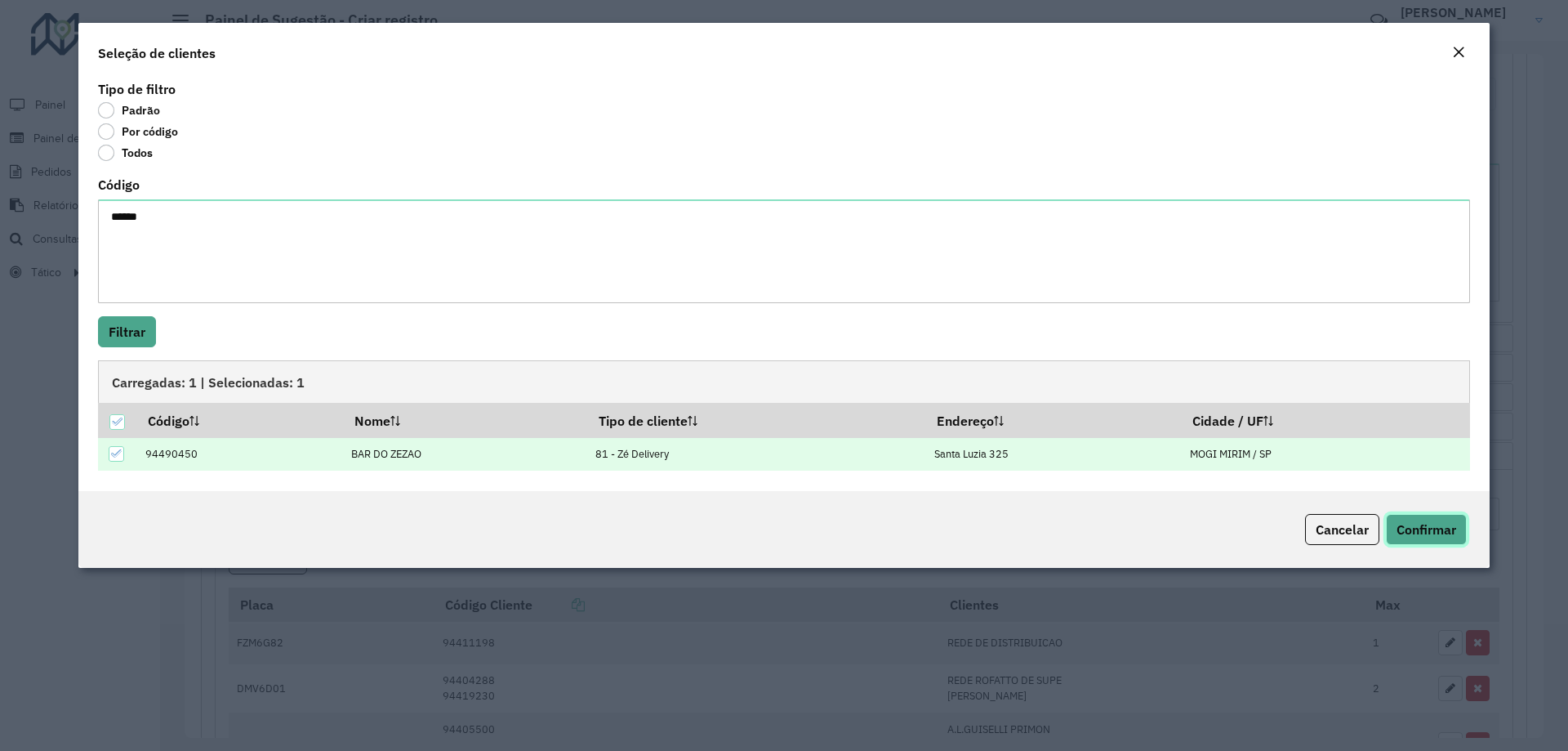
click at [1409, 532] on span "Confirmar" at bounding box center [1427, 530] width 59 height 17
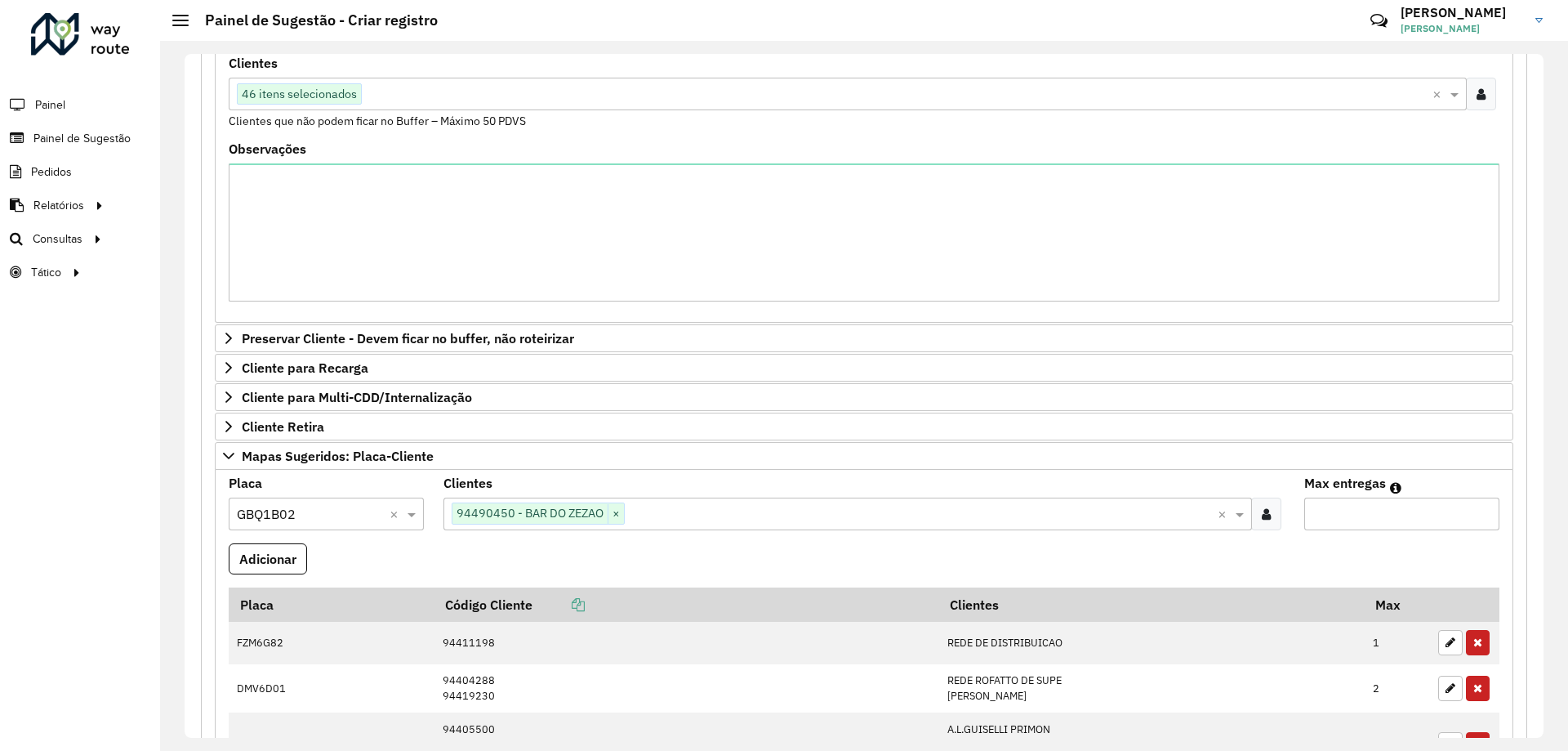
click at [1404, 524] on input "Max entregas" at bounding box center [1402, 514] width 195 height 33
type input "*"
click at [292, 553] on button "Adicionar" at bounding box center [268, 559] width 78 height 31
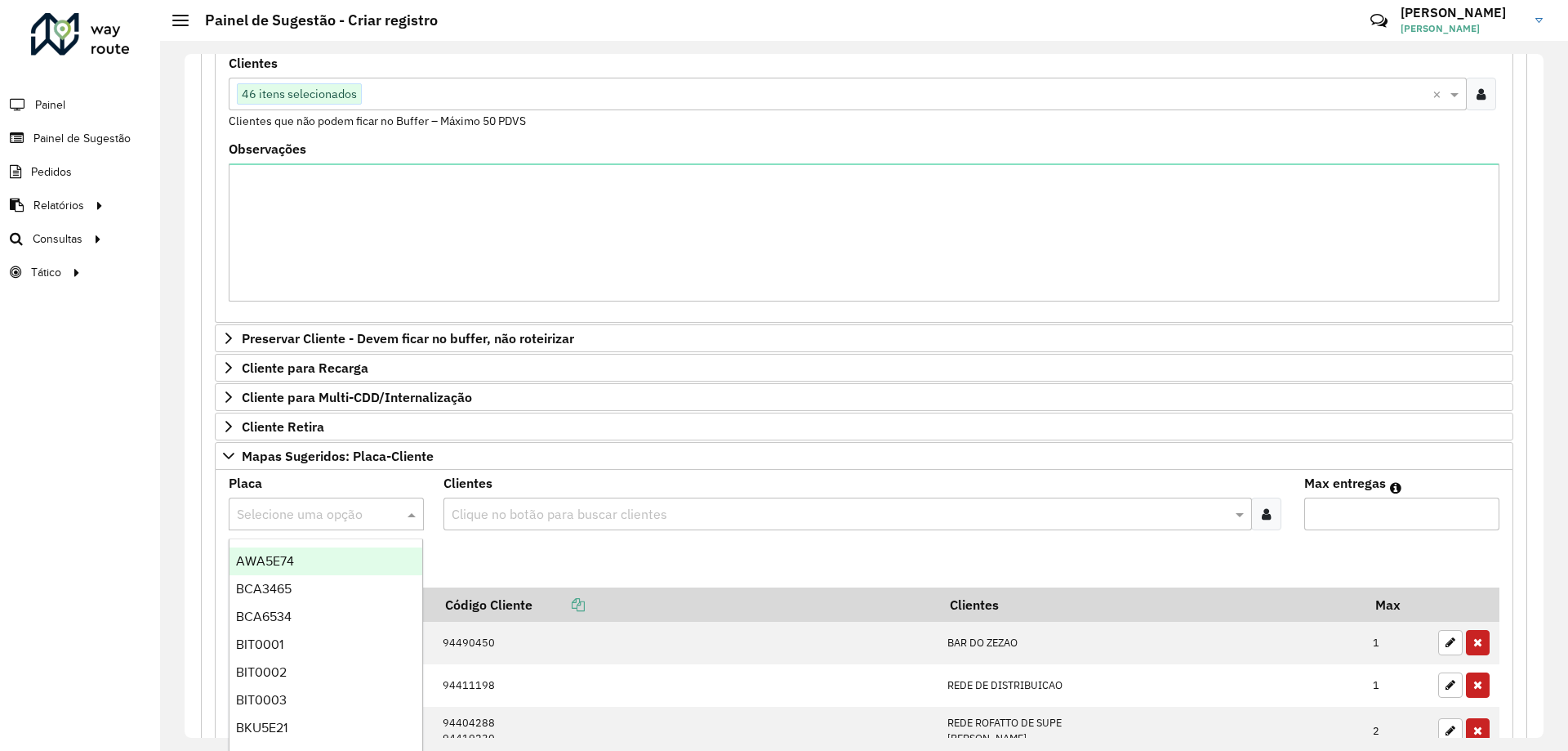
click at [341, 506] on input "text" at bounding box center [310, 515] width 146 height 20
type input "***"
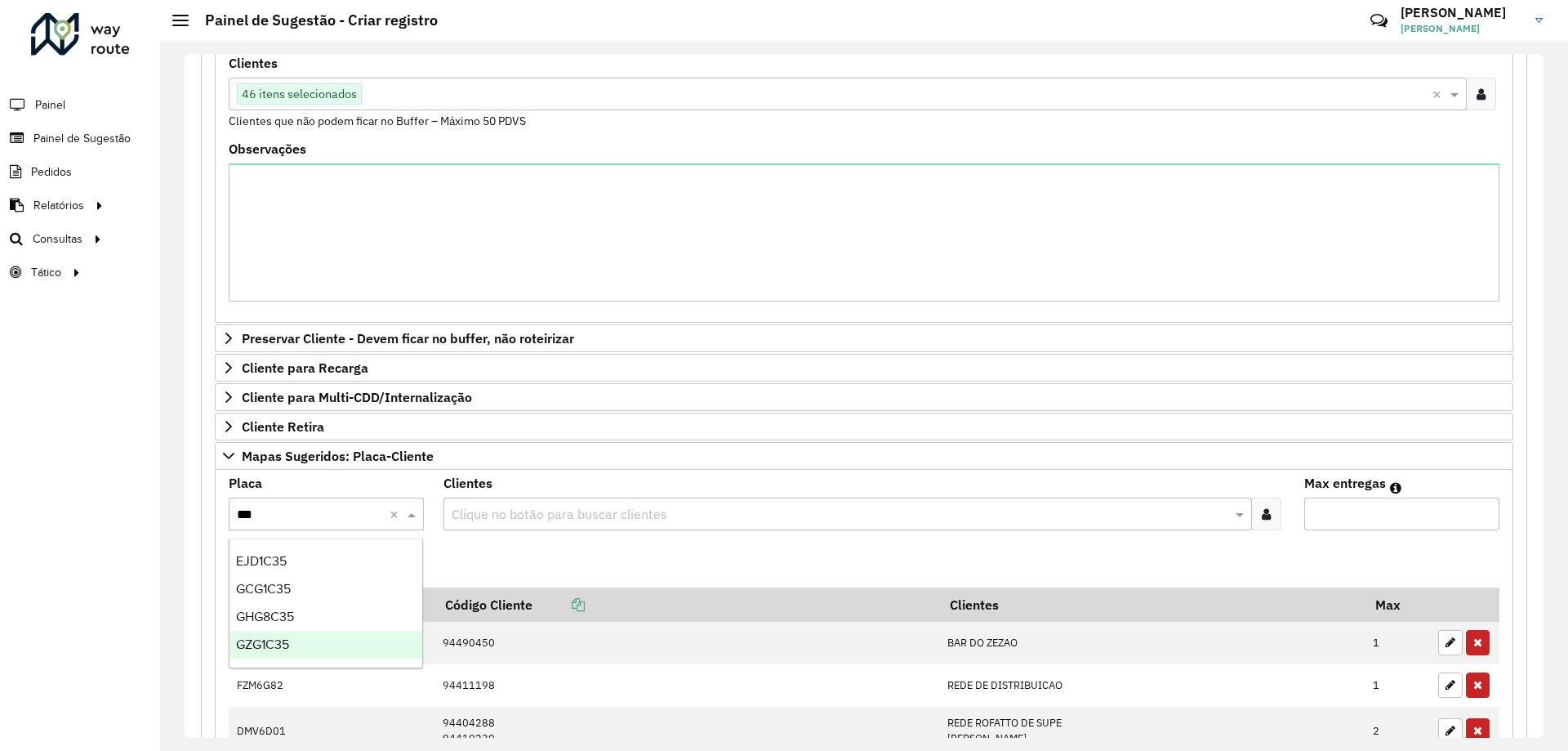
click at [282, 643] on span "GZG1C35" at bounding box center [263, 644] width 53 height 14
click at [1252, 503] on div at bounding box center [1266, 514] width 31 height 33
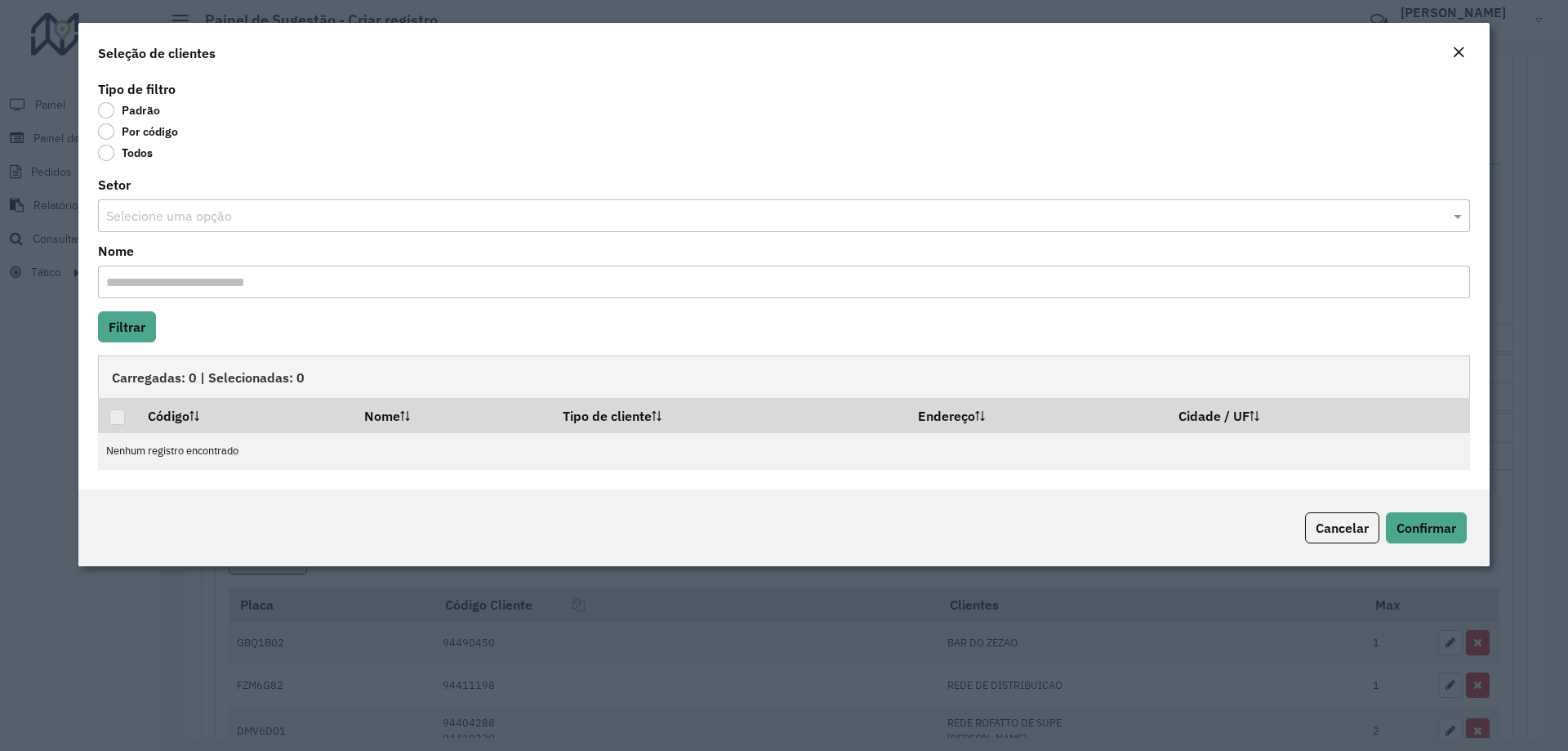
click at [120, 135] on label "Por código" at bounding box center [138, 131] width 80 height 17
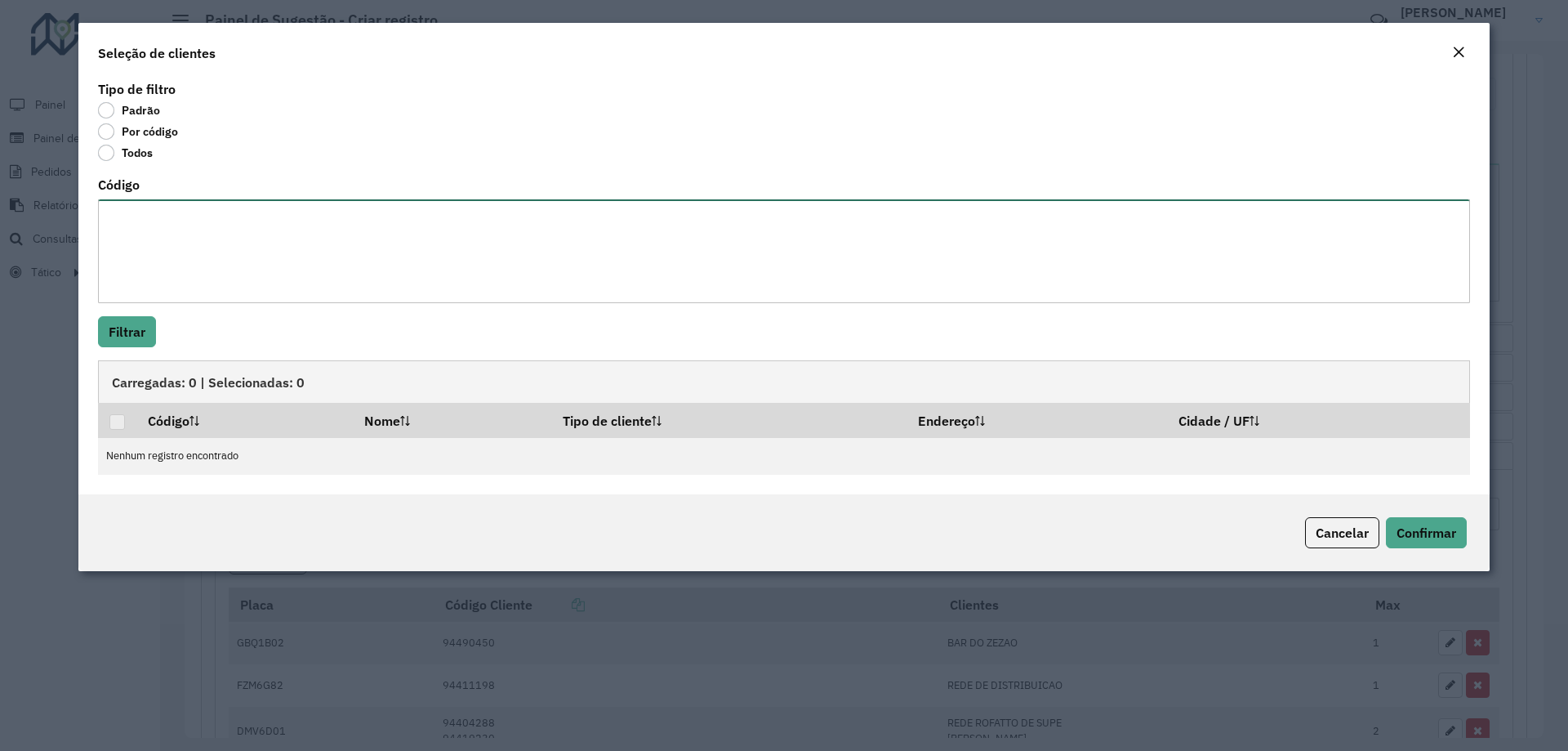
click at [166, 235] on textarea "Código" at bounding box center [784, 251] width 1372 height 104
paste textarea "***** **** ****"
type textarea "***** **** ****"
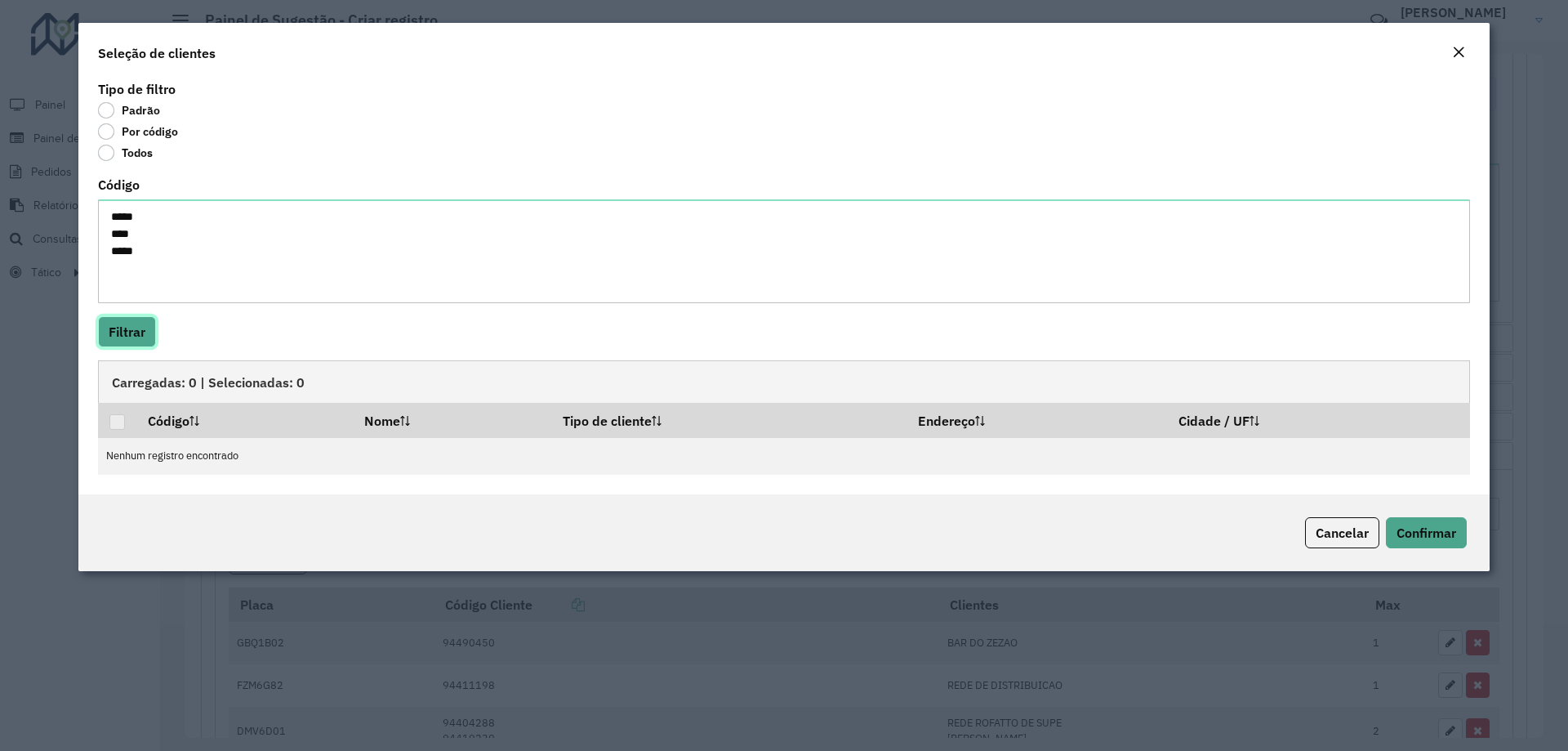
click at [132, 345] on button "Filtrar" at bounding box center [127, 332] width 58 height 31
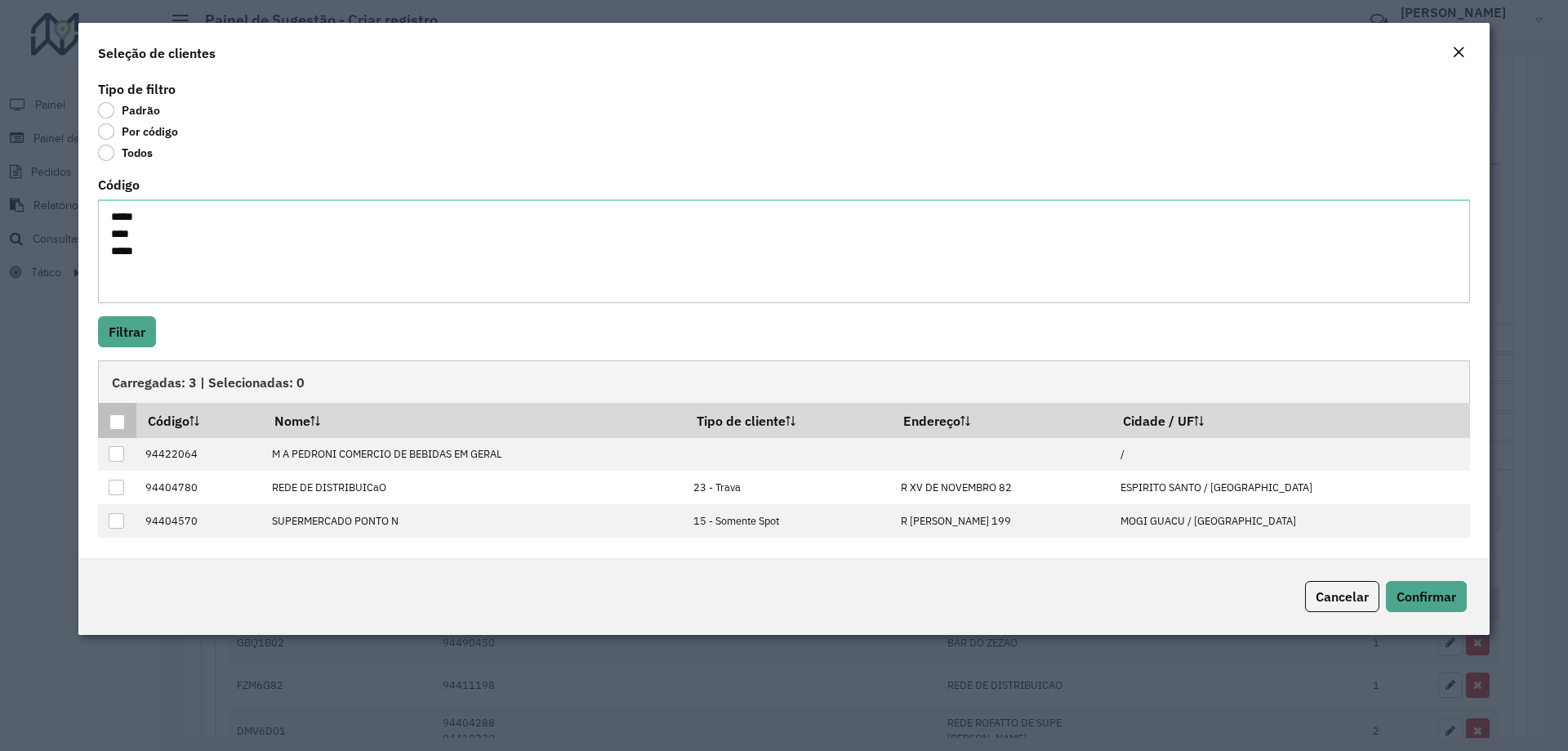
click at [118, 418] on div at bounding box center [116, 421] width 16 height 16
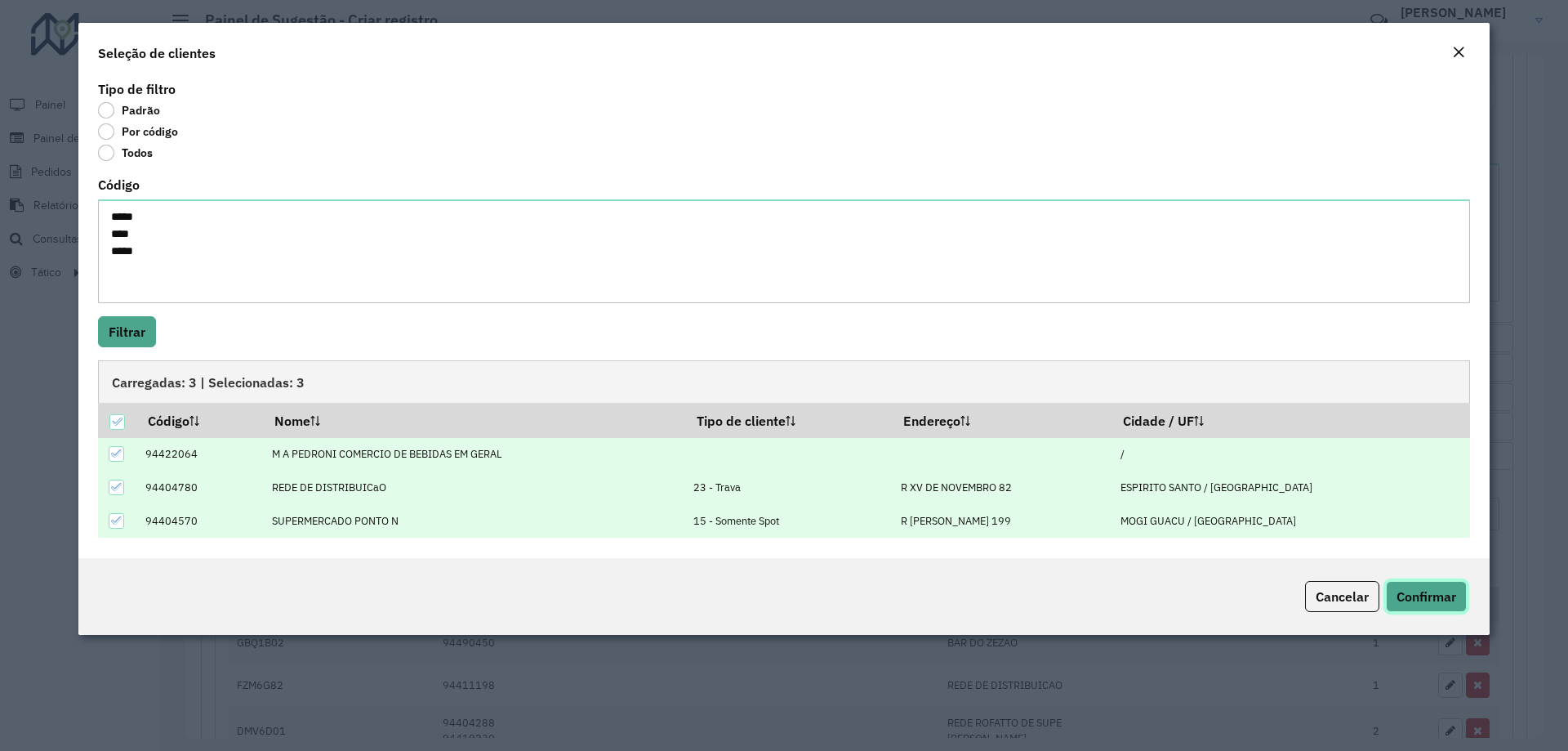
click at [1399, 594] on span "Confirmar" at bounding box center [1427, 597] width 59 height 17
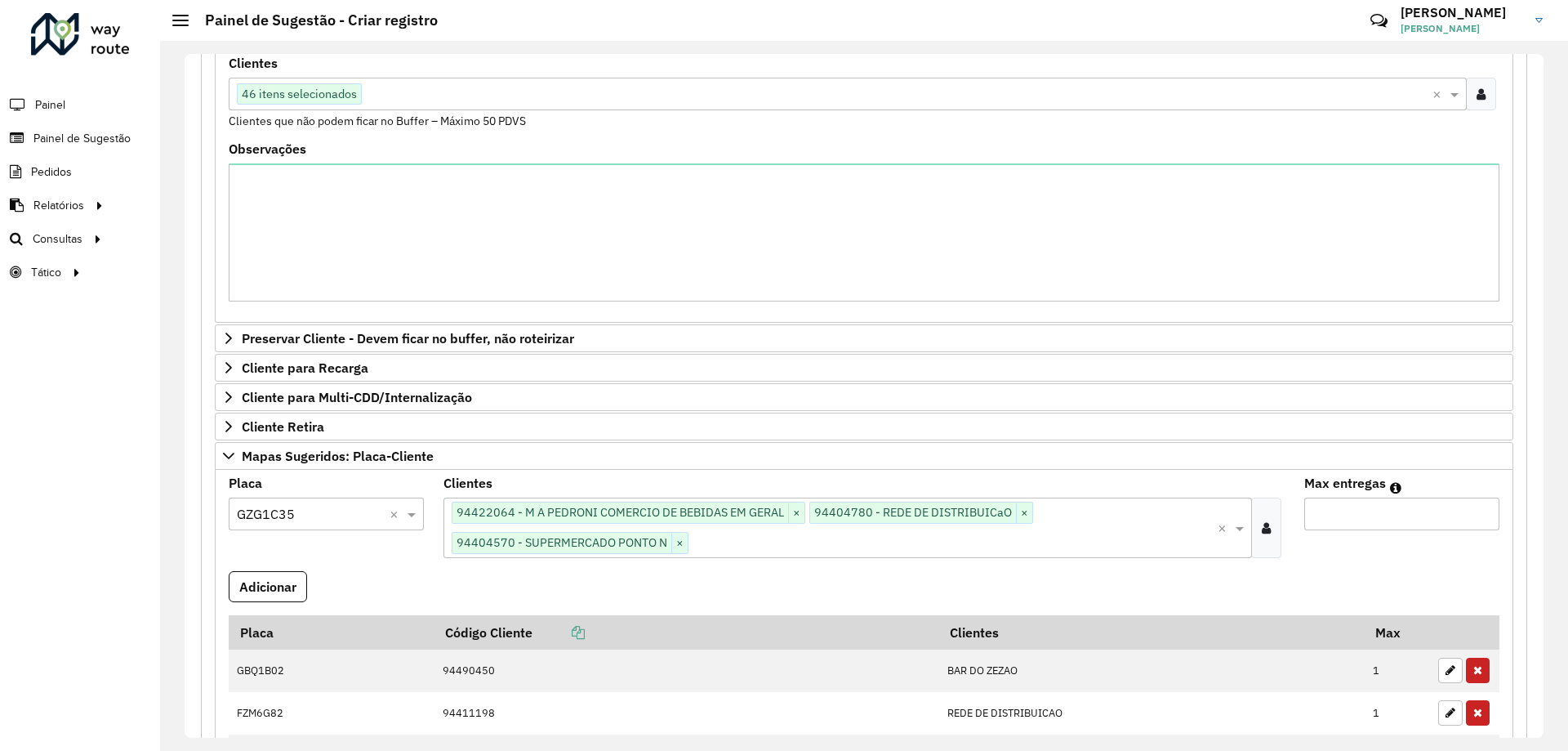
click at [1357, 516] on input "Max entregas" at bounding box center [1402, 514] width 195 height 33
type input "*"
click at [291, 581] on button "Adicionar" at bounding box center [268, 587] width 78 height 31
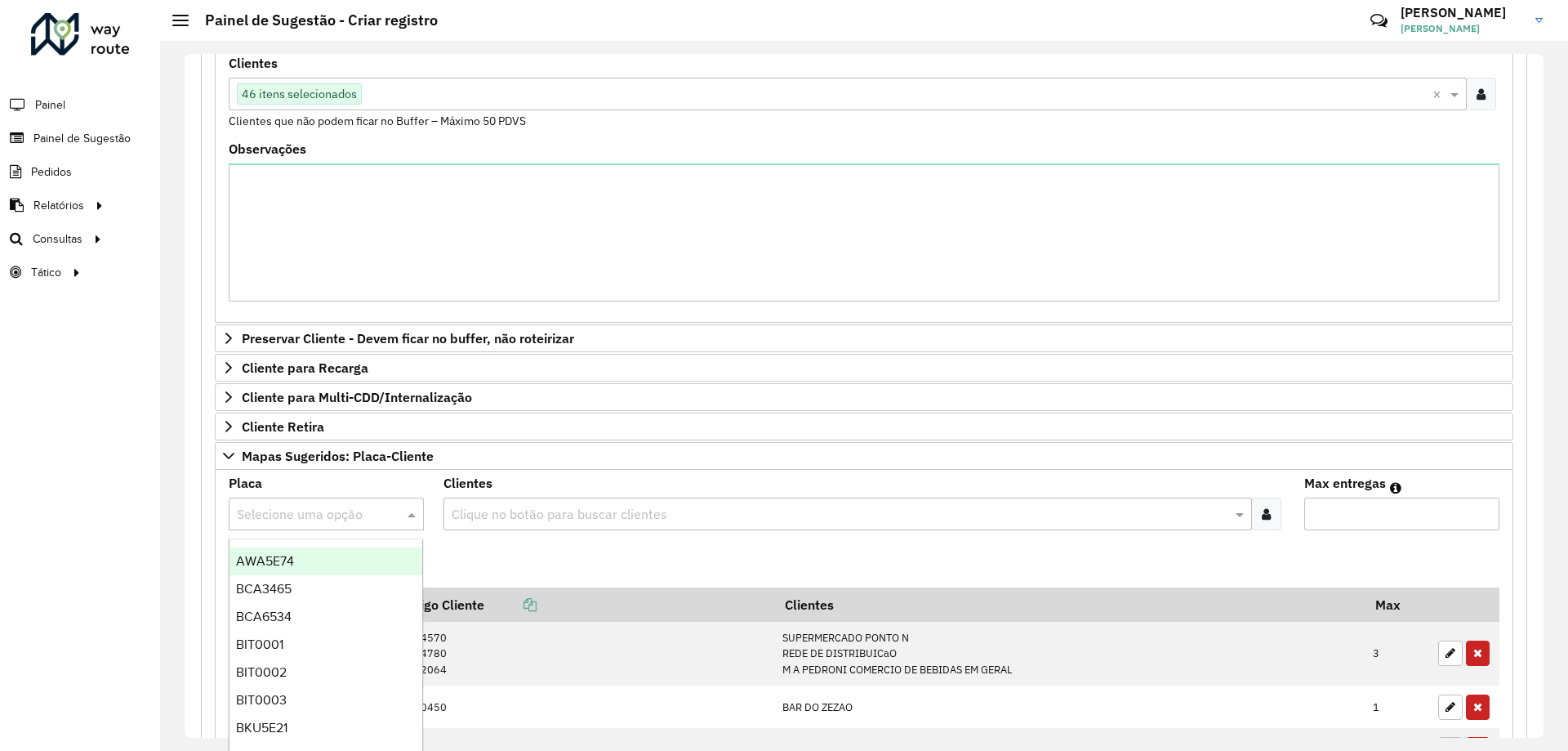
click at [319, 510] on input "text" at bounding box center [310, 515] width 146 height 20
type input "***"
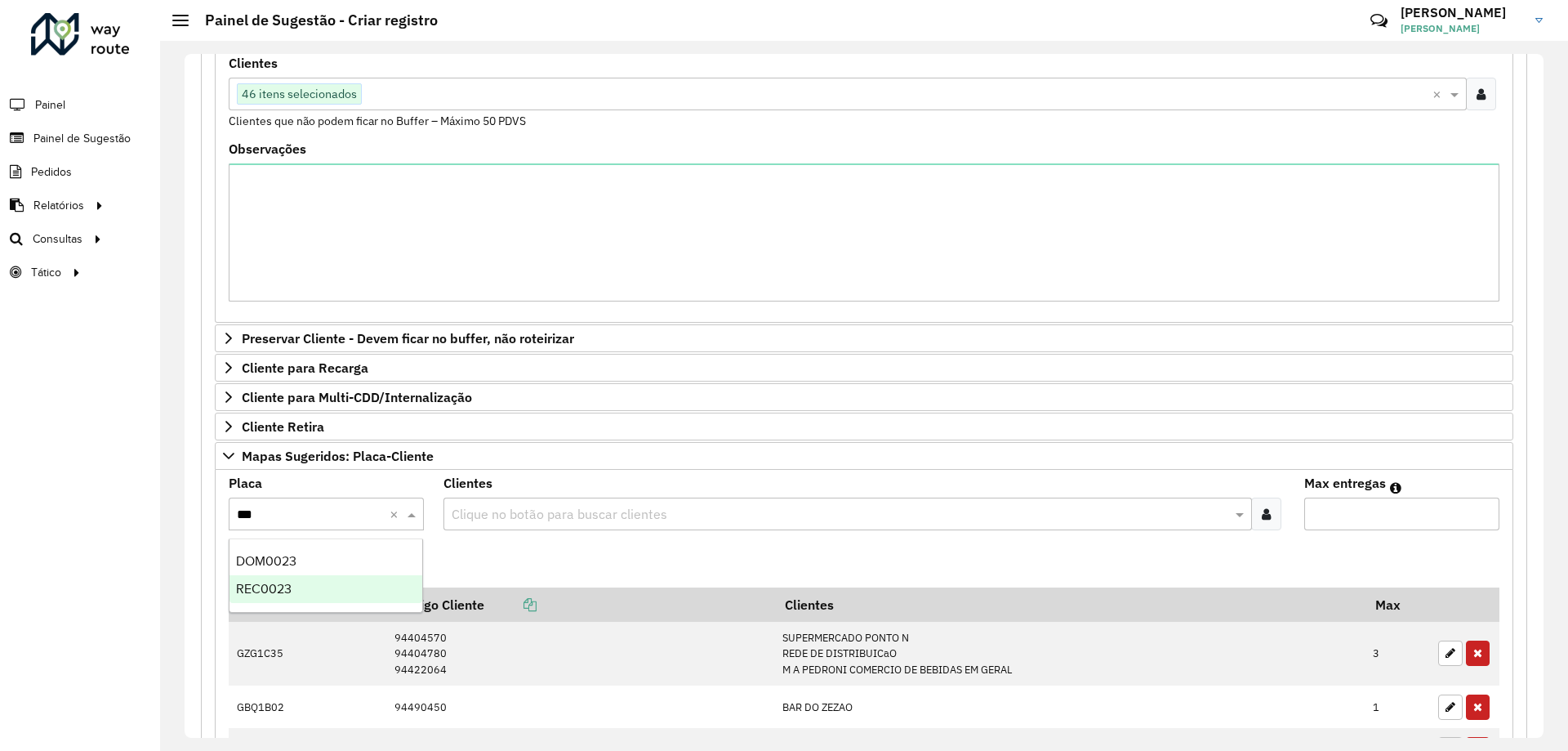
click at [354, 579] on div "REC0023" at bounding box center [325, 589] width 192 height 28
click at [1269, 516] on div at bounding box center [1266, 514] width 31 height 33
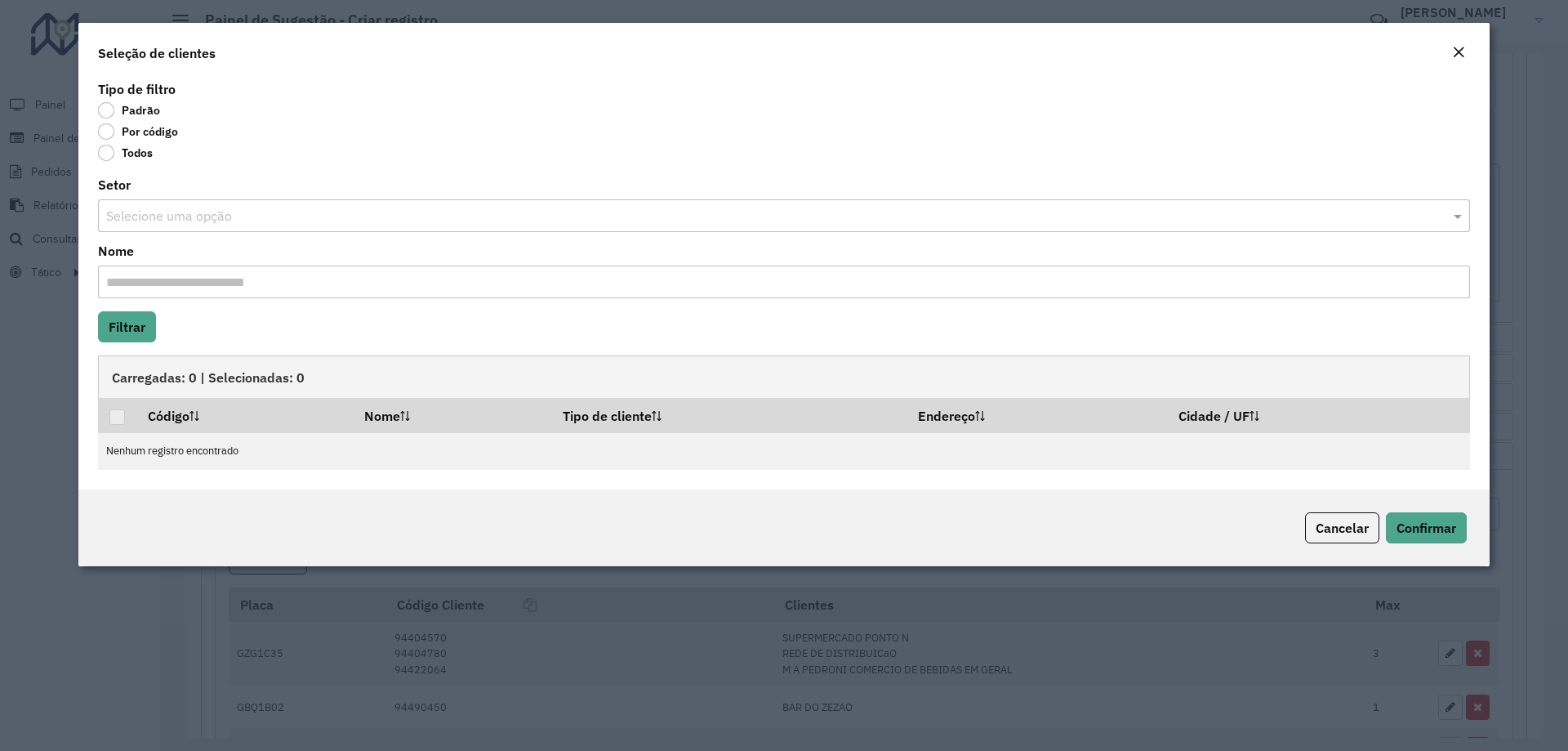
click at [124, 132] on label "Por código" at bounding box center [138, 131] width 80 height 17
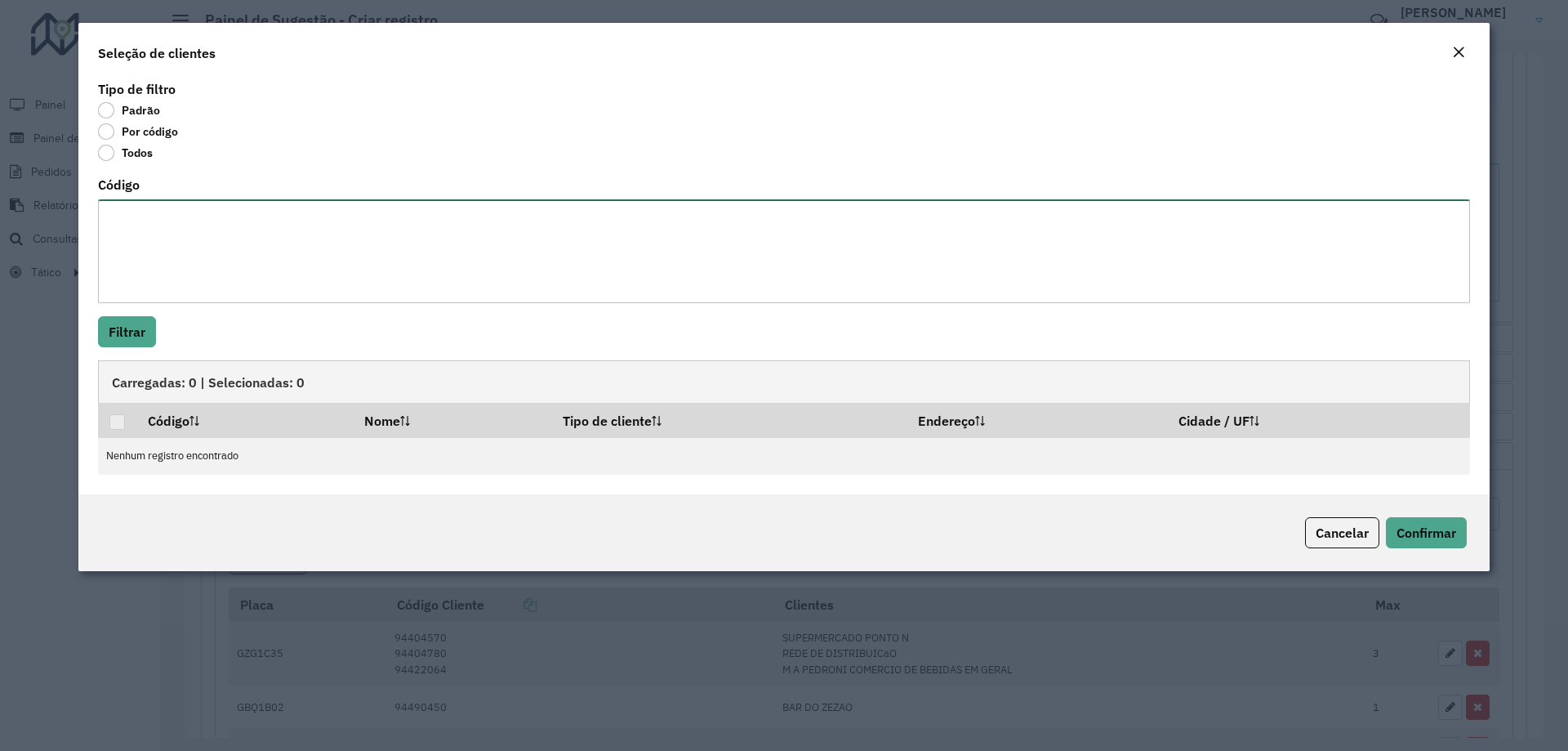
click at [143, 207] on textarea "Código" at bounding box center [784, 251] width 1372 height 104
paste textarea "****"
type textarea "****"
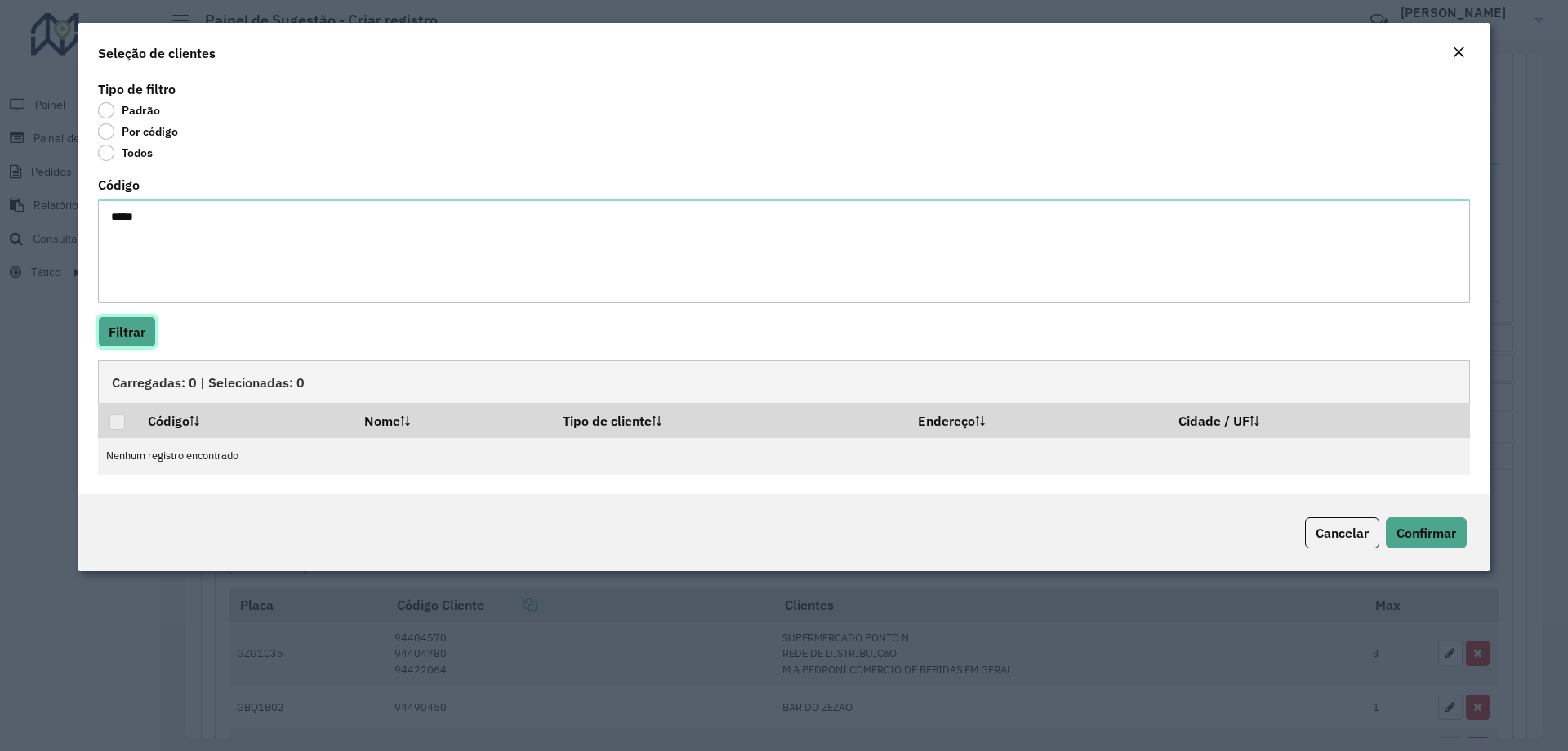
click at [113, 334] on button "Filtrar" at bounding box center [127, 332] width 58 height 31
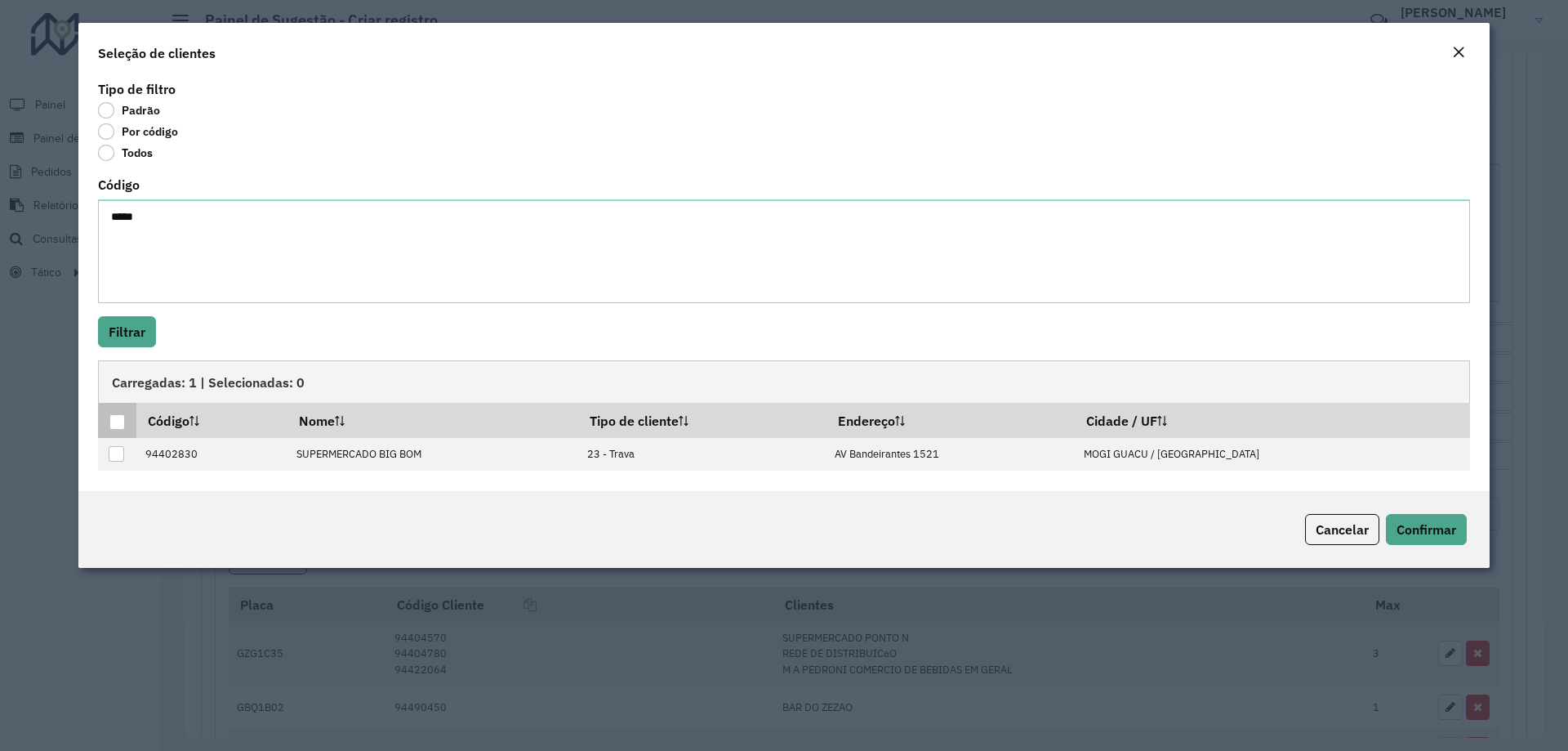
click at [118, 421] on div at bounding box center [116, 421] width 16 height 16
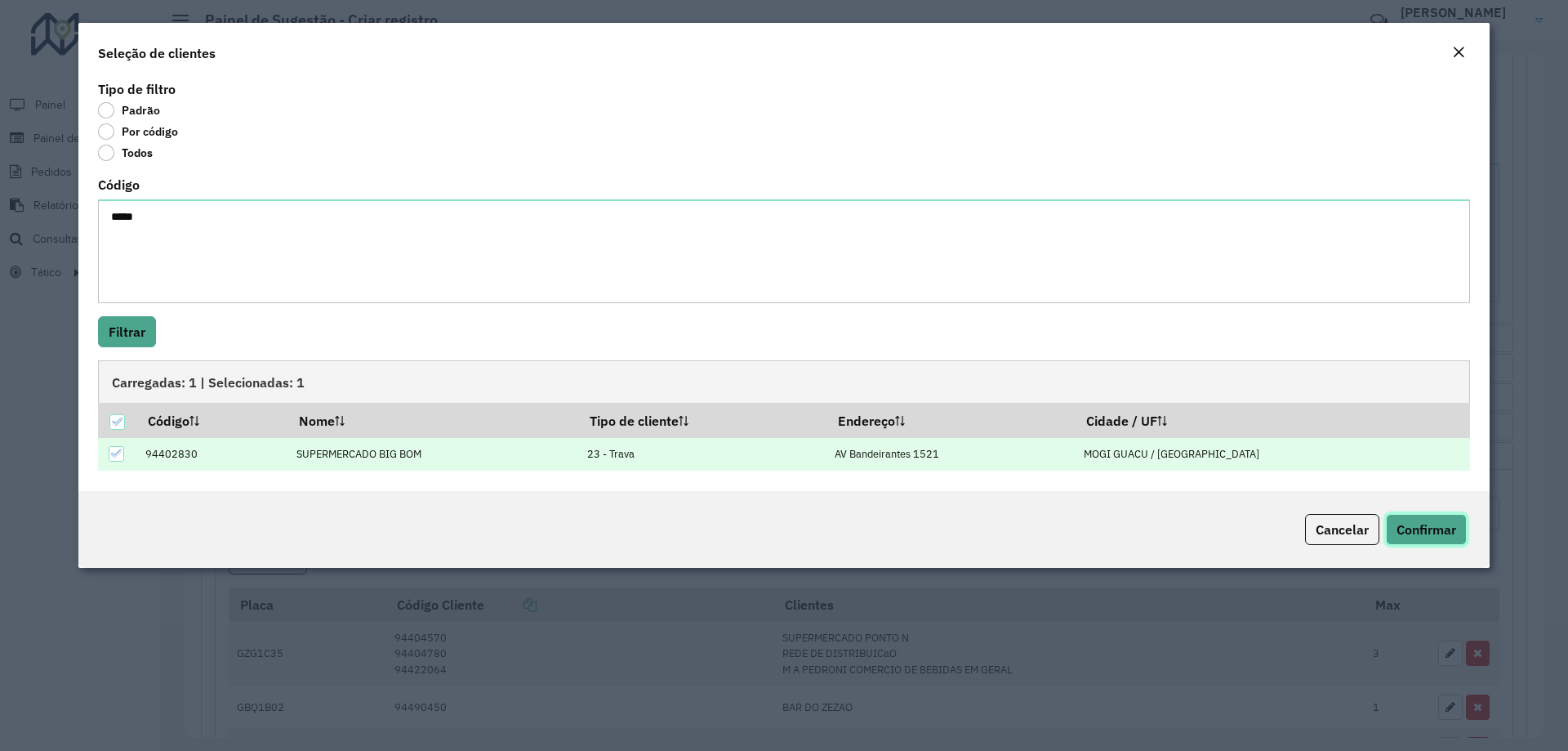
click at [1425, 520] on button "Confirmar" at bounding box center [1427, 530] width 81 height 31
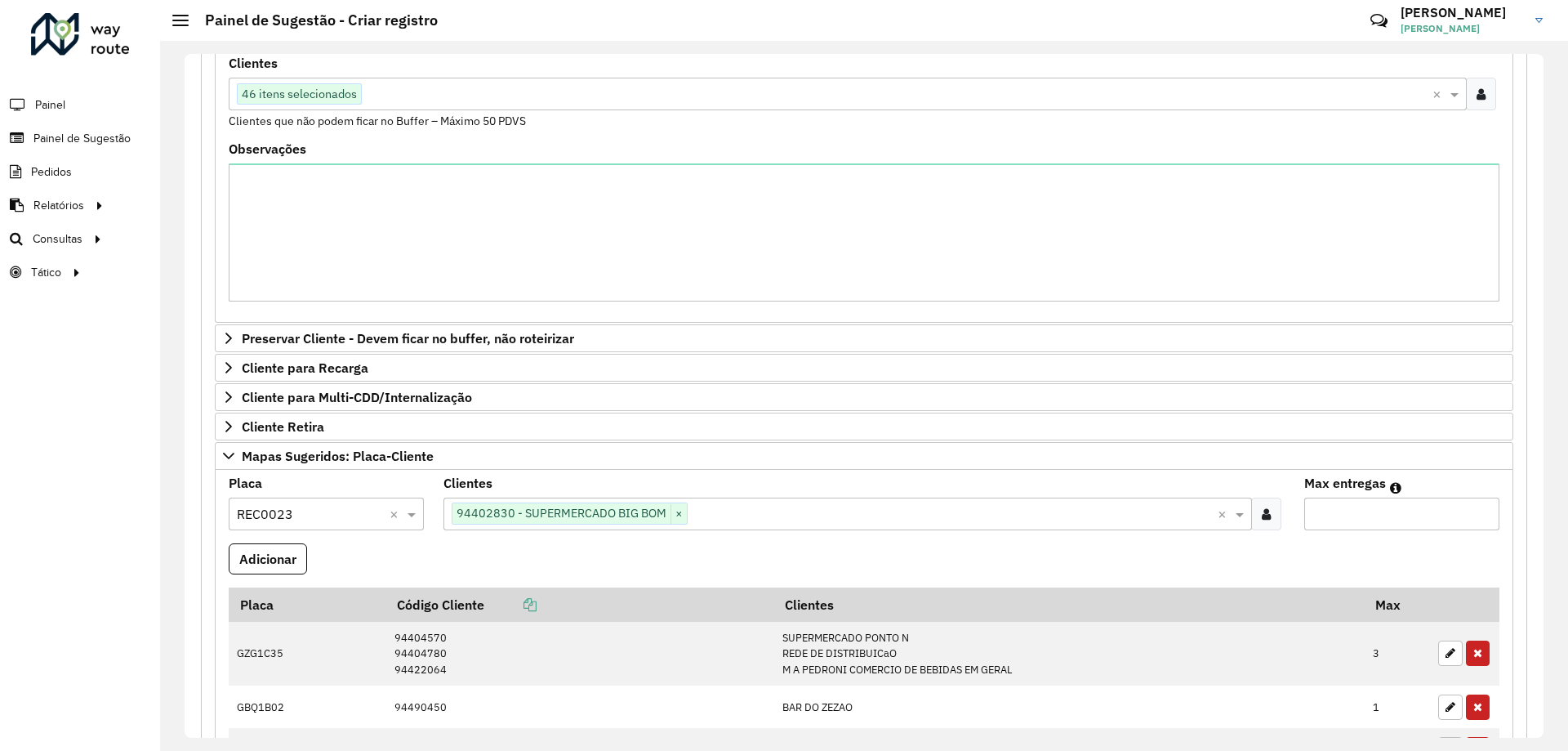
drag, startPoint x: 1431, startPoint y: 525, endPoint x: 1435, endPoint y: 517, distance: 8.9
click at [1435, 518] on input "Max entregas" at bounding box center [1402, 514] width 195 height 33
type input "*"
click at [287, 570] on button "Adicionar" at bounding box center [268, 559] width 78 height 31
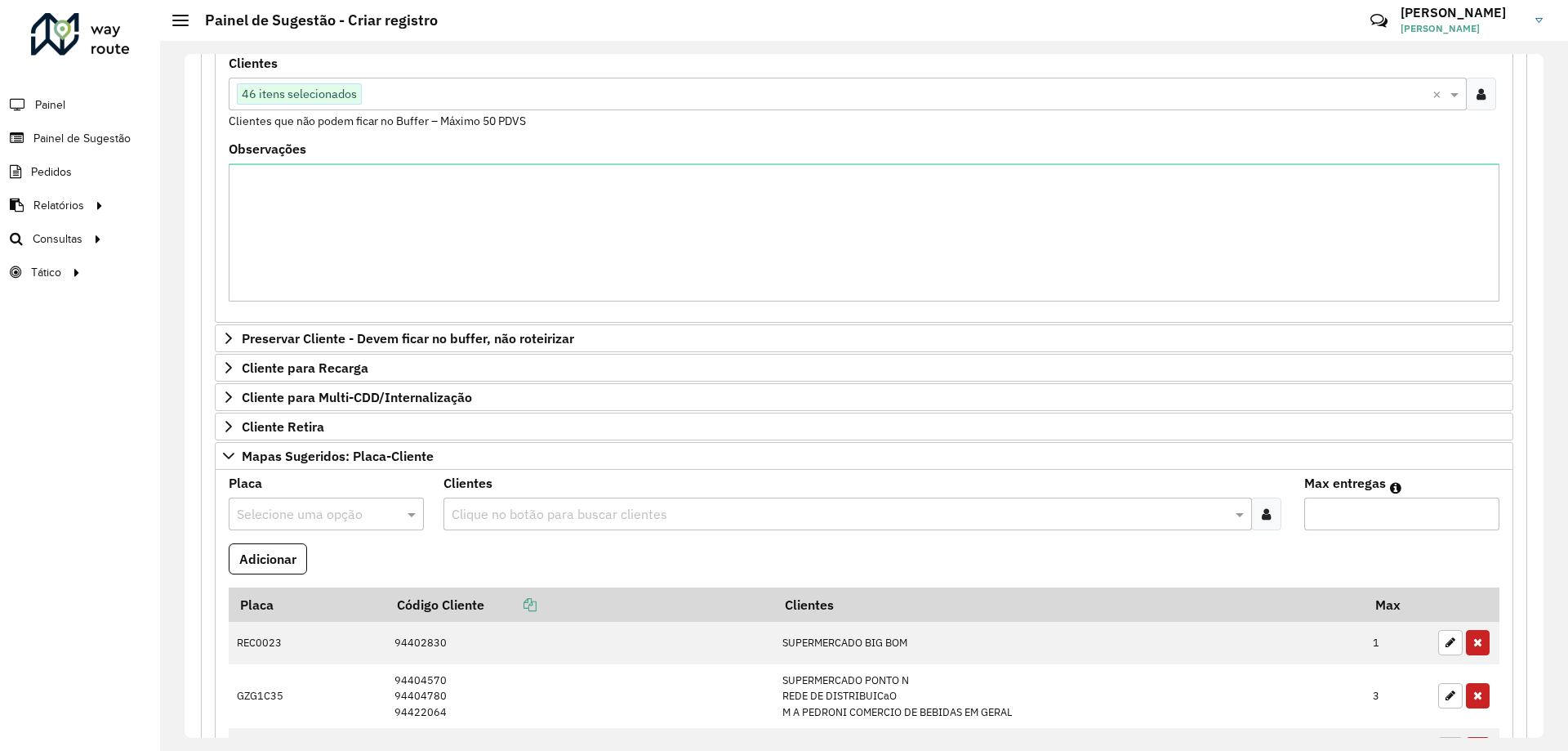
click at [355, 513] on input "text" at bounding box center [310, 515] width 146 height 20
type input "***"
click at [344, 563] on div "RHT5F26" at bounding box center [325, 561] width 192 height 28
click at [1253, 510] on div at bounding box center [1266, 514] width 31 height 33
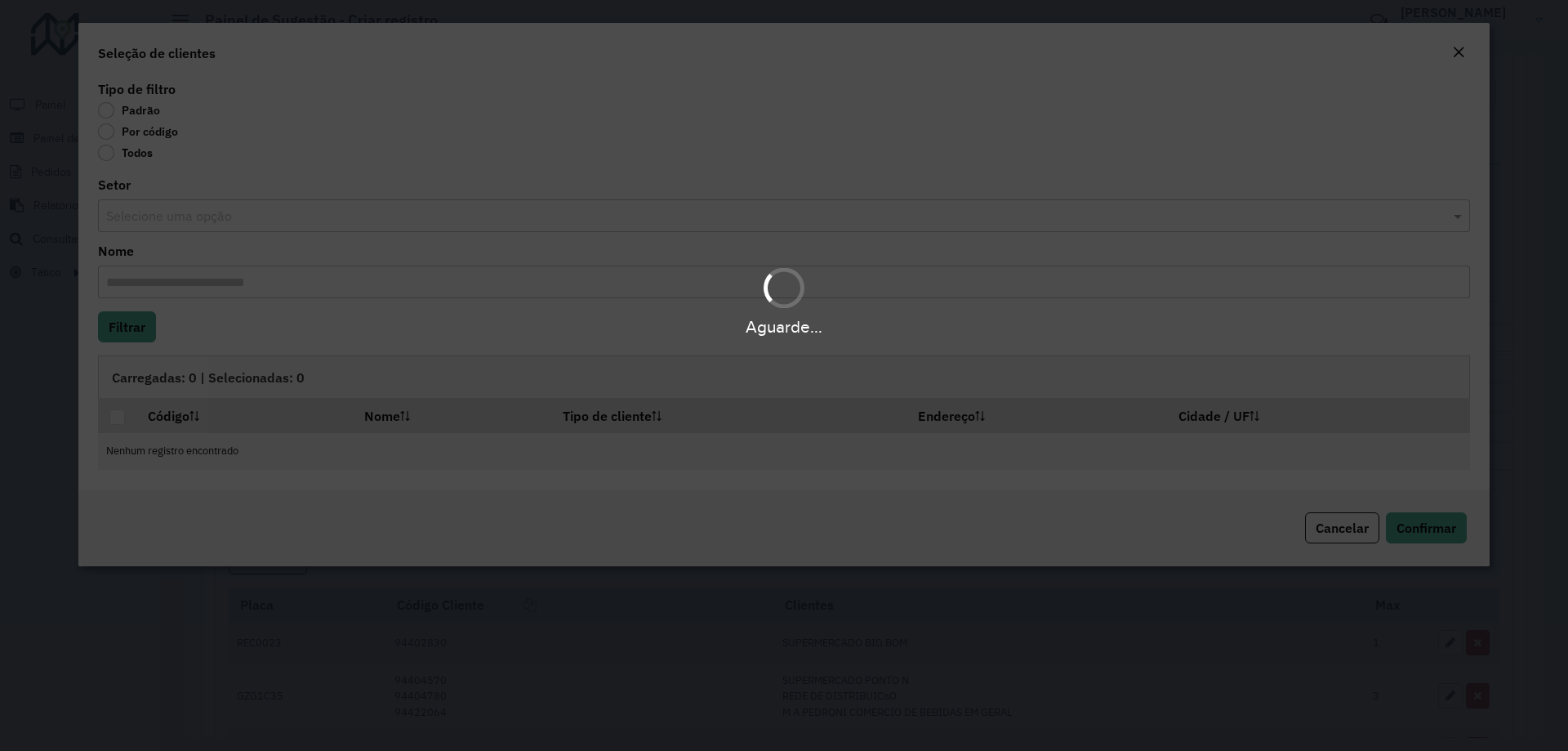
click at [120, 130] on div "Aguarde..." at bounding box center [784, 375] width 1568 height 751
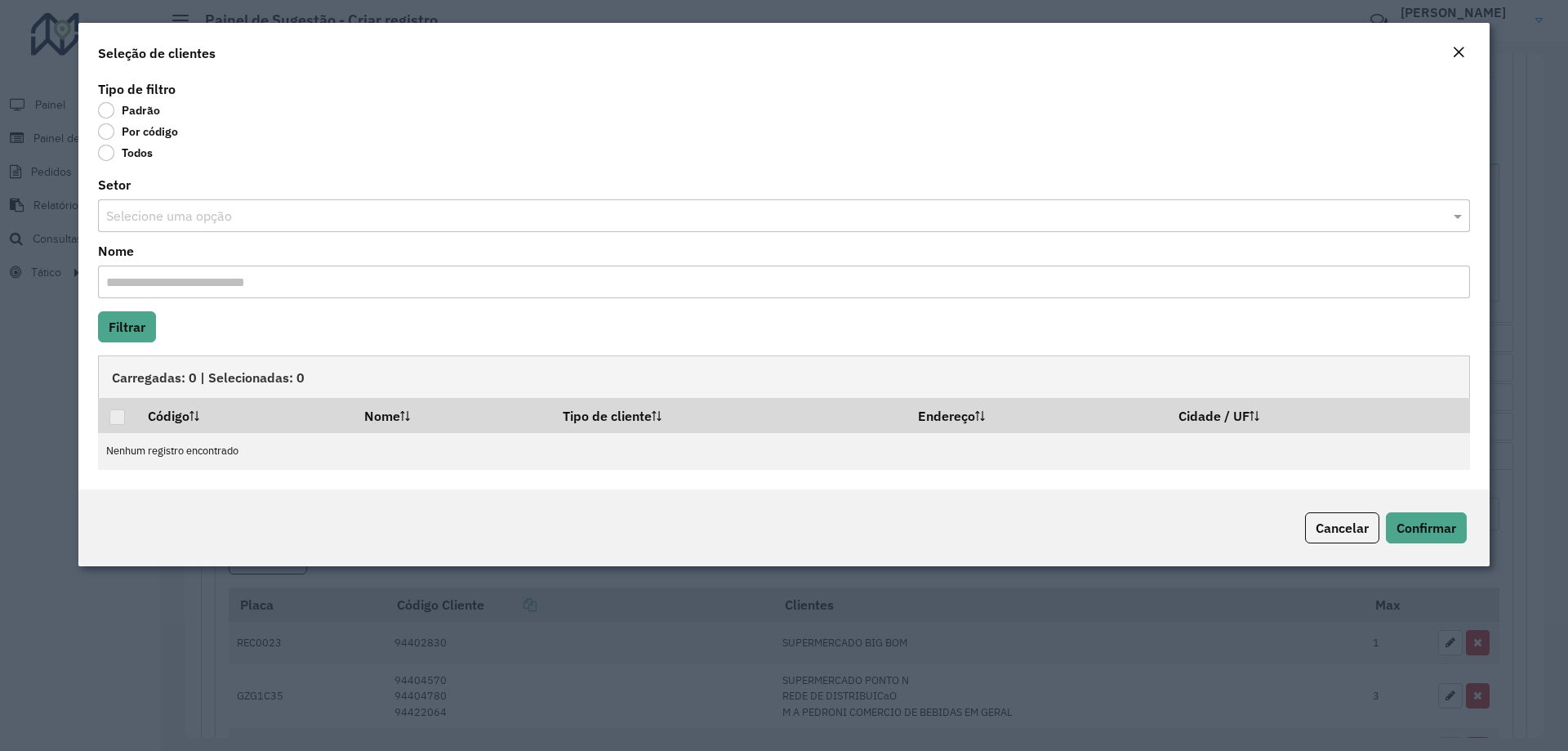
click at [109, 132] on label "Por código" at bounding box center [138, 131] width 80 height 17
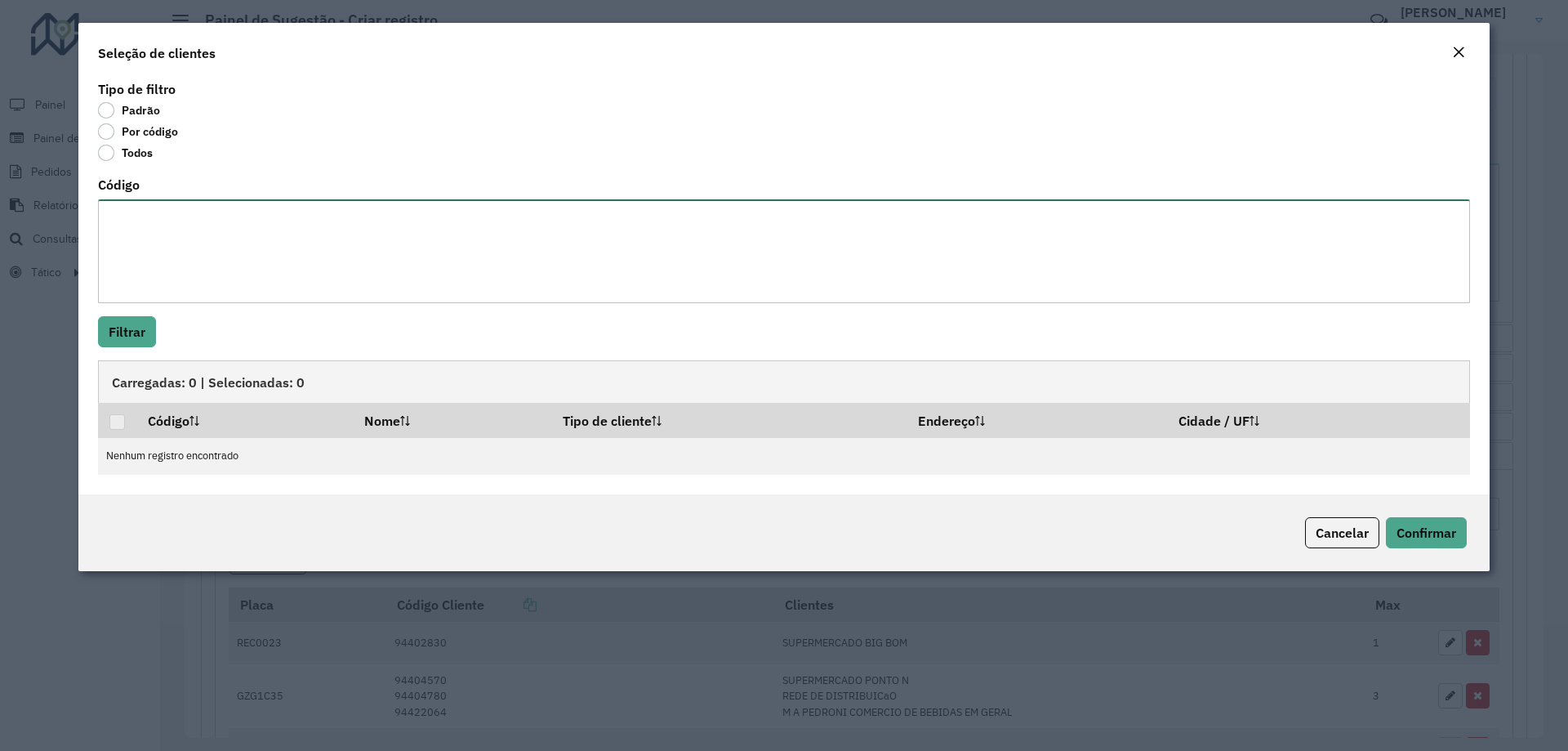
click at [164, 235] on textarea "Código" at bounding box center [784, 251] width 1372 height 104
paste textarea "**** ***** ****"
type textarea "**** ***** ****"
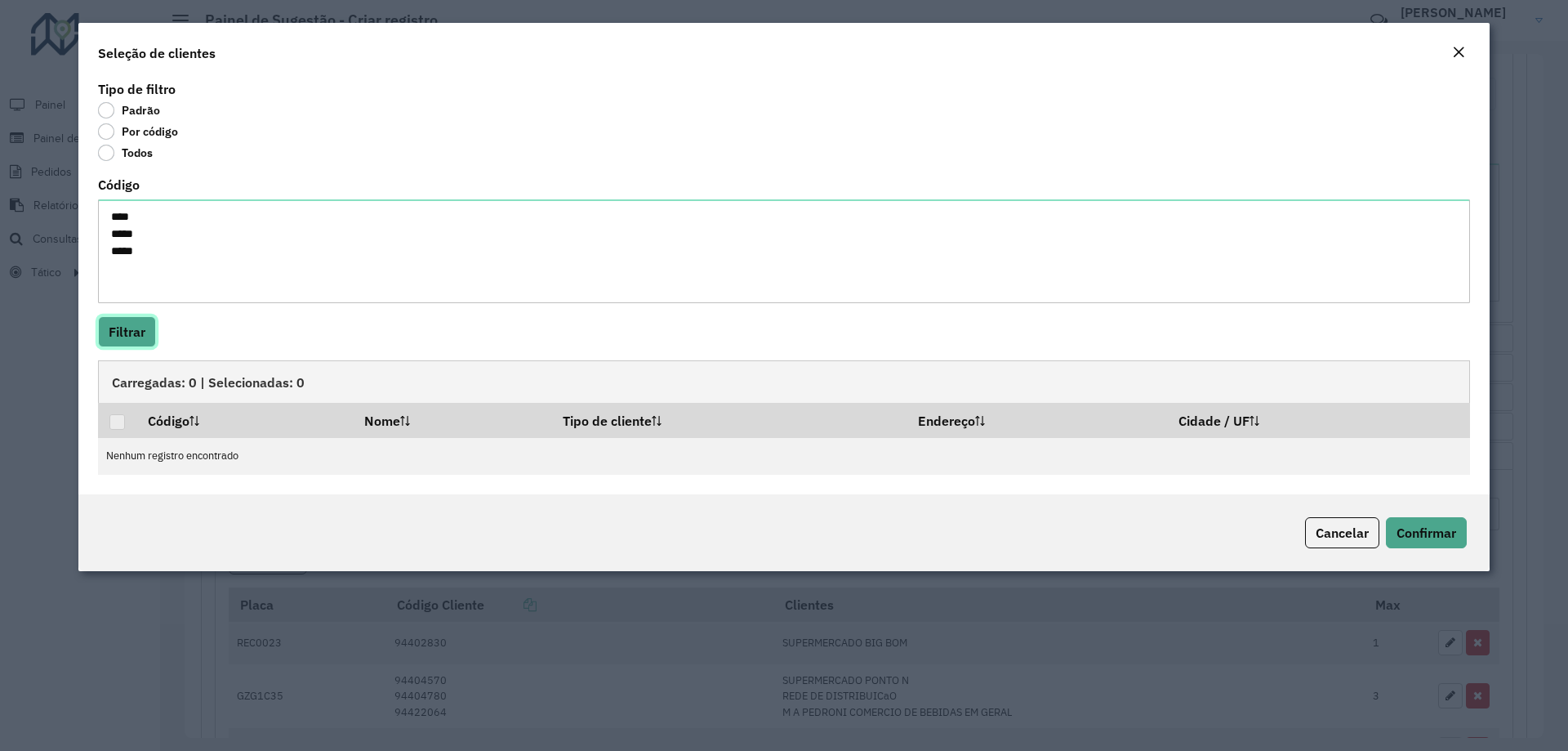
click at [116, 335] on button "Filtrar" at bounding box center [127, 332] width 58 height 31
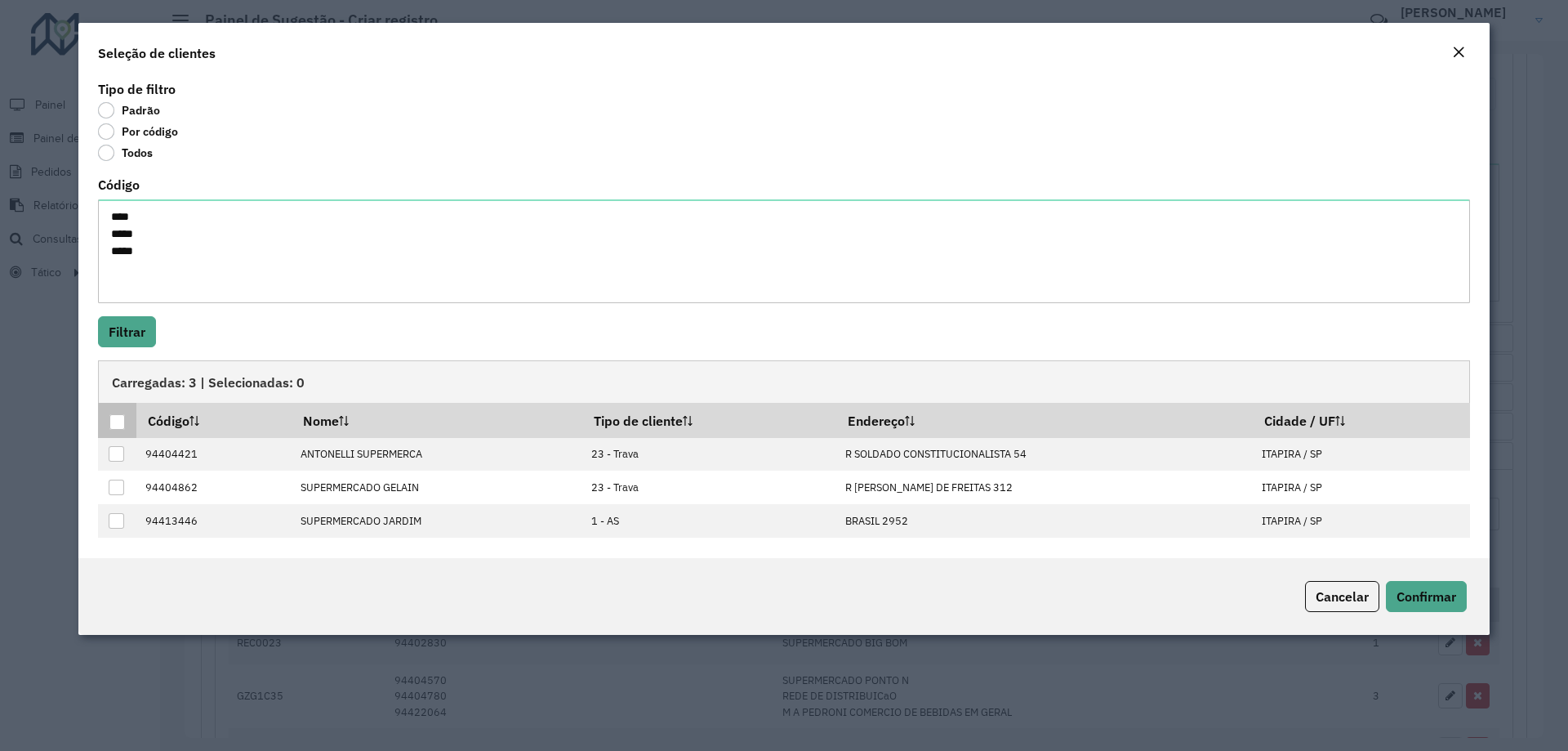
click at [124, 411] on th at bounding box center [117, 420] width 38 height 35
click at [111, 414] on div at bounding box center [116, 421] width 16 height 16
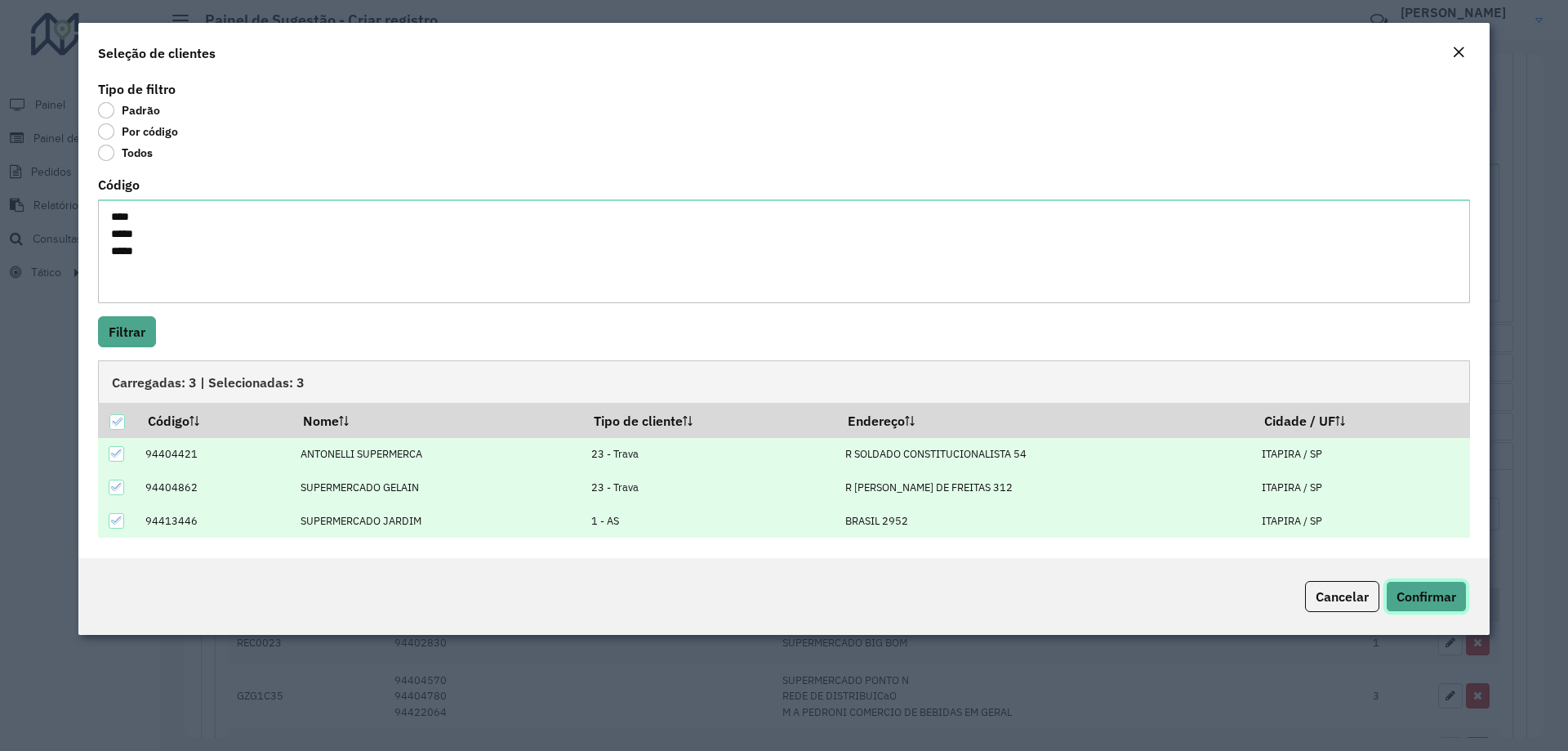
click at [1407, 594] on span "Confirmar" at bounding box center [1427, 597] width 59 height 17
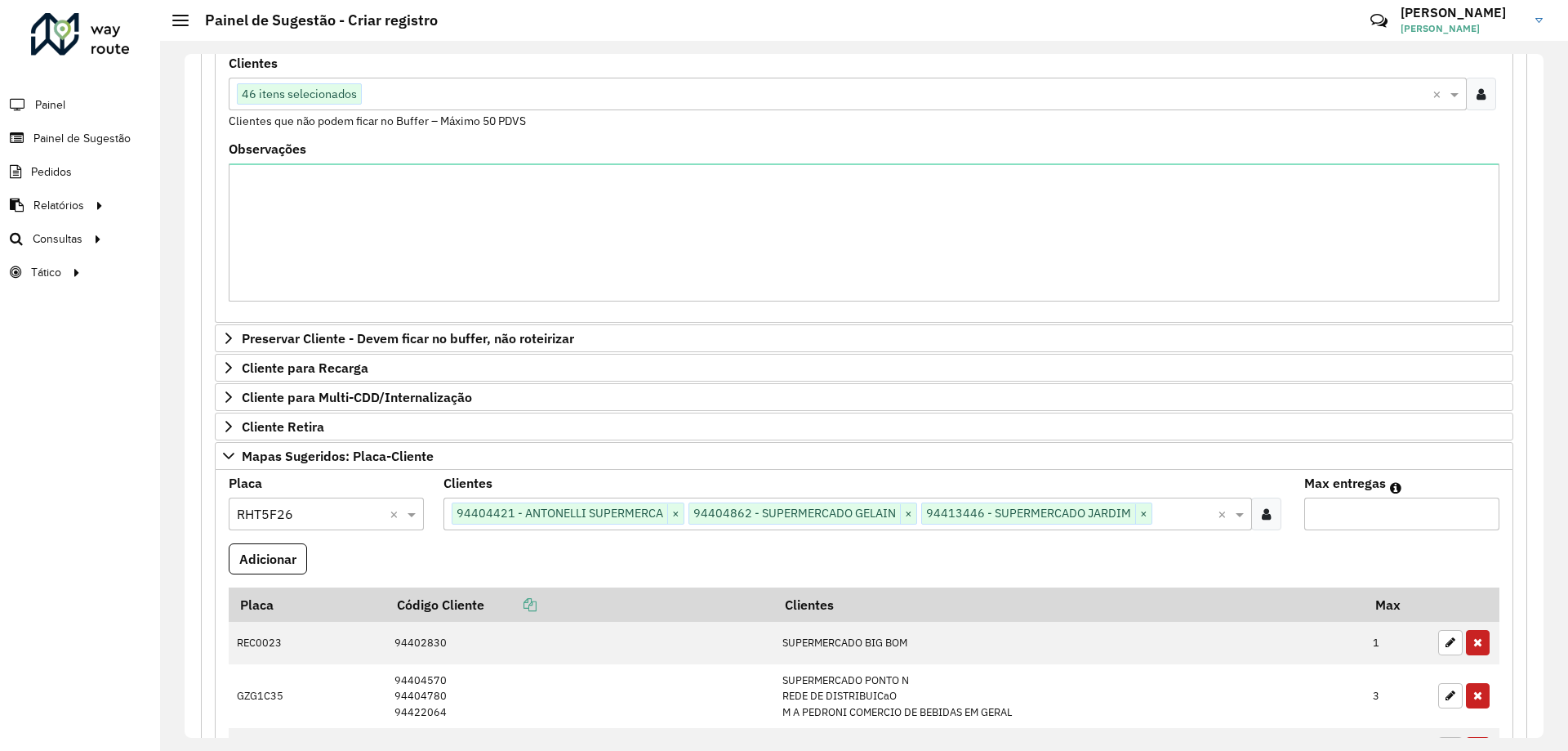
click at [1394, 520] on input "Max entregas" at bounding box center [1402, 514] width 195 height 33
type input "*"
click at [276, 565] on button "Adicionar" at bounding box center [268, 559] width 78 height 31
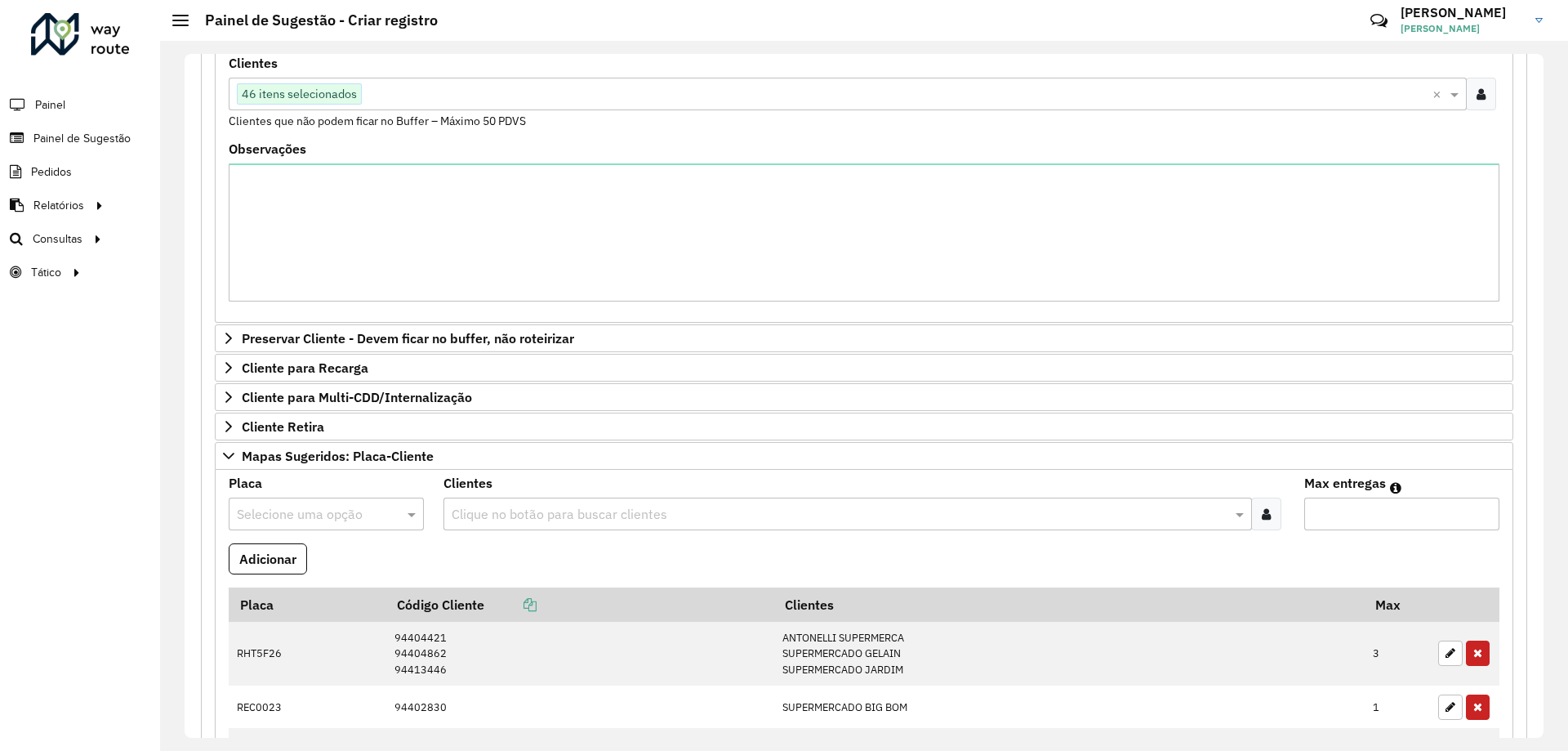
click at [338, 510] on input "text" at bounding box center [310, 515] width 146 height 20
type input "***"
click at [329, 558] on div "RHT5F68" at bounding box center [325, 561] width 192 height 28
click at [1263, 519] on icon at bounding box center [1266, 514] width 9 height 13
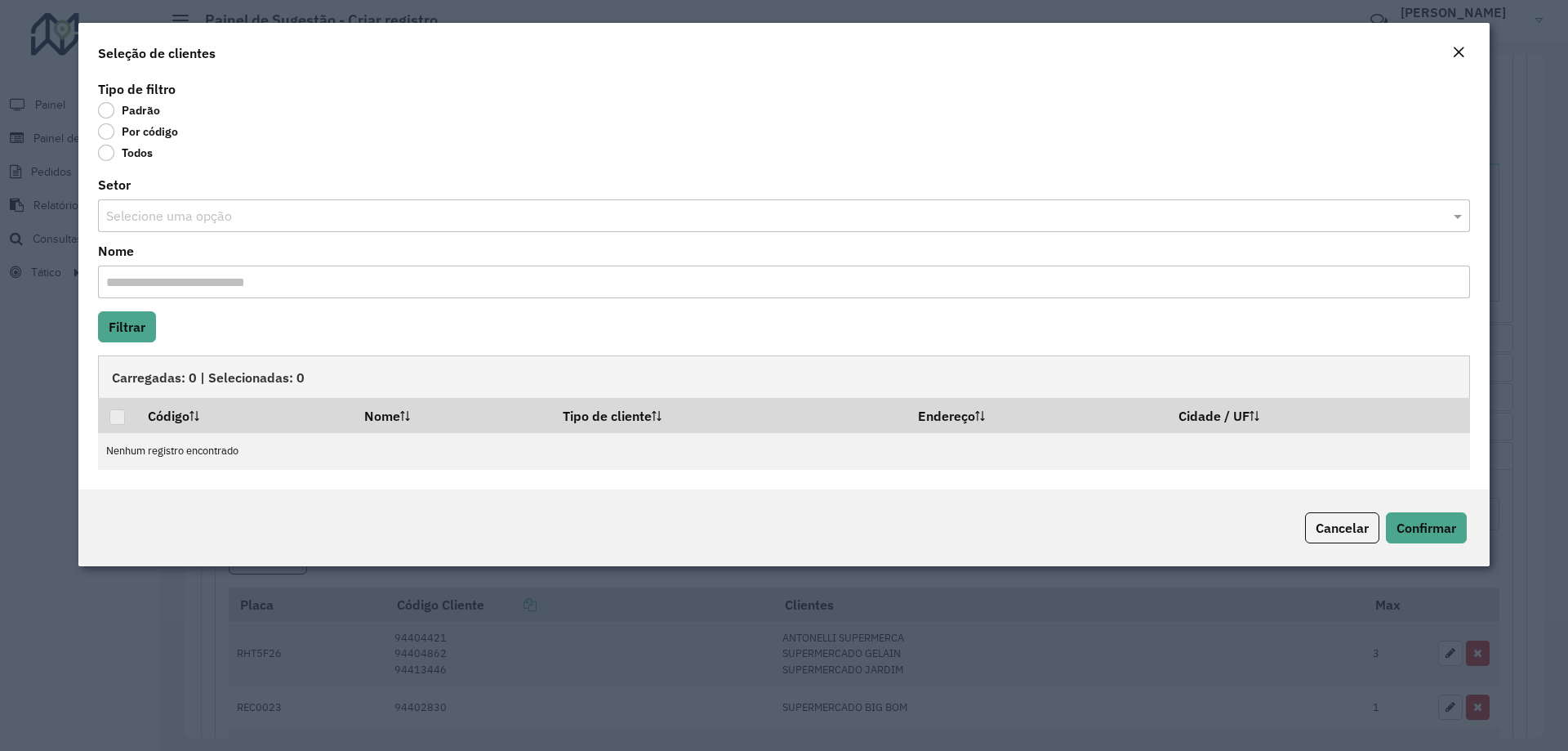
click at [107, 130] on label "Por código" at bounding box center [138, 131] width 80 height 17
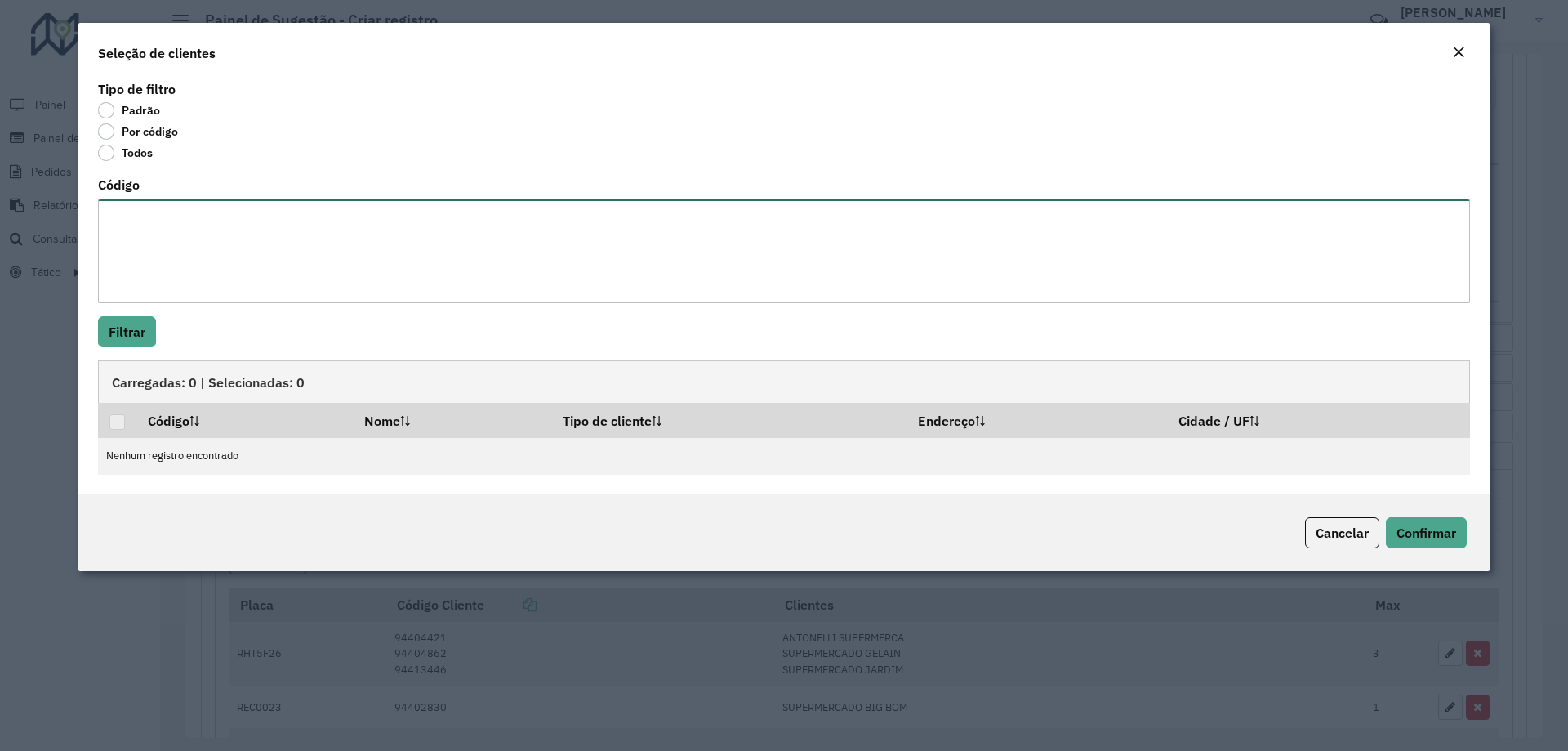
click at [150, 256] on textarea "Código" at bounding box center [784, 251] width 1372 height 104
paste textarea "***** **** ***** *****"
type textarea "***** **** ***** *****"
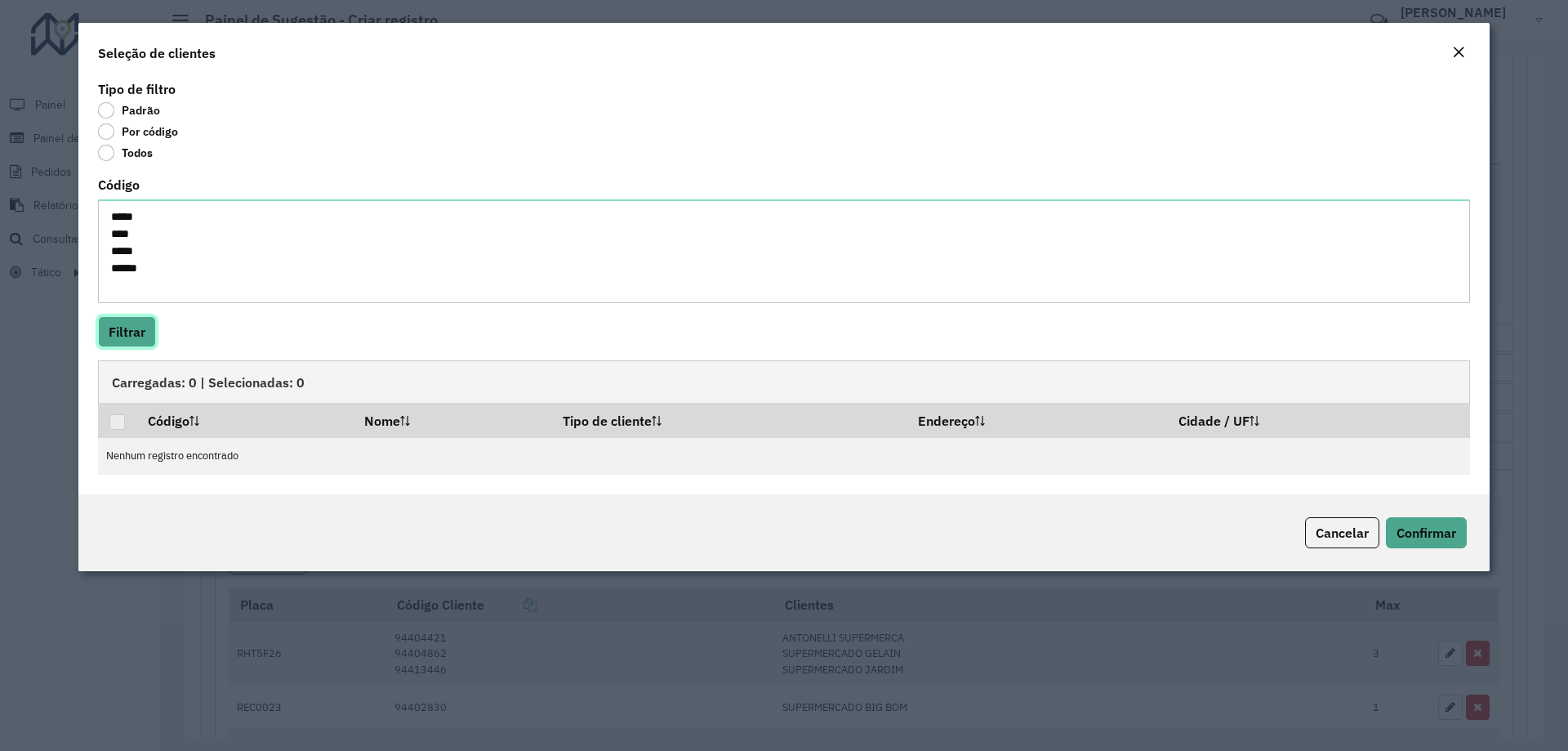
click at [115, 333] on button "Filtrar" at bounding box center [127, 332] width 58 height 31
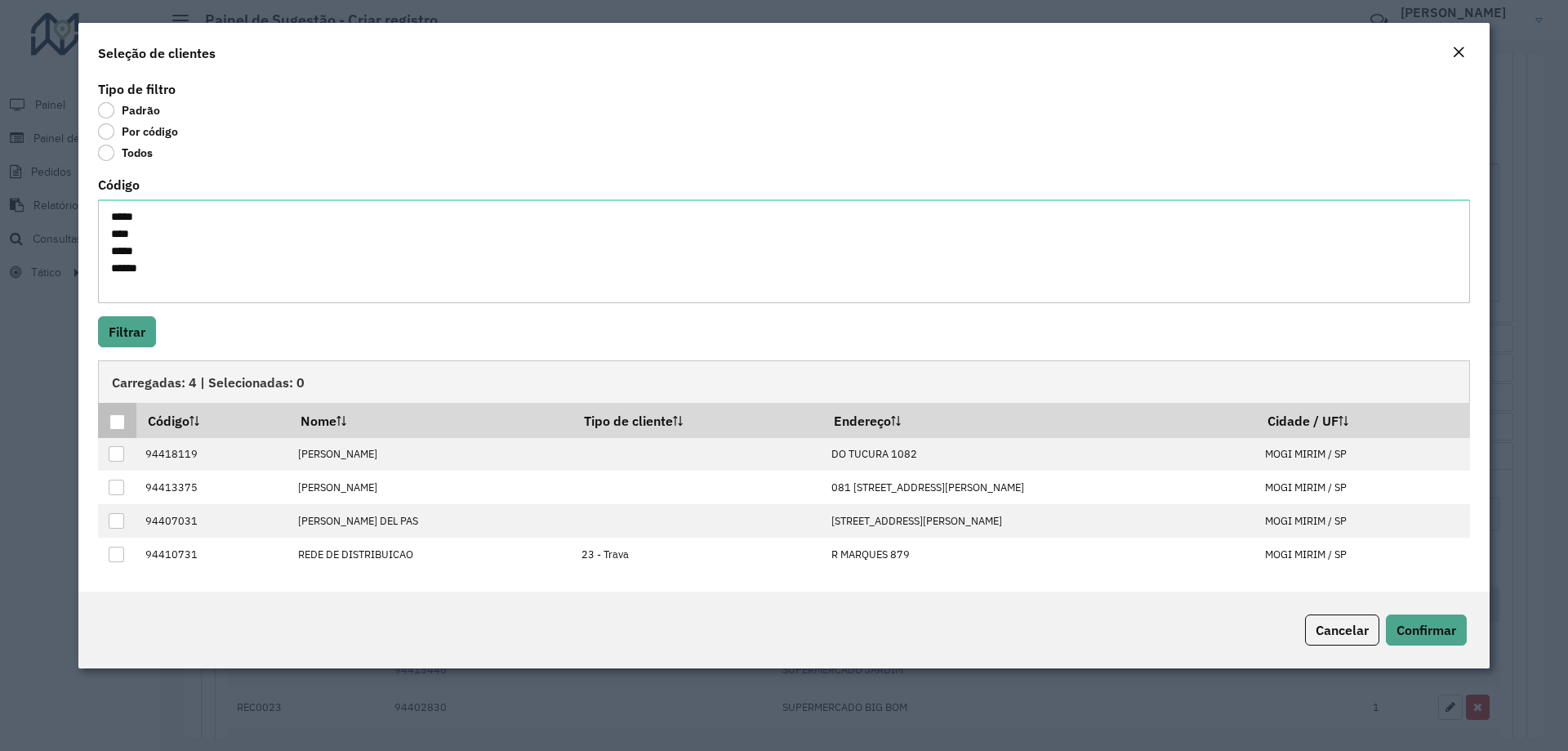
click at [114, 414] on div at bounding box center [116, 421] width 16 height 16
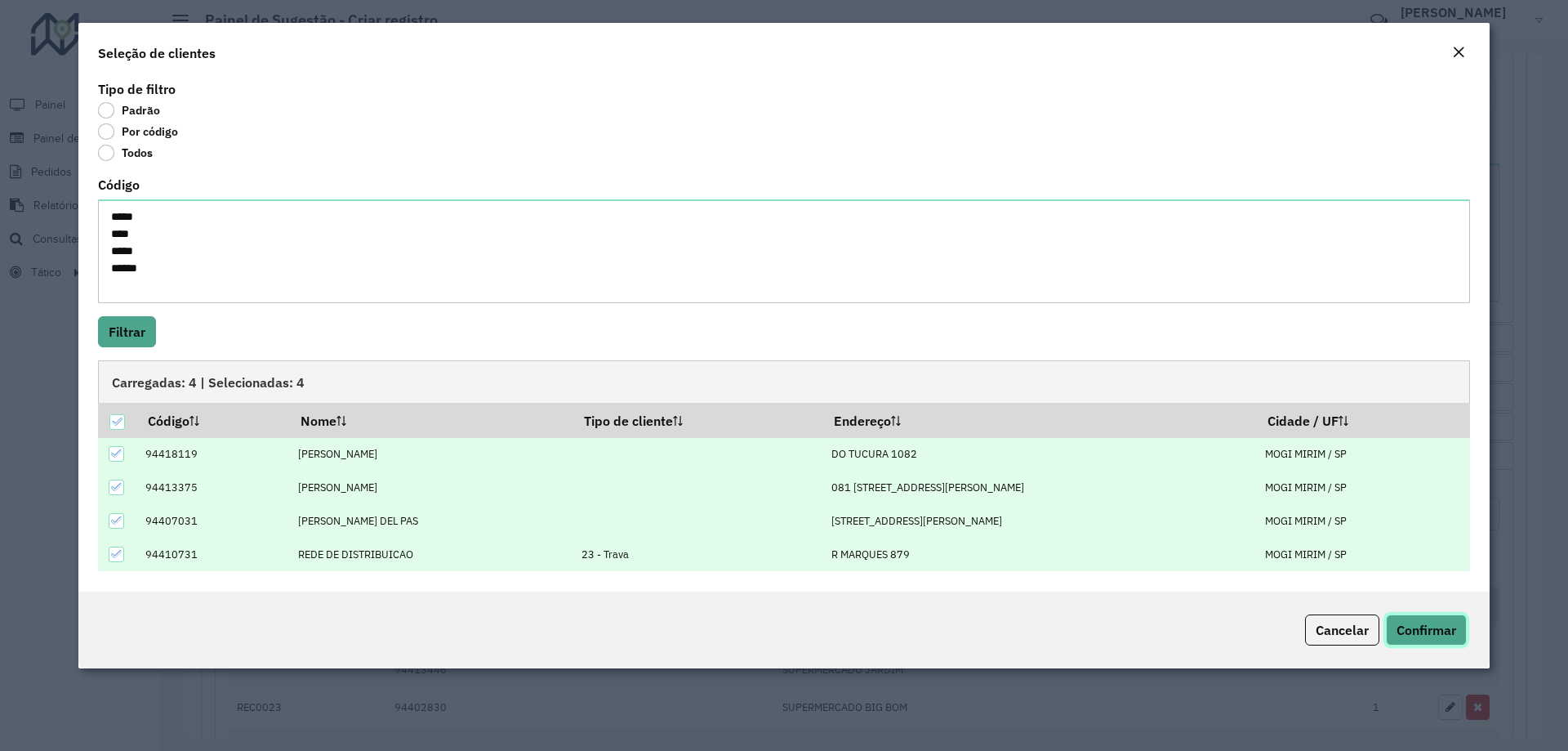
click at [1417, 624] on span "Confirmar" at bounding box center [1427, 630] width 59 height 17
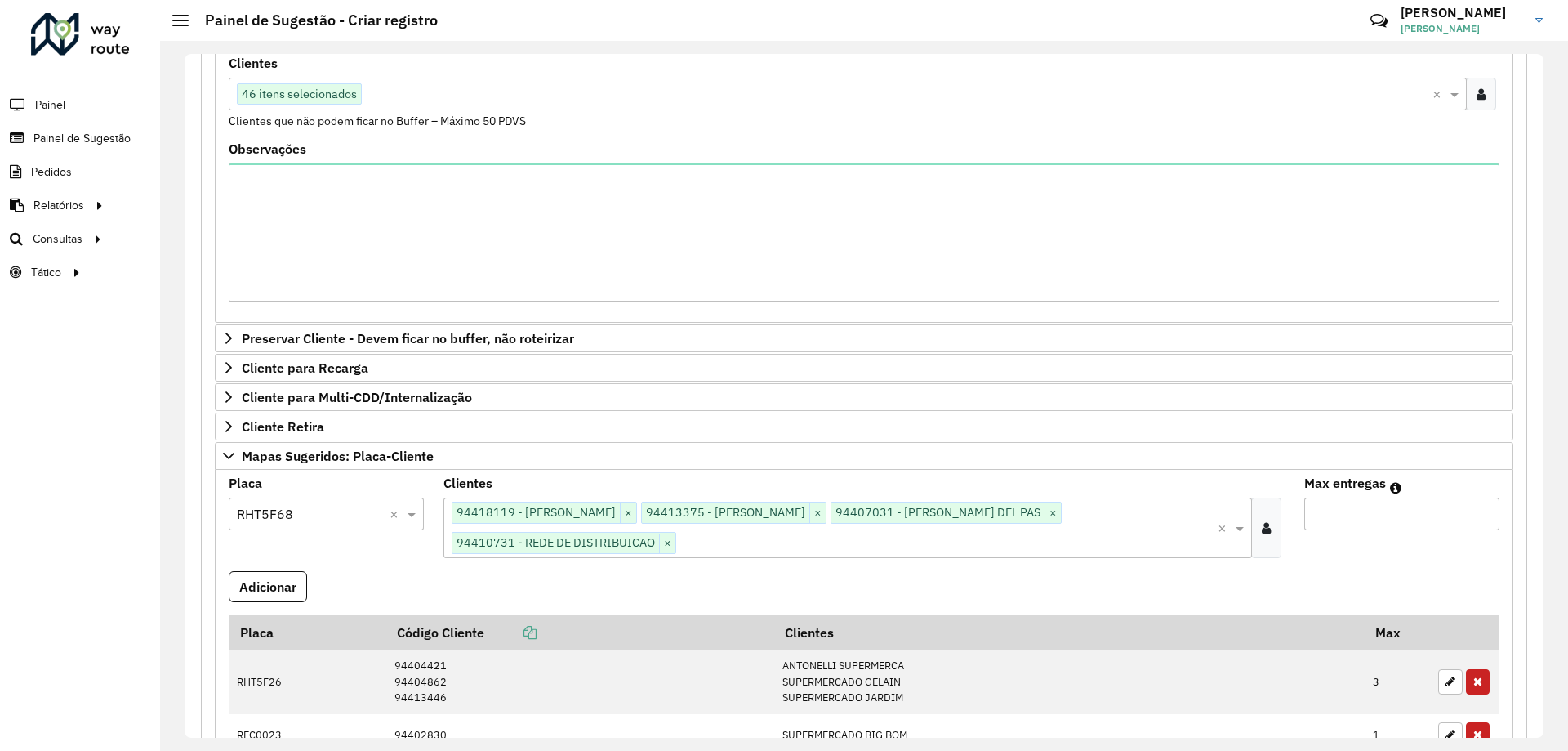
click at [1366, 512] on input "Max entregas" at bounding box center [1402, 514] width 195 height 33
type input "*"
click at [292, 596] on button "Adicionar" at bounding box center [268, 587] width 78 height 31
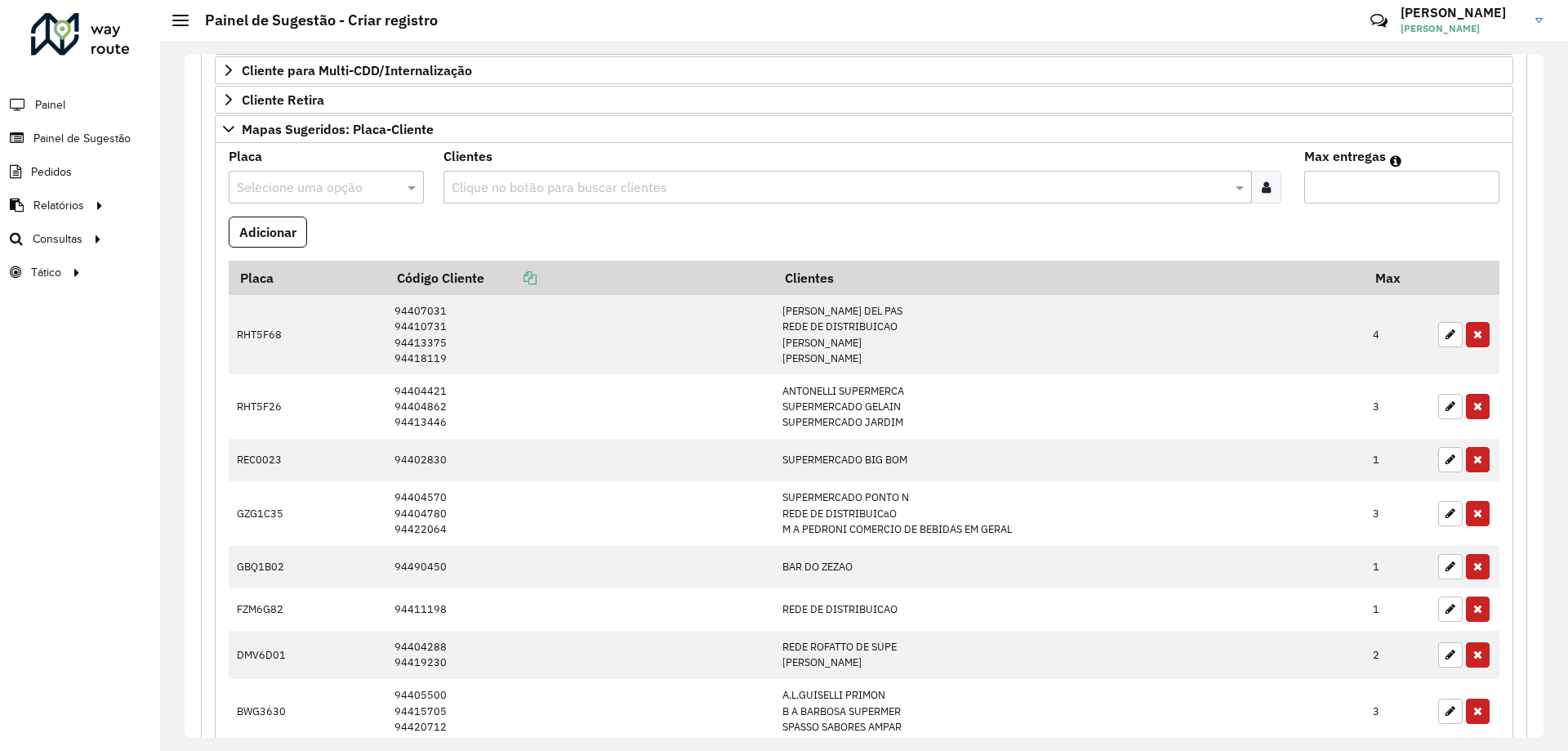
scroll to position [1136, 0]
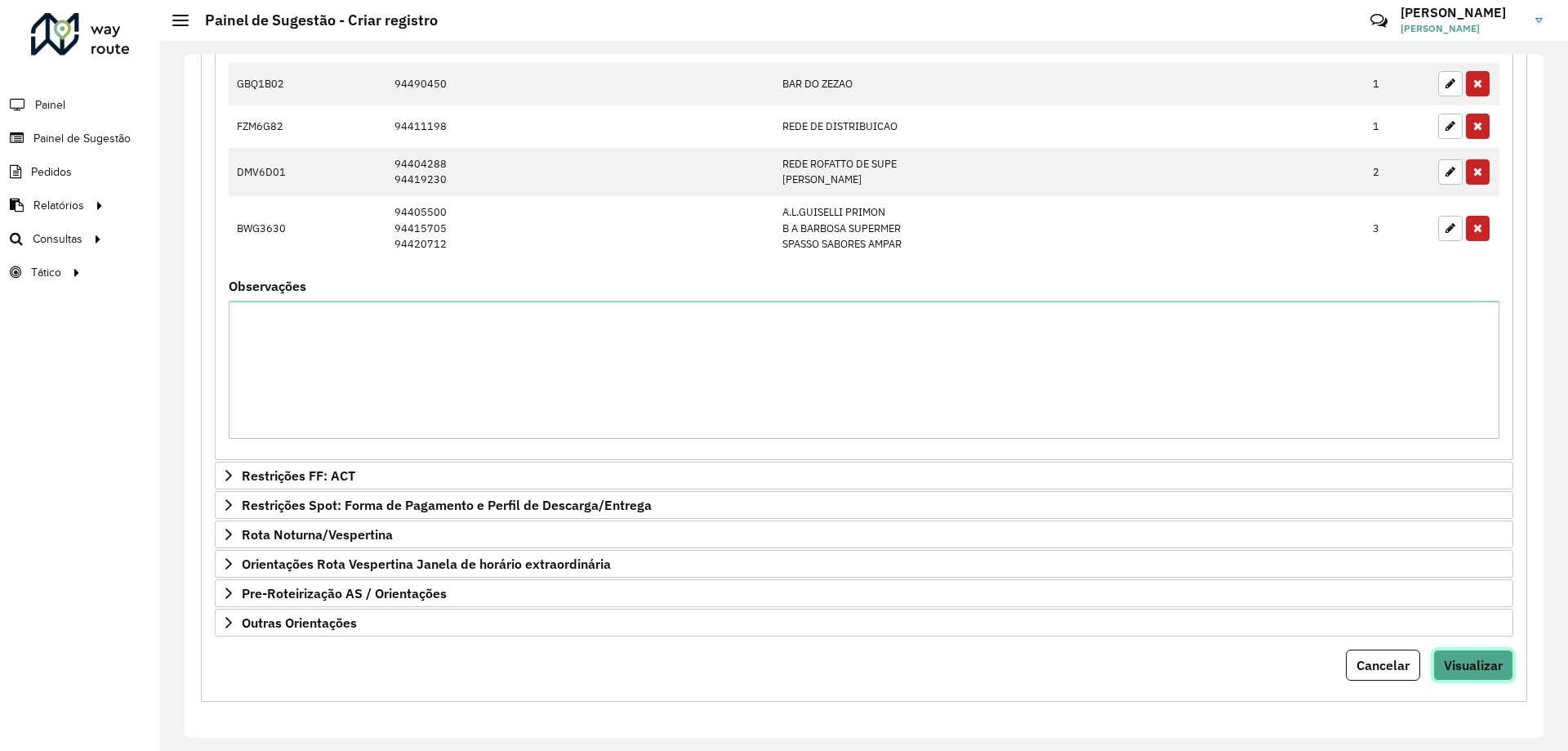
click at [1485, 660] on span "Visualizar" at bounding box center [1473, 665] width 59 height 17
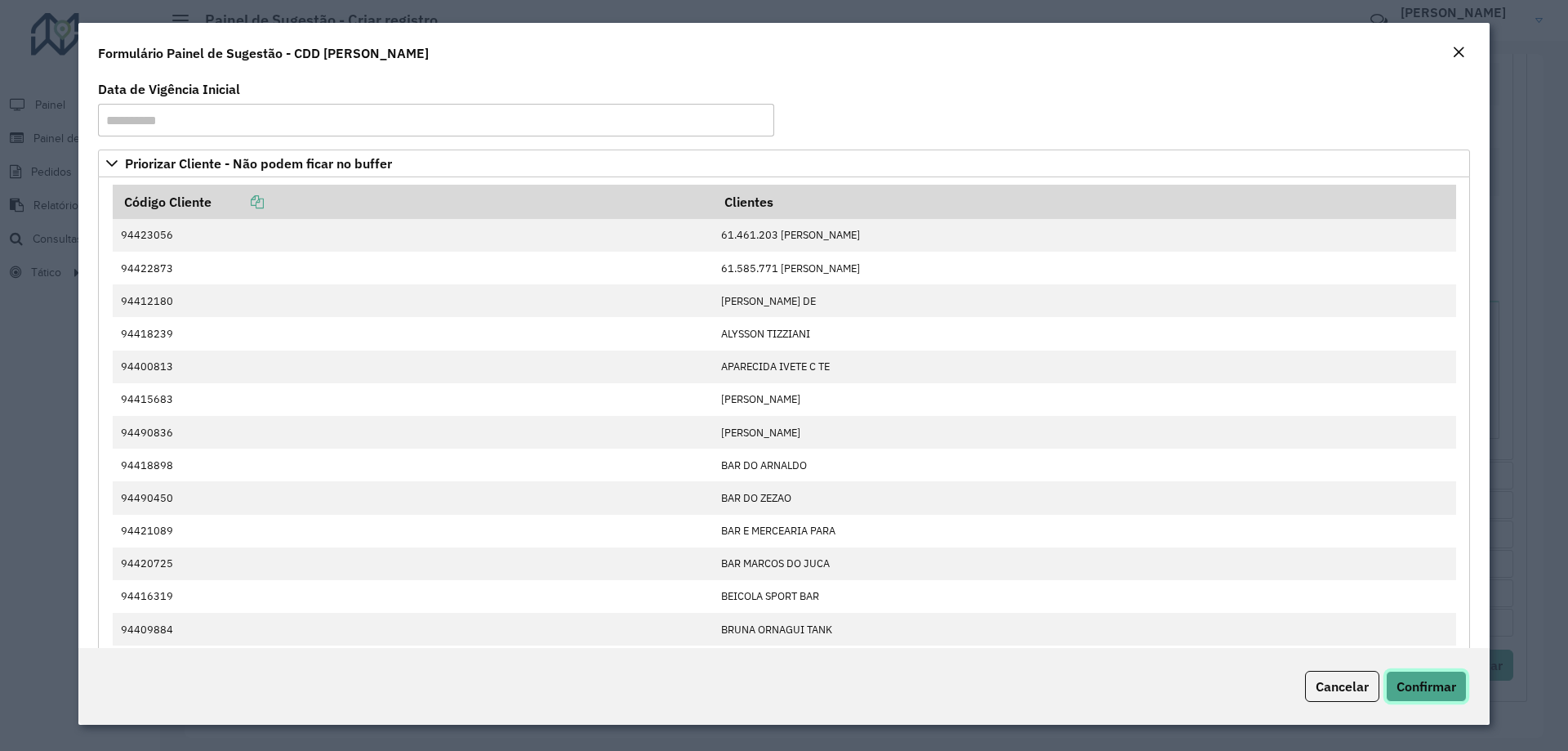
click at [1447, 682] on span "Confirmar" at bounding box center [1427, 687] width 59 height 17
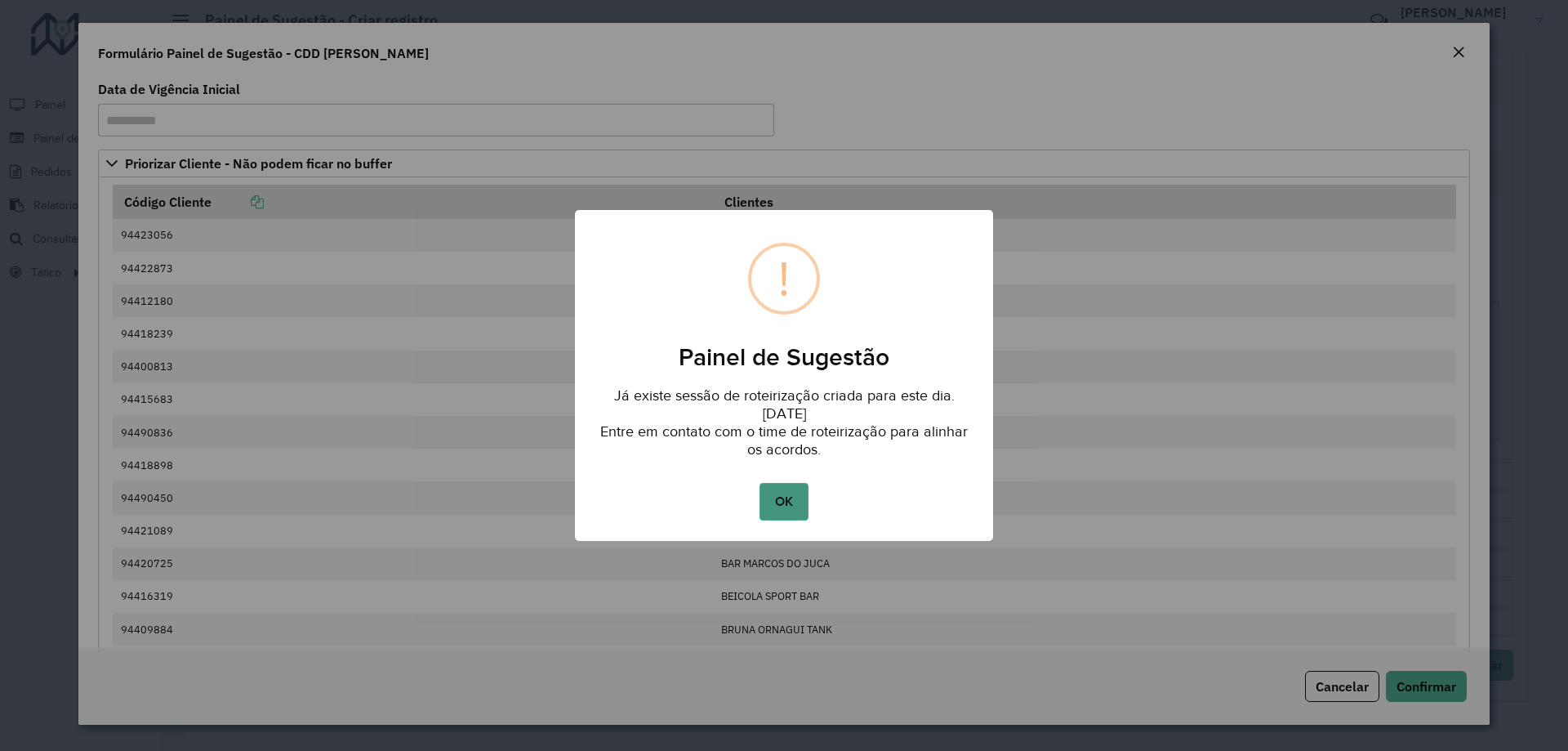
click at [774, 515] on button "OK" at bounding box center [784, 501] width 48 height 37
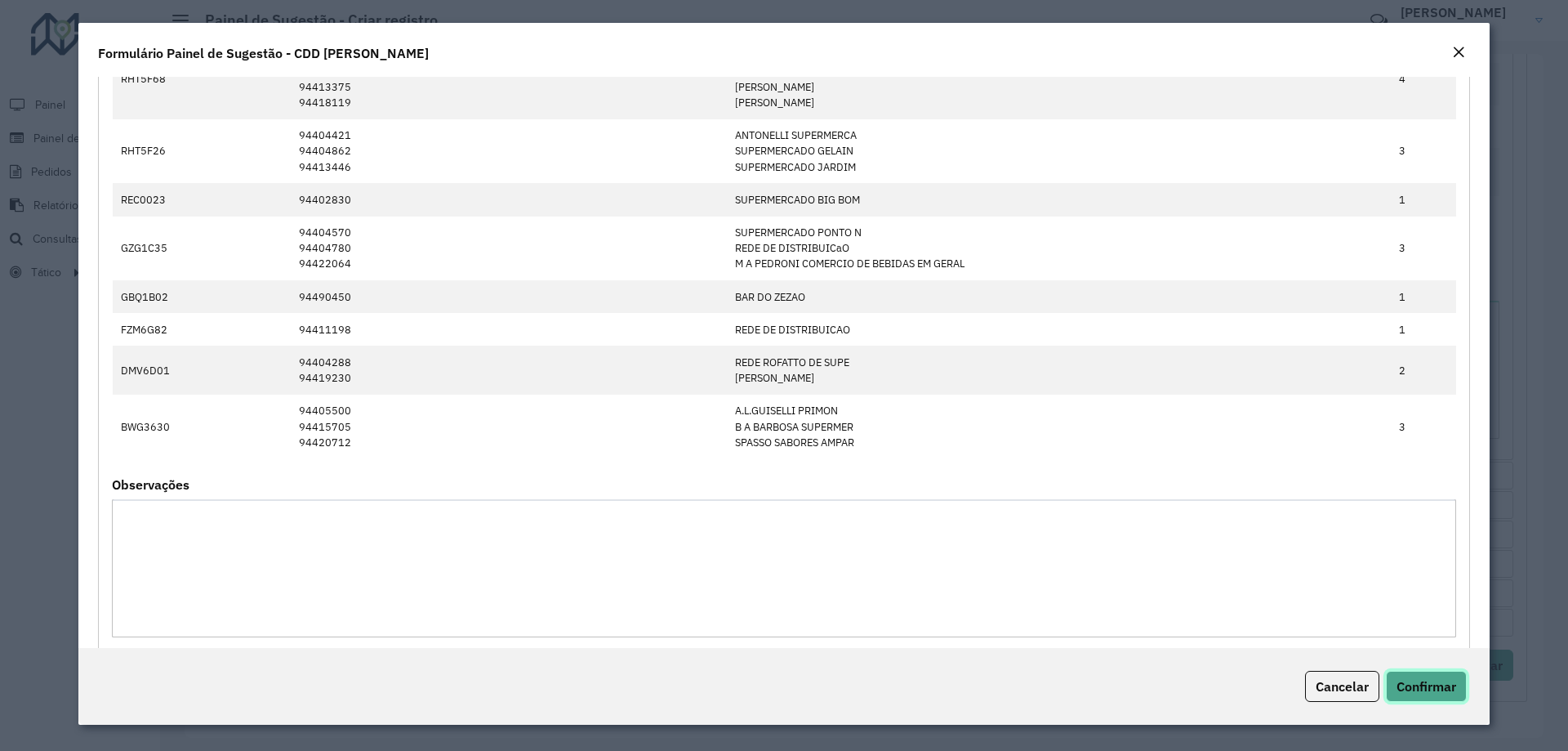
scroll to position [1993, 0]
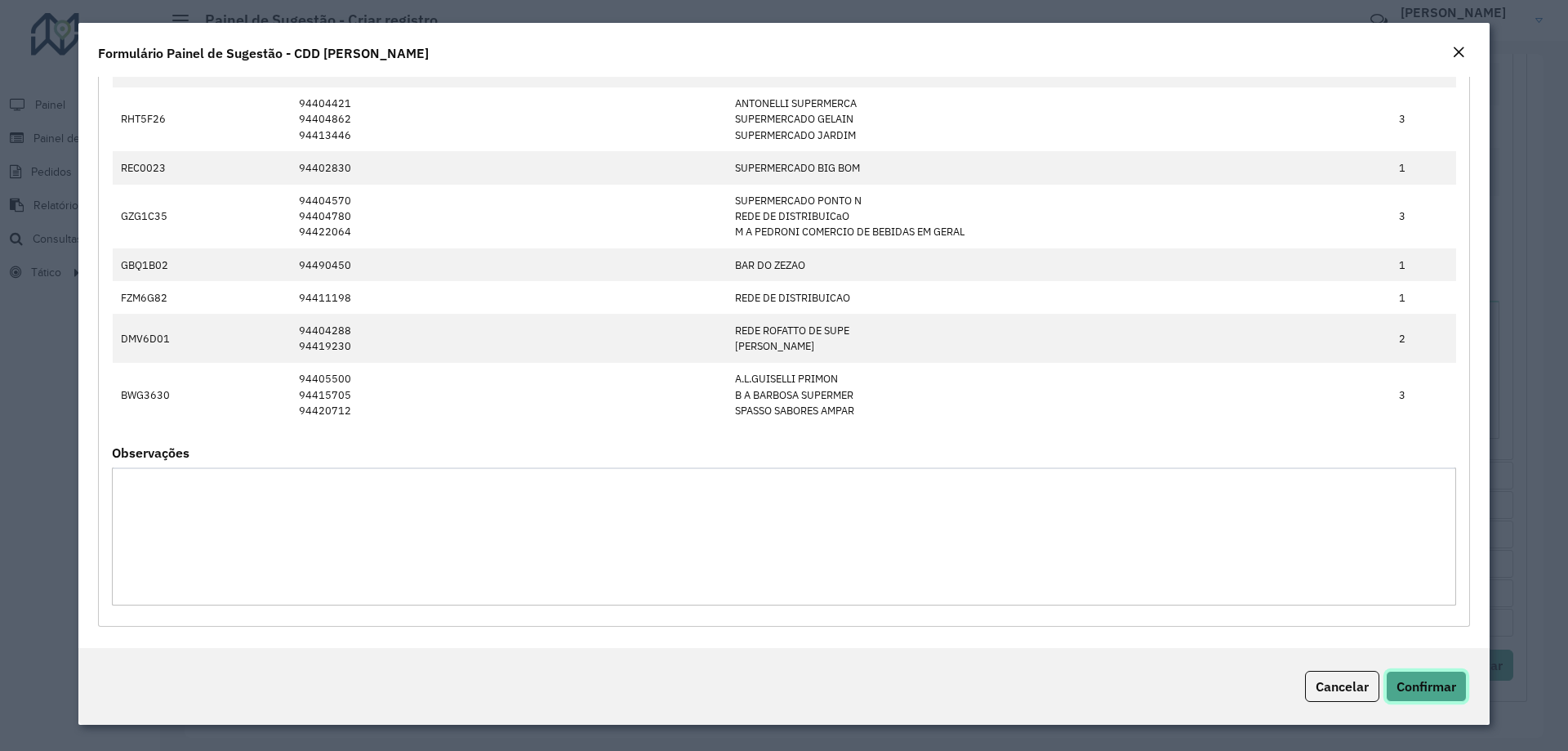
click at [1439, 691] on span "Confirmar" at bounding box center [1427, 687] width 59 height 17
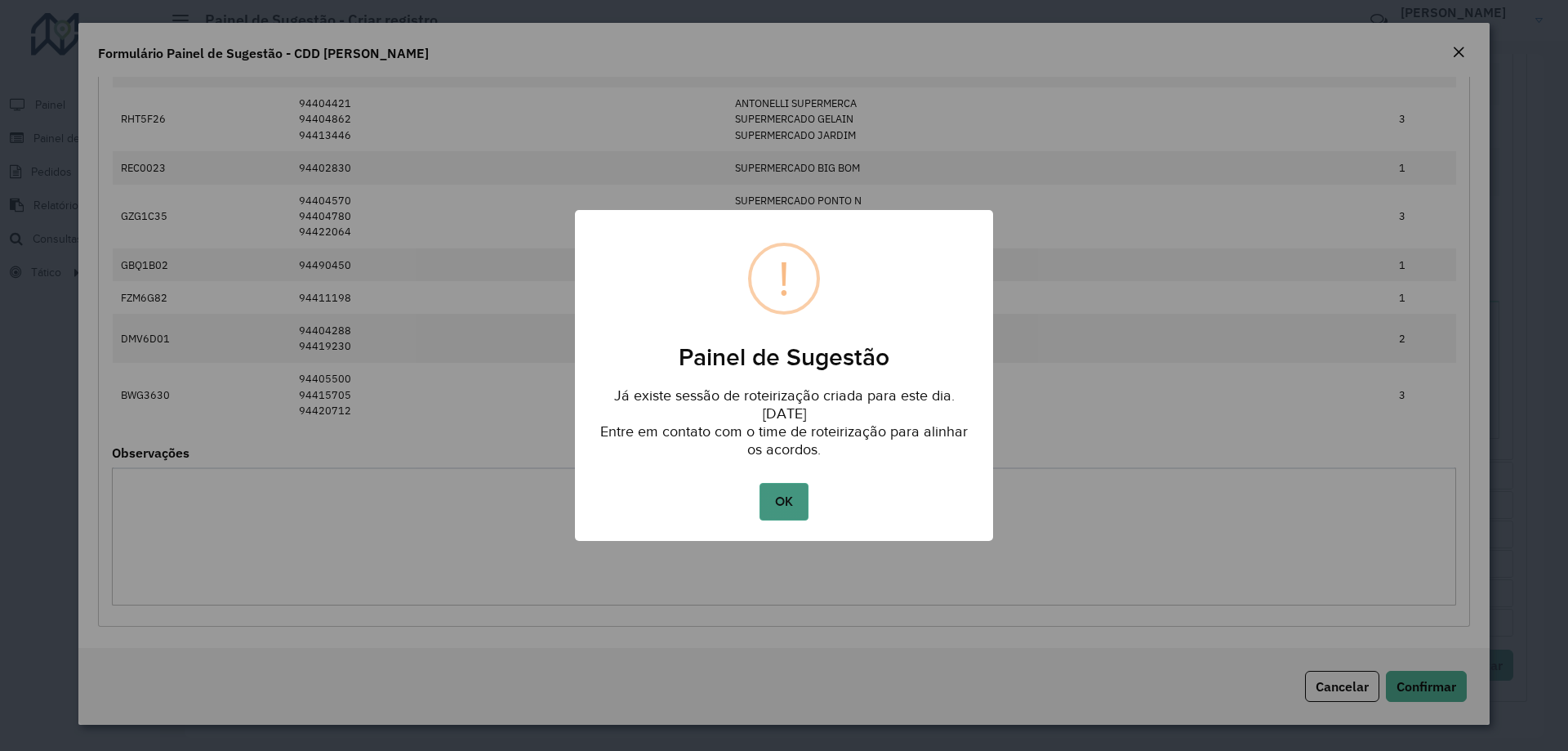
click at [798, 499] on button "OK" at bounding box center [784, 501] width 48 height 37
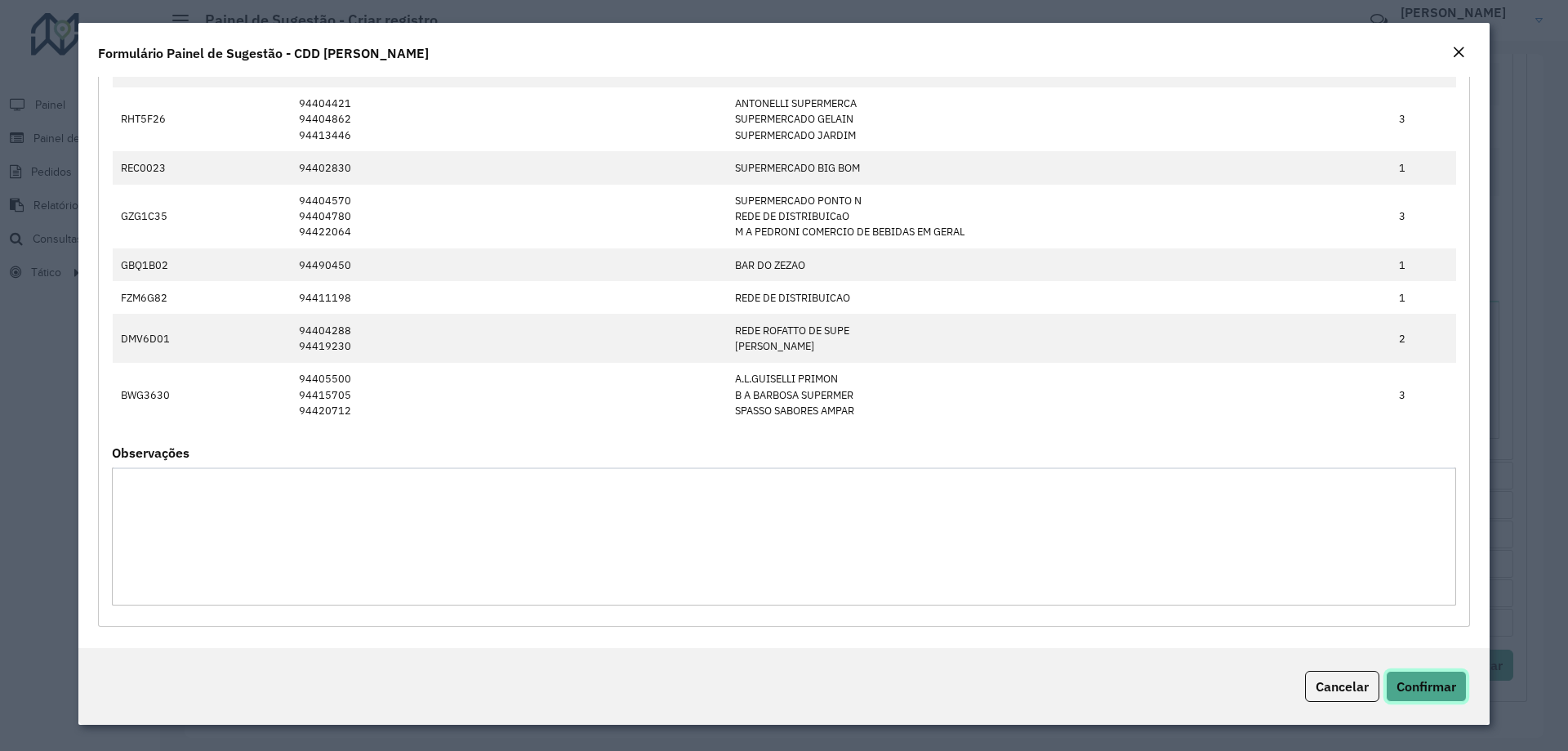
click at [1445, 677] on button "Confirmar" at bounding box center [1427, 687] width 81 height 31
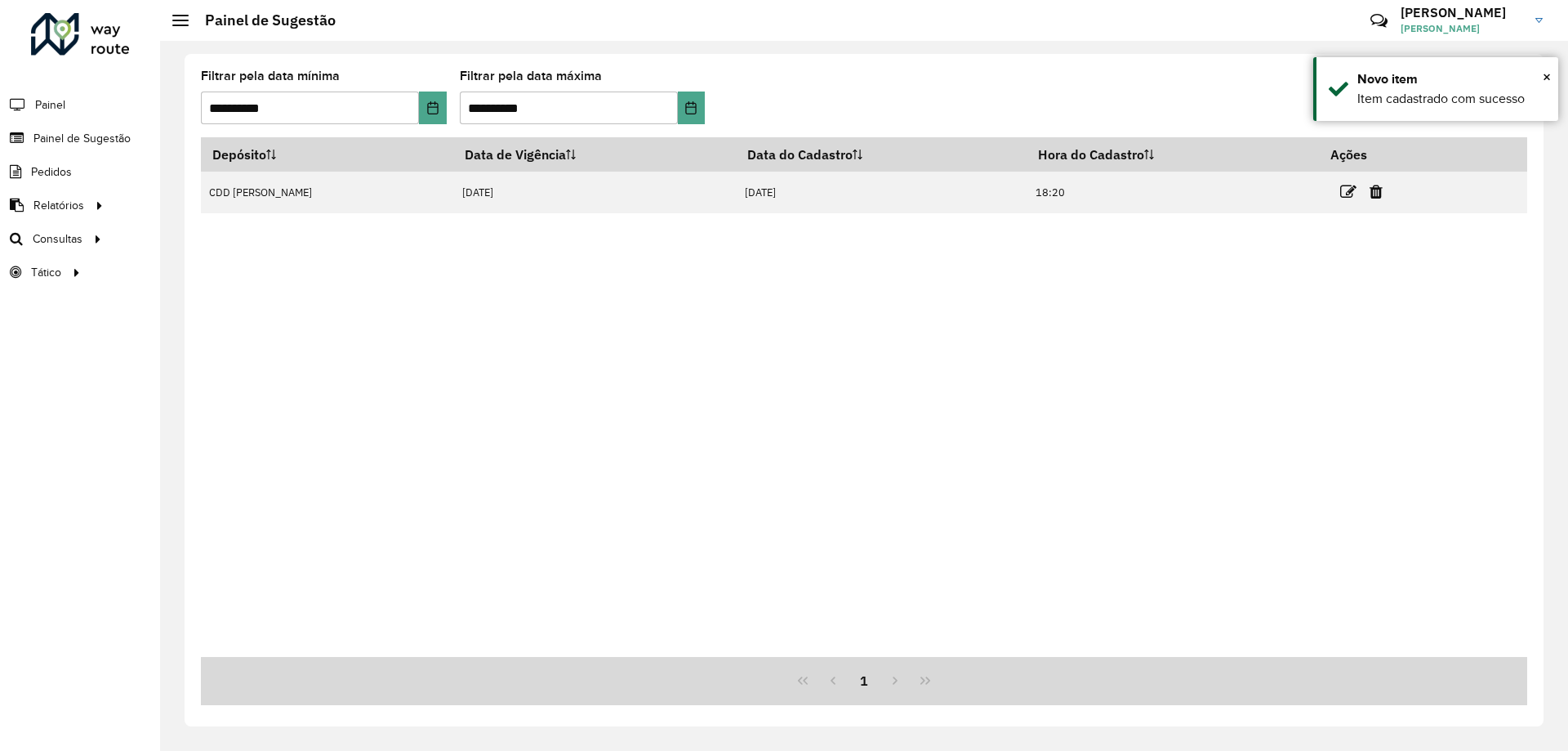
click at [1201, 70] on div "**********" at bounding box center [864, 103] width 1327 height 67
click at [1432, 97] on icon at bounding box center [1428, 107] width 16 height 18
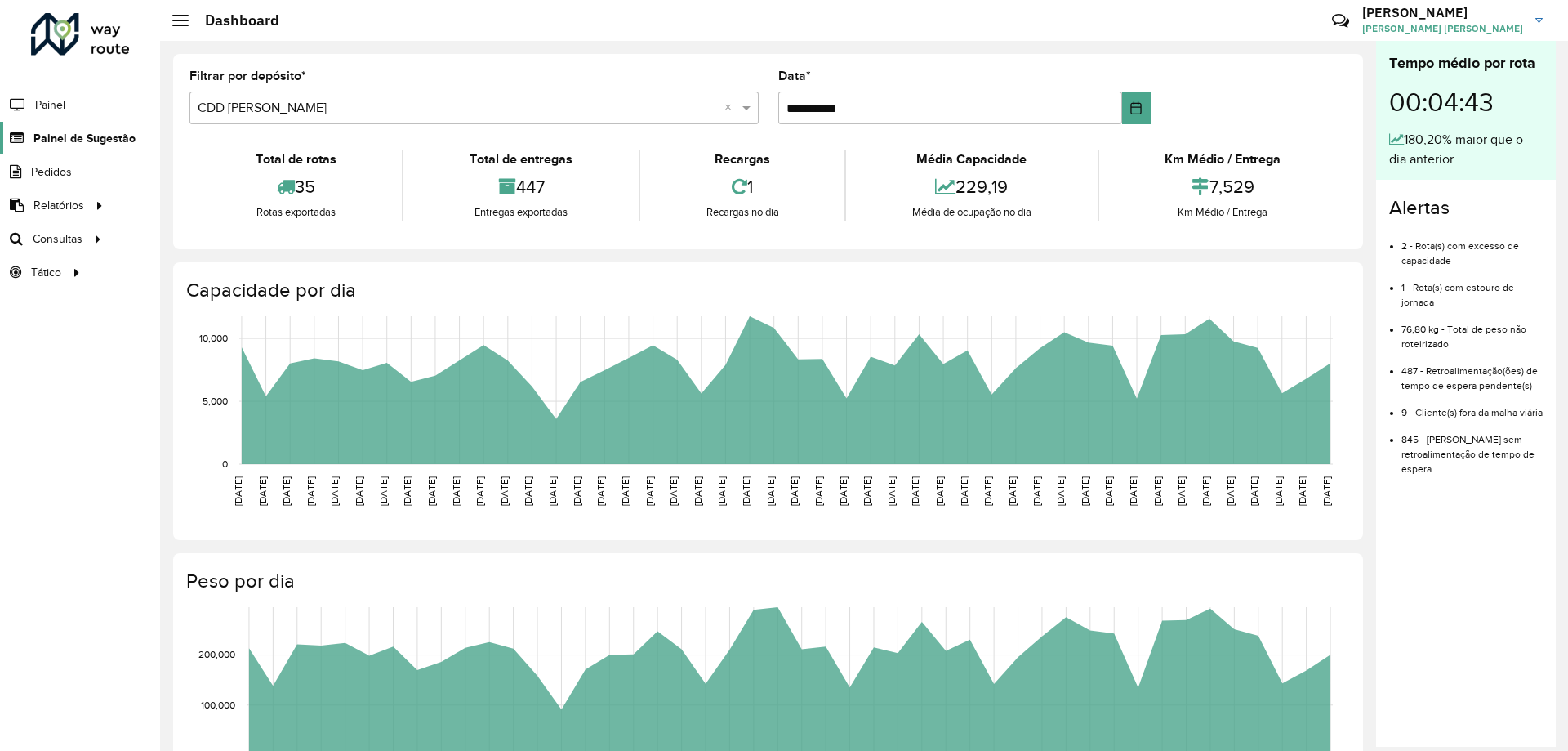
click at [72, 135] on span "Painel de Sugestão" at bounding box center [85, 138] width 102 height 17
